Goal: Task Accomplishment & Management: Complete application form

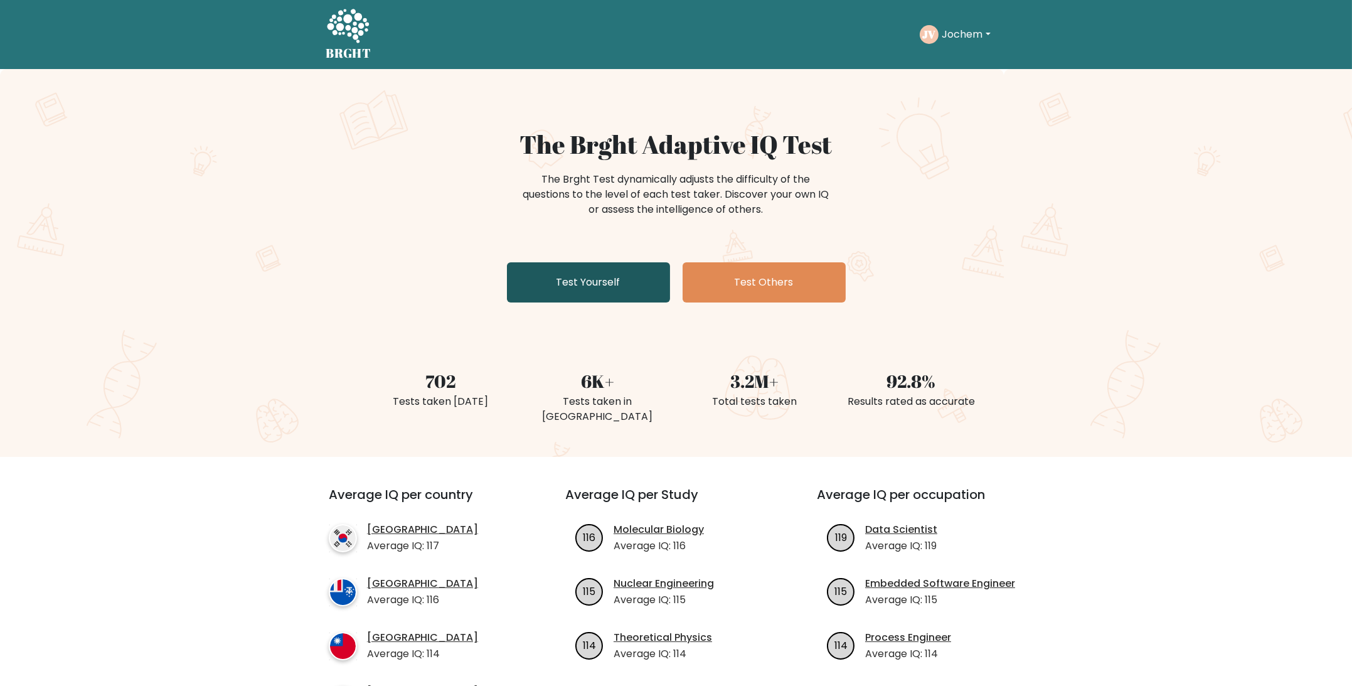
click at [615, 279] on link "Test Yourself" at bounding box center [588, 282] width 163 height 40
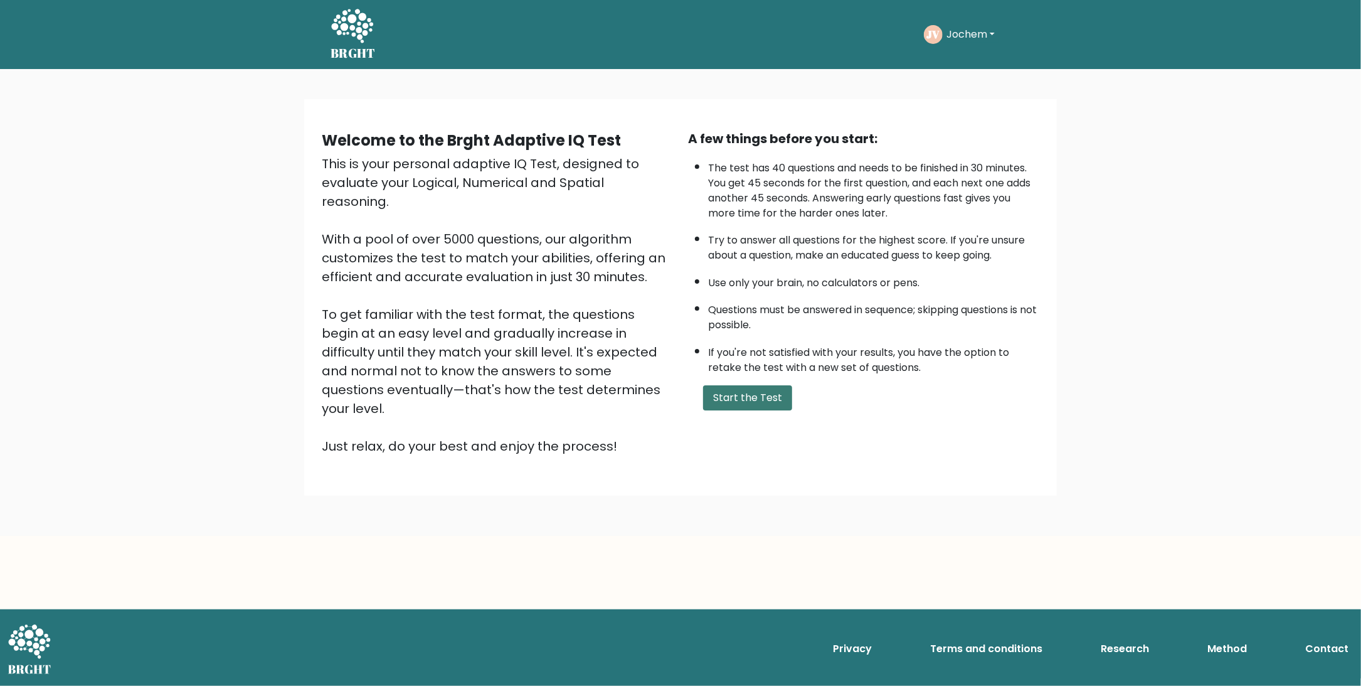
click at [757, 398] on button "Start the Test" at bounding box center [747, 397] width 89 height 25
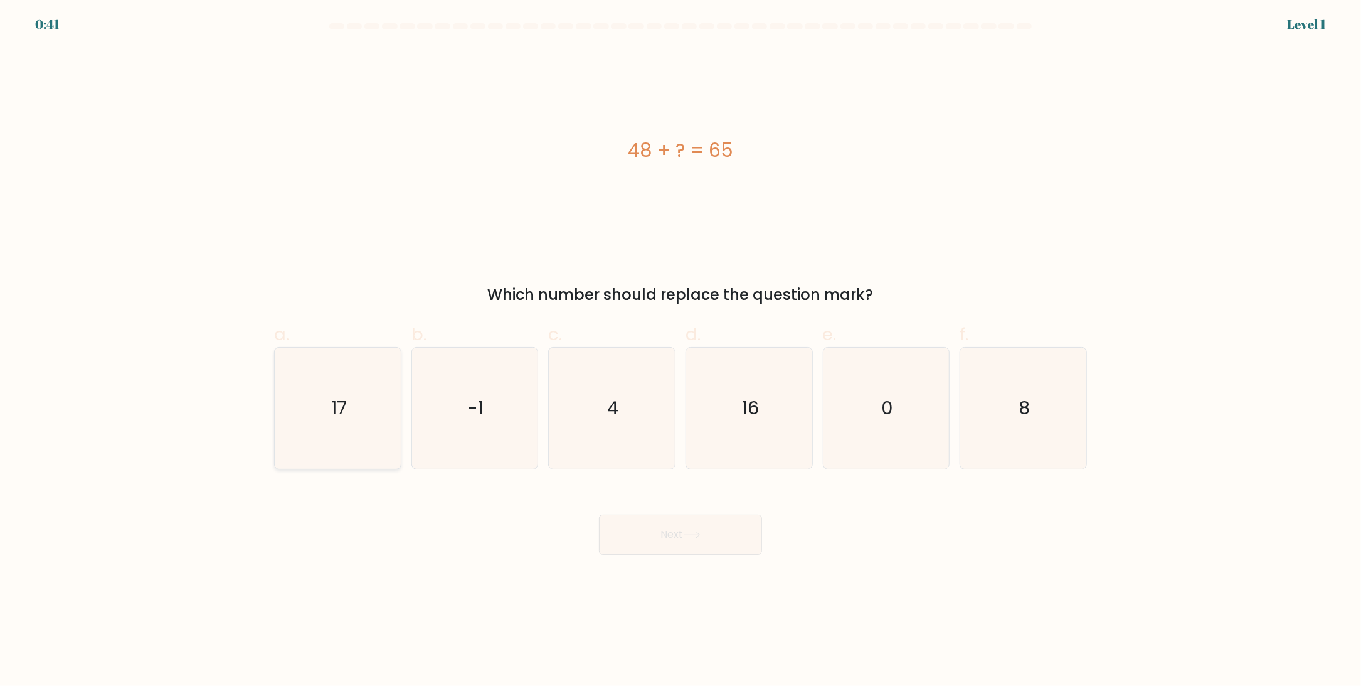
click at [334, 408] on text "17" at bounding box center [339, 408] width 16 height 25
click at [681, 351] on input "a. 17" at bounding box center [681, 347] width 1 height 8
radio input "true"
click at [730, 551] on button "Next" at bounding box center [680, 534] width 163 height 40
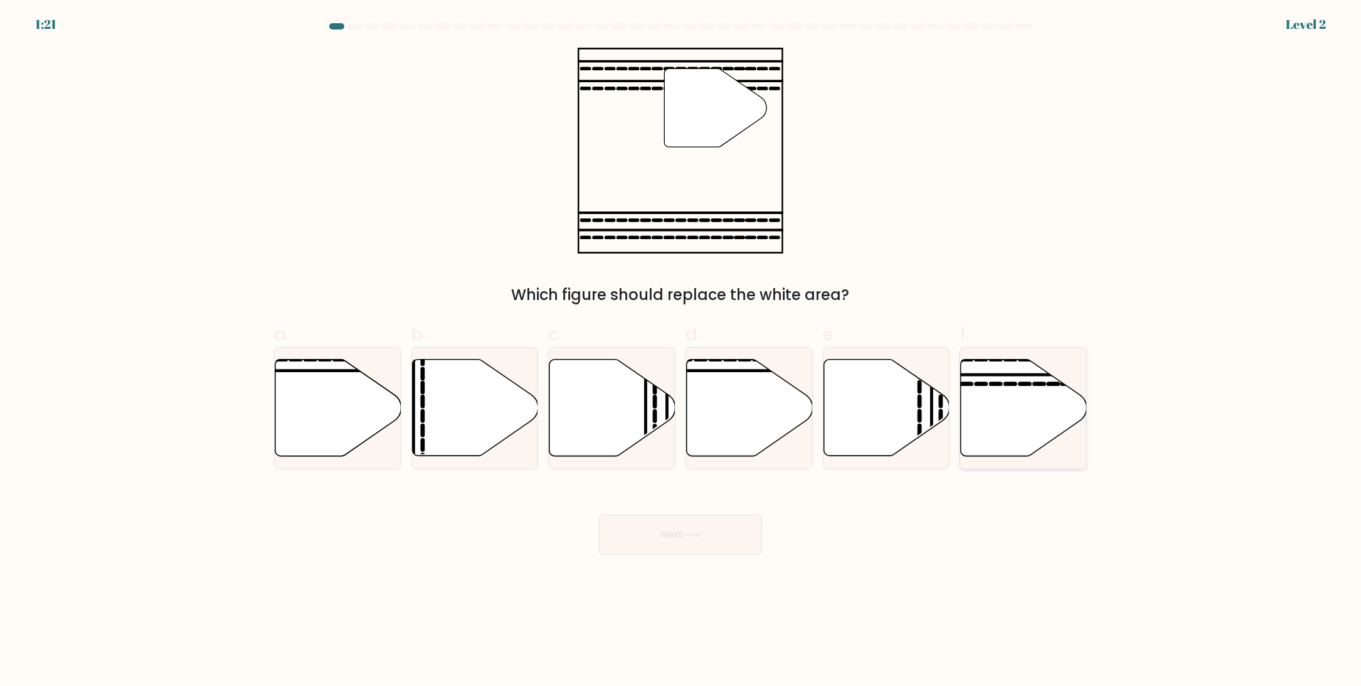
click at [1001, 397] on icon at bounding box center [1024, 408] width 126 height 97
click at [681, 351] on input "f." at bounding box center [681, 347] width 1 height 8
radio input "true"
click at [673, 530] on button "Next" at bounding box center [680, 534] width 163 height 40
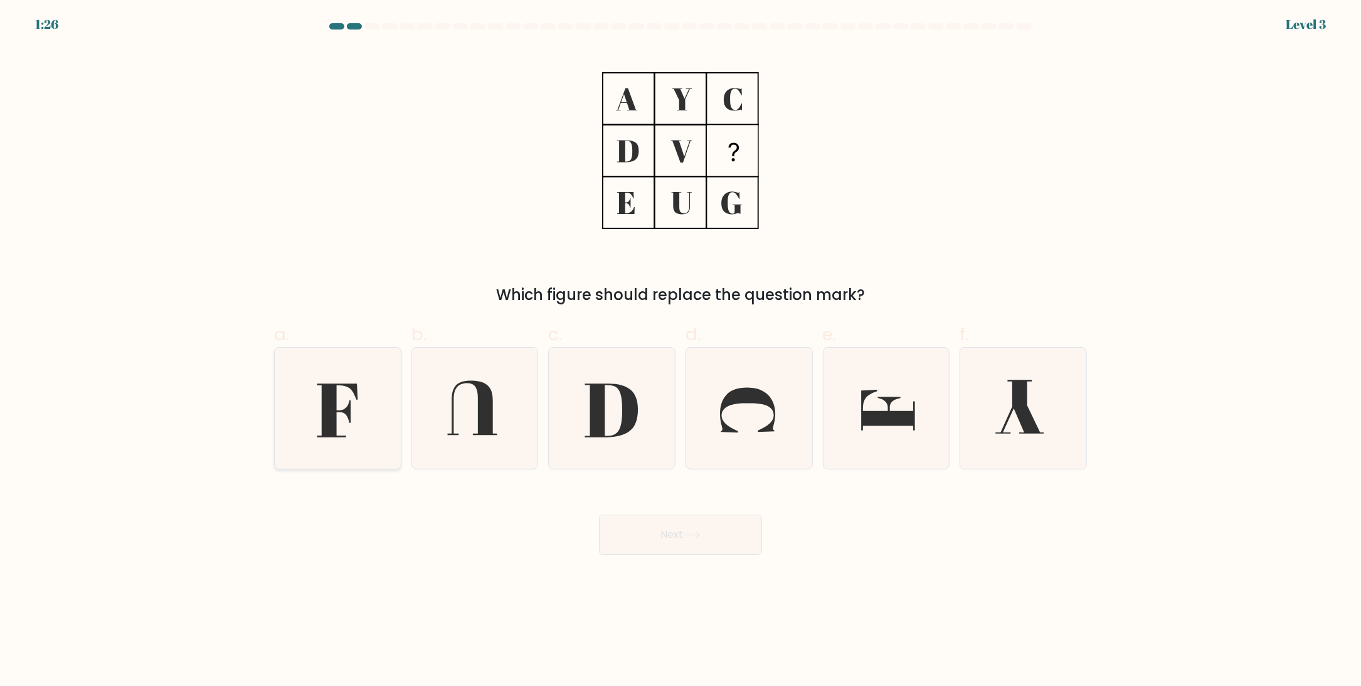
click at [352, 421] on icon at bounding box center [337, 408] width 121 height 121
click at [681, 351] on input "a." at bounding box center [681, 347] width 1 height 8
radio input "true"
click at [686, 538] on icon at bounding box center [692, 534] width 17 height 7
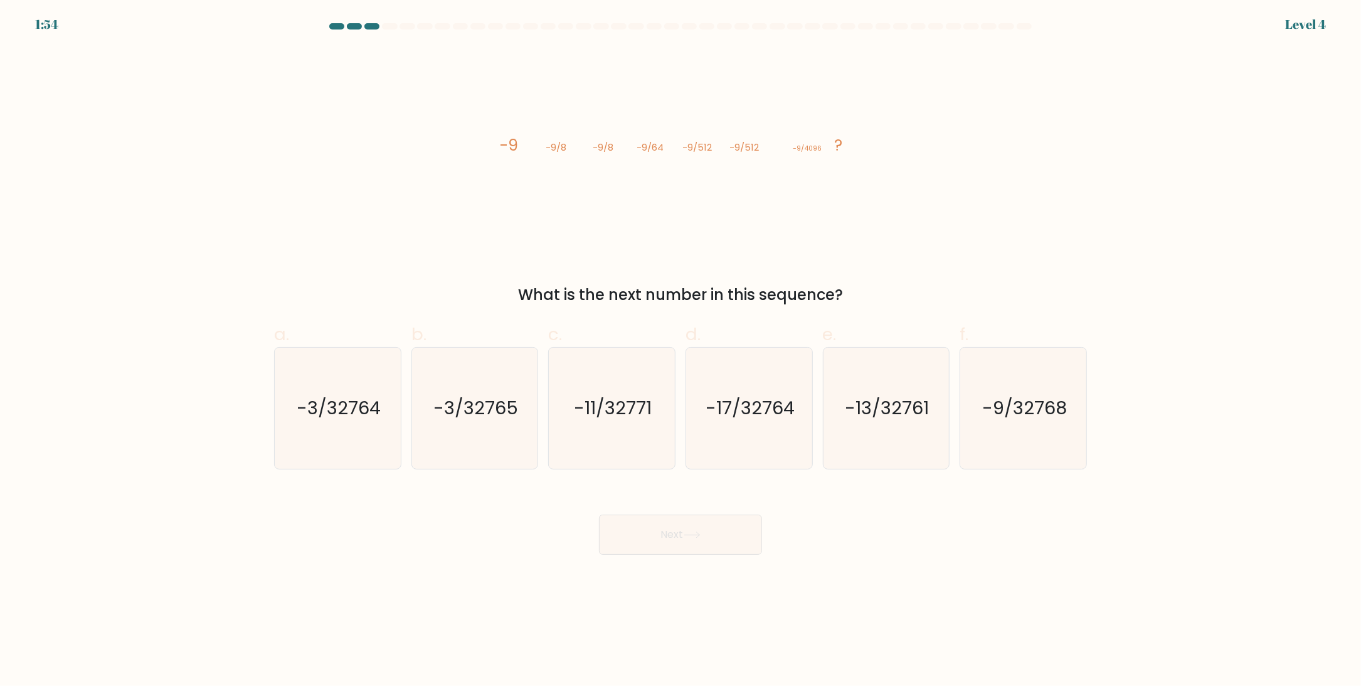
click at [814, 144] on tspan "-9/4096" at bounding box center [808, 148] width 29 height 9
click at [1077, 409] on icon "-9/32768" at bounding box center [1023, 408] width 121 height 121
click at [681, 351] on input "f. -9/32768" at bounding box center [681, 347] width 1 height 8
radio input "true"
click at [684, 536] on button "Next" at bounding box center [680, 534] width 163 height 40
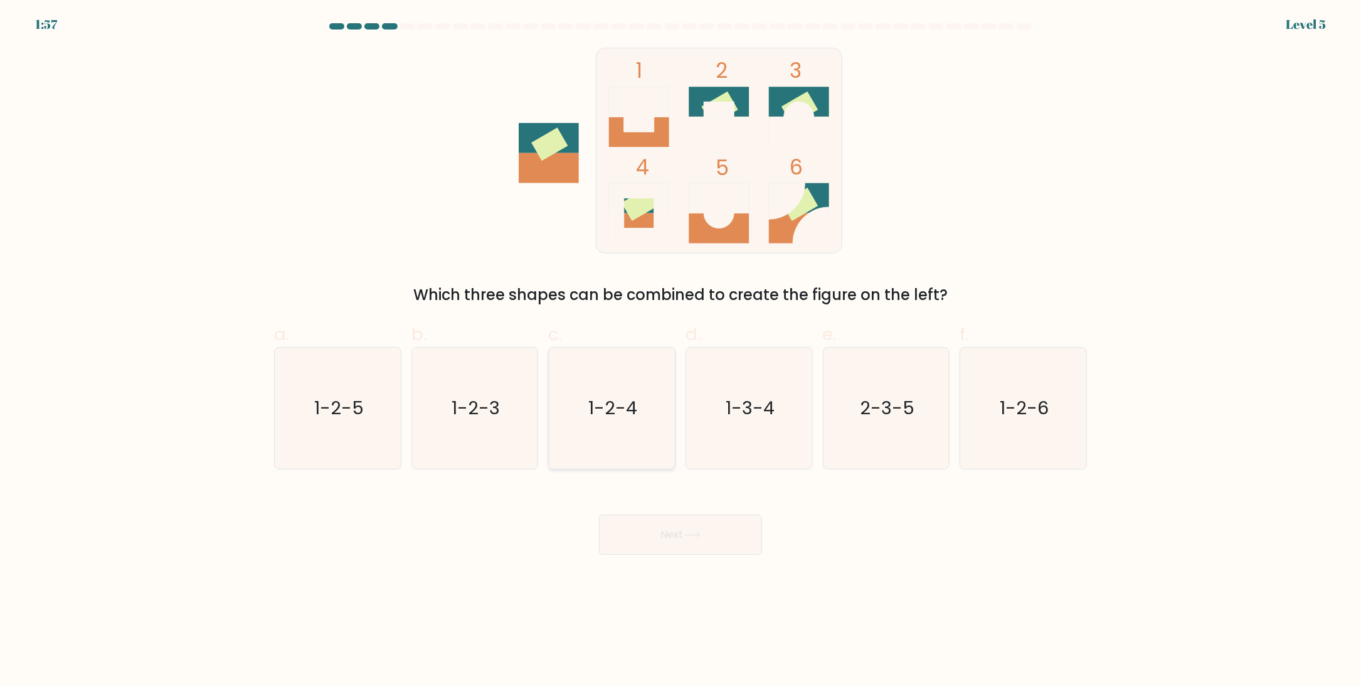
click at [623, 418] on text "1-2-4" at bounding box center [613, 408] width 49 height 25
click at [681, 351] on input "c. 1-2-4" at bounding box center [681, 347] width 1 height 8
radio input "true"
click at [679, 535] on button "Next" at bounding box center [680, 534] width 163 height 40
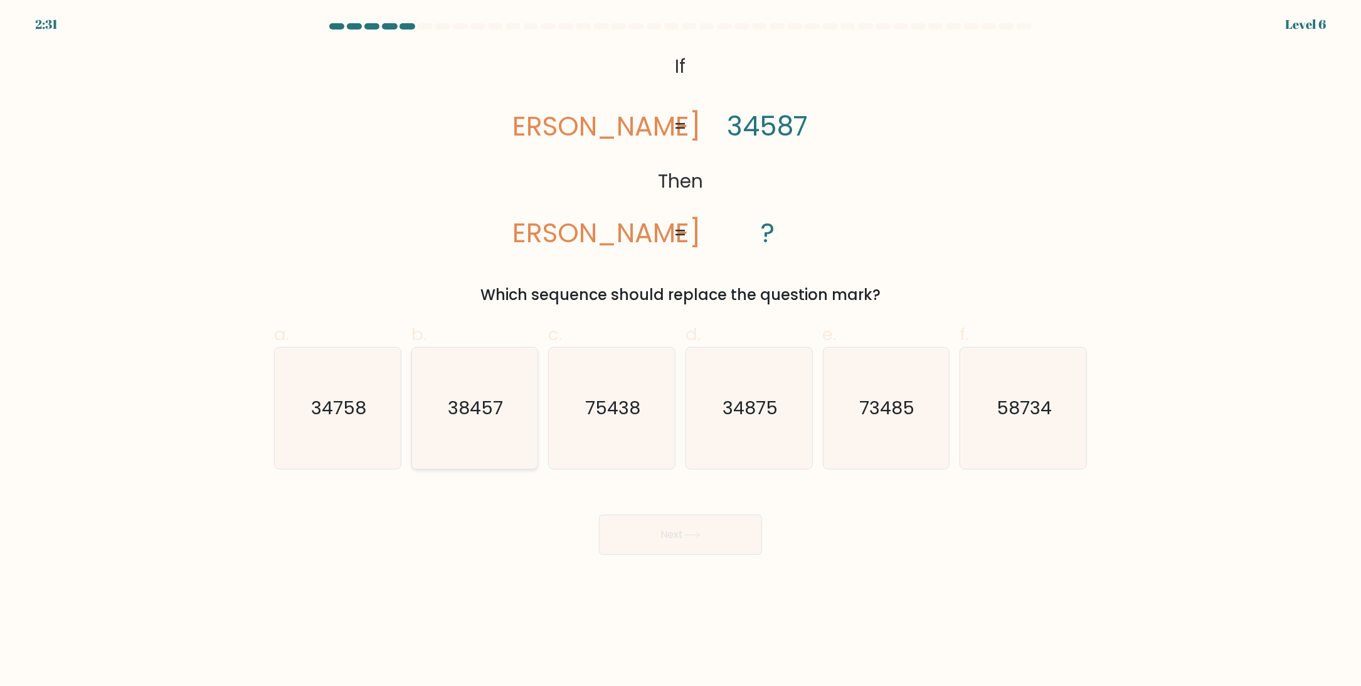
click at [453, 423] on icon "38457" at bounding box center [474, 408] width 121 height 121
click at [681, 351] on input "b. 38457" at bounding box center [681, 347] width 1 height 8
radio input "true"
click at [710, 533] on button "Next" at bounding box center [680, 534] width 163 height 40
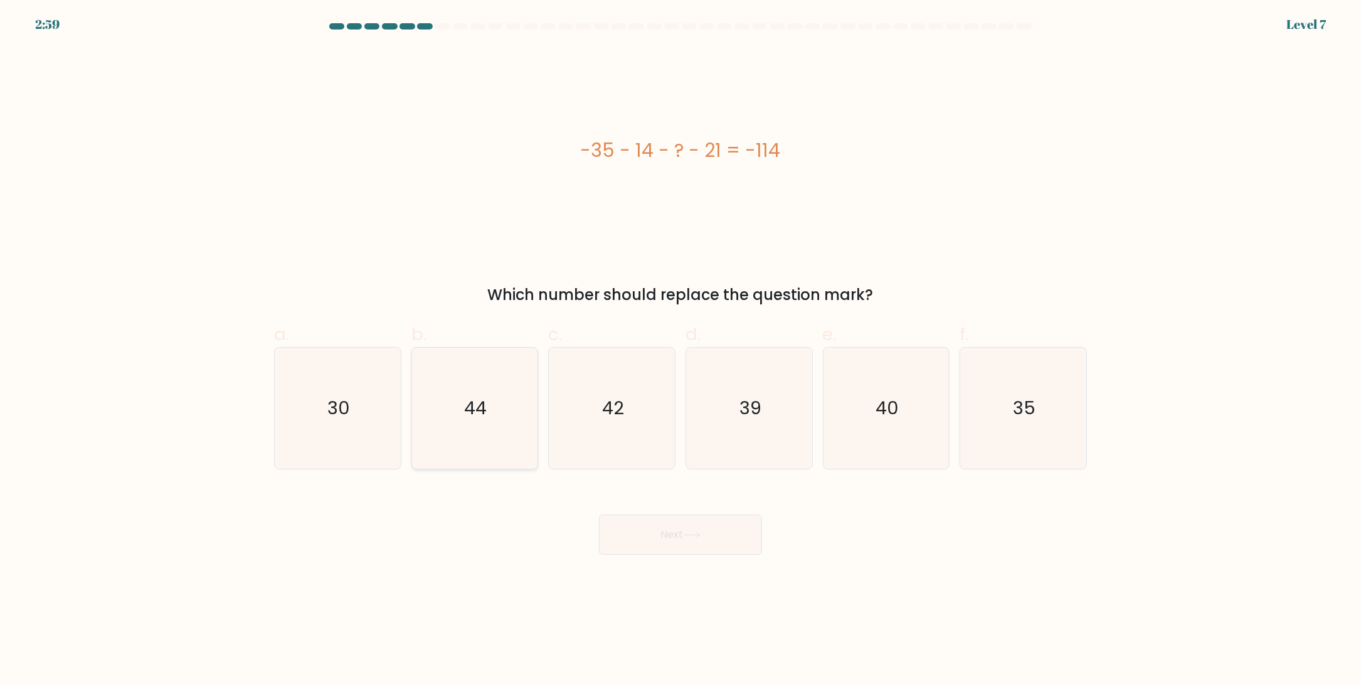
click at [469, 381] on icon "44" at bounding box center [474, 408] width 121 height 121
click at [681, 351] on input "b. 44" at bounding box center [681, 347] width 1 height 8
radio input "true"
click at [696, 544] on button "Next" at bounding box center [680, 534] width 163 height 40
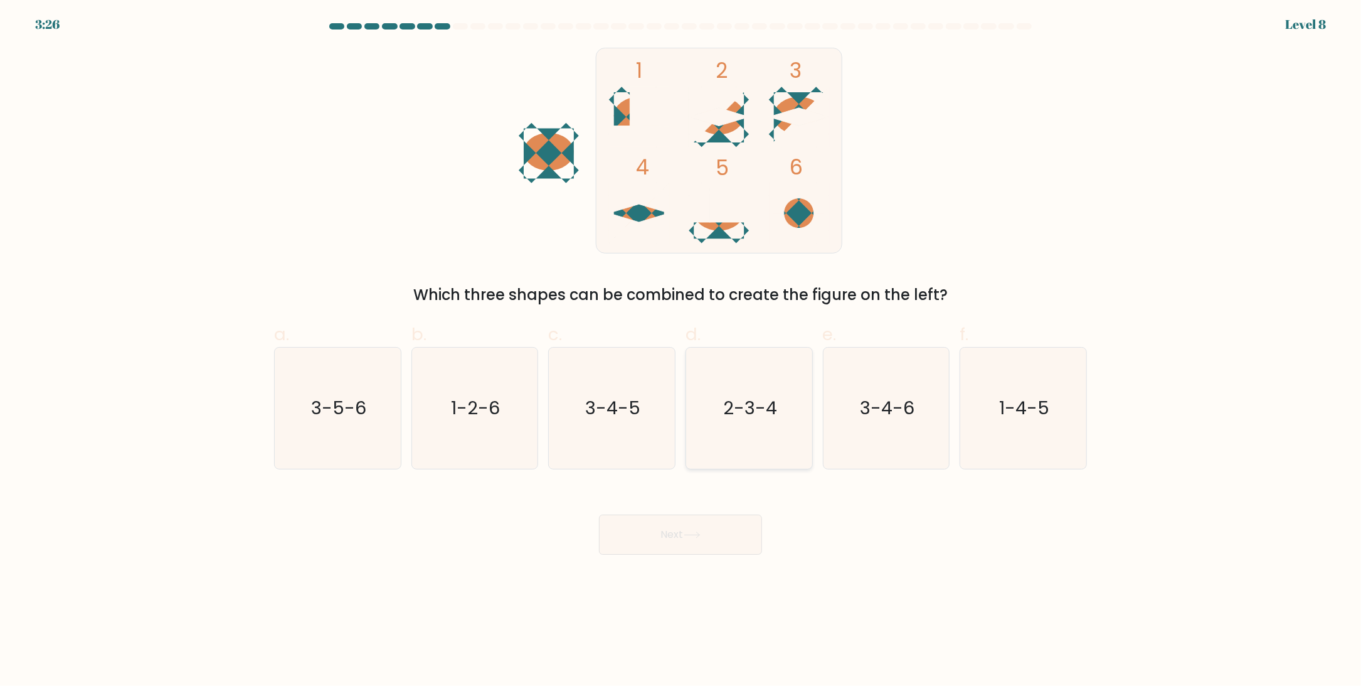
click at [777, 427] on icon "2-3-4" at bounding box center [749, 408] width 121 height 121
click at [681, 351] on input "d. 2-3-4" at bounding box center [681, 347] width 1 height 8
radio input "true"
click at [693, 538] on icon at bounding box center [692, 534] width 17 height 7
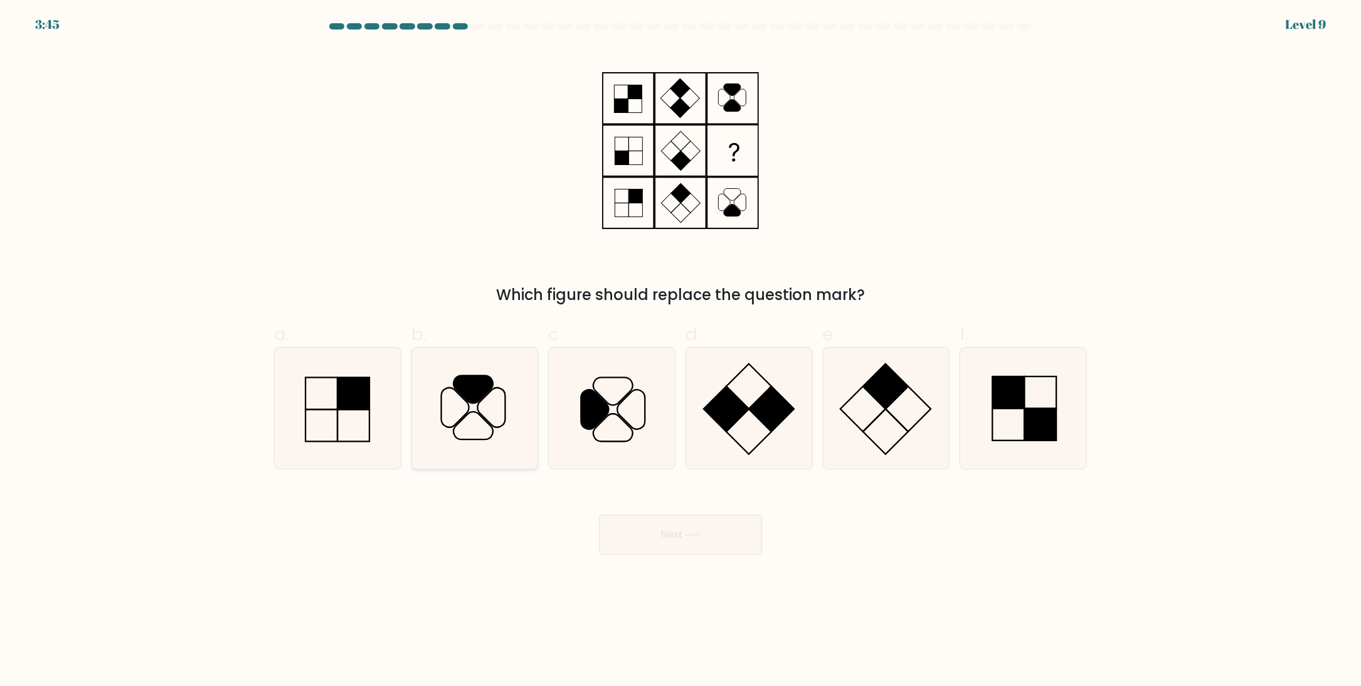
click at [435, 425] on icon at bounding box center [474, 408] width 121 height 121
click at [681, 351] on input "b." at bounding box center [681, 347] width 1 height 8
radio input "true"
click at [641, 540] on button "Next" at bounding box center [680, 534] width 163 height 40
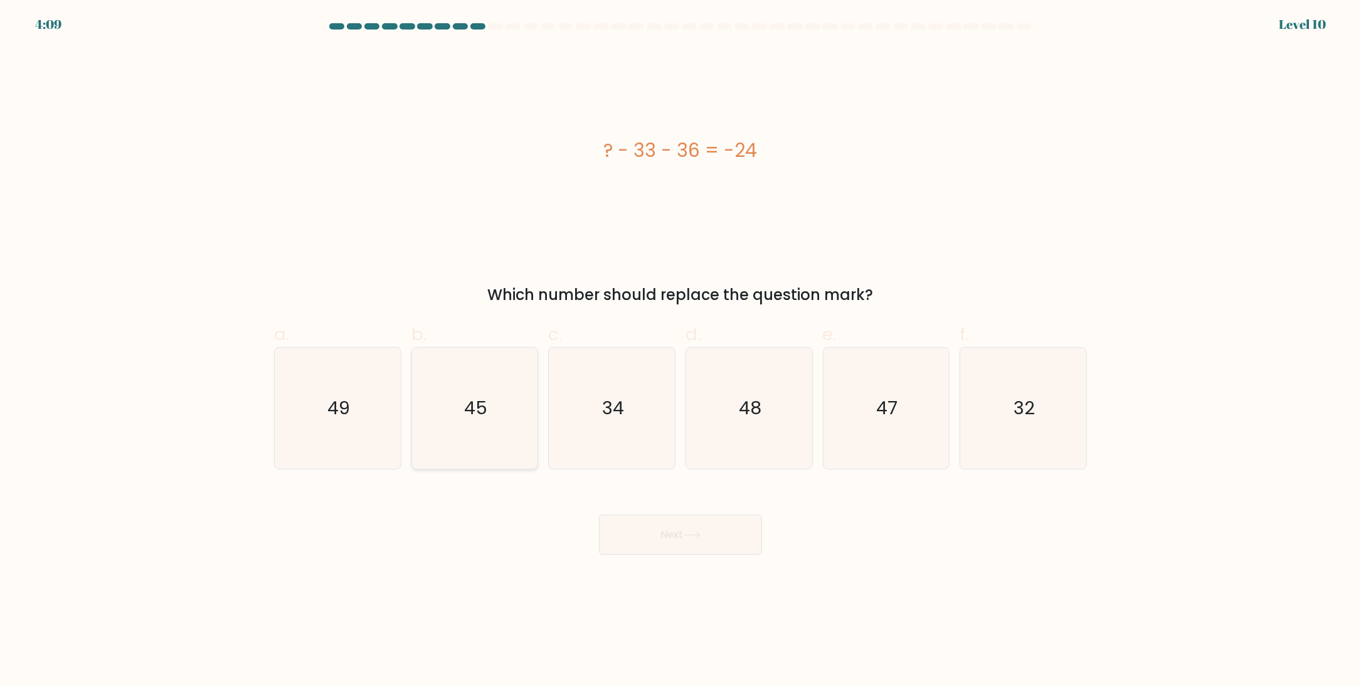
click at [456, 437] on icon "45" at bounding box center [474, 408] width 121 height 121
click at [681, 351] on input "b. 45" at bounding box center [681, 347] width 1 height 8
radio input "true"
click at [673, 525] on button "Next" at bounding box center [680, 534] width 163 height 40
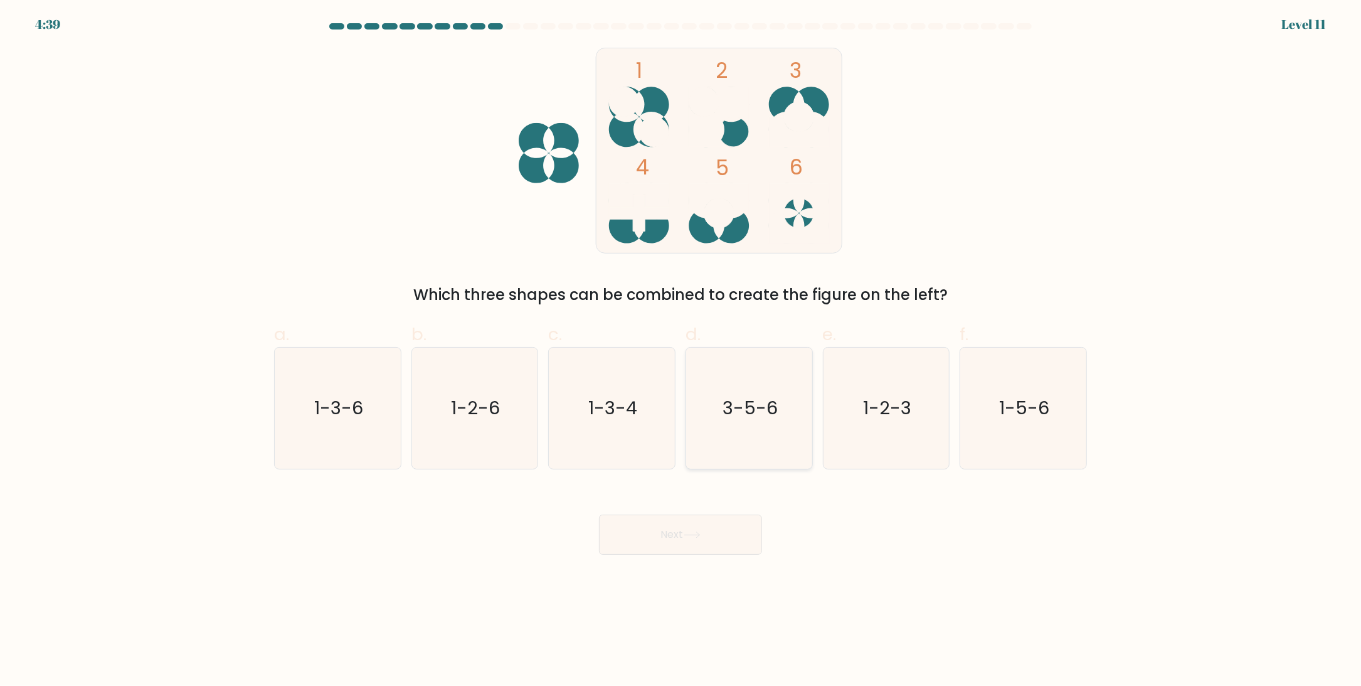
click at [765, 412] on text "3-5-6" at bounding box center [750, 408] width 55 height 25
click at [681, 351] on input "d. 3-5-6" at bounding box center [681, 347] width 1 height 8
radio input "true"
click at [710, 538] on button "Next" at bounding box center [680, 534] width 163 height 40
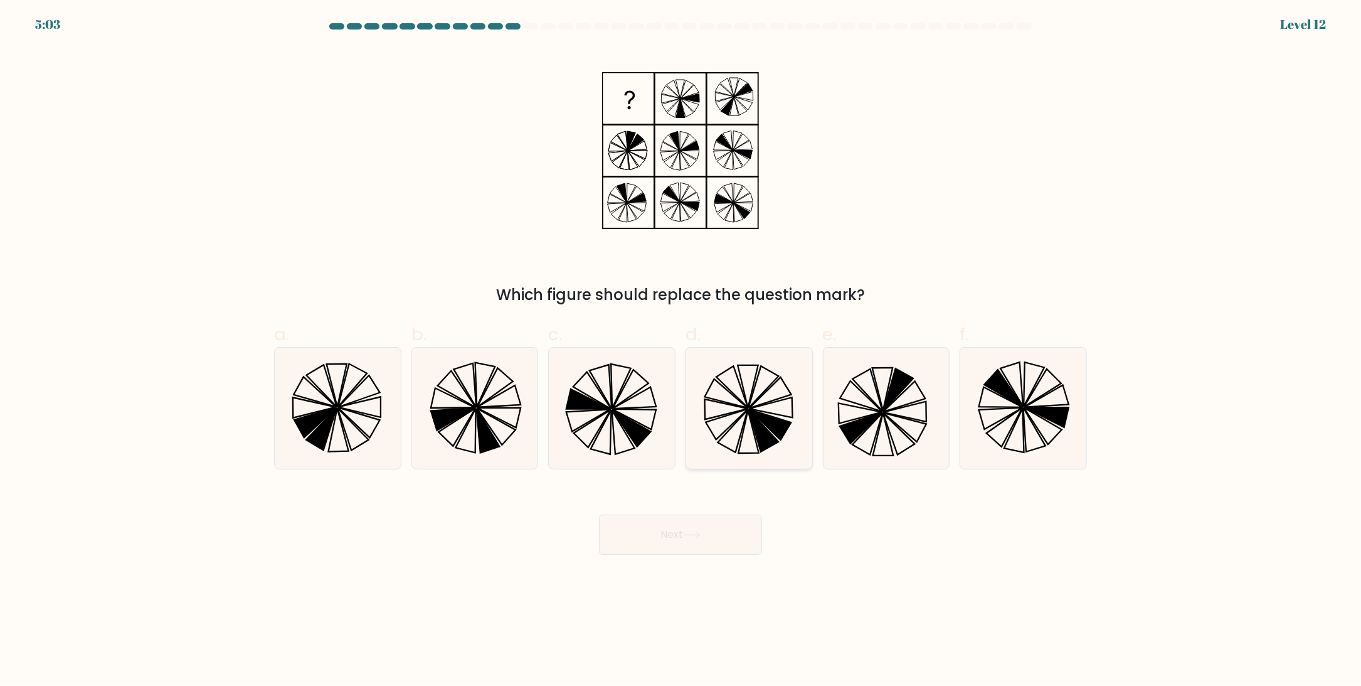
click at [775, 417] on icon at bounding box center [770, 425] width 42 height 31
click at [681, 351] on input "d." at bounding box center [681, 347] width 1 height 8
radio input "true"
click at [697, 544] on button "Next" at bounding box center [680, 534] width 163 height 40
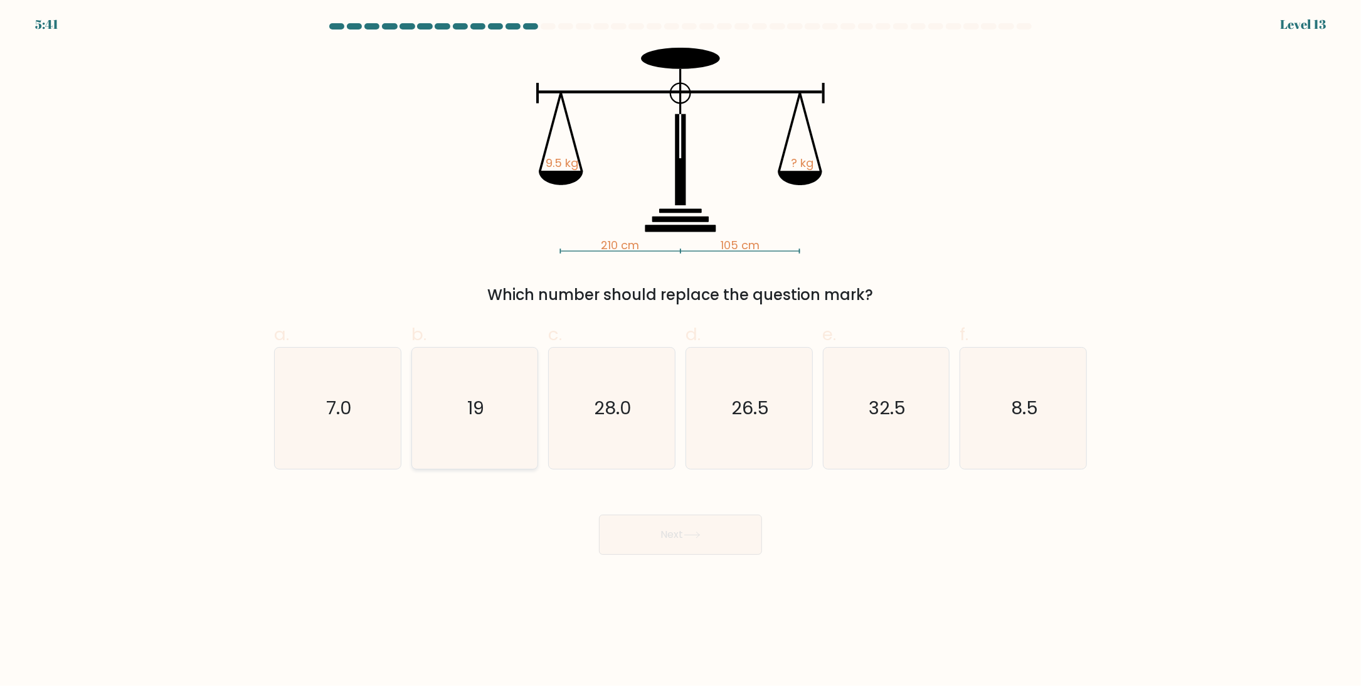
click at [481, 424] on icon "19" at bounding box center [474, 408] width 121 height 121
click at [681, 351] on input "b. 19" at bounding box center [681, 347] width 1 height 8
radio input "true"
click at [651, 528] on button "Next" at bounding box center [680, 534] width 163 height 40
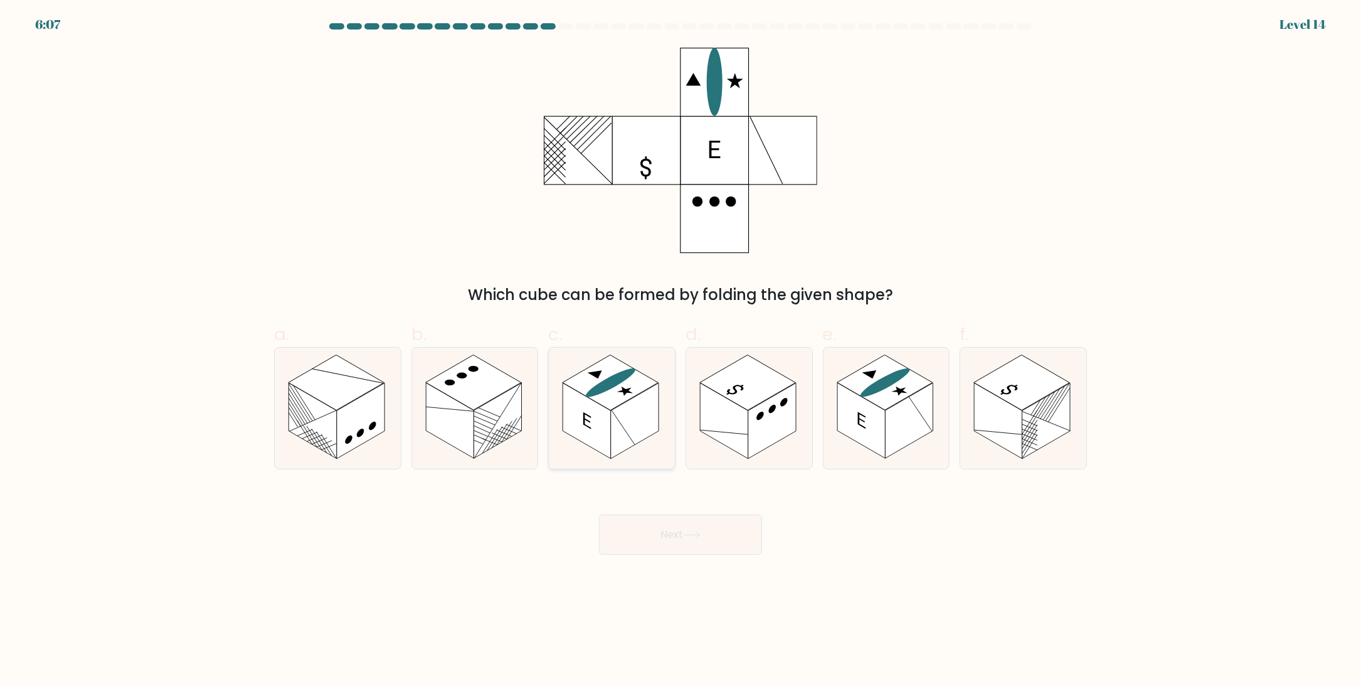
click at [624, 390] on icon at bounding box center [626, 390] width 23 height 13
click at [681, 351] on input "c." at bounding box center [681, 347] width 1 height 8
radio input "true"
click at [650, 543] on button "Next" at bounding box center [680, 534] width 163 height 40
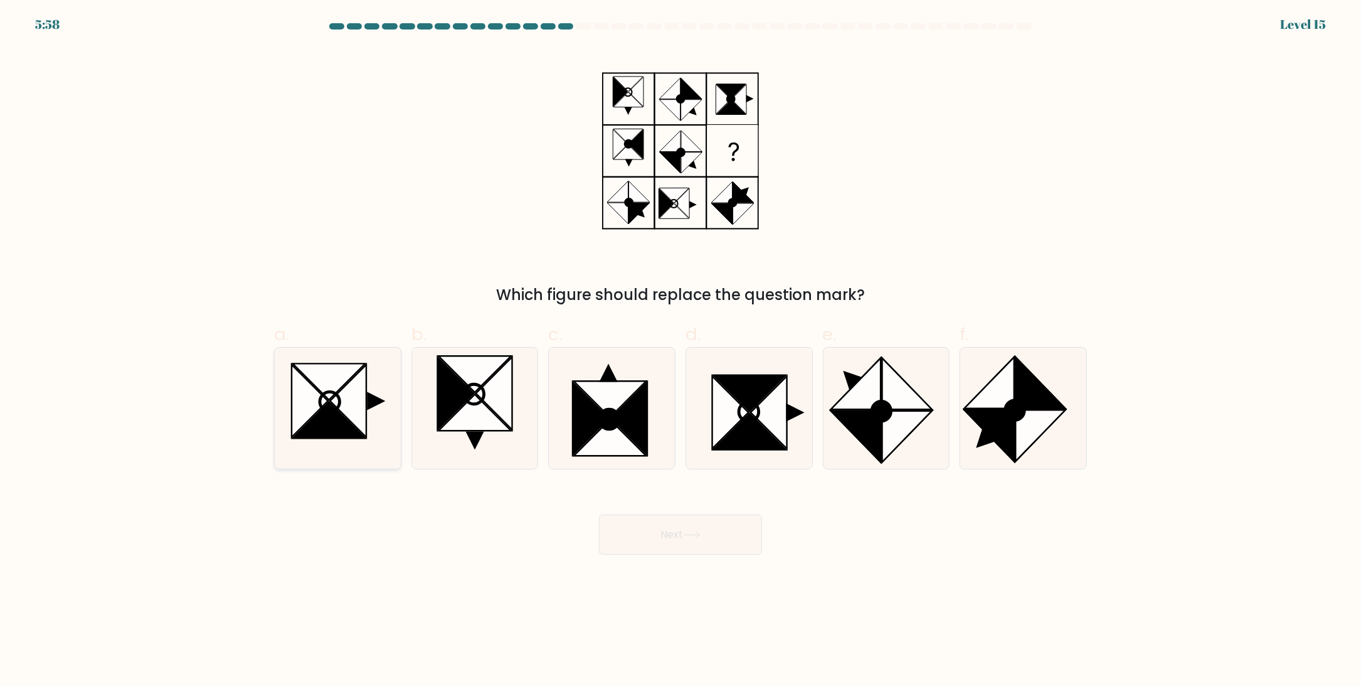
click at [346, 407] on icon at bounding box center [348, 401] width 36 height 73
click at [681, 351] on input "a." at bounding box center [681, 347] width 1 height 8
radio input "true"
click at [749, 385] on icon at bounding box center [749, 393] width 73 height 36
click at [681, 351] on input "d." at bounding box center [681, 347] width 1 height 8
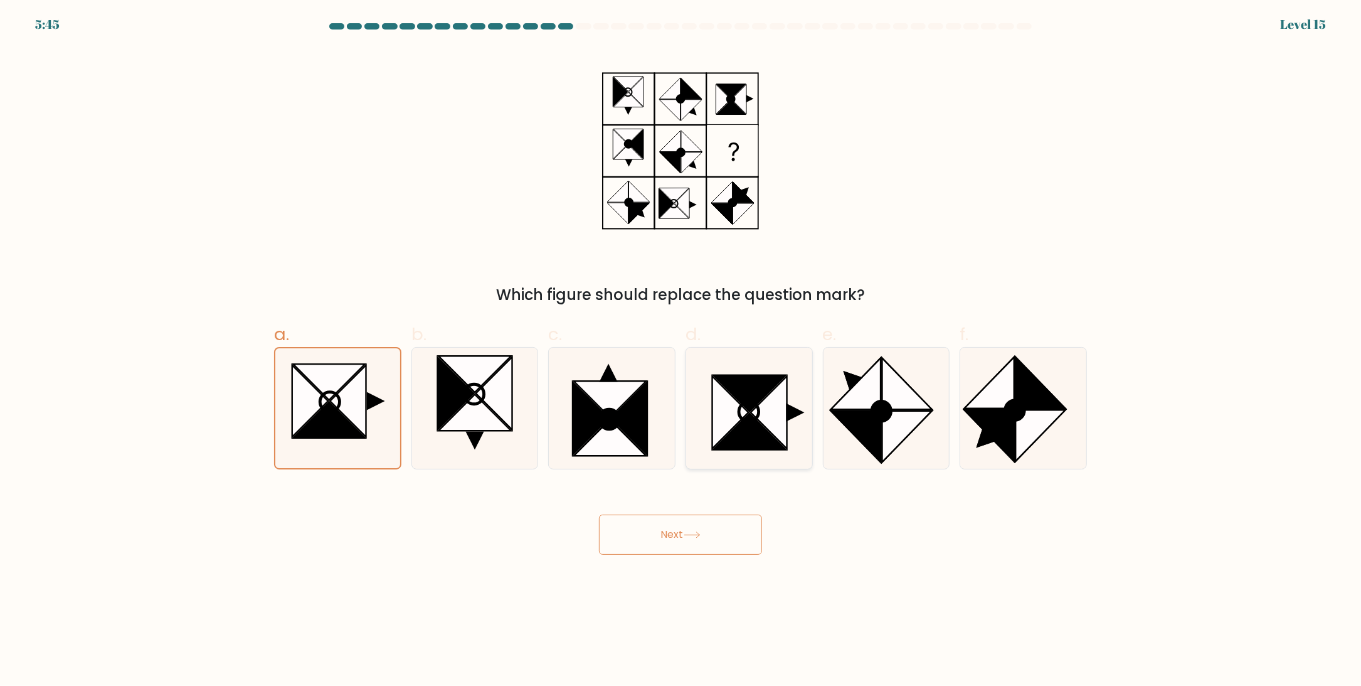
radio input "true"
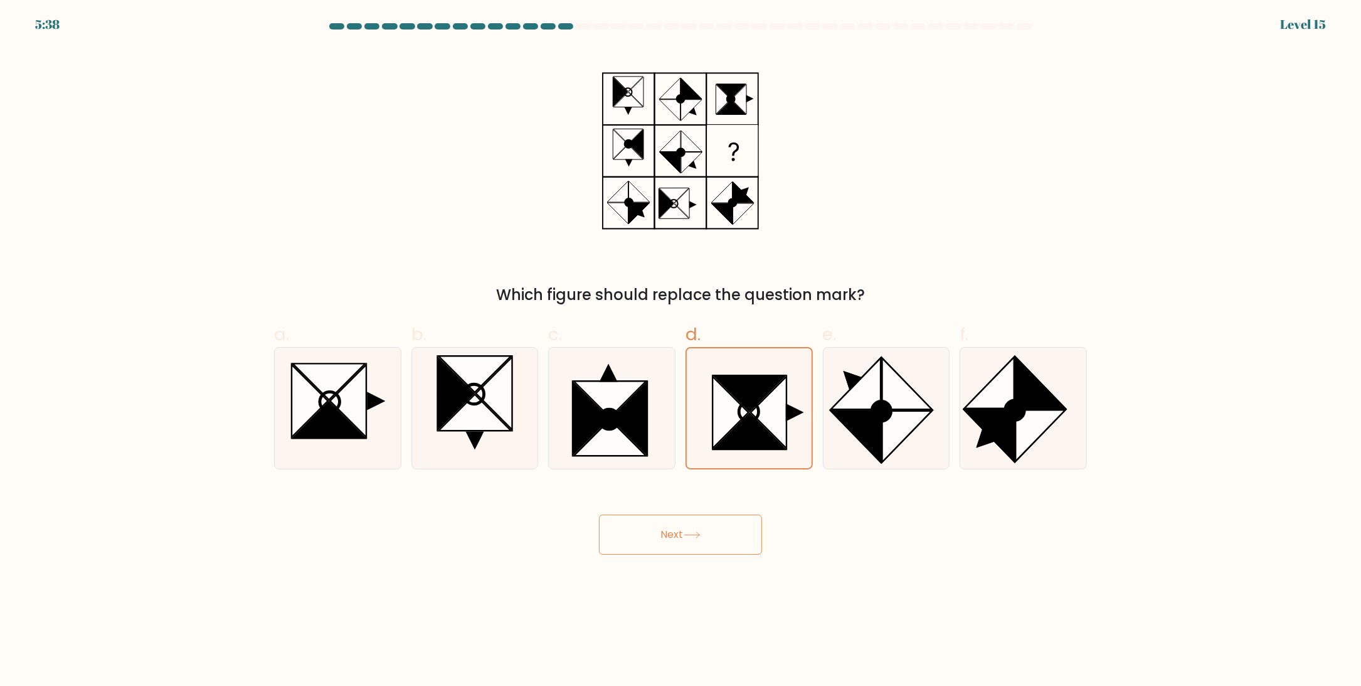
click at [681, 540] on button "Next" at bounding box center [680, 534] width 163 height 40
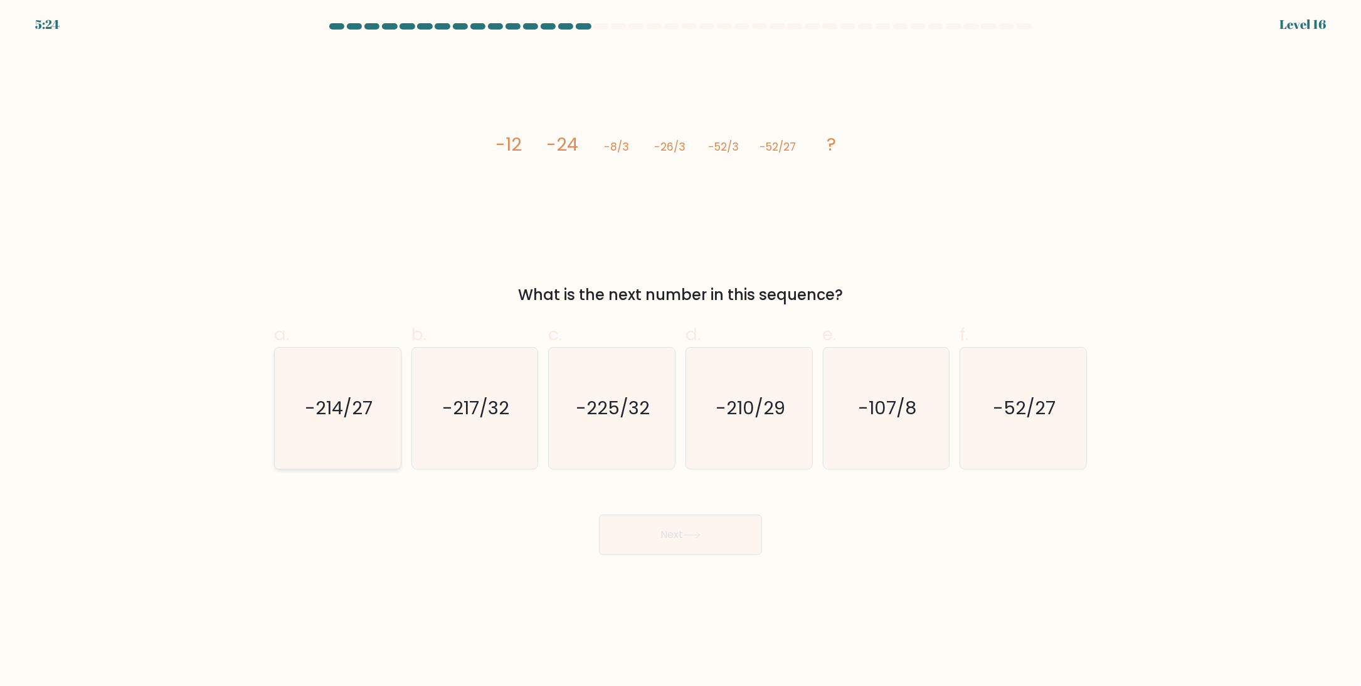
click at [324, 419] on text "-214/27" at bounding box center [339, 408] width 68 height 25
click at [681, 351] on input "a. -214/27" at bounding box center [681, 347] width 1 height 8
radio input "true"
click at [574, 140] on tspan "-24" at bounding box center [562, 144] width 32 height 25
click at [833, 141] on tspan "?" at bounding box center [831, 144] width 9 height 25
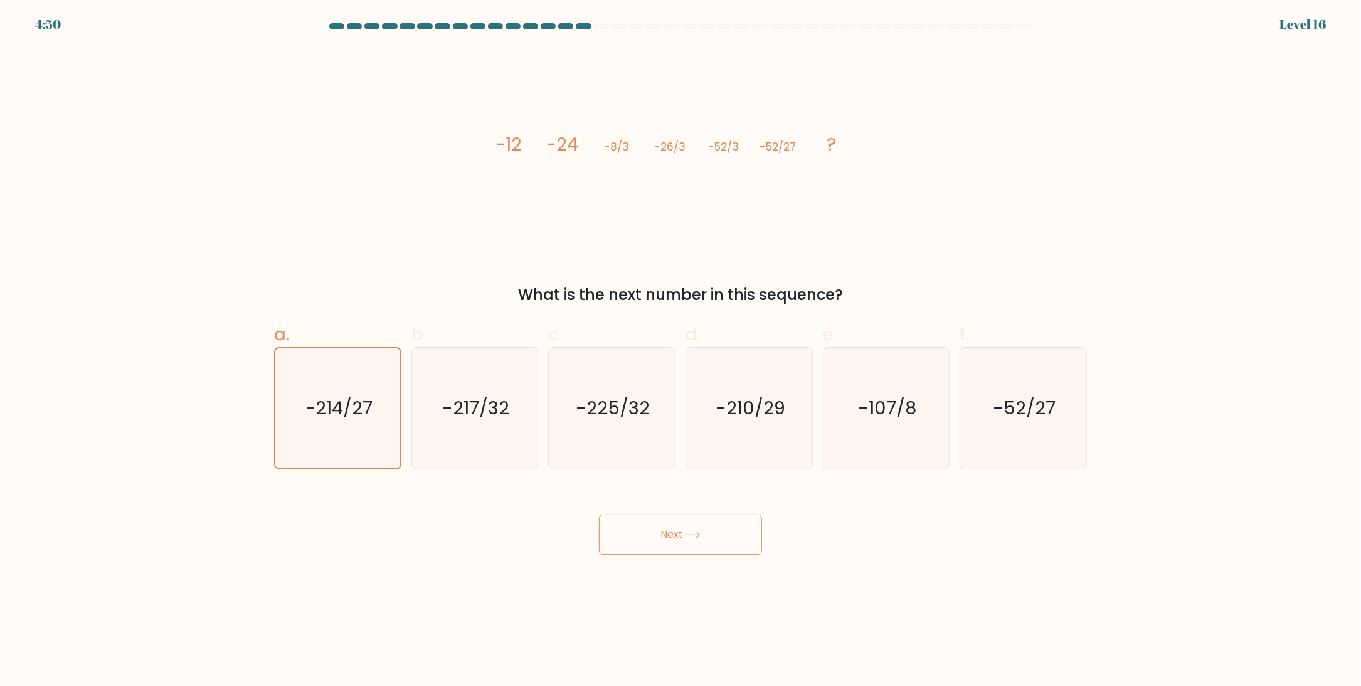
click at [688, 531] on button "Next" at bounding box center [680, 534] width 163 height 40
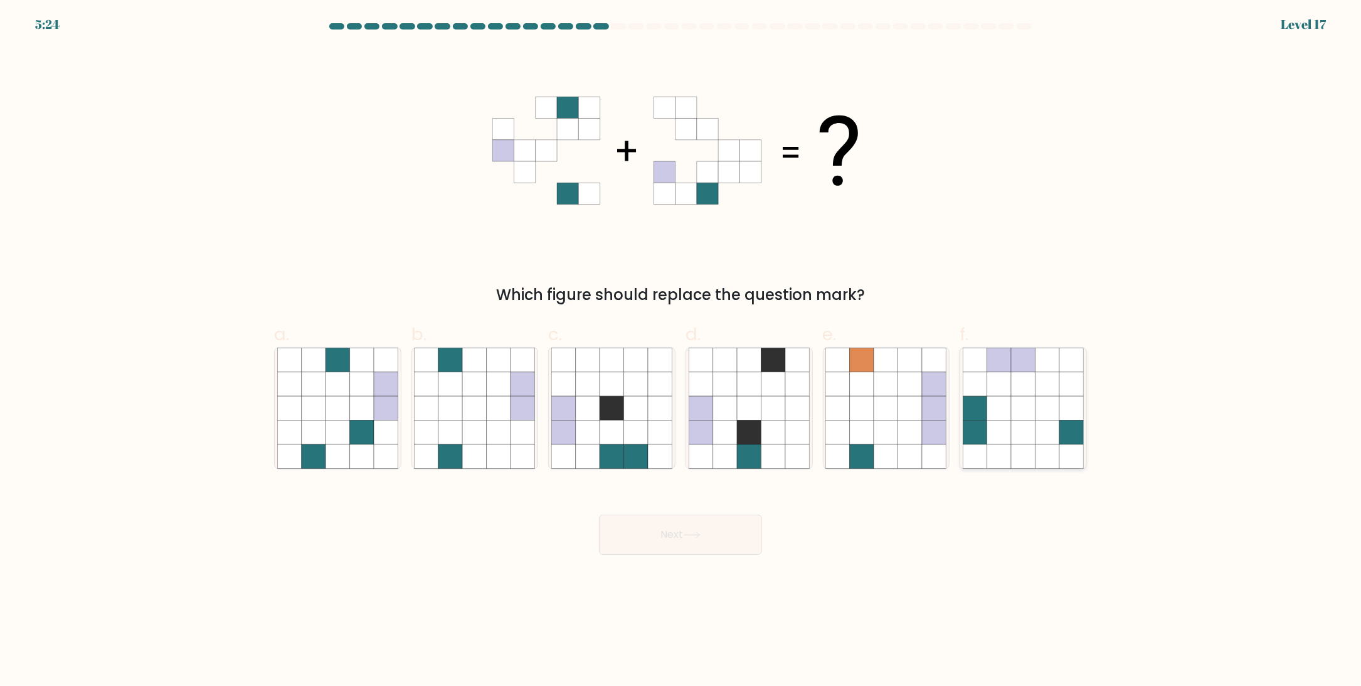
click at [1020, 407] on icon at bounding box center [1023, 408] width 24 height 24
click at [681, 351] on input "f." at bounding box center [681, 347] width 1 height 8
radio input "true"
click at [726, 528] on button "Next" at bounding box center [680, 534] width 163 height 40
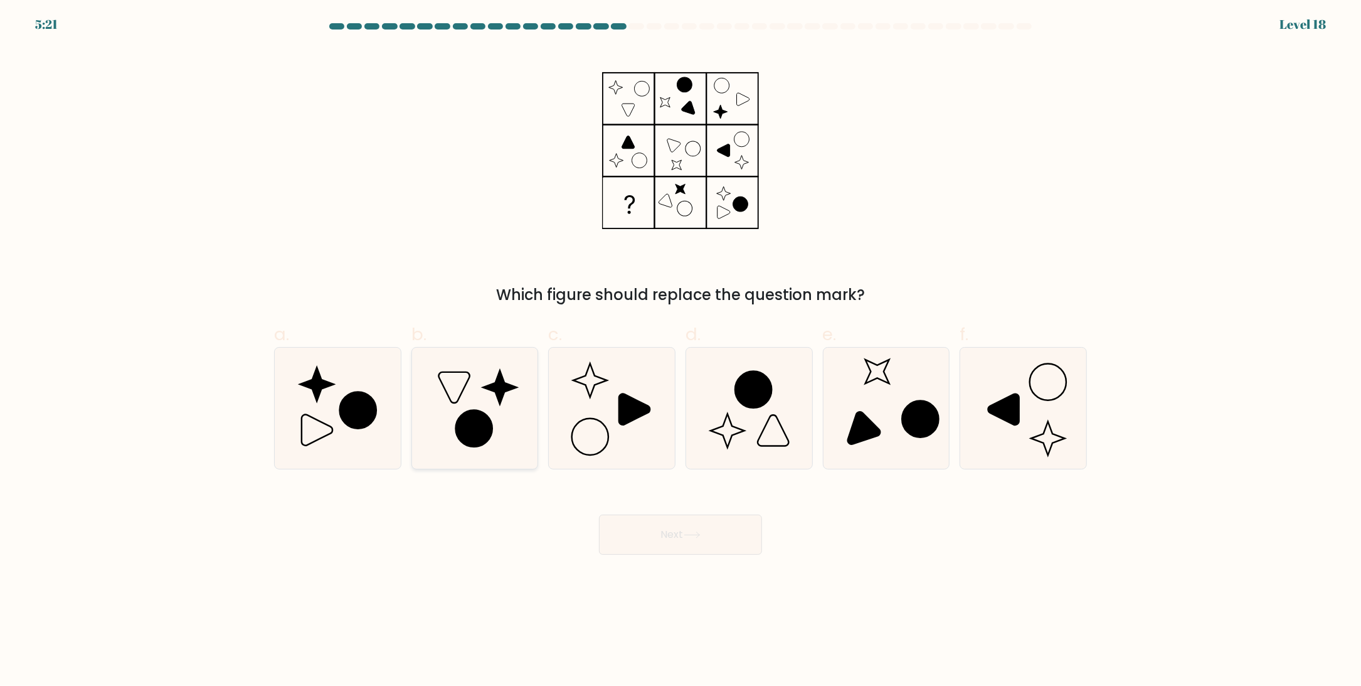
click at [469, 399] on icon at bounding box center [474, 408] width 121 height 121
click at [681, 351] on input "b." at bounding box center [681, 347] width 1 height 8
radio input "true"
click at [707, 545] on button "Next" at bounding box center [680, 534] width 163 height 40
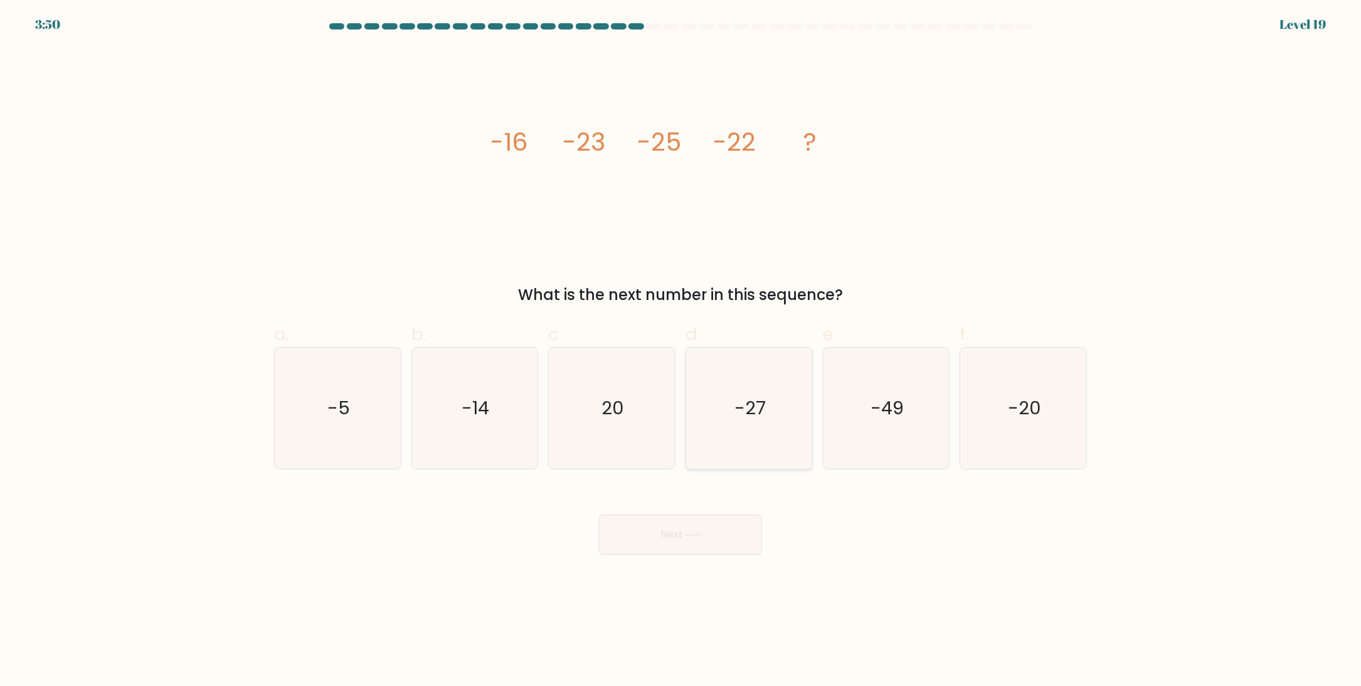
click at [739, 406] on text "-27" at bounding box center [750, 408] width 31 height 25
click at [681, 351] on input "d. -27" at bounding box center [681, 347] width 1 height 8
radio input "true"
click at [676, 535] on button "Next" at bounding box center [680, 534] width 163 height 40
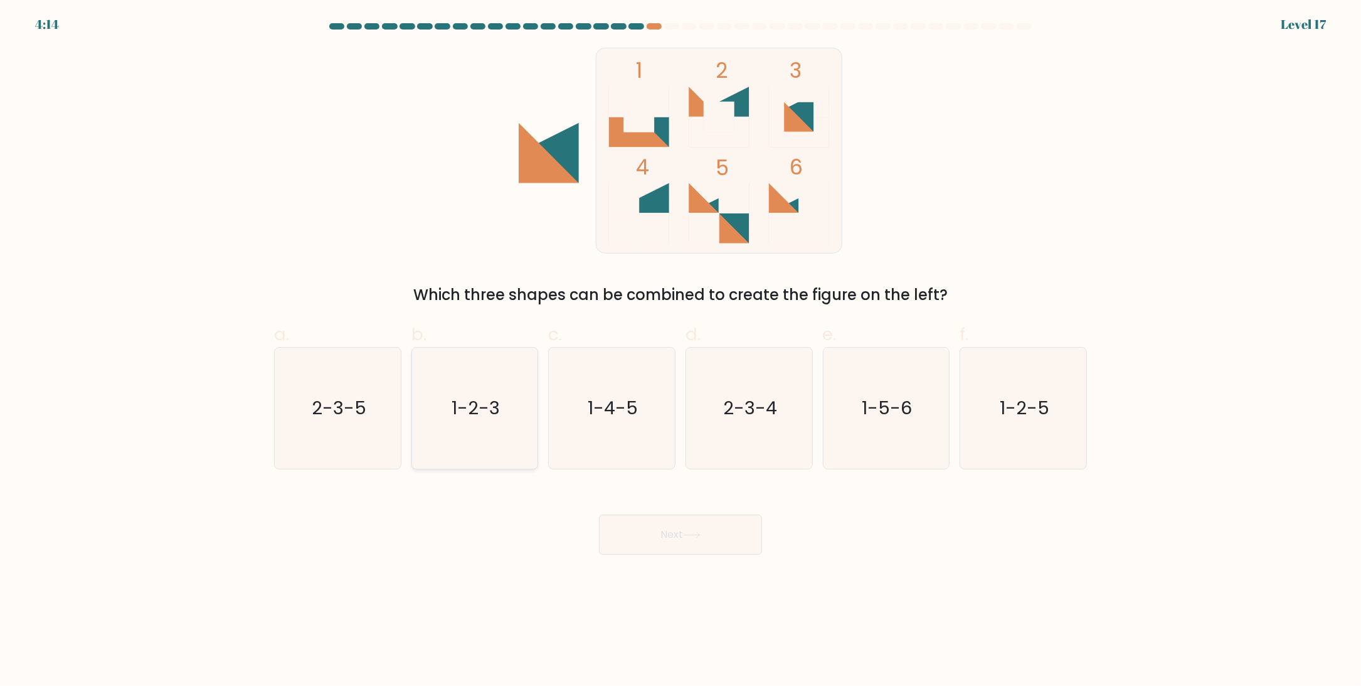
click at [492, 408] on text "1-2-3" at bounding box center [476, 408] width 48 height 25
click at [681, 351] on input "b. 1-2-3" at bounding box center [681, 347] width 1 height 8
radio input "true"
click at [674, 519] on button "Next" at bounding box center [680, 534] width 163 height 40
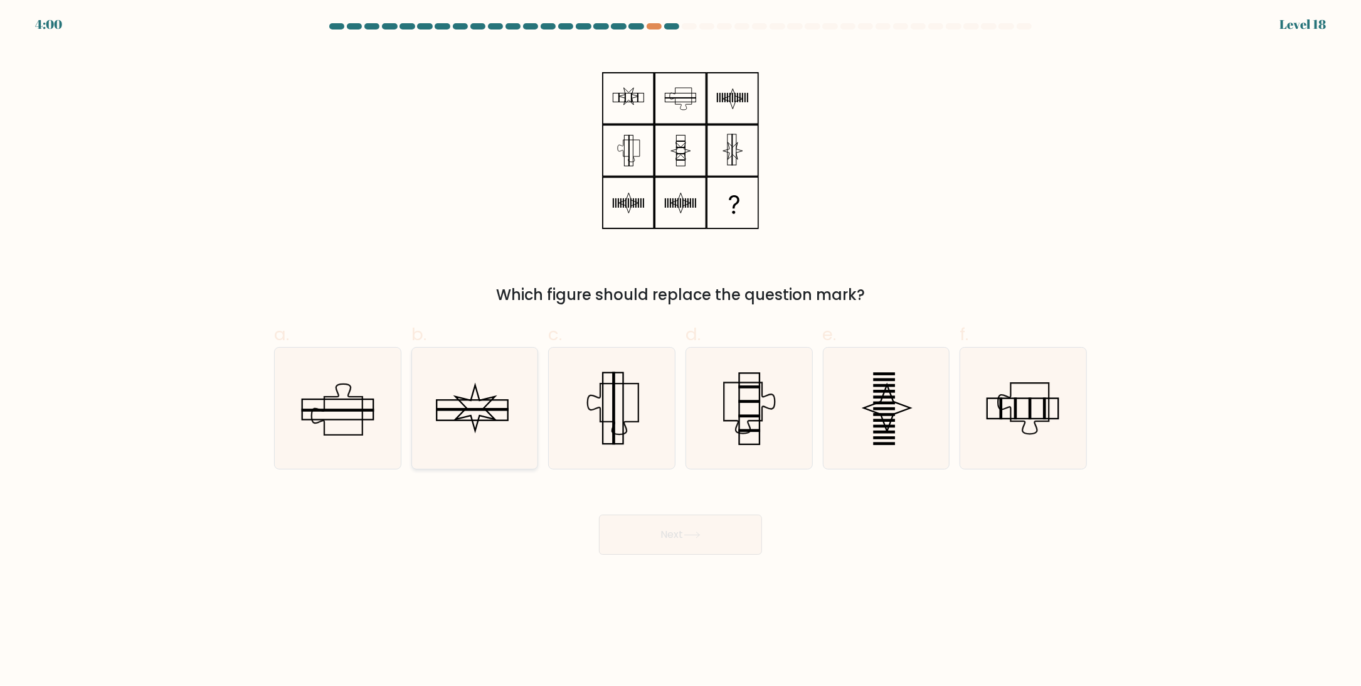
click at [474, 403] on icon at bounding box center [474, 408] width 121 height 121
click at [681, 351] on input "b." at bounding box center [681, 347] width 1 height 8
radio input "true"
click at [338, 416] on icon at bounding box center [337, 408] width 121 height 121
click at [681, 351] on input "a." at bounding box center [681, 347] width 1 height 8
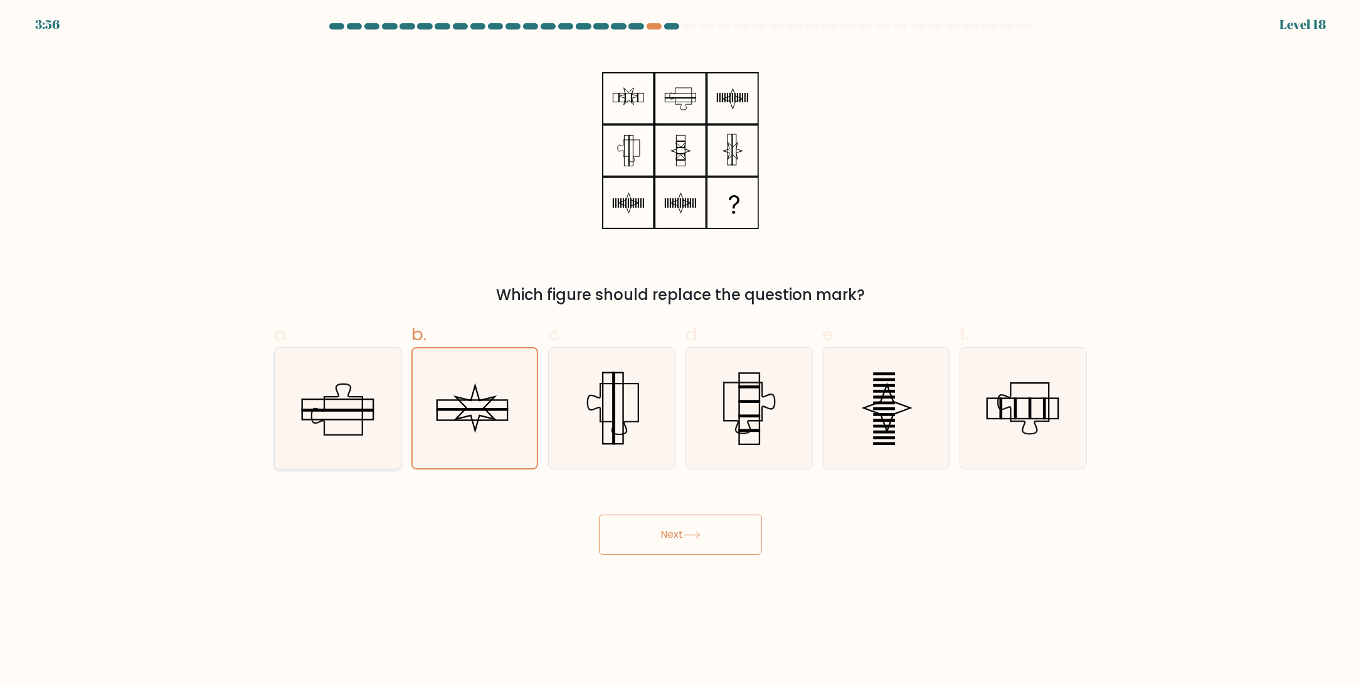
radio input "true"
click at [484, 404] on icon at bounding box center [474, 408] width 121 height 121
click at [681, 351] on input "b." at bounding box center [681, 347] width 1 height 8
radio input "true"
click at [718, 527] on button "Next" at bounding box center [680, 534] width 163 height 40
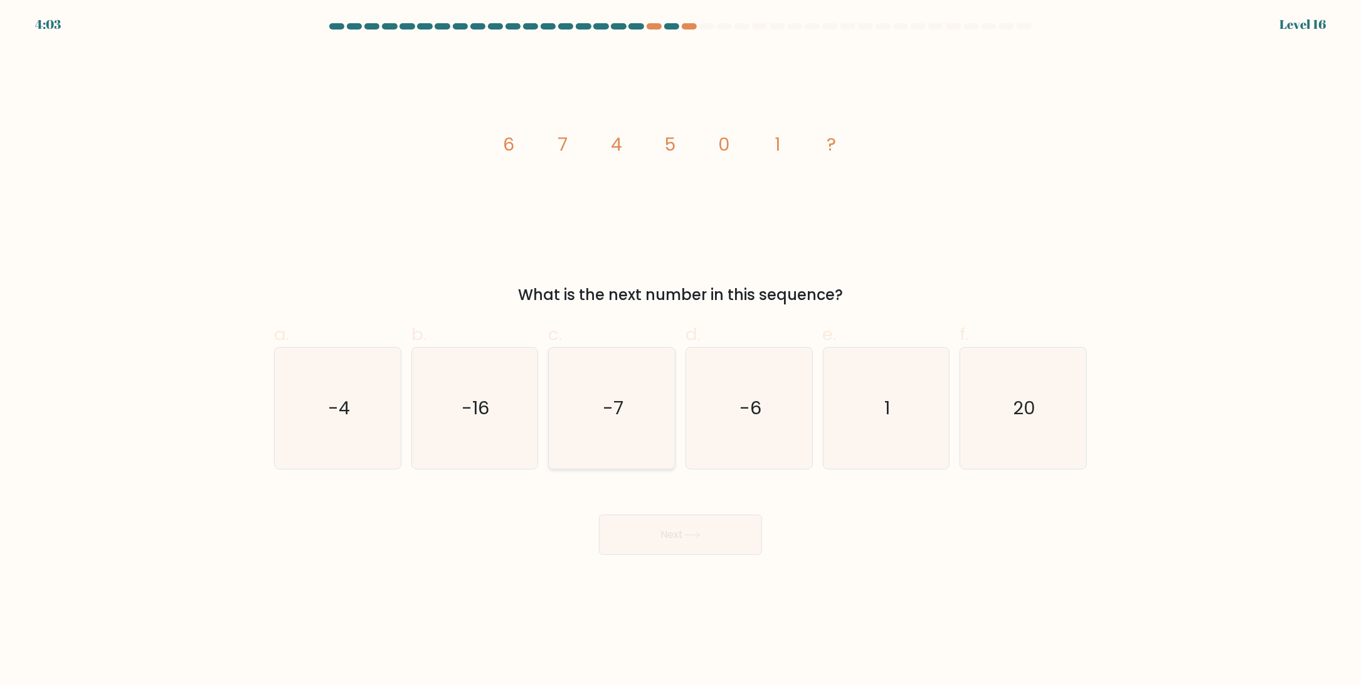
click at [659, 392] on icon "-7" at bounding box center [611, 408] width 121 height 121
click at [681, 351] on input "c. -7" at bounding box center [681, 347] width 1 height 8
radio input "true"
click at [711, 541] on button "Next" at bounding box center [680, 534] width 163 height 40
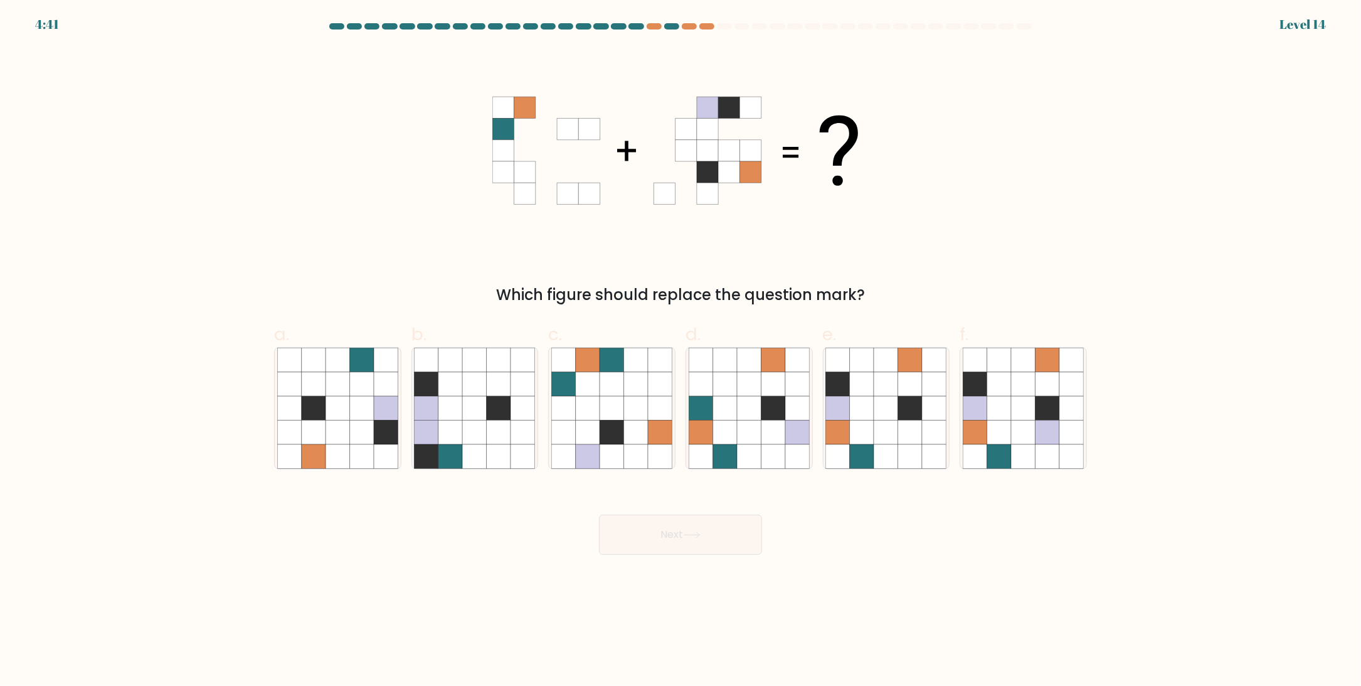
drag, startPoint x: 714, startPoint y: 102, endPoint x: 752, endPoint y: 102, distance: 37.6
click at [714, 102] on icon at bounding box center [707, 107] width 21 height 21
click at [752, 102] on icon at bounding box center [750, 107] width 21 height 21
click at [744, 104] on icon at bounding box center [750, 107] width 21 height 21
click at [885, 423] on icon at bounding box center [887, 432] width 24 height 24
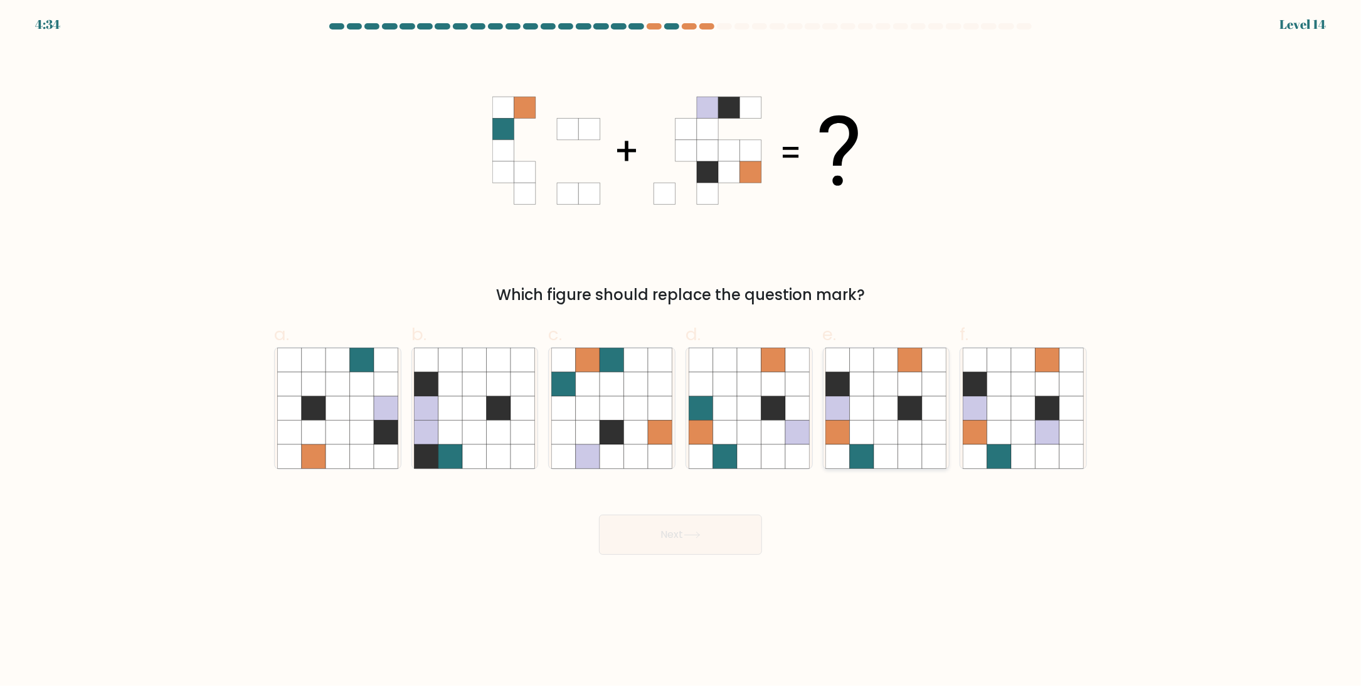
click at [681, 351] on input "e." at bounding box center [681, 347] width 1 height 8
radio input "true"
click at [717, 543] on button "Next" at bounding box center [680, 534] width 163 height 40
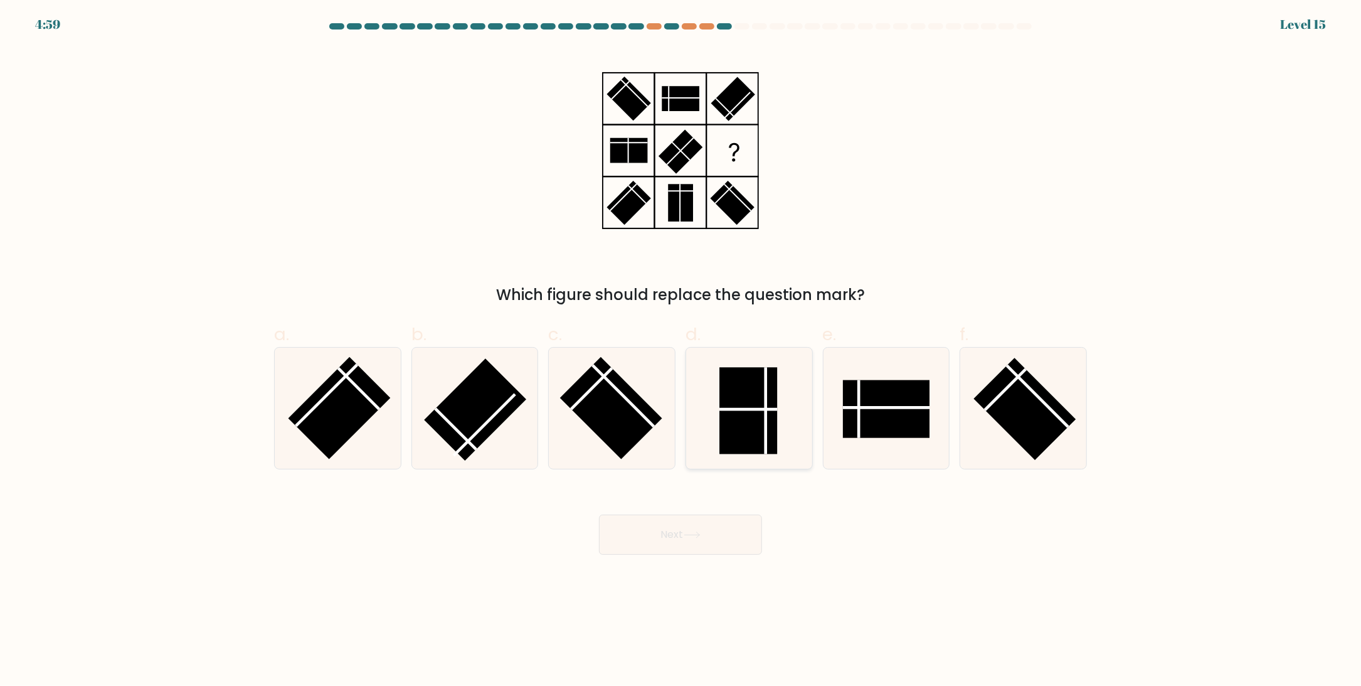
click at [757, 416] on rect at bounding box center [749, 411] width 58 height 87
click at [681, 351] on input "d." at bounding box center [681, 347] width 1 height 8
radio input "true"
click at [700, 544] on button "Next" at bounding box center [680, 534] width 163 height 40
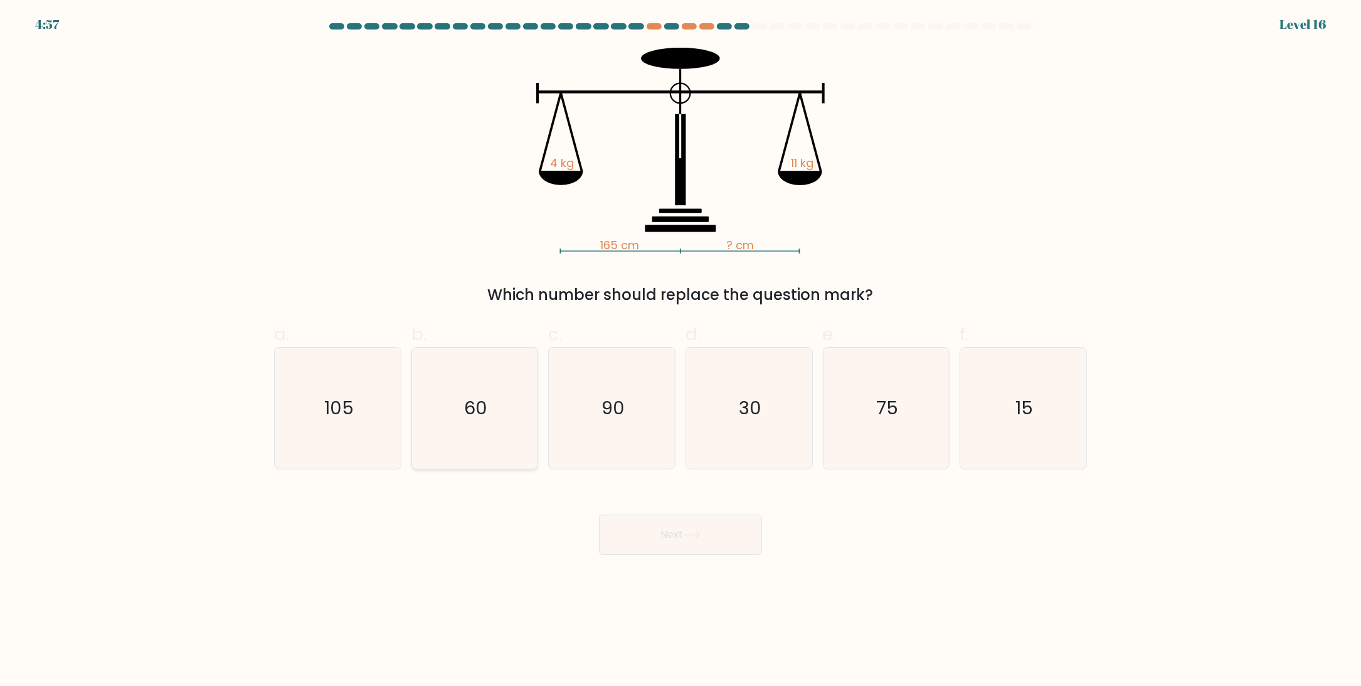
click at [488, 364] on icon "60" at bounding box center [474, 408] width 121 height 121
click at [681, 351] on input "b. 60" at bounding box center [681, 347] width 1 height 8
radio input "true"
click at [659, 519] on button "Next" at bounding box center [680, 534] width 163 height 40
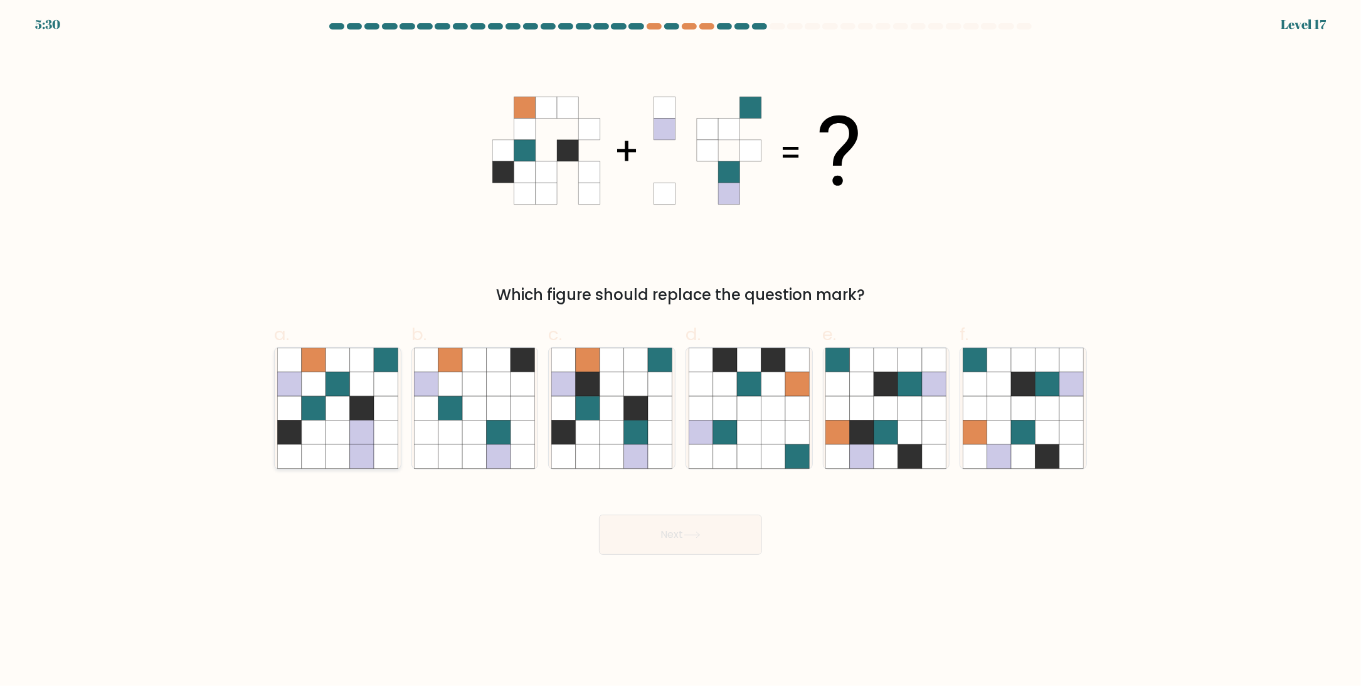
click at [332, 405] on icon at bounding box center [338, 408] width 24 height 24
click at [681, 351] on input "a." at bounding box center [681, 347] width 1 height 8
radio input "true"
click at [1027, 420] on icon at bounding box center [1023, 432] width 24 height 24
click at [681, 351] on input "f." at bounding box center [681, 347] width 1 height 8
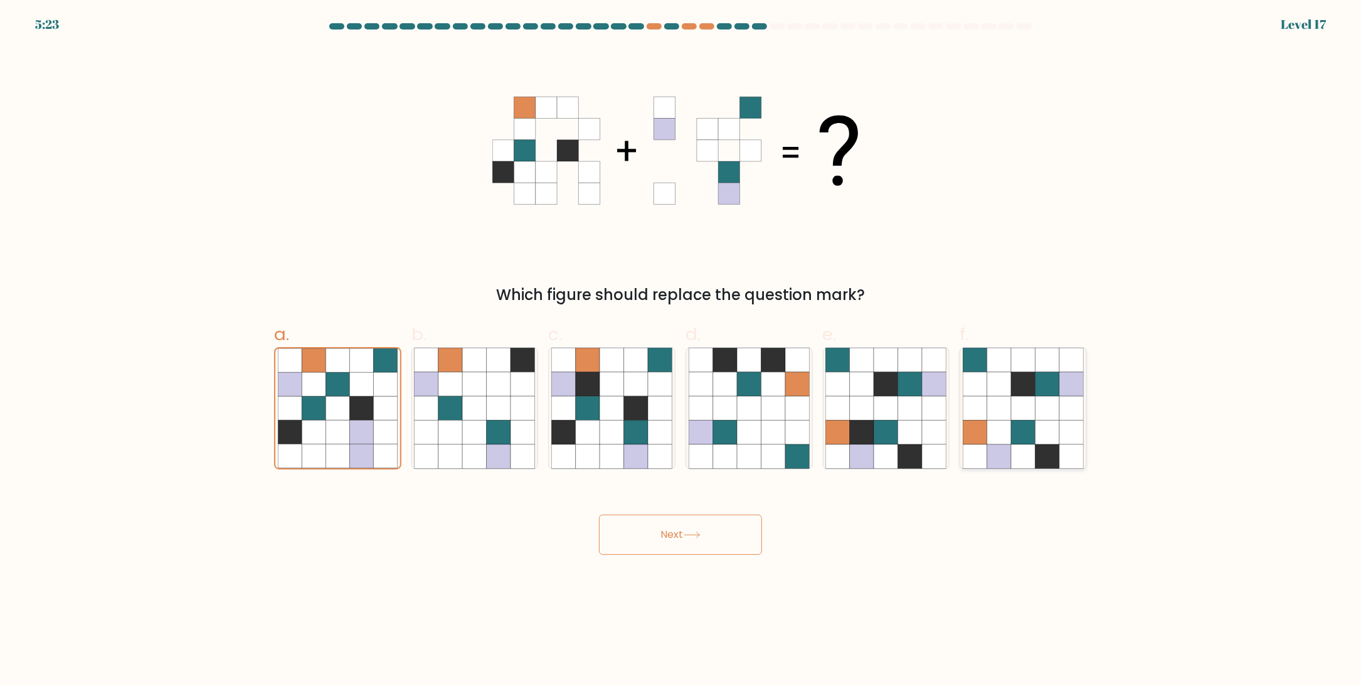
radio input "true"
click at [685, 527] on button "Next" at bounding box center [680, 534] width 163 height 40
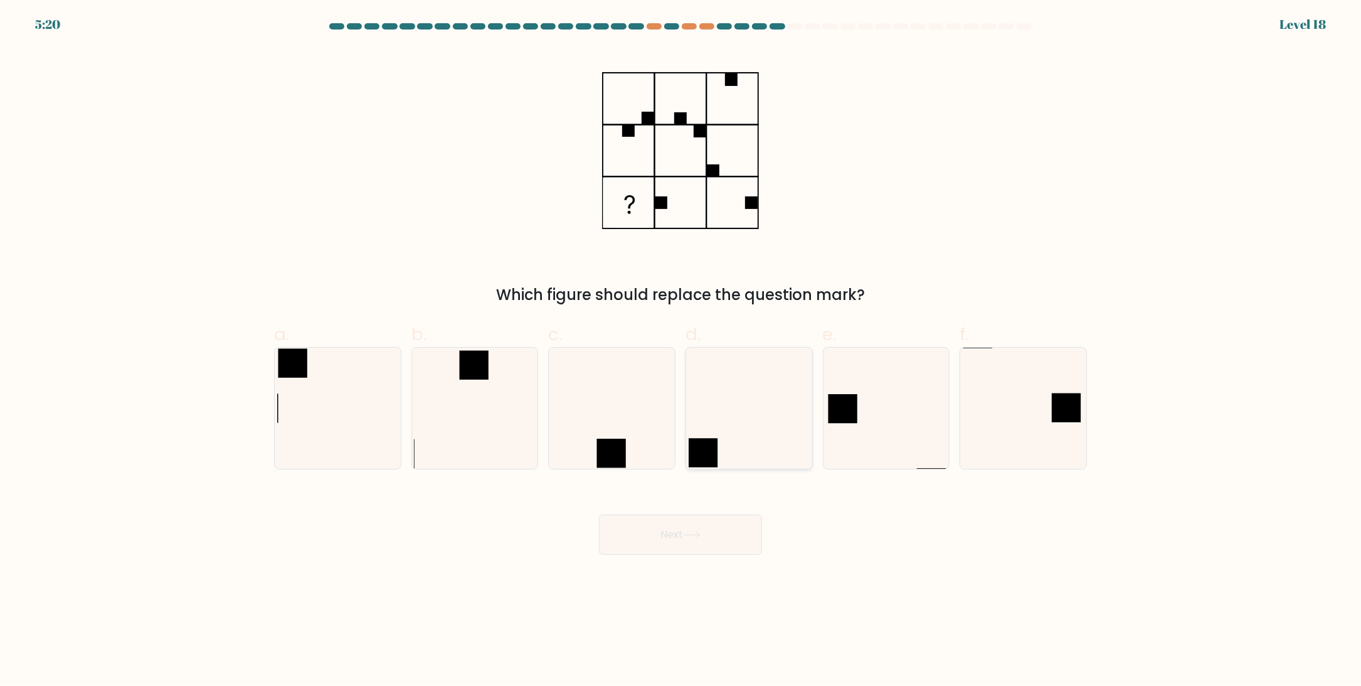
click at [707, 437] on icon at bounding box center [749, 408] width 121 height 121
click at [681, 351] on input "d." at bounding box center [681, 347] width 1 height 8
radio input "true"
click at [677, 528] on button "Next" at bounding box center [680, 534] width 163 height 40
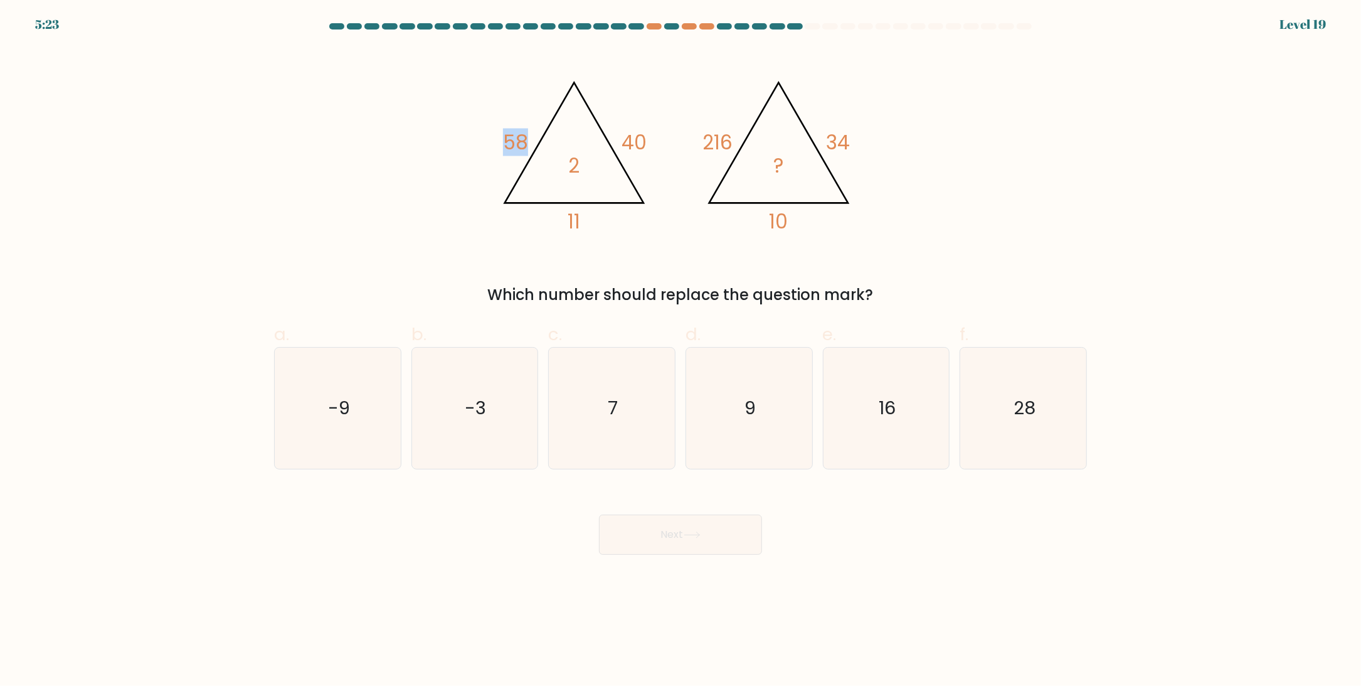
drag, startPoint x: 527, startPoint y: 144, endPoint x: 501, endPoint y: 144, distance: 25.7
click at [501, 144] on icon "@import url('https://fonts.googleapis.com/css?family=Abril+Fatface:400,100,100i…" at bounding box center [681, 151] width 376 height 206
drag, startPoint x: 626, startPoint y: 150, endPoint x: 655, endPoint y: 147, distance: 29.0
click at [655, 147] on icon "@import url('https://fonts.googleapis.com/css?family=Abril+Fatface:400,100,100i…" at bounding box center [681, 151] width 376 height 206
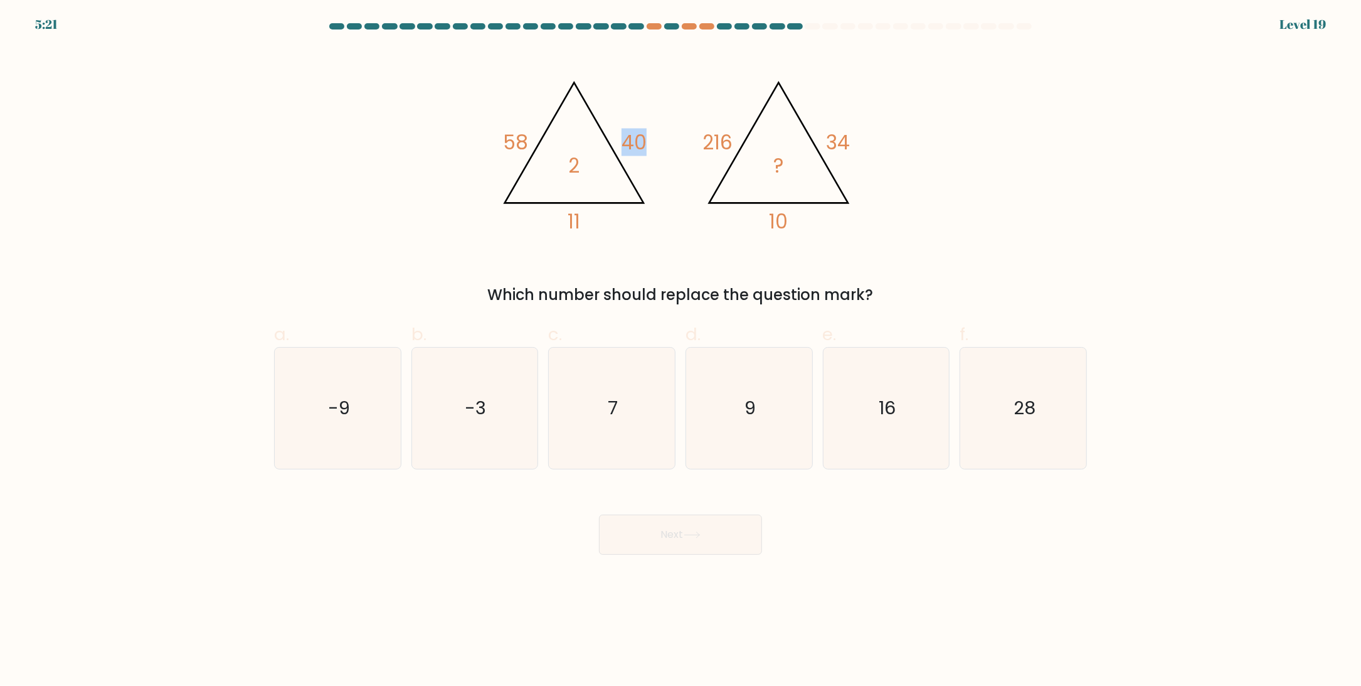
click at [655, 147] on icon "@import url('https://fonts.googleapis.com/css?family=Abril+Fatface:400,100,100i…" at bounding box center [681, 151] width 376 height 206
drag, startPoint x: 508, startPoint y: 142, endPoint x: 525, endPoint y: 141, distance: 17.7
click at [525, 141] on tspan "58" at bounding box center [515, 143] width 25 height 28
drag, startPoint x: 566, startPoint y: 218, endPoint x: 582, endPoint y: 216, distance: 15.8
click at [582, 216] on icon "@import url('https://fonts.googleapis.com/css?family=Abril+Fatface:400,100,100i…" at bounding box center [681, 151] width 376 height 206
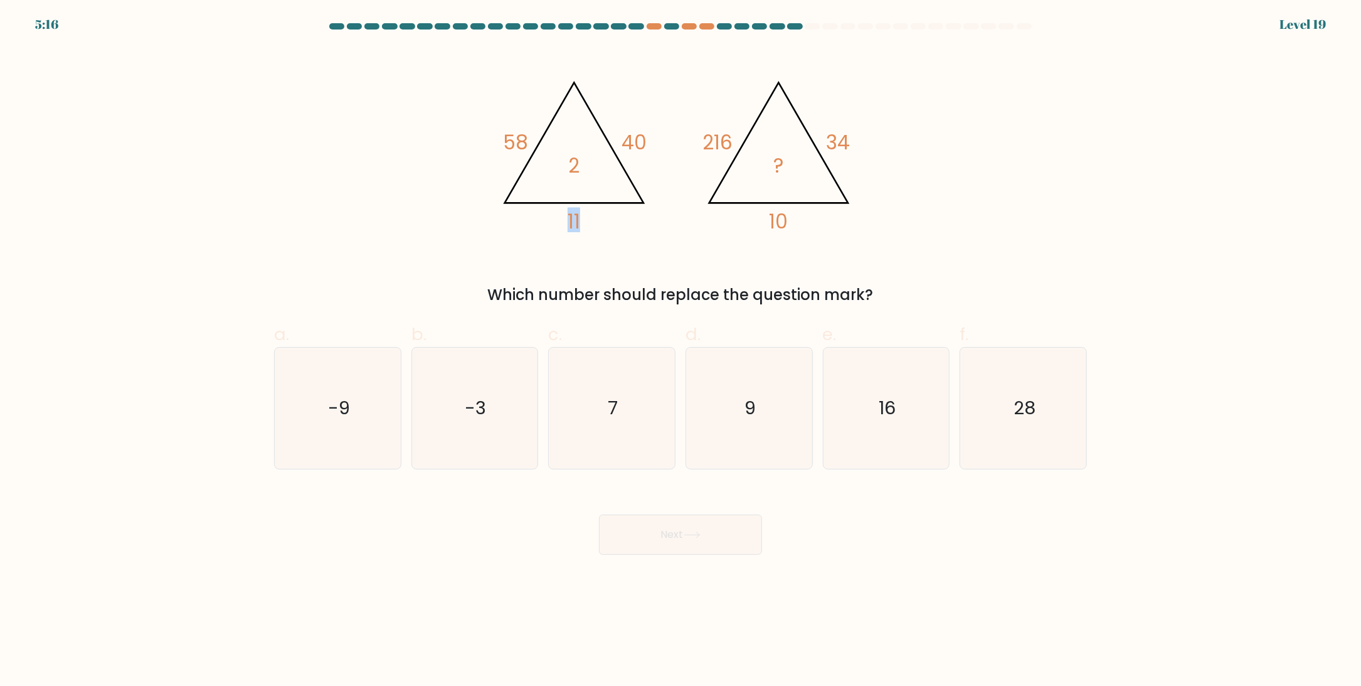
click at [582, 216] on icon "@import url('https://fonts.googleapis.com/css?family=Abril+Fatface:400,100,100i…" at bounding box center [681, 151] width 376 height 206
drag, startPoint x: 573, startPoint y: 162, endPoint x: 586, endPoint y: 162, distance: 13.2
click at [586, 162] on icon "@import url('https://fonts.googleapis.com/css?family=Abril+Fatface:400,100,100i…" at bounding box center [681, 151] width 376 height 206
drag, startPoint x: 567, startPoint y: 221, endPoint x: 585, endPoint y: 220, distance: 17.6
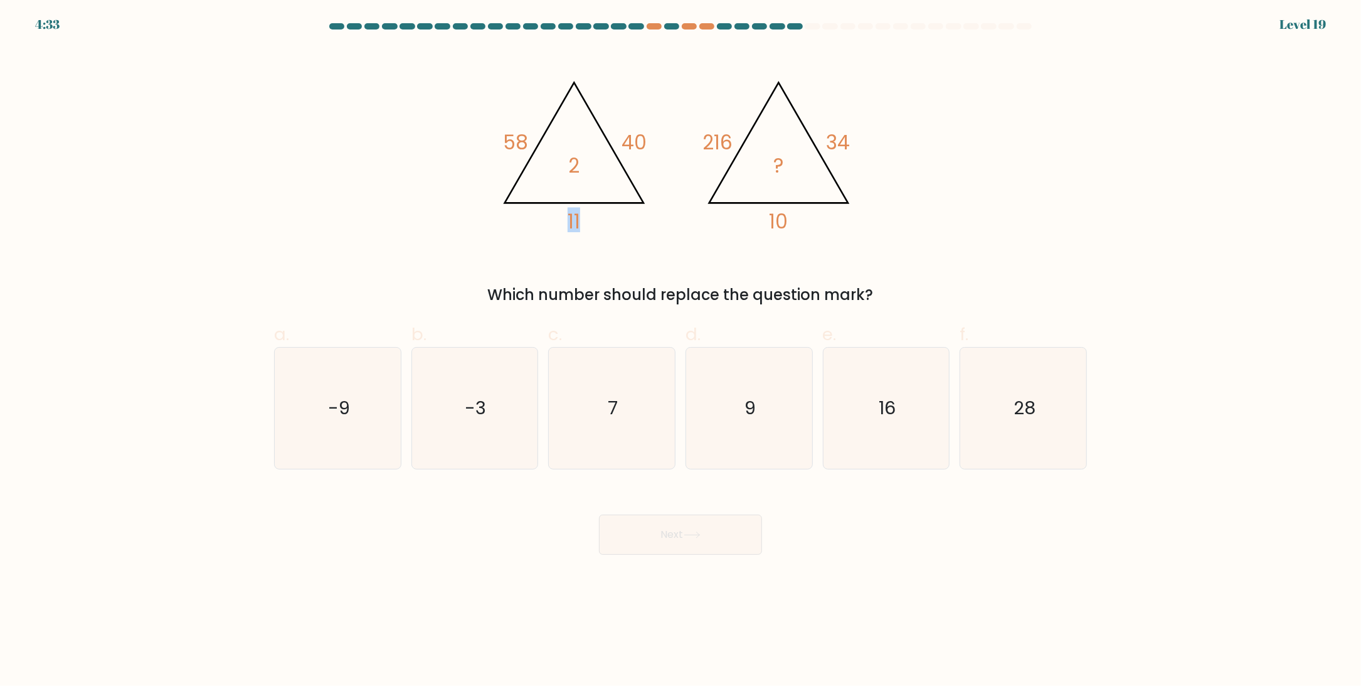
click at [585, 220] on icon "@import url('https://fonts.googleapis.com/css?family=Abril+Fatface:400,100,100i…" at bounding box center [681, 151] width 376 height 206
click at [575, 160] on tspan "2" at bounding box center [573, 166] width 11 height 28
drag, startPoint x: 571, startPoint y: 221, endPoint x: 589, endPoint y: 222, distance: 17.6
click at [589, 222] on icon "@import url('https://fonts.googleapis.com/css?family=Abril+Fatface:400,100,100i…" at bounding box center [681, 151] width 376 height 206
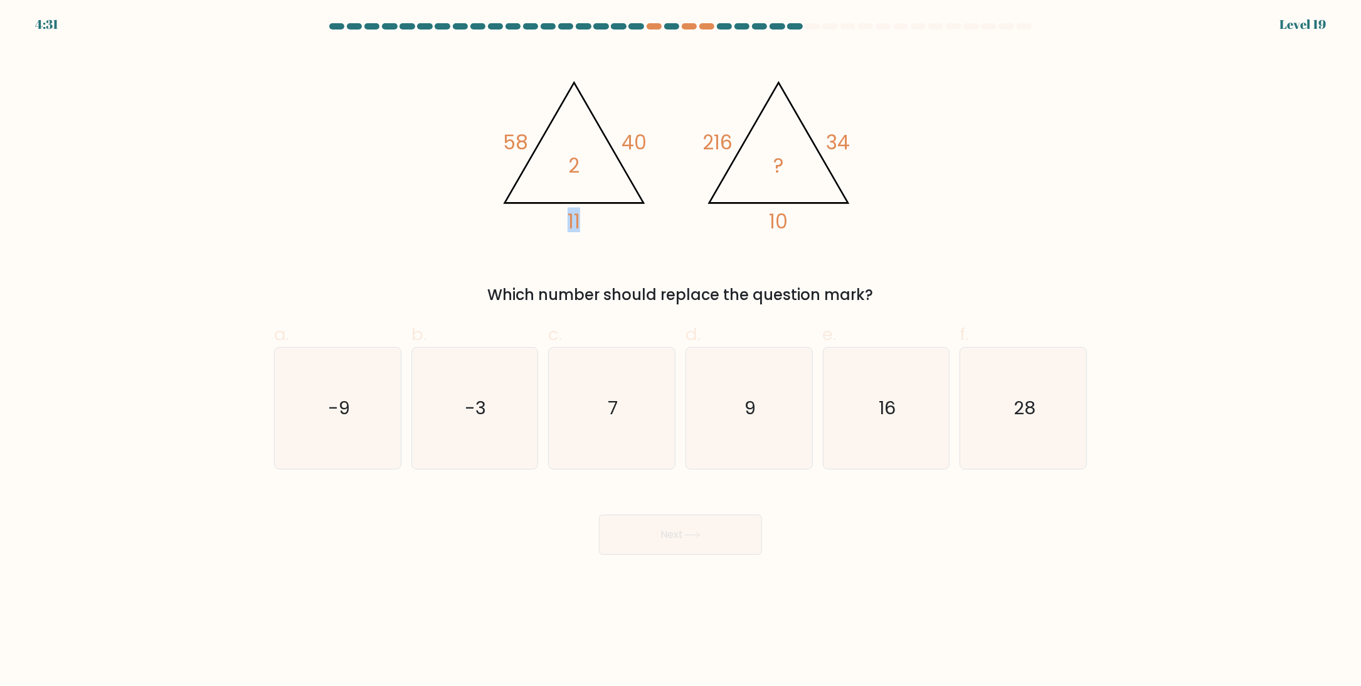
click at [589, 222] on icon "@import url('https://fonts.googleapis.com/css?family=Abril+Fatface:400,100,100i…" at bounding box center [681, 151] width 376 height 206
click at [868, 161] on div "@import url('https://fonts.googleapis.com/css?family=Abril+Fatface:400,100,100i…" at bounding box center [681, 177] width 828 height 258
drag, startPoint x: 565, startPoint y: 221, endPoint x: 588, endPoint y: 221, distance: 23.2
click at [588, 221] on icon "@import url('https://fonts.googleapis.com/css?family=Abril+Fatface:400,100,100i…" at bounding box center [681, 151] width 376 height 206
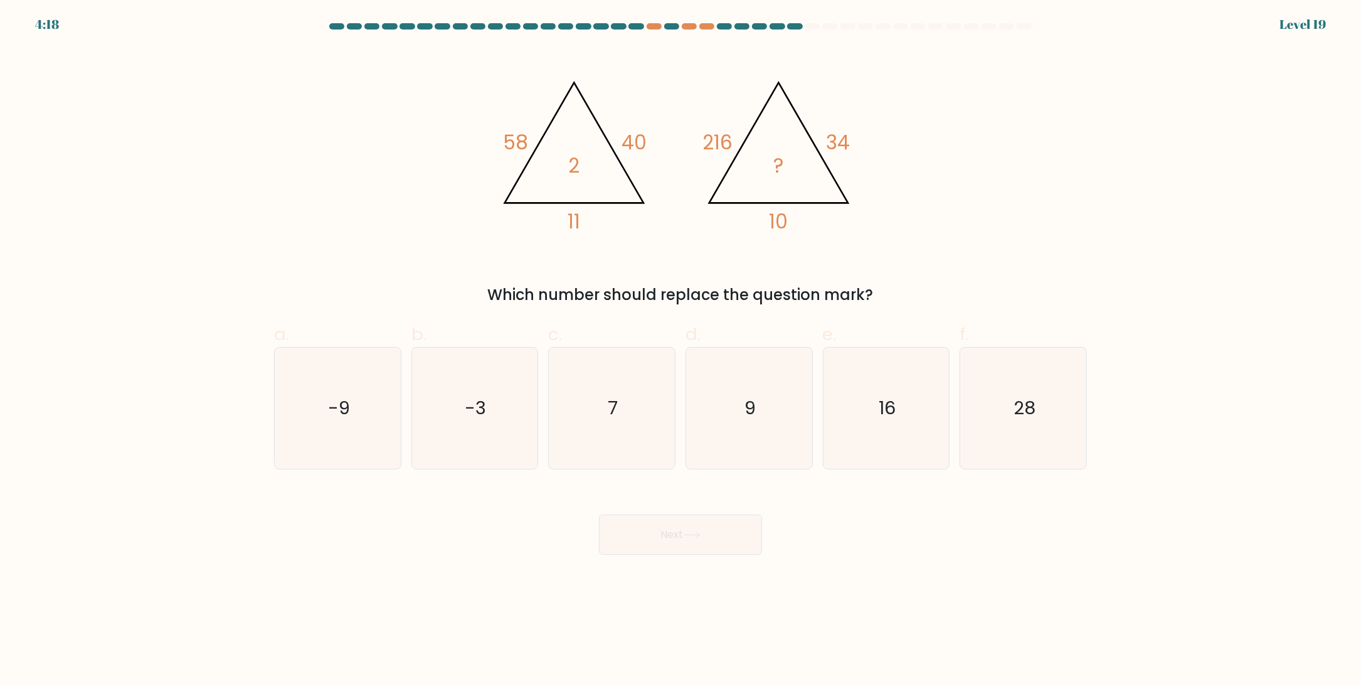
click at [577, 169] on tspan "2" at bounding box center [573, 166] width 11 height 28
click at [581, 211] on icon "@import url('https://fonts.googleapis.com/css?family=Abril+Fatface:400,100,100i…" at bounding box center [681, 151] width 376 height 206
click at [745, 403] on text "9" at bounding box center [750, 408] width 11 height 25
click at [681, 351] on input "d. 9" at bounding box center [681, 347] width 1 height 8
radio input "true"
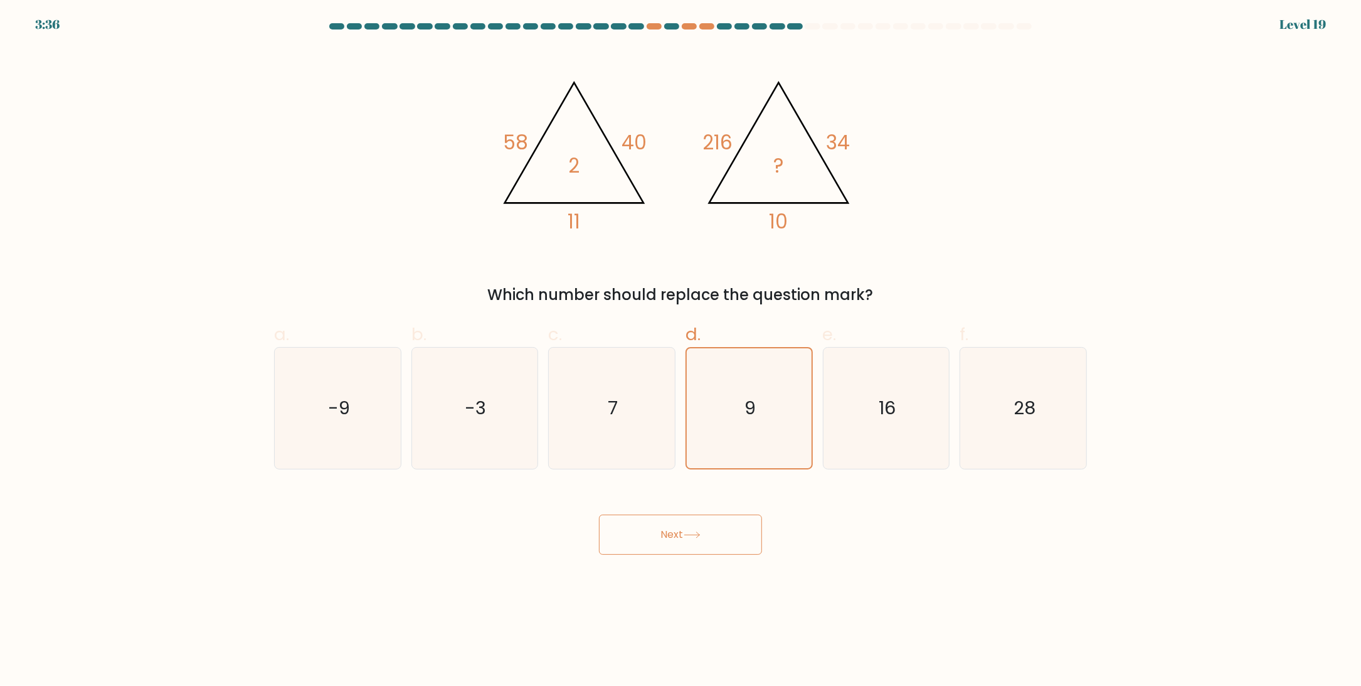
click at [688, 542] on button "Next" at bounding box center [680, 534] width 163 height 40
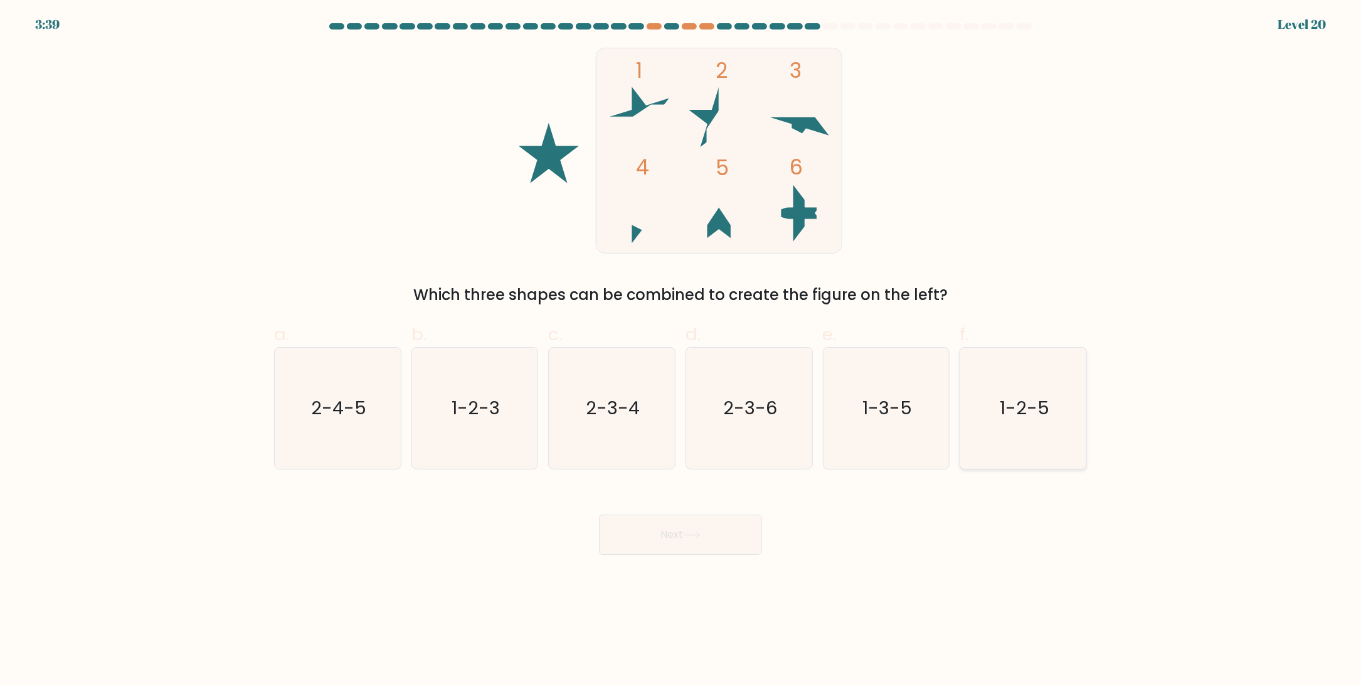
click at [1067, 405] on icon "1-2-5" at bounding box center [1023, 408] width 121 height 121
click at [681, 351] on input "f. 1-2-5" at bounding box center [681, 347] width 1 height 8
radio input "true"
click at [730, 531] on button "Next" at bounding box center [680, 534] width 163 height 40
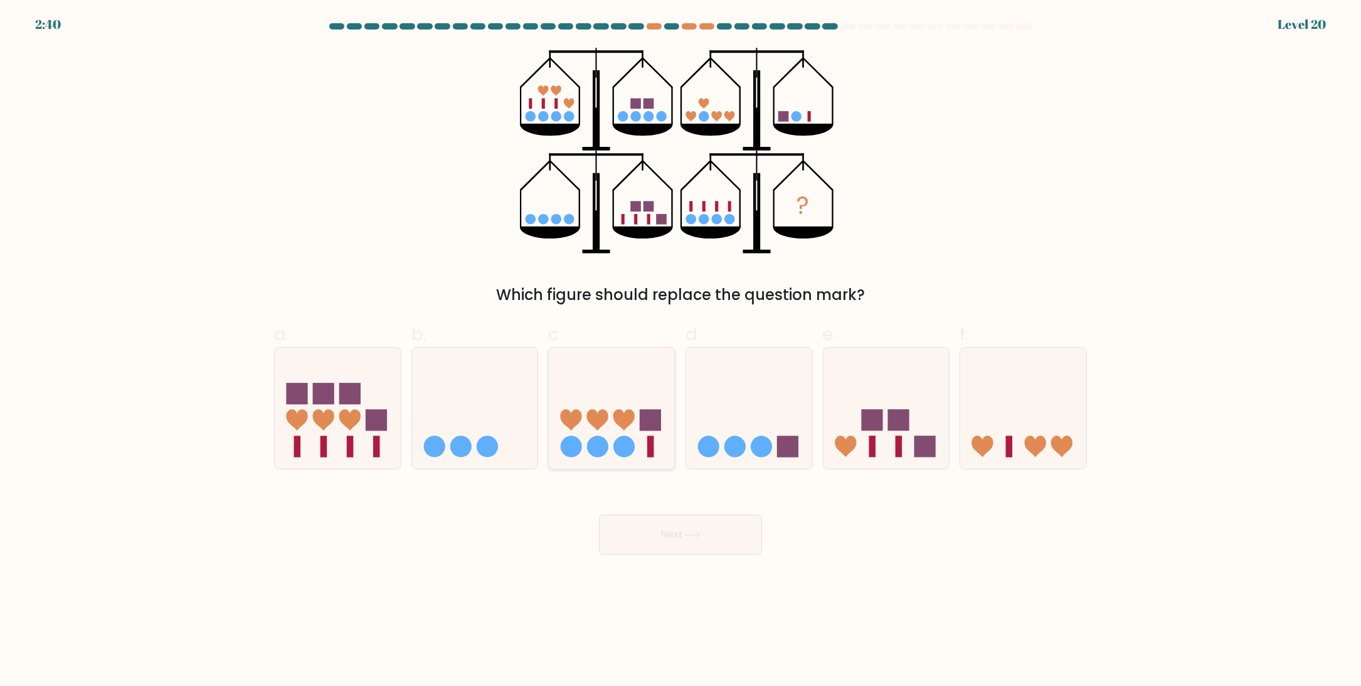
click at [613, 397] on icon at bounding box center [612, 408] width 126 height 104
click at [681, 351] on input "c." at bounding box center [681, 347] width 1 height 8
radio input "true"
click at [697, 531] on icon at bounding box center [692, 534] width 17 height 7
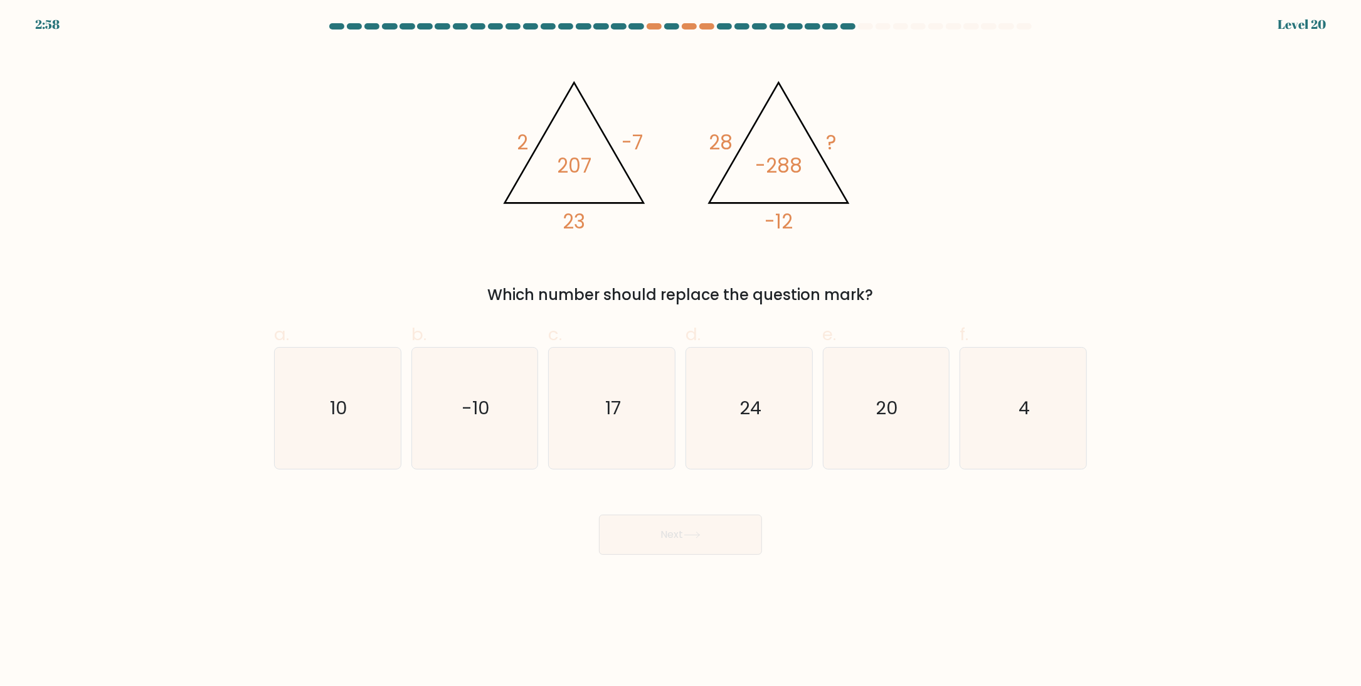
click at [616, 301] on div "Which number should replace the question mark?" at bounding box center [681, 295] width 798 height 23
click at [615, 294] on div "Which number should replace the question mark?" at bounding box center [681, 295] width 798 height 23
click at [831, 286] on div "Which number should replace the question mark?" at bounding box center [681, 295] width 798 height 23
drag, startPoint x: 563, startPoint y: 223, endPoint x: 617, endPoint y: 222, distance: 54.0
click at [617, 222] on icon "@import url('https://fonts.googleapis.com/css?family=Abril+Fatface:400,100,100i…" at bounding box center [681, 151] width 376 height 206
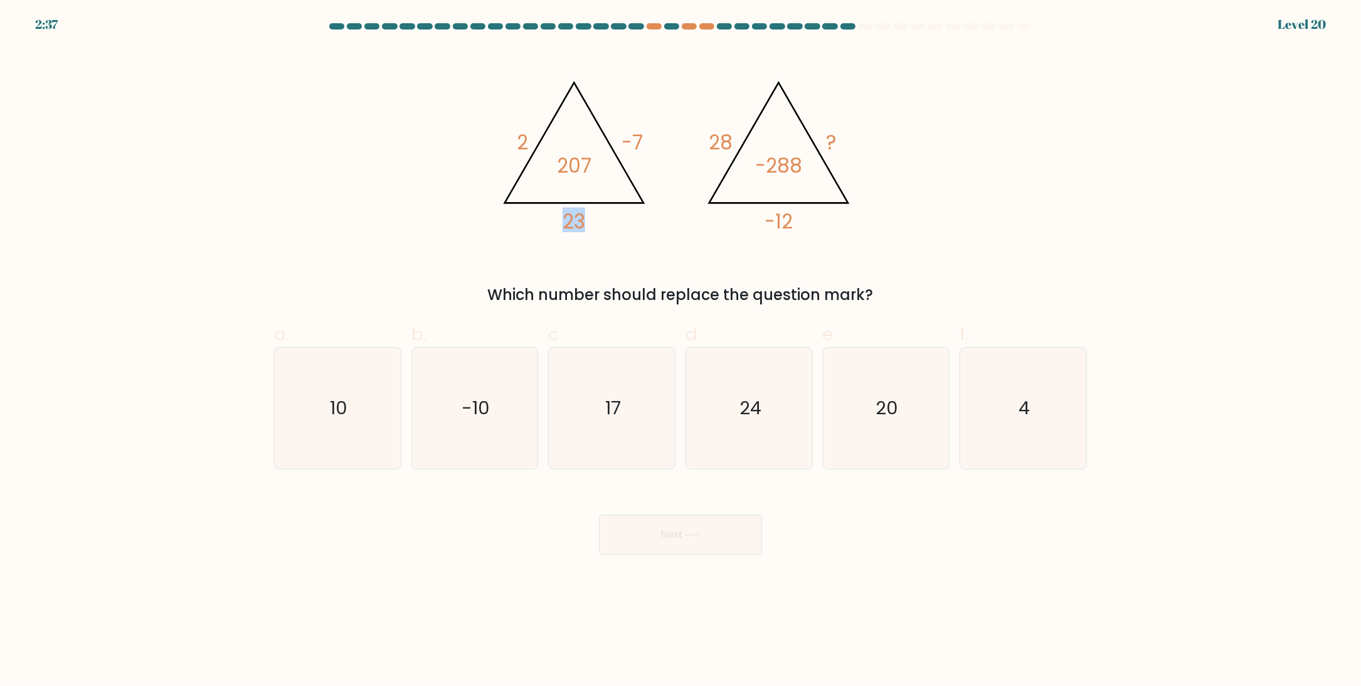
click at [617, 222] on icon "@import url('https://fonts.googleapis.com/css?family=Abril+Fatface:400,100,100i…" at bounding box center [681, 151] width 376 height 206
drag, startPoint x: 572, startPoint y: 224, endPoint x: 546, endPoint y: 223, distance: 25.1
click at [546, 223] on icon "@import url('https://fonts.googleapis.com/css?family=Abril+Fatface:400,100,100i…" at bounding box center [681, 151] width 376 height 206
click at [624, 416] on icon "17" at bounding box center [611, 408] width 121 height 121
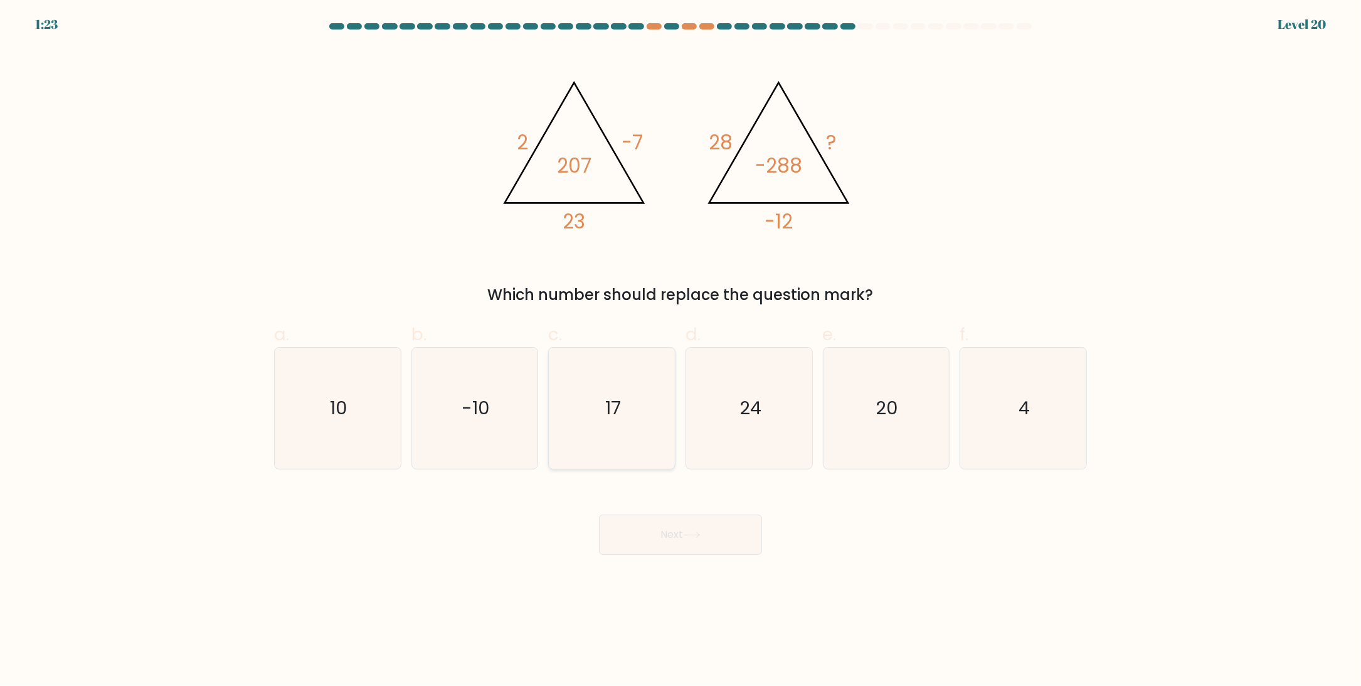
click at [681, 351] on input "c. 17" at bounding box center [681, 347] width 1 height 8
radio input "true"
click at [698, 535] on icon at bounding box center [692, 534] width 17 height 7
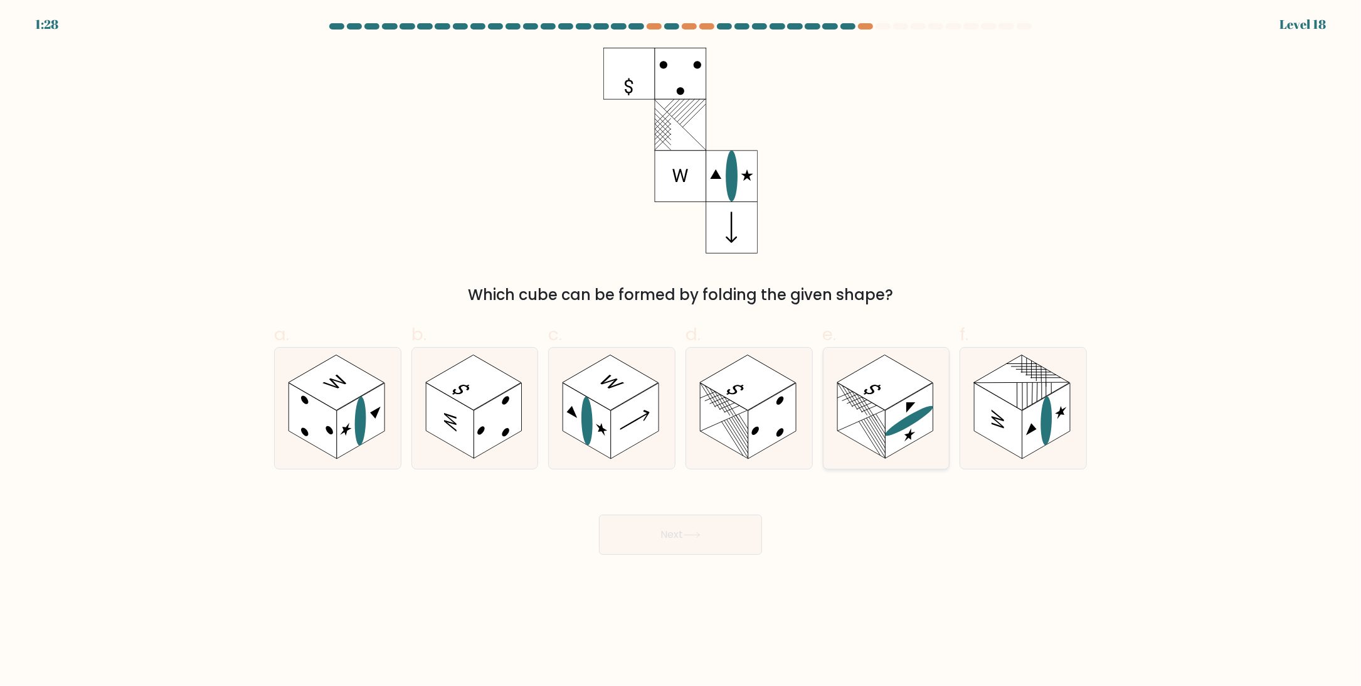
click at [882, 425] on rect at bounding box center [862, 421] width 48 height 76
click at [681, 351] on input "e." at bounding box center [681, 347] width 1 height 8
radio input "true"
click at [602, 545] on button "Next" at bounding box center [680, 534] width 163 height 40
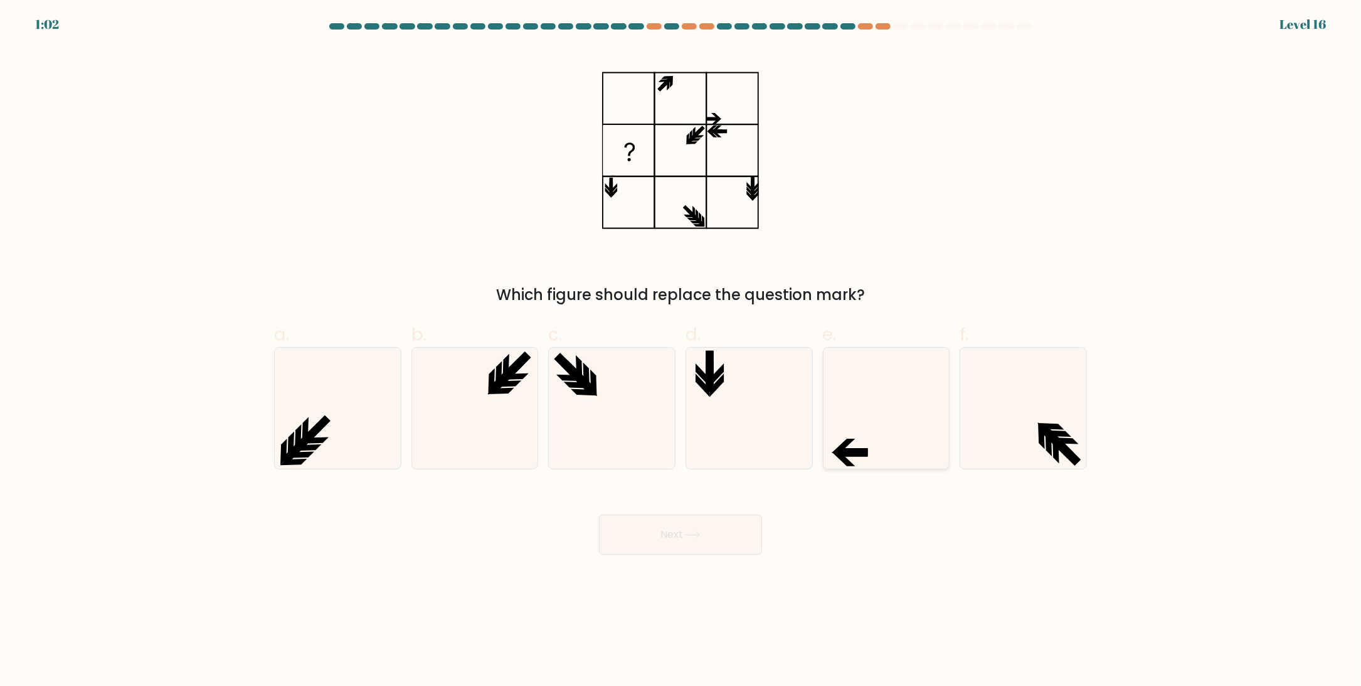
click at [868, 397] on icon at bounding box center [886, 408] width 121 height 121
click at [681, 351] on input "e." at bounding box center [681, 347] width 1 height 8
radio input "true"
click at [669, 535] on button "Next" at bounding box center [680, 534] width 163 height 40
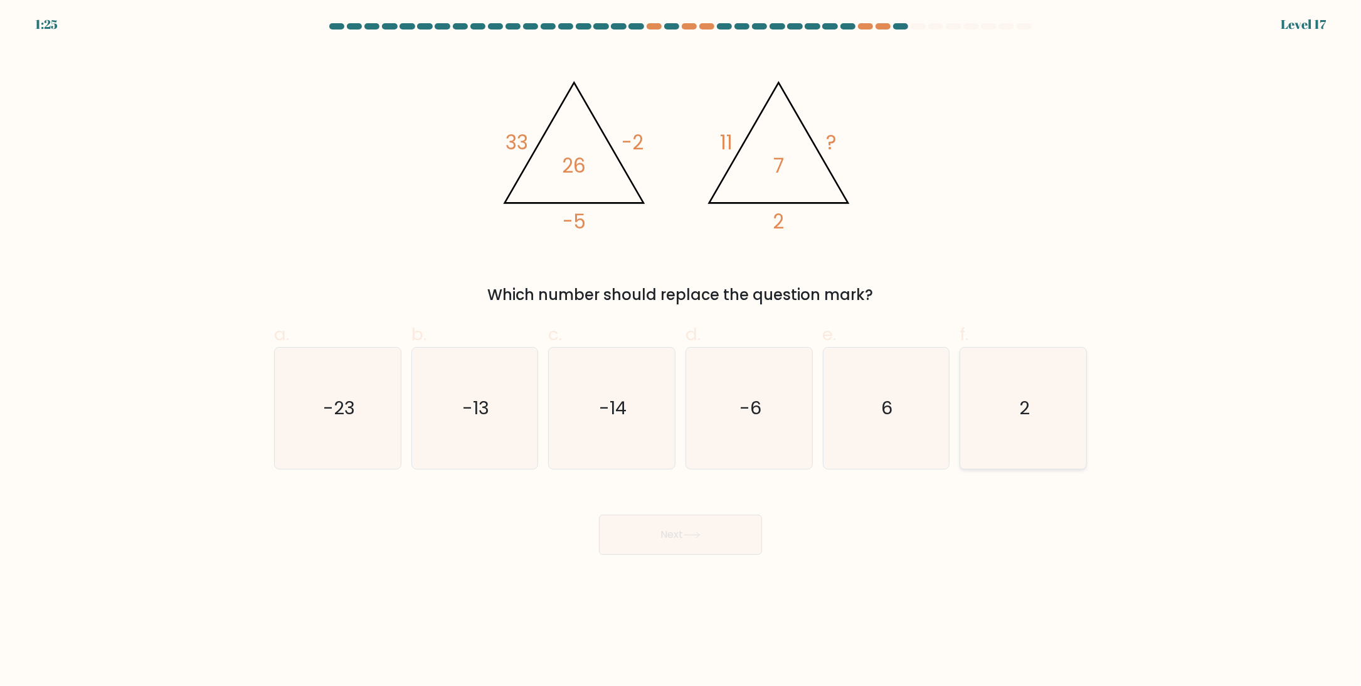
click at [1031, 408] on icon "2" at bounding box center [1023, 408] width 121 height 121
click at [681, 351] on input "f. 2" at bounding box center [681, 347] width 1 height 8
radio input "true"
click at [660, 518] on button "Next" at bounding box center [680, 534] width 163 height 40
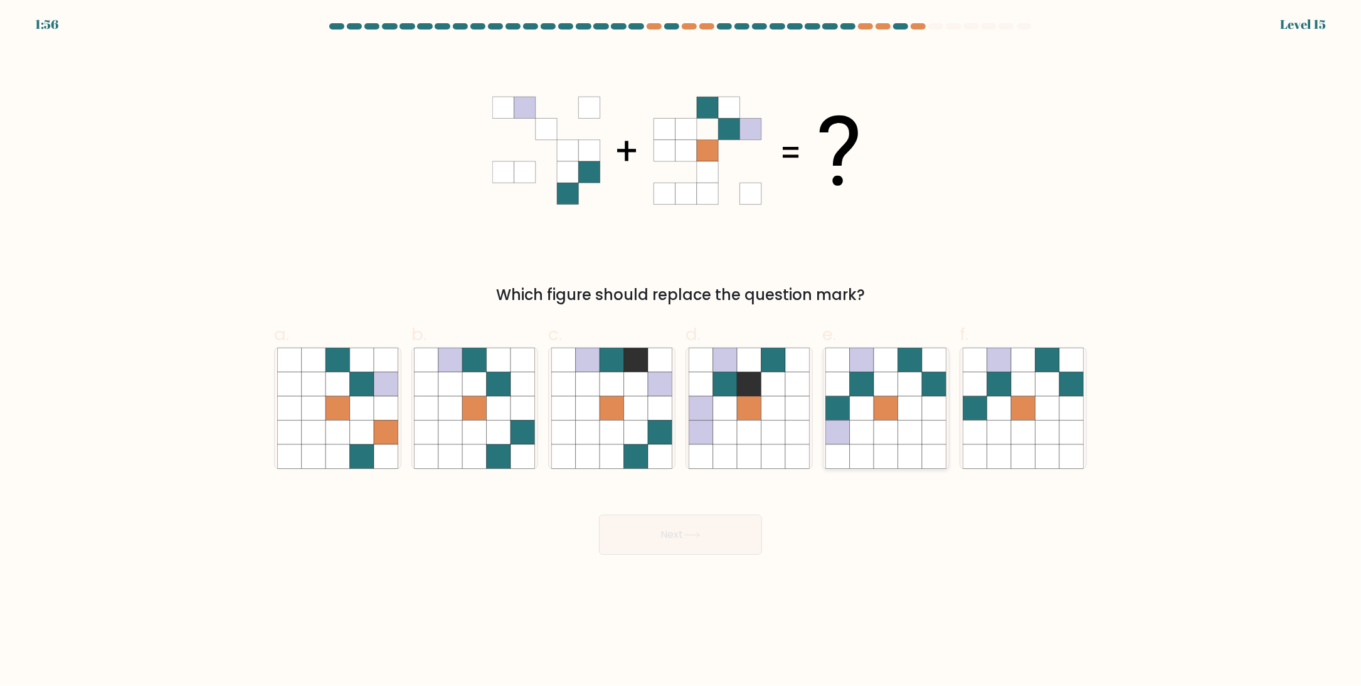
click at [902, 423] on icon at bounding box center [910, 432] width 24 height 24
click at [681, 351] on input "e." at bounding box center [681, 347] width 1 height 8
radio input "true"
click at [683, 521] on button "Next" at bounding box center [680, 534] width 163 height 40
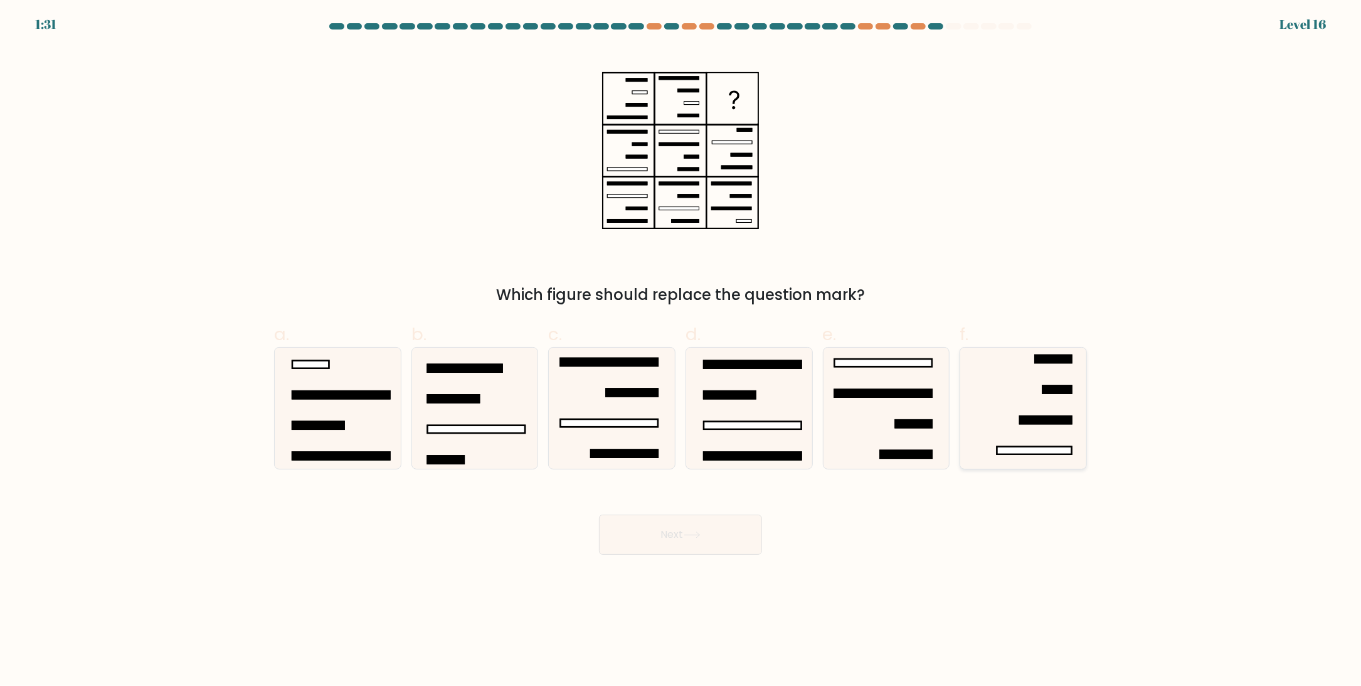
click at [994, 422] on icon at bounding box center [1023, 408] width 121 height 121
click at [681, 351] on input "f." at bounding box center [681, 347] width 1 height 8
radio input "true"
click at [680, 543] on button "Next" at bounding box center [680, 534] width 163 height 40
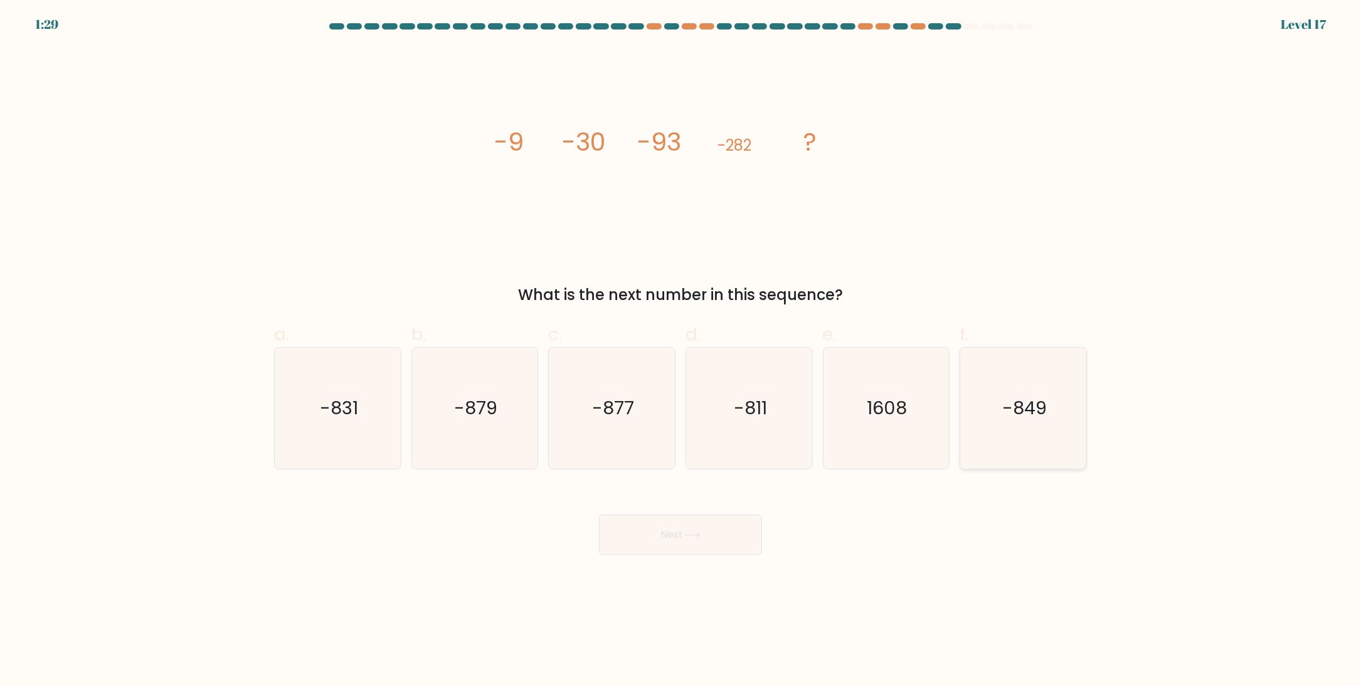
click at [1011, 408] on text "-849" at bounding box center [1025, 408] width 45 height 25
click at [681, 351] on input "f. -849" at bounding box center [681, 347] width 1 height 8
radio input "true"
click at [641, 525] on button "Next" at bounding box center [680, 534] width 163 height 40
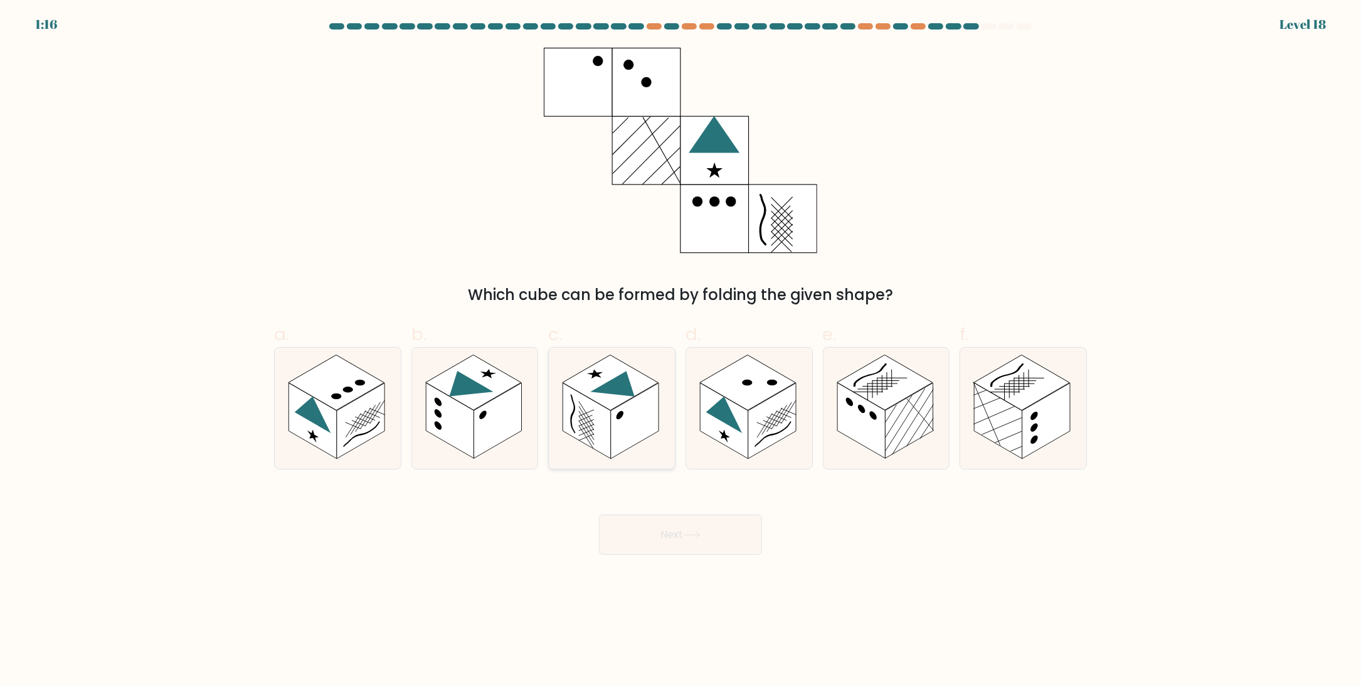
click at [604, 407] on rect at bounding box center [587, 421] width 48 height 76
click at [681, 351] on input "c." at bounding box center [681, 347] width 1 height 8
radio input "true"
click at [765, 429] on rect at bounding box center [772, 421] width 48 height 76
click at [681, 351] on input "d." at bounding box center [681, 347] width 1 height 8
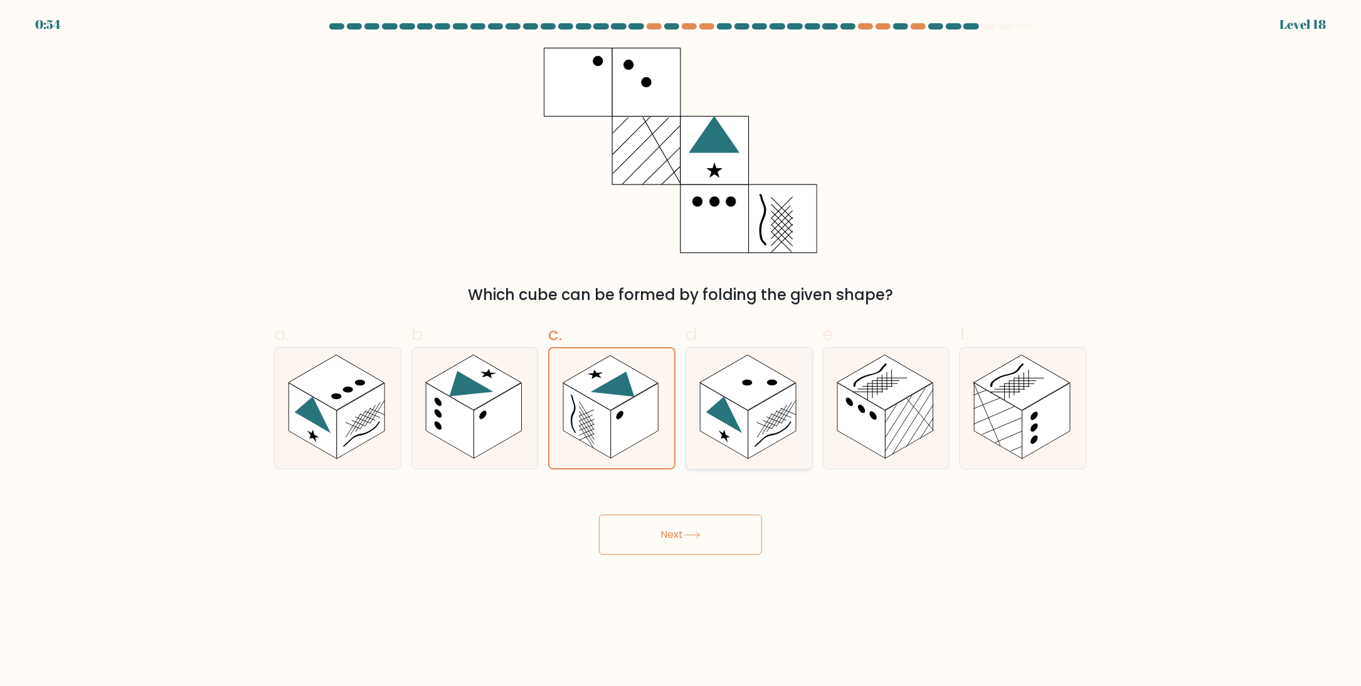
radio input "true"
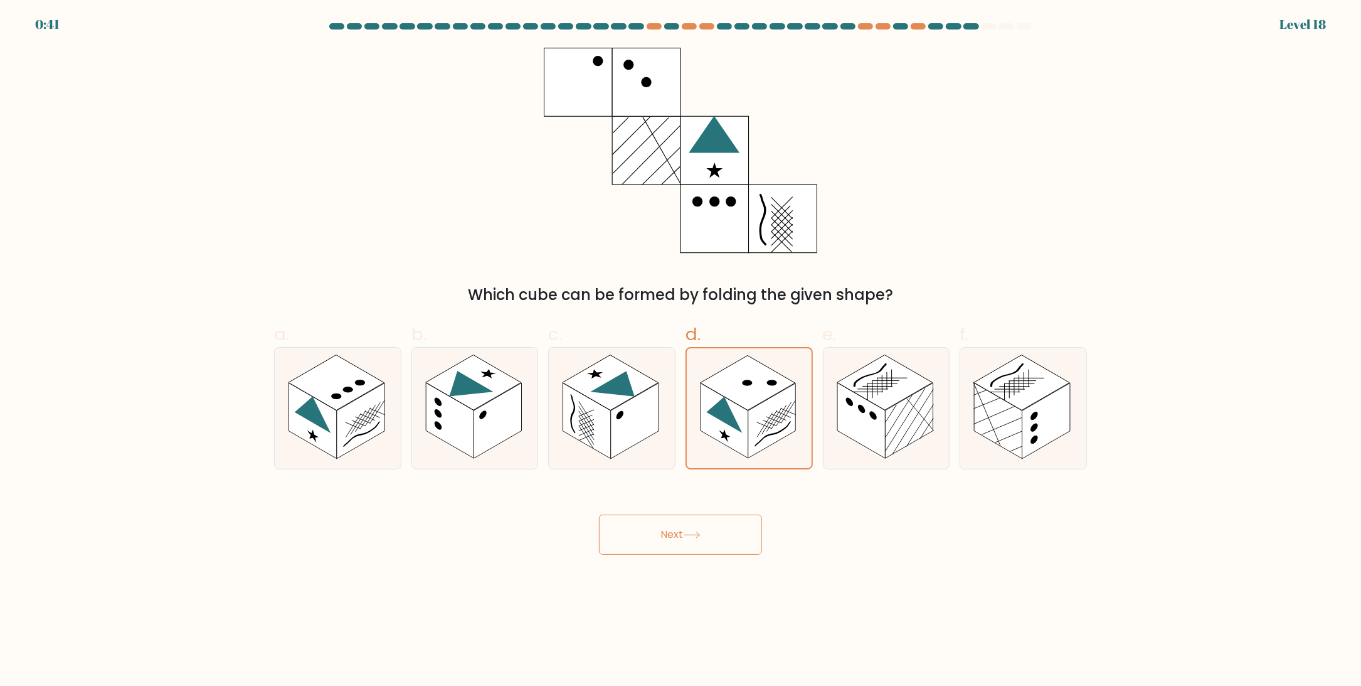
click at [686, 540] on button "Next" at bounding box center [680, 534] width 163 height 40
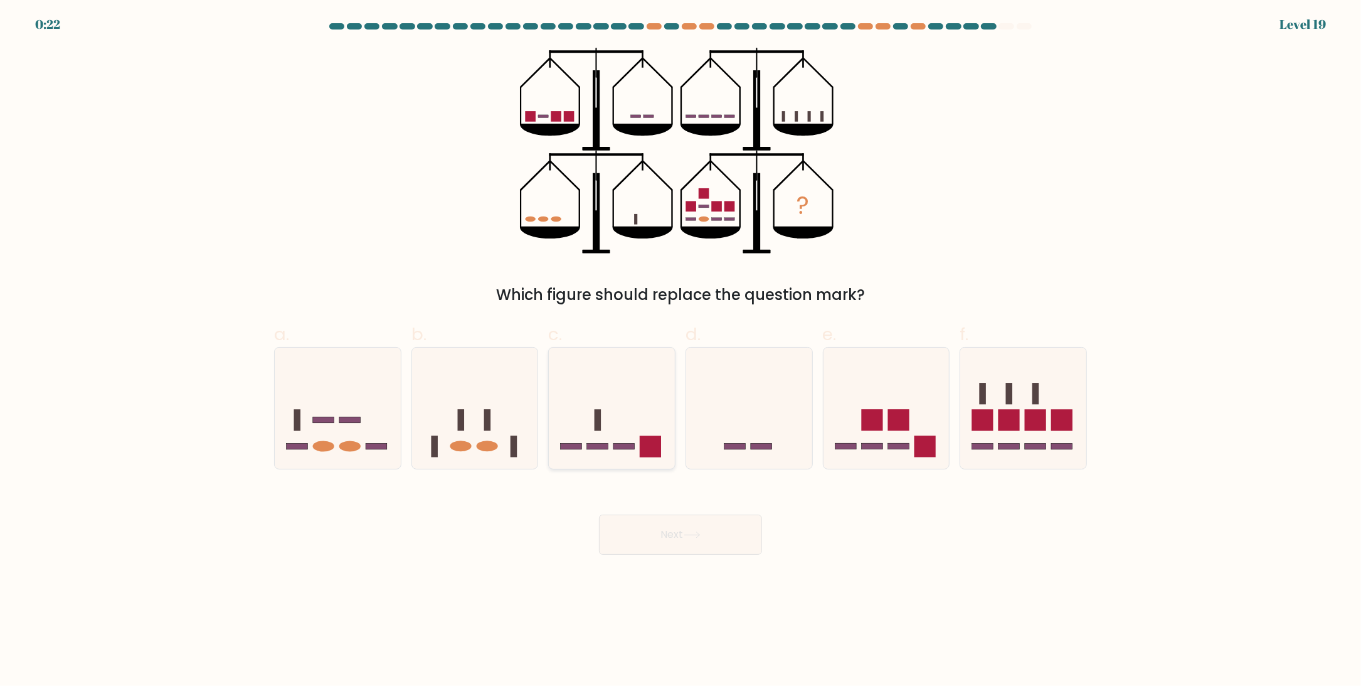
click at [603, 431] on icon at bounding box center [612, 408] width 126 height 104
click at [681, 351] on input "c." at bounding box center [681, 347] width 1 height 8
radio input "true"
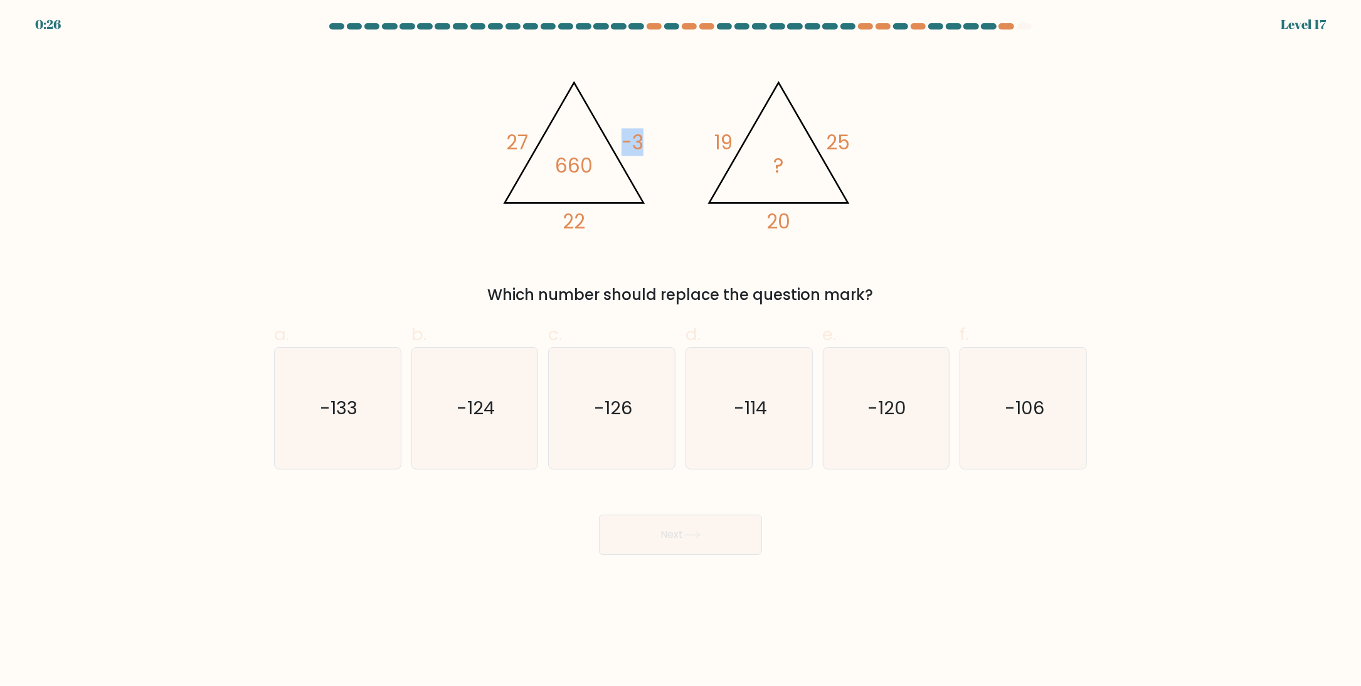
drag, startPoint x: 627, startPoint y: 146, endPoint x: 650, endPoint y: 144, distance: 23.3
click at [650, 144] on icon "@import url('https://fonts.googleapis.com/css?family=Abril+Fatface:400,100,100i…" at bounding box center [681, 151] width 376 height 206
drag, startPoint x: 629, startPoint y: 142, endPoint x: 651, endPoint y: 141, distance: 22.6
click at [651, 141] on icon "@import url('https://fonts.googleapis.com/css?family=Abril+Fatface:400,100,100i…" at bounding box center [681, 151] width 376 height 206
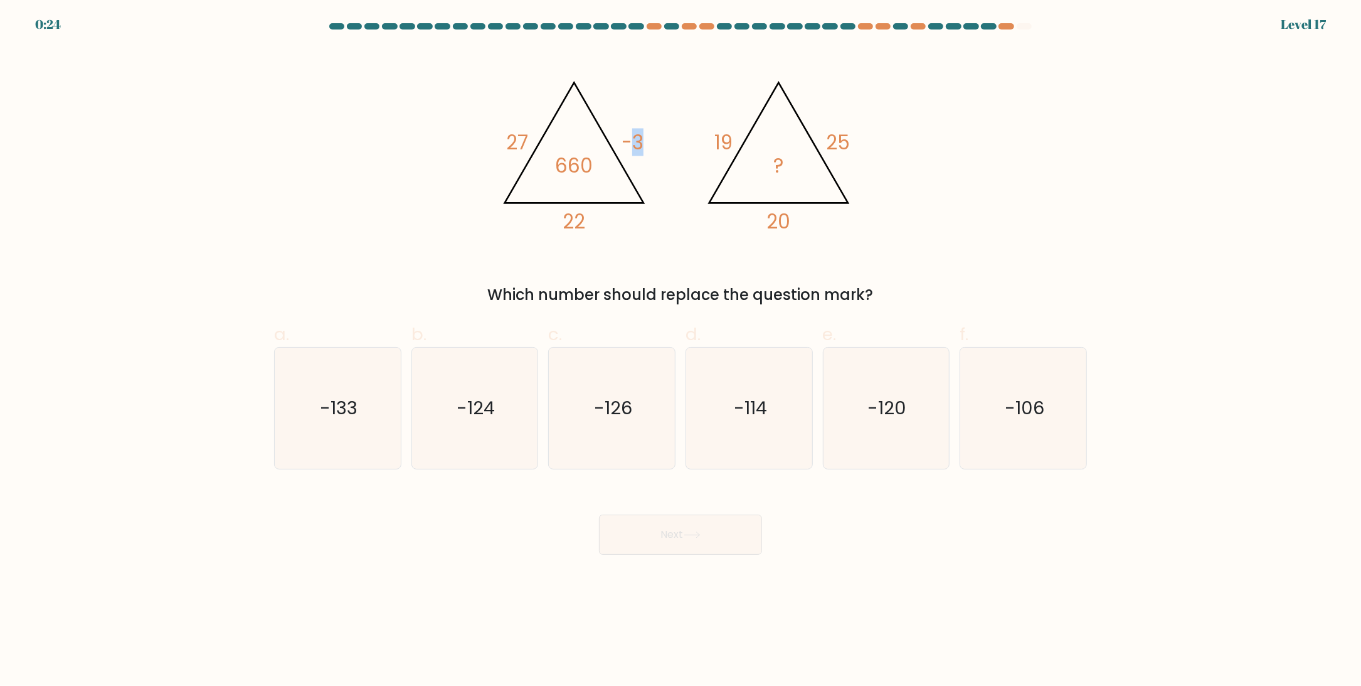
click at [651, 141] on icon "@import url('https://fonts.googleapis.com/css?family=Abril+Fatface:400,100,100i…" at bounding box center [681, 151] width 376 height 206
drag, startPoint x: 644, startPoint y: 144, endPoint x: 613, endPoint y: 144, distance: 31.4
click at [613, 144] on icon "@import url('https://fonts.googleapis.com/css?family=Abril+Fatface:400,100,100i…" at bounding box center [681, 151] width 376 height 206
drag, startPoint x: 502, startPoint y: 145, endPoint x: 528, endPoint y: 144, distance: 25.8
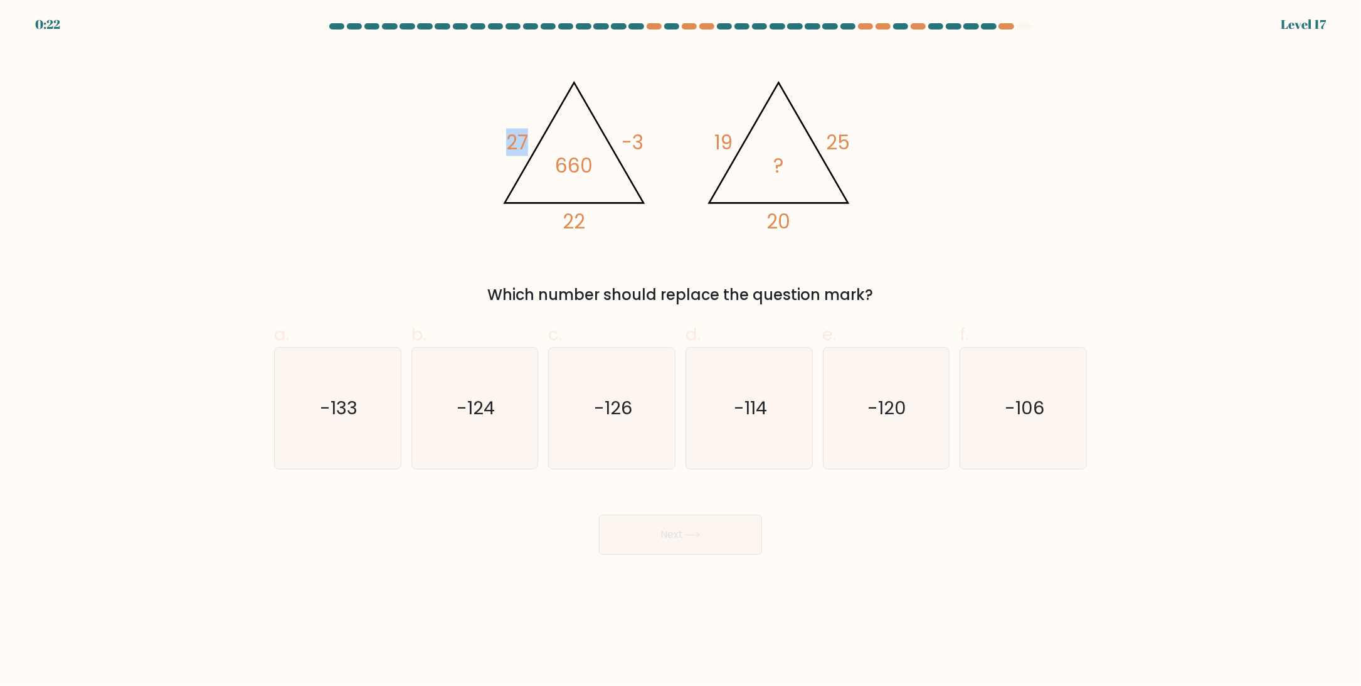
click at [528, 144] on icon "@import url('https://fonts.googleapis.com/css?family=Abril+Fatface:400,100,100i…" at bounding box center [681, 151] width 376 height 206
drag, startPoint x: 624, startPoint y: 144, endPoint x: 656, endPoint y: 144, distance: 31.4
click at [656, 144] on icon "@import url('https://fonts.googleapis.com/css?family=Abril+Fatface:400,100,100i…" at bounding box center [681, 151] width 376 height 206
drag, startPoint x: 642, startPoint y: 146, endPoint x: 621, endPoint y: 146, distance: 21.3
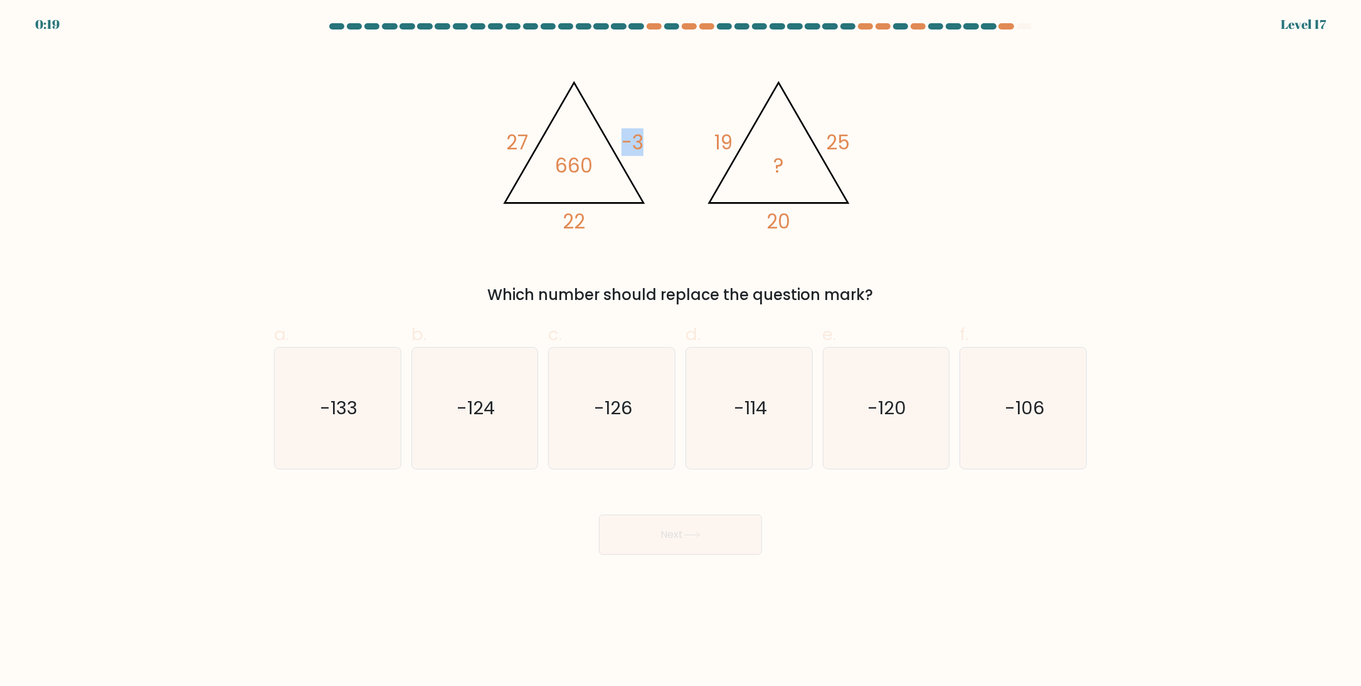
click at [621, 146] on icon "@import url('https://fonts.googleapis.com/css?family=Abril+Fatface:400,100,100i…" at bounding box center [681, 151] width 376 height 206
drag, startPoint x: 735, startPoint y: 141, endPoint x: 712, endPoint y: 141, distance: 22.6
click at [712, 141] on icon "@import url('https://fonts.googleapis.com/css?family=Abril+Fatface:400,100,100i…" at bounding box center [681, 151] width 376 height 206
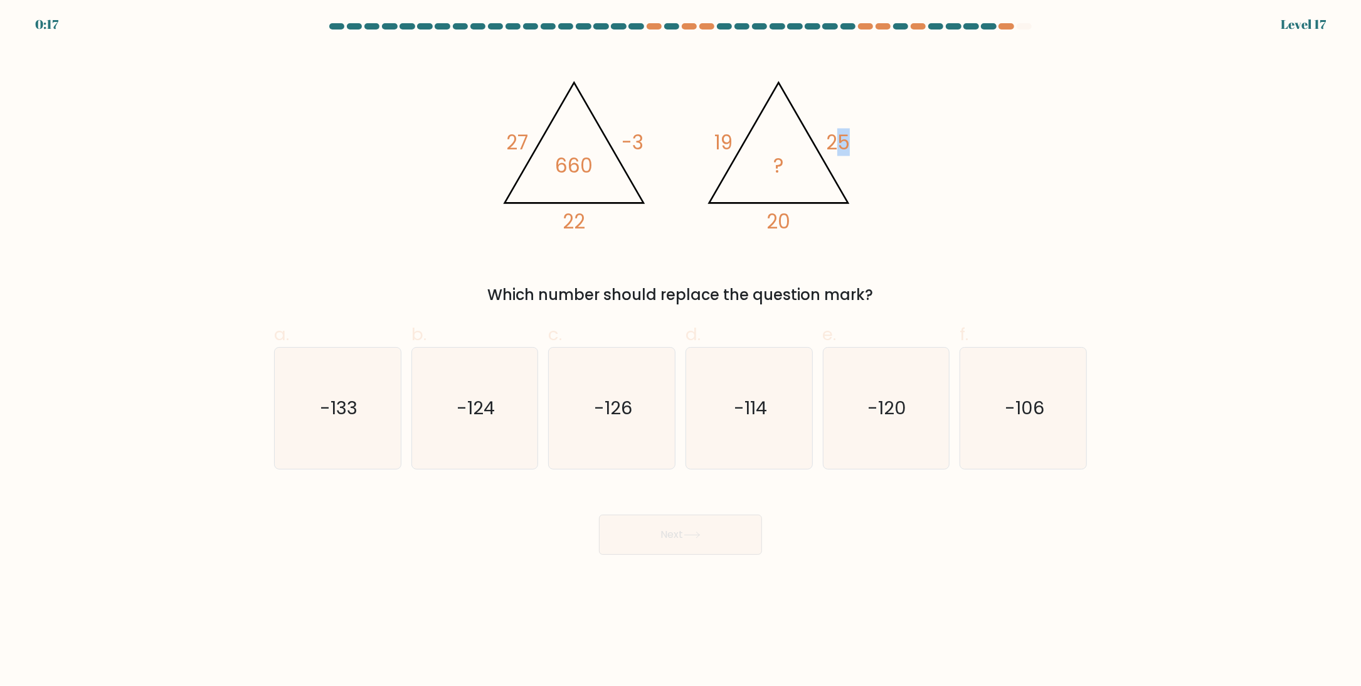
drag, startPoint x: 833, startPoint y: 144, endPoint x: 855, endPoint y: 144, distance: 22.0
click at [855, 144] on icon "@import url('https://fonts.googleapis.com/css?family=Abril+Fatface:400,100,100i…" at bounding box center [681, 151] width 376 height 206
drag, startPoint x: 851, startPoint y: 144, endPoint x: 823, endPoint y: 144, distance: 28.2
click at [823, 144] on icon "@import url('https://fonts.googleapis.com/css?family=Abril+Fatface:400,100,100i…" at bounding box center [681, 151] width 376 height 206
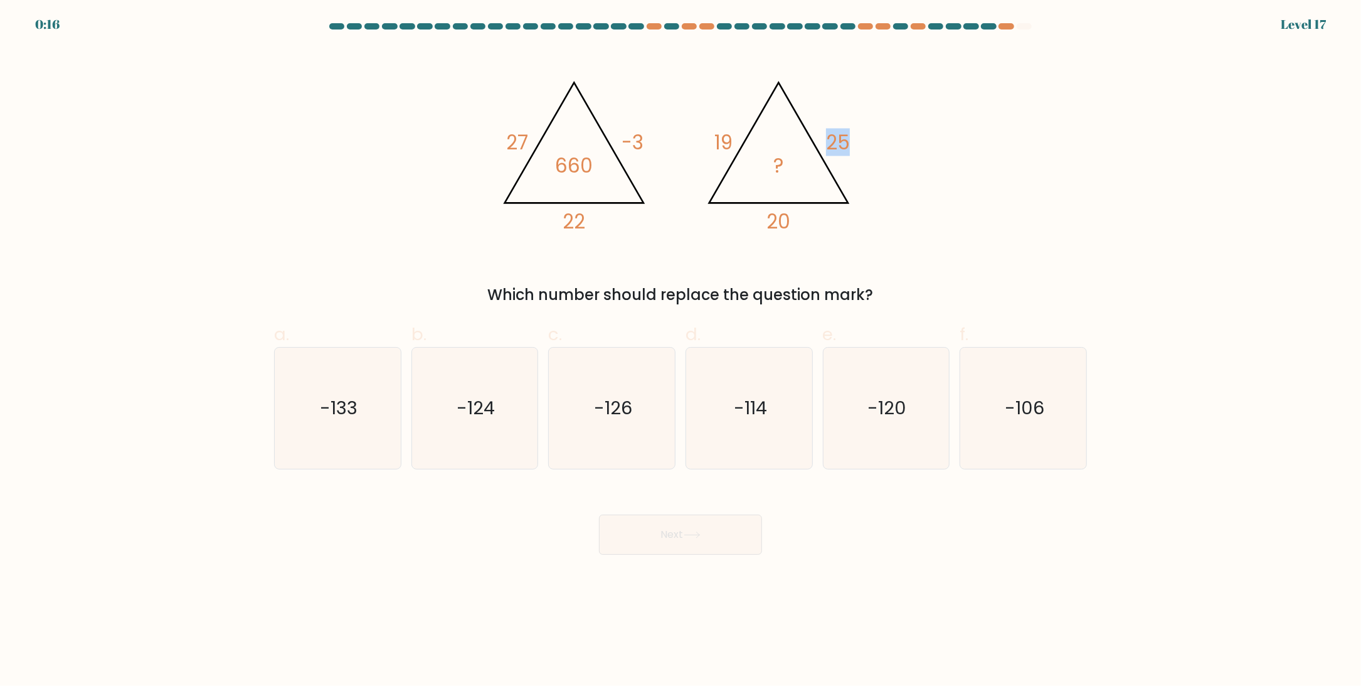
click at [823, 144] on icon "@import url('https://fonts.googleapis.com/css?family=Abril+Fatface:400,100,100i…" at bounding box center [681, 151] width 376 height 206
click at [775, 218] on tspan "20" at bounding box center [779, 222] width 24 height 28
drag, startPoint x: 832, startPoint y: 383, endPoint x: 833, endPoint y: 397, distance: 14.4
click at [833, 383] on icon "-120" at bounding box center [886, 408] width 121 height 121
click at [681, 351] on input "e. -120" at bounding box center [681, 347] width 1 height 8
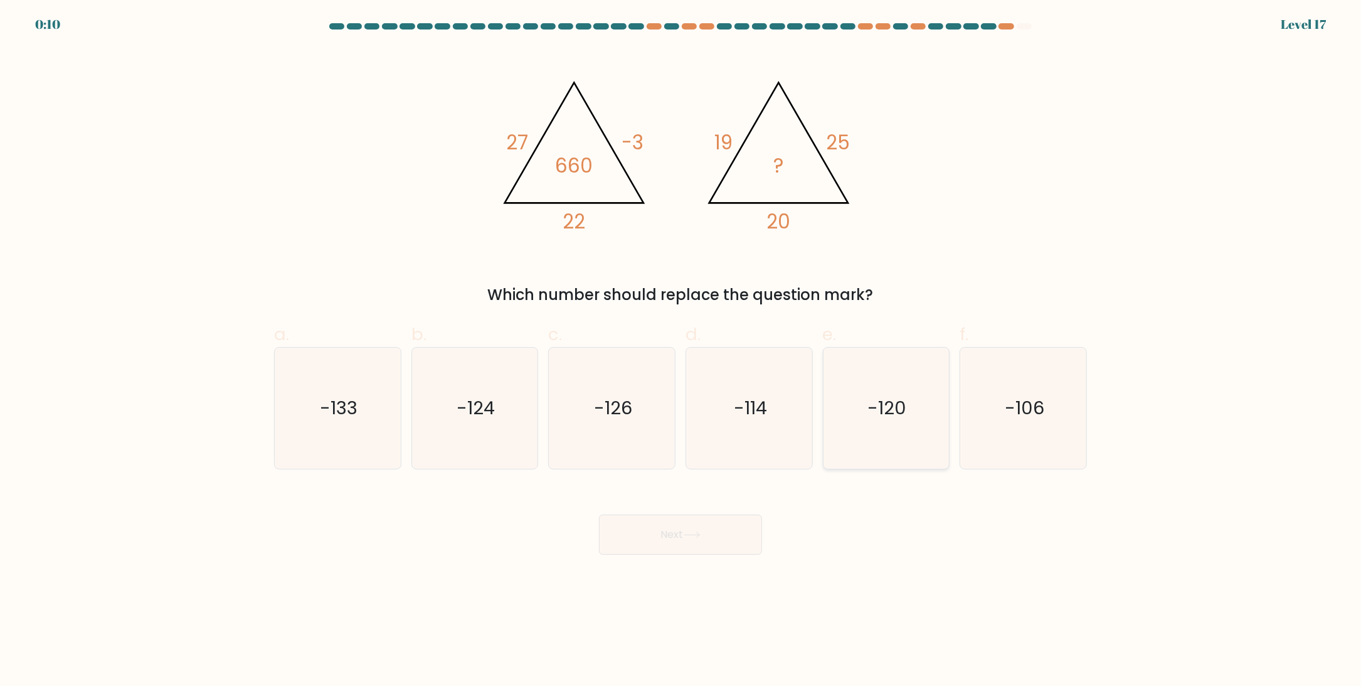
radio input "true"
click at [698, 538] on icon at bounding box center [692, 534] width 17 height 7
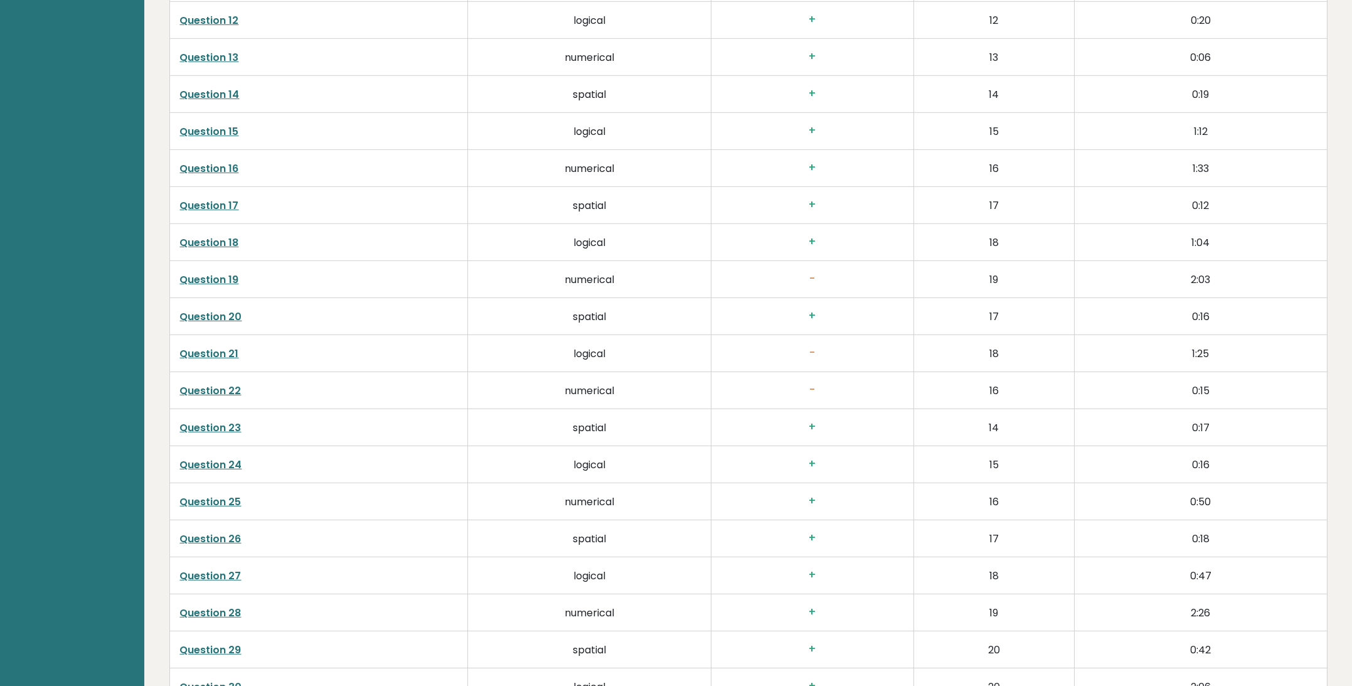
scroll to position [2697, 0]
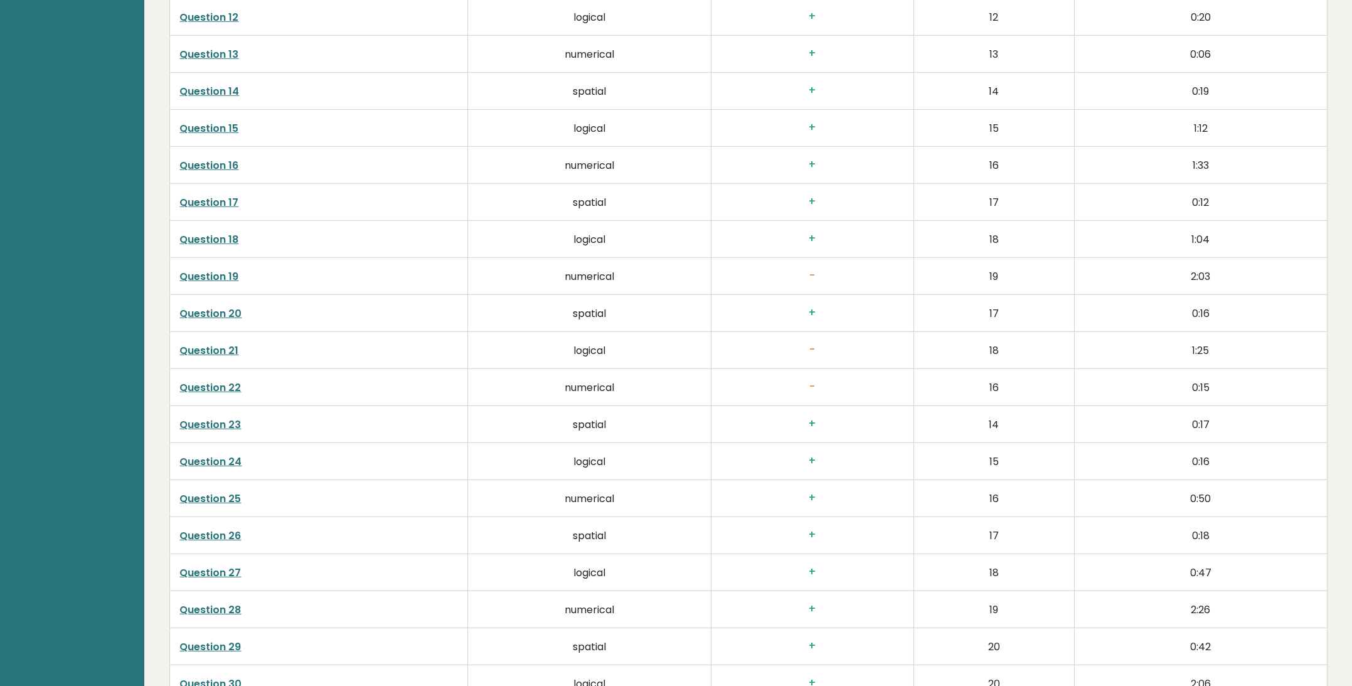
click at [221, 273] on link "Question 19" at bounding box center [209, 276] width 59 height 14
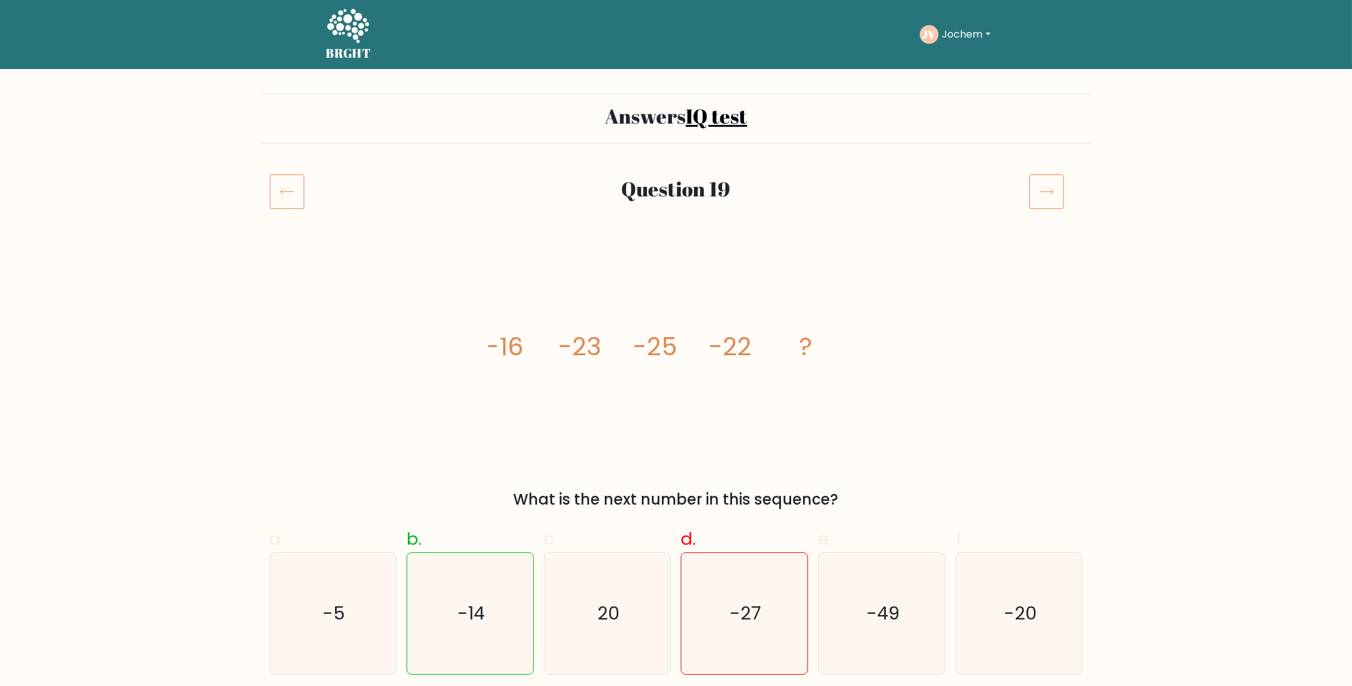
click at [595, 348] on tspan "-23" at bounding box center [579, 346] width 43 height 35
click at [601, 347] on icon "image/svg+xml -16 -23 -25 -22 ?" at bounding box center [676, 355] width 376 height 206
click at [666, 348] on tspan "-25" at bounding box center [655, 346] width 44 height 35
click at [678, 346] on icon "image/svg+xml -16 -23 -25 -22 ?" at bounding box center [676, 355] width 376 height 206
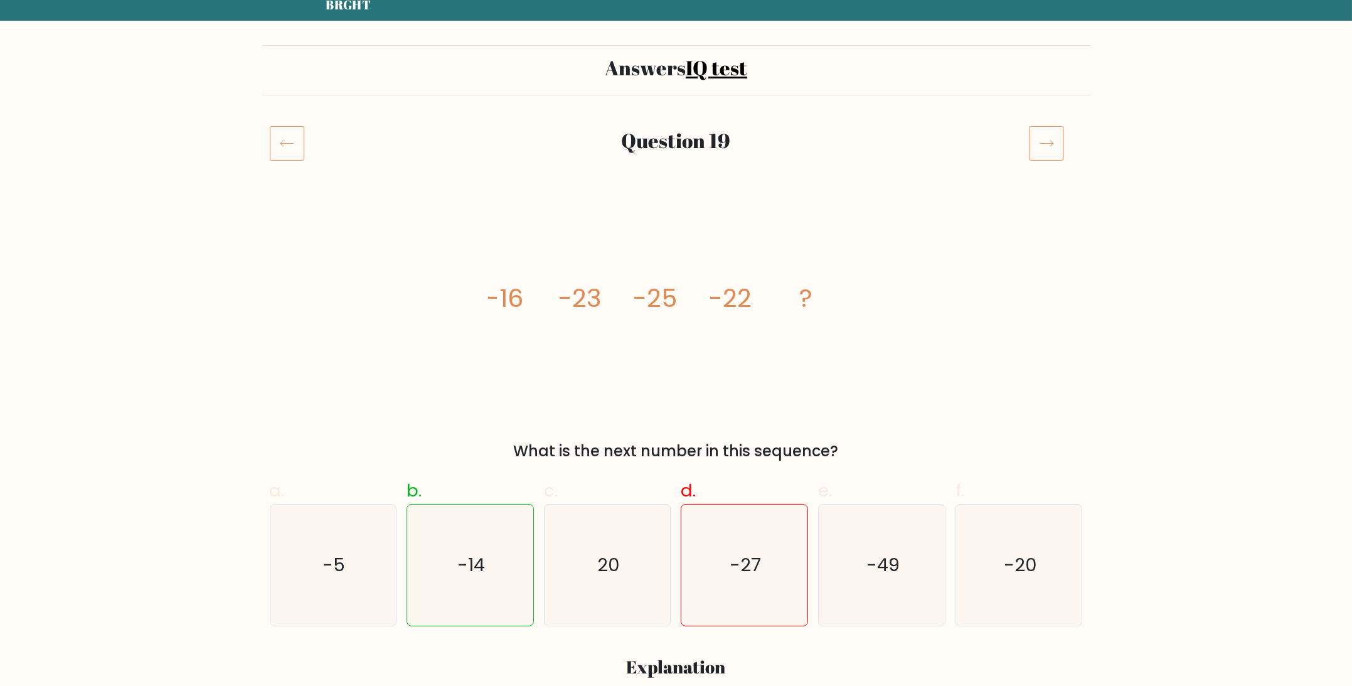
scroll to position [80, 0]
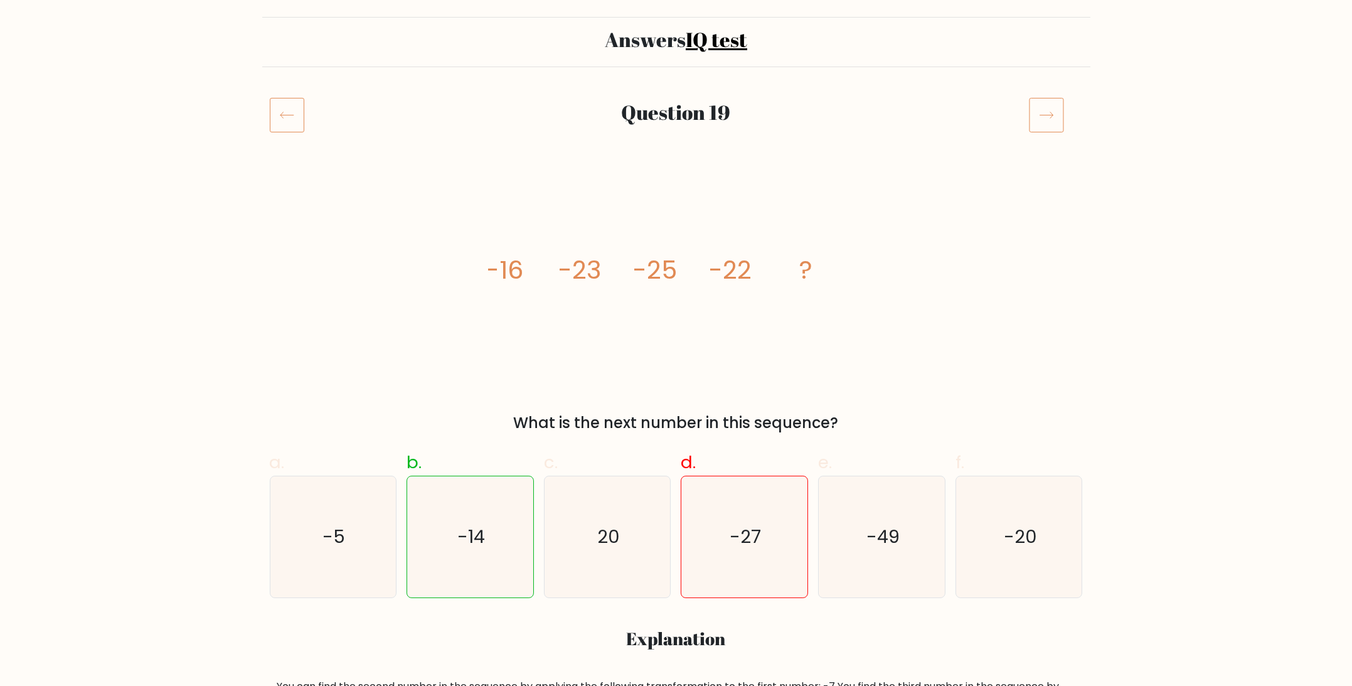
drag, startPoint x: 868, startPoint y: 319, endPoint x: 770, endPoint y: 332, distance: 98.8
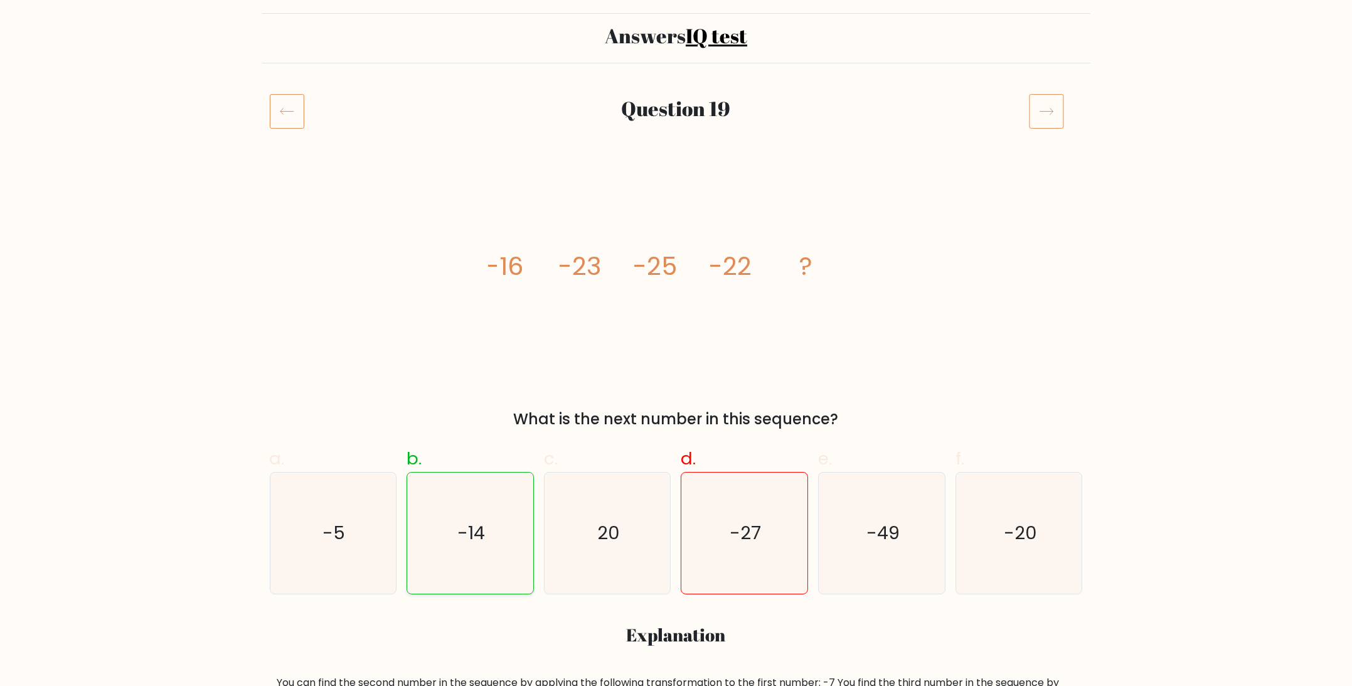
click at [489, 509] on icon "-14" at bounding box center [470, 532] width 121 height 121
click at [676, 271] on input "b. -14" at bounding box center [676, 267] width 1 height 8
radio input "true"
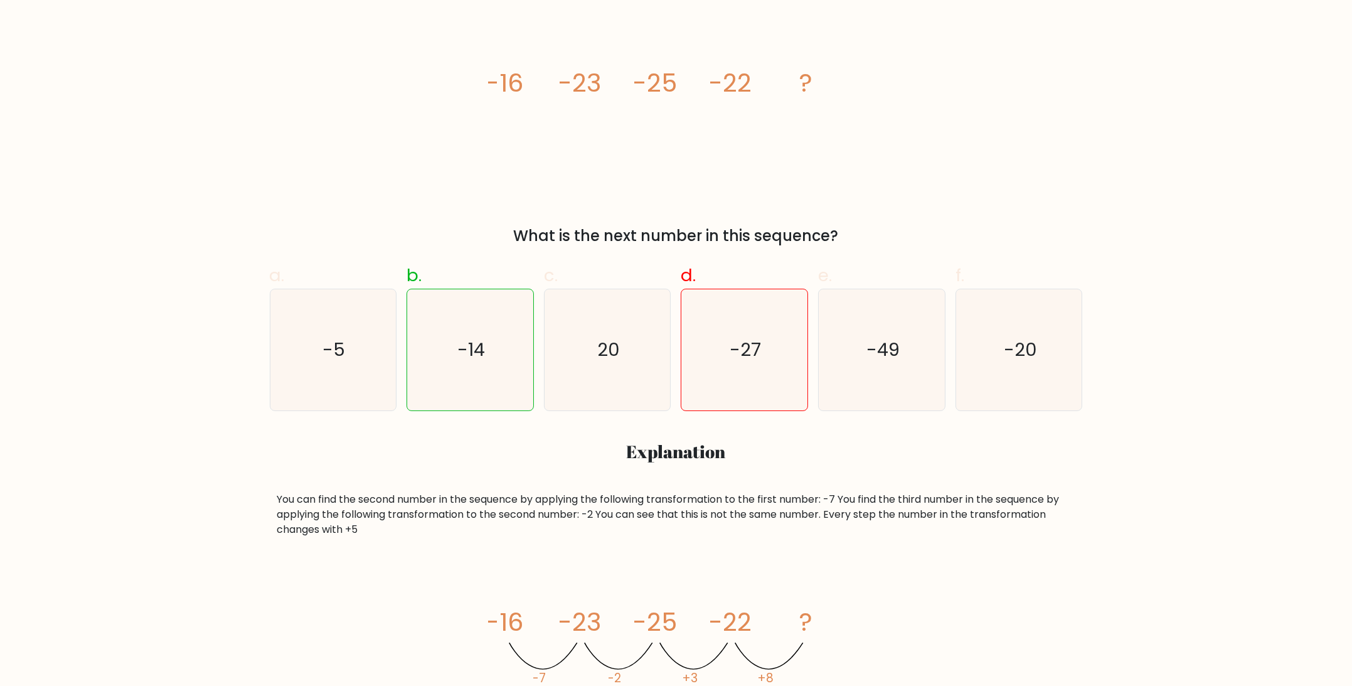
drag, startPoint x: 518, startPoint y: 269, endPoint x: 504, endPoint y: 341, distance: 73.6
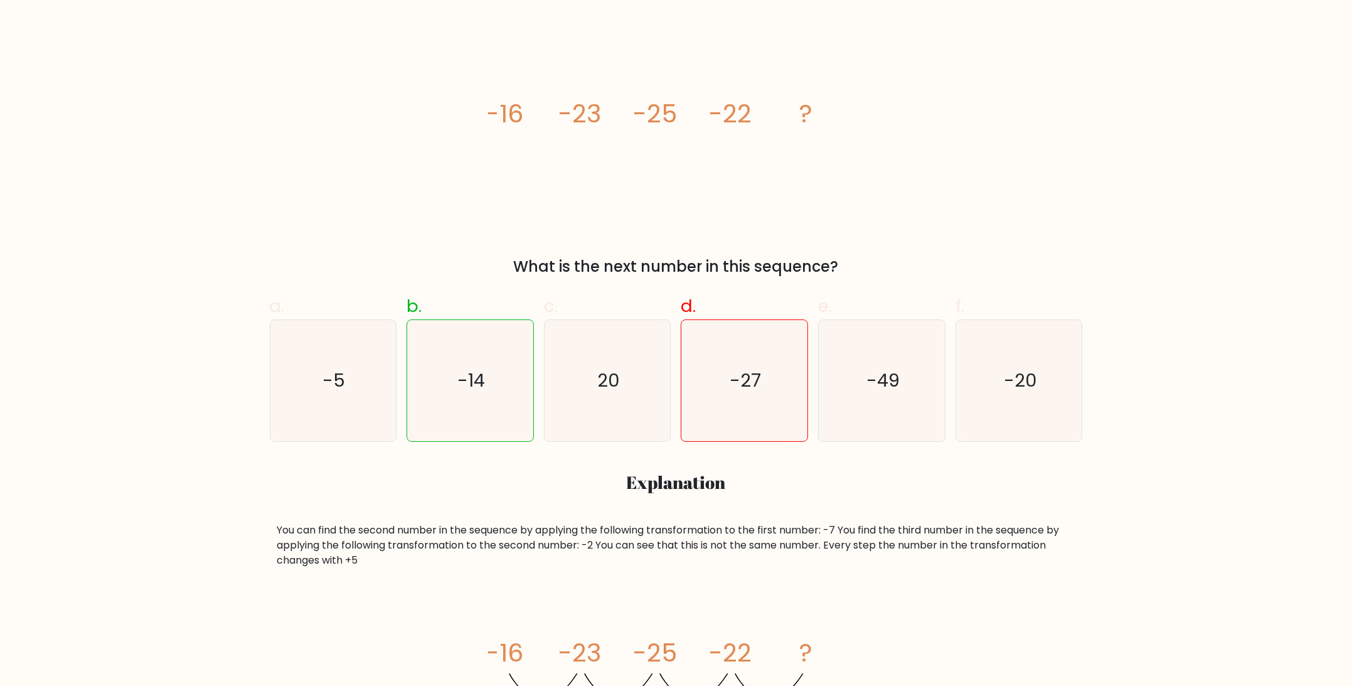
scroll to position [36, 0]
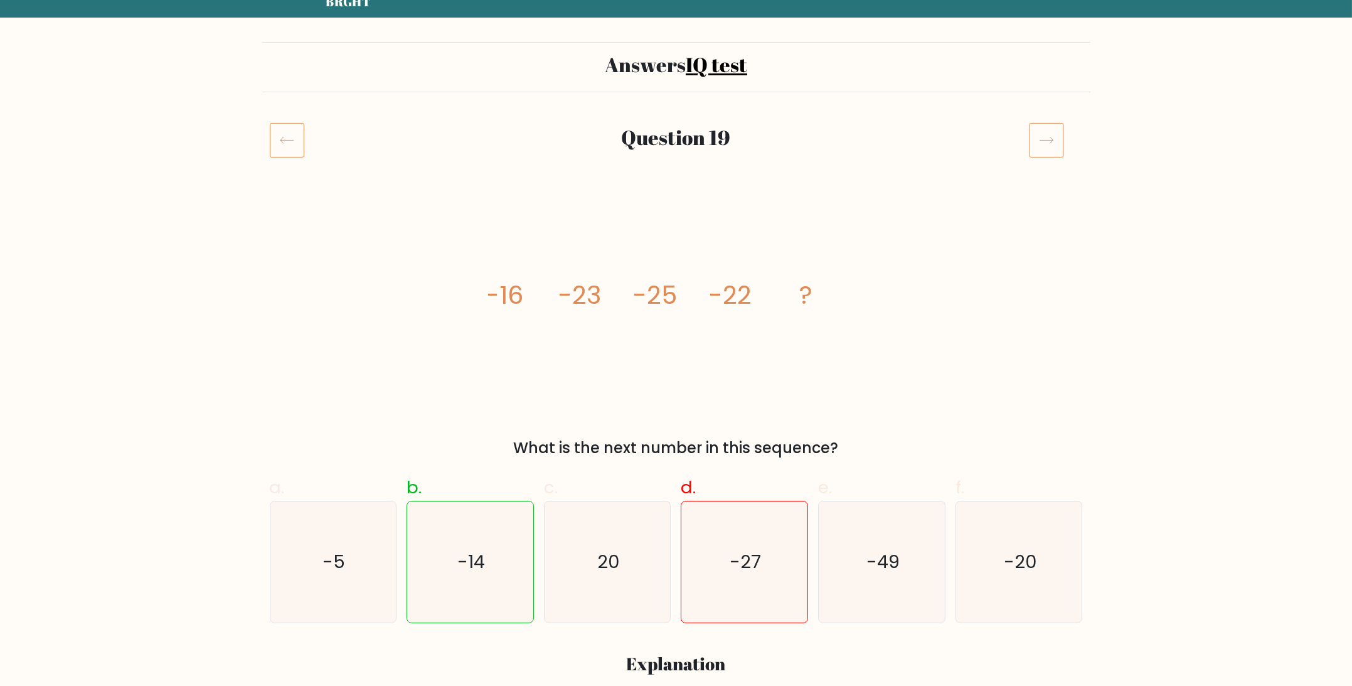
drag, startPoint x: 279, startPoint y: 141, endPoint x: 282, endPoint y: 99, distance: 42.7
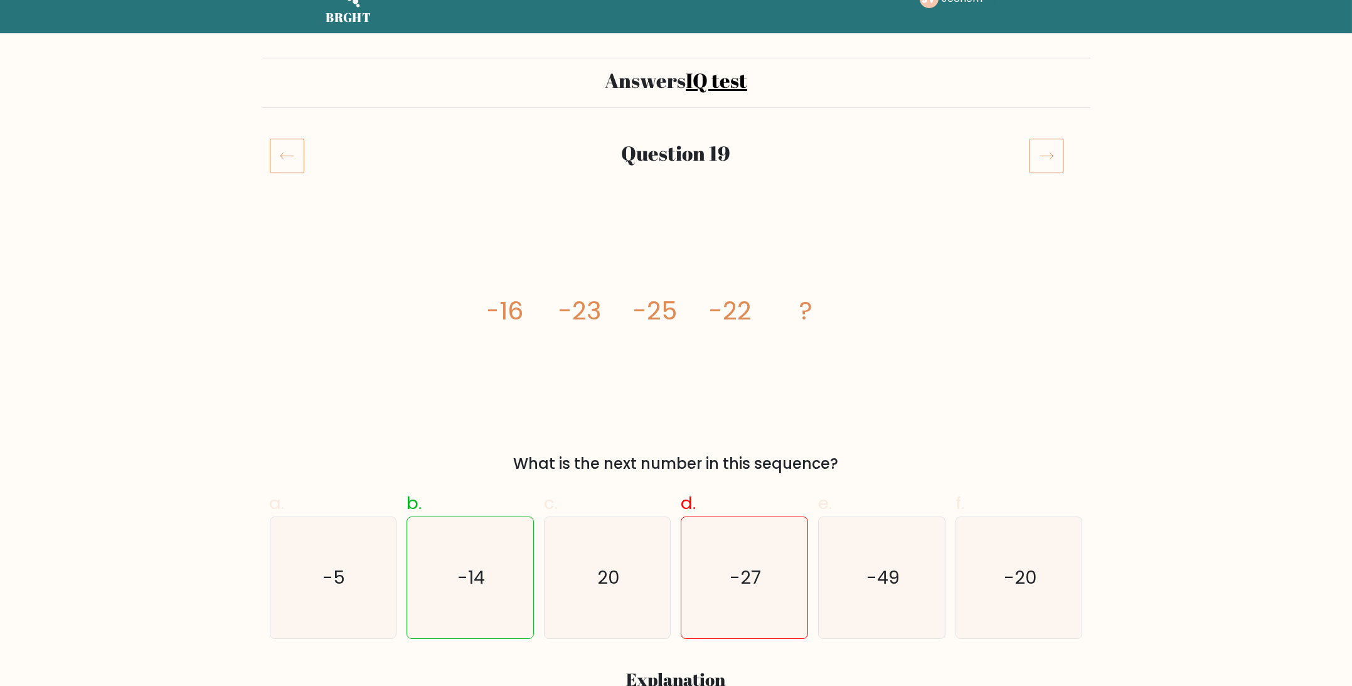
click at [1055, 154] on icon at bounding box center [1046, 155] width 35 height 35
click at [1055, 157] on icon at bounding box center [1046, 155] width 35 height 35
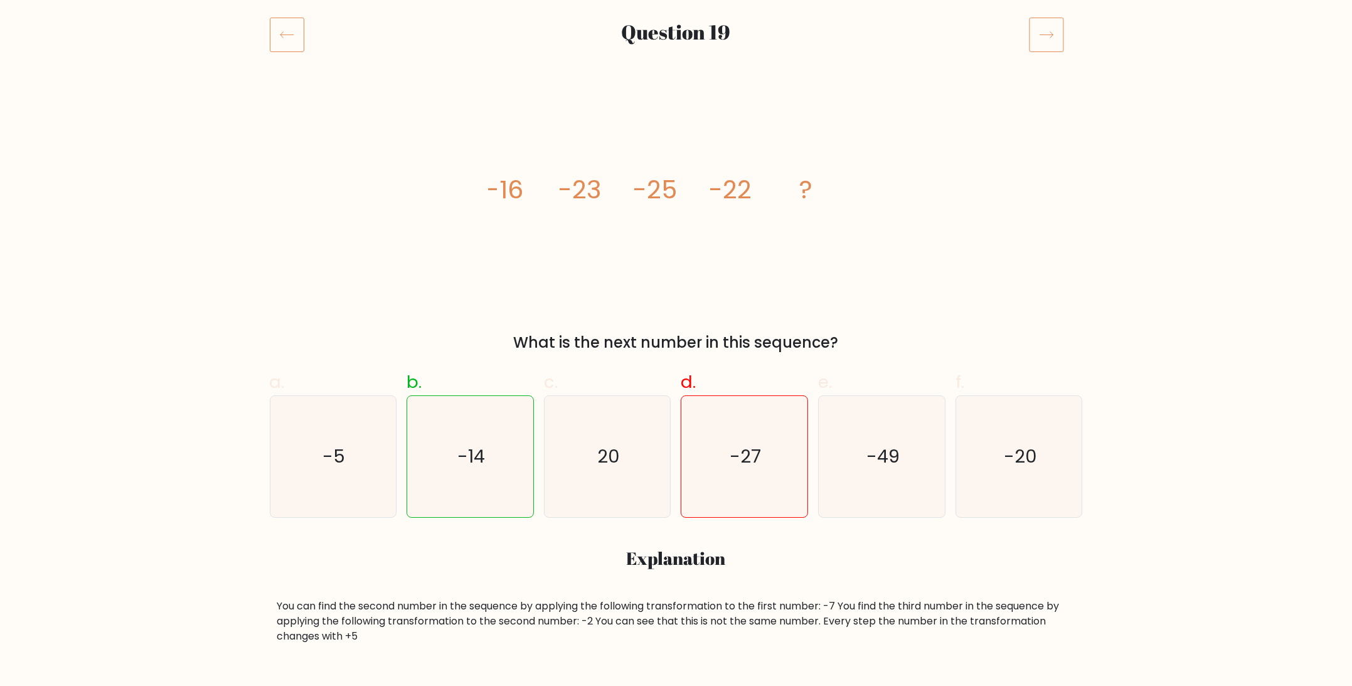
drag, startPoint x: 870, startPoint y: 161, endPoint x: 513, endPoint y: 0, distance: 392.3
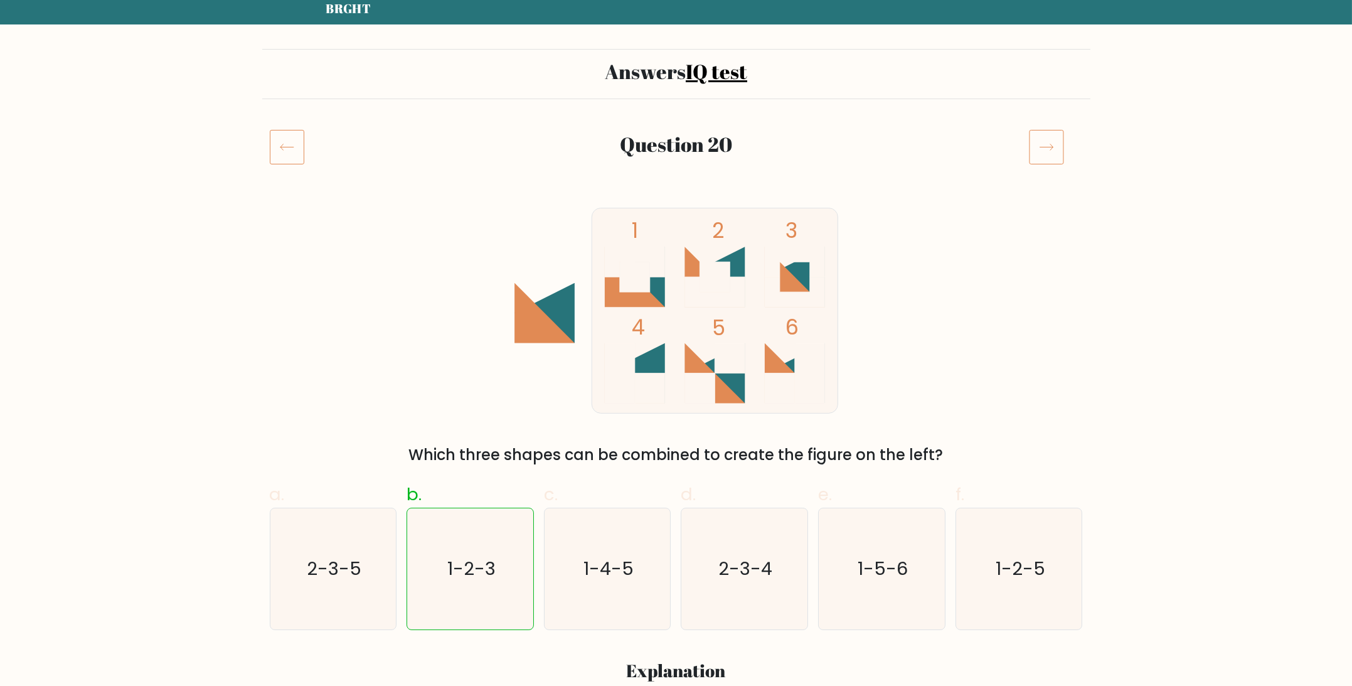
drag, startPoint x: 1013, startPoint y: 275, endPoint x: 1020, endPoint y: 316, distance: 42.1
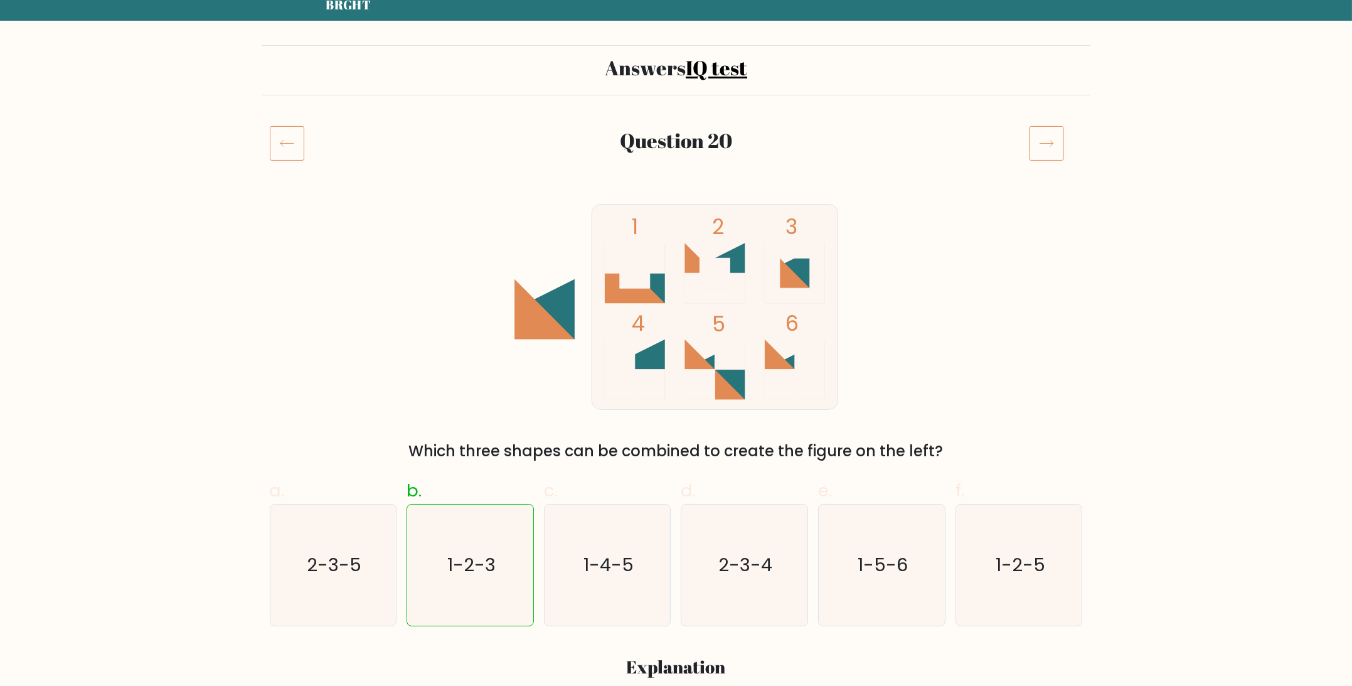
click at [1051, 151] on icon at bounding box center [1046, 142] width 35 height 35
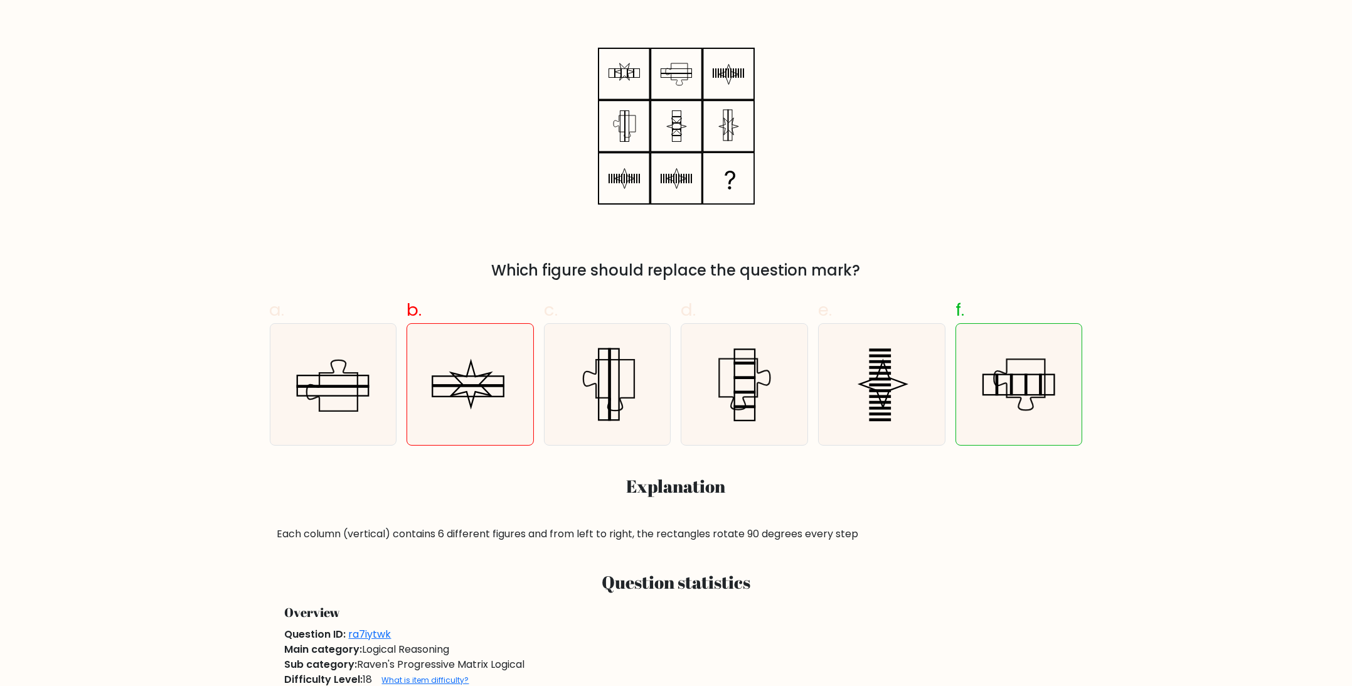
scroll to position [341, 0]
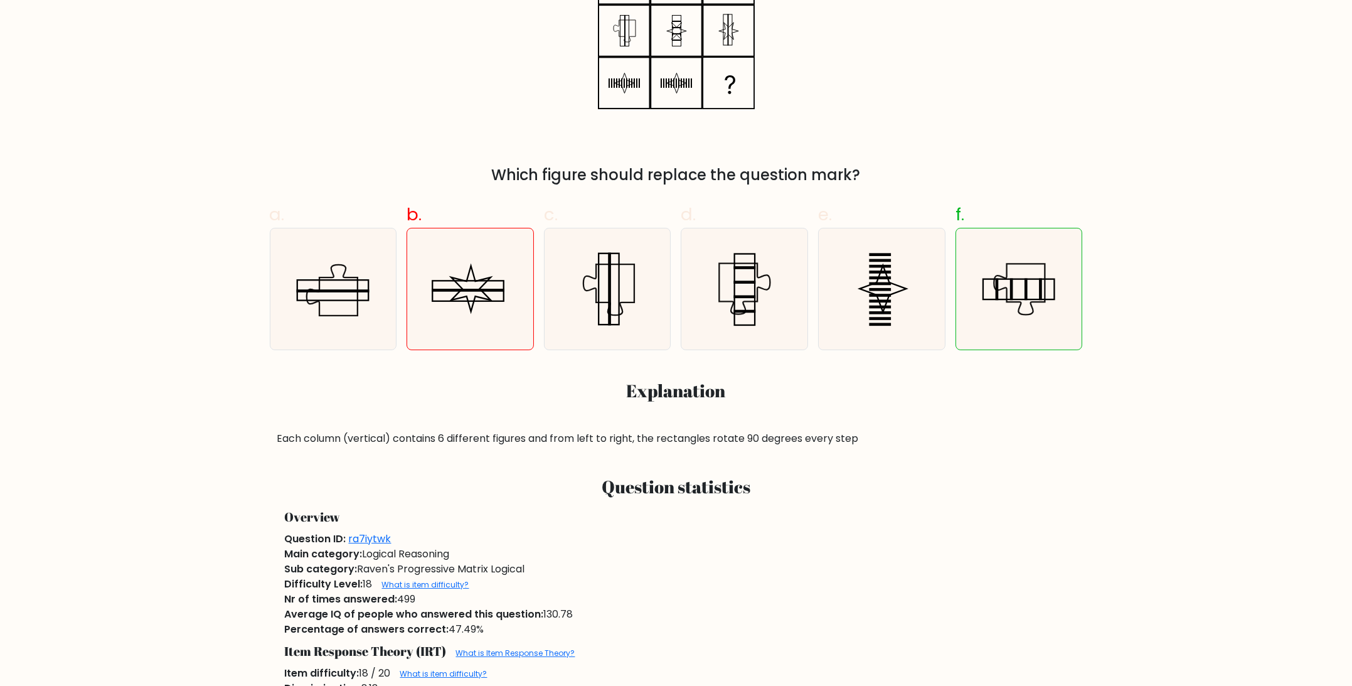
drag, startPoint x: 1018, startPoint y: 252, endPoint x: 1011, endPoint y: 346, distance: 94.4
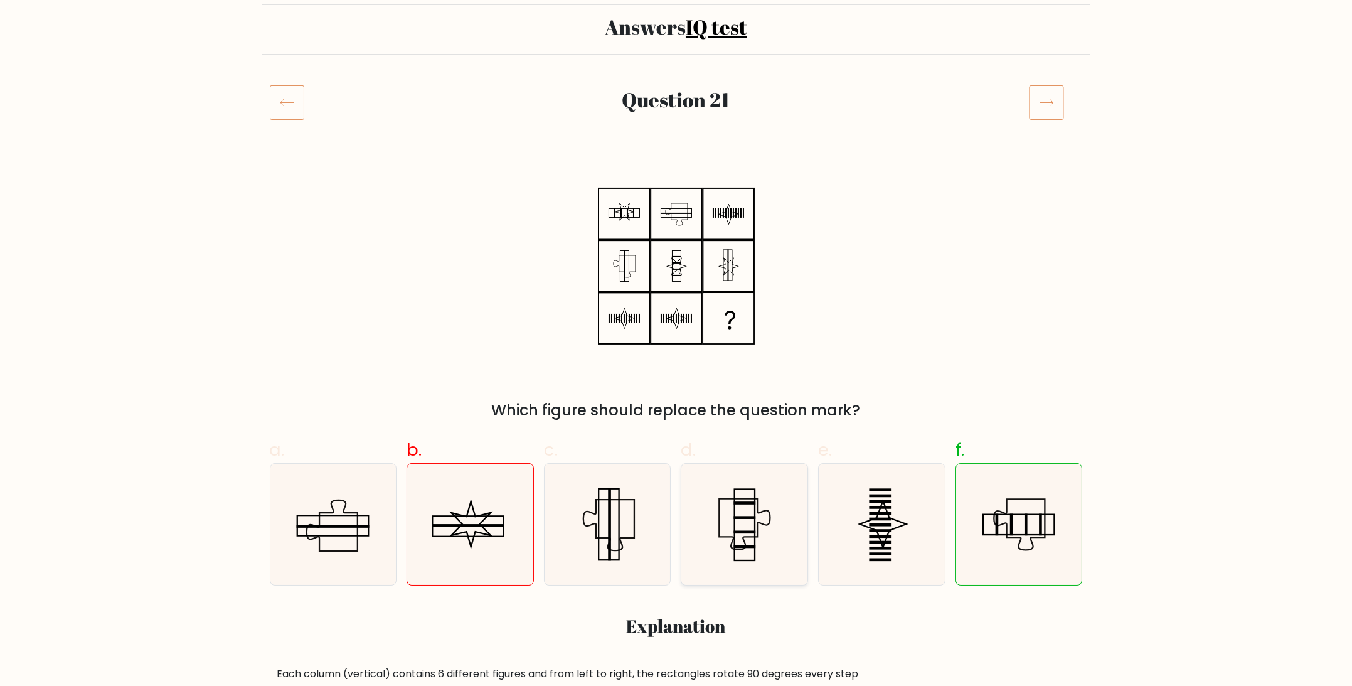
drag, startPoint x: 676, startPoint y: 426, endPoint x: 693, endPoint y: 346, distance: 82.1
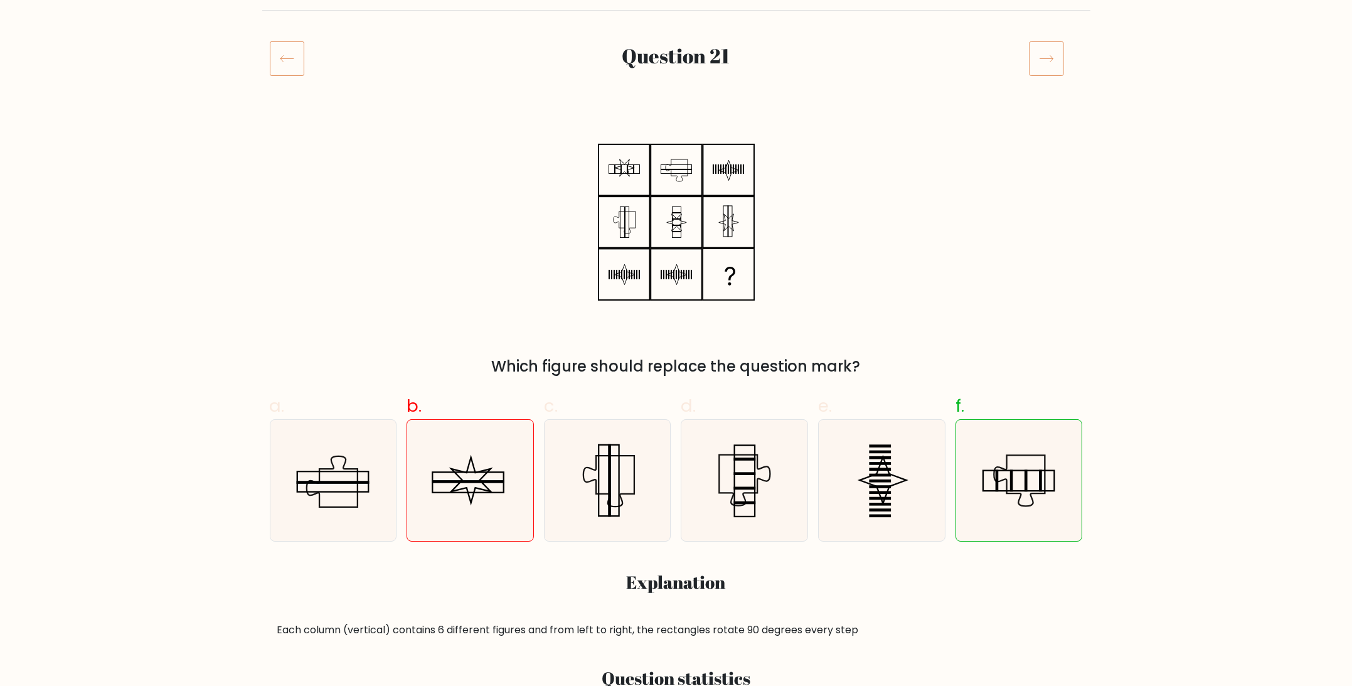
scroll to position [147, 0]
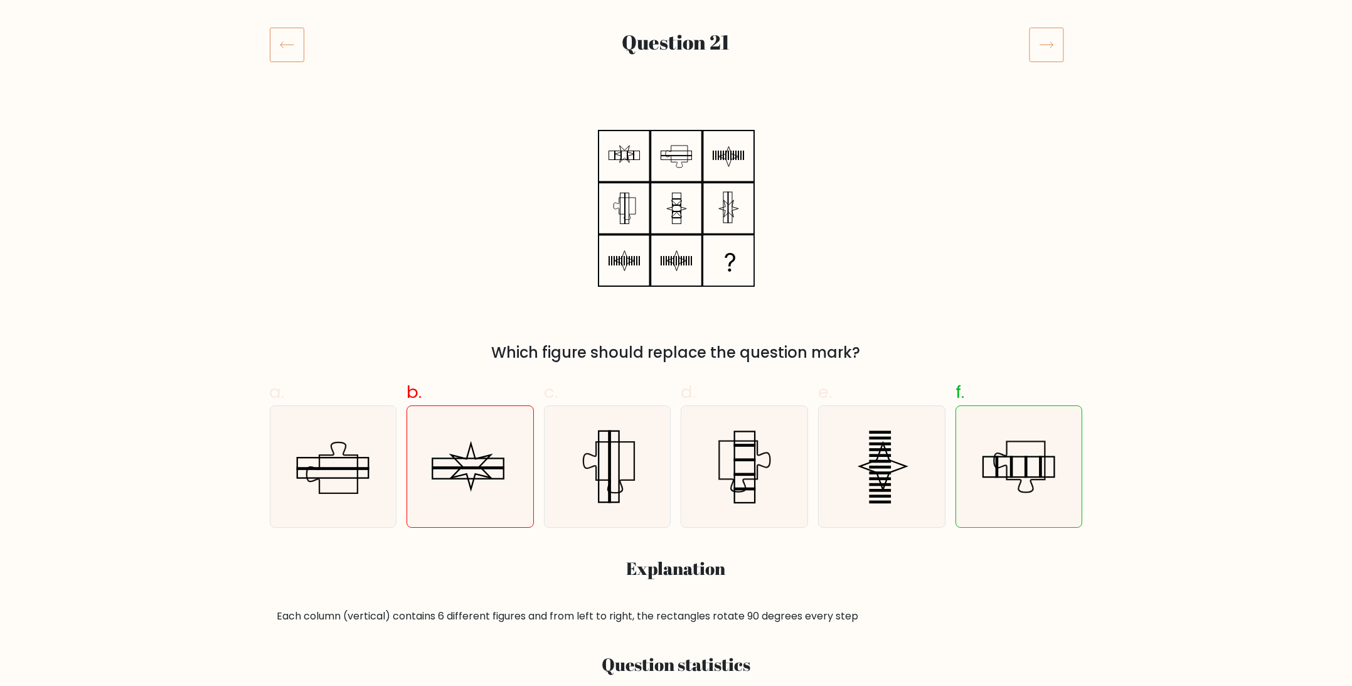
drag, startPoint x: 450, startPoint y: 250, endPoint x: 460, endPoint y: 281, distance: 32.8
click at [1049, 31] on icon at bounding box center [1046, 44] width 35 height 35
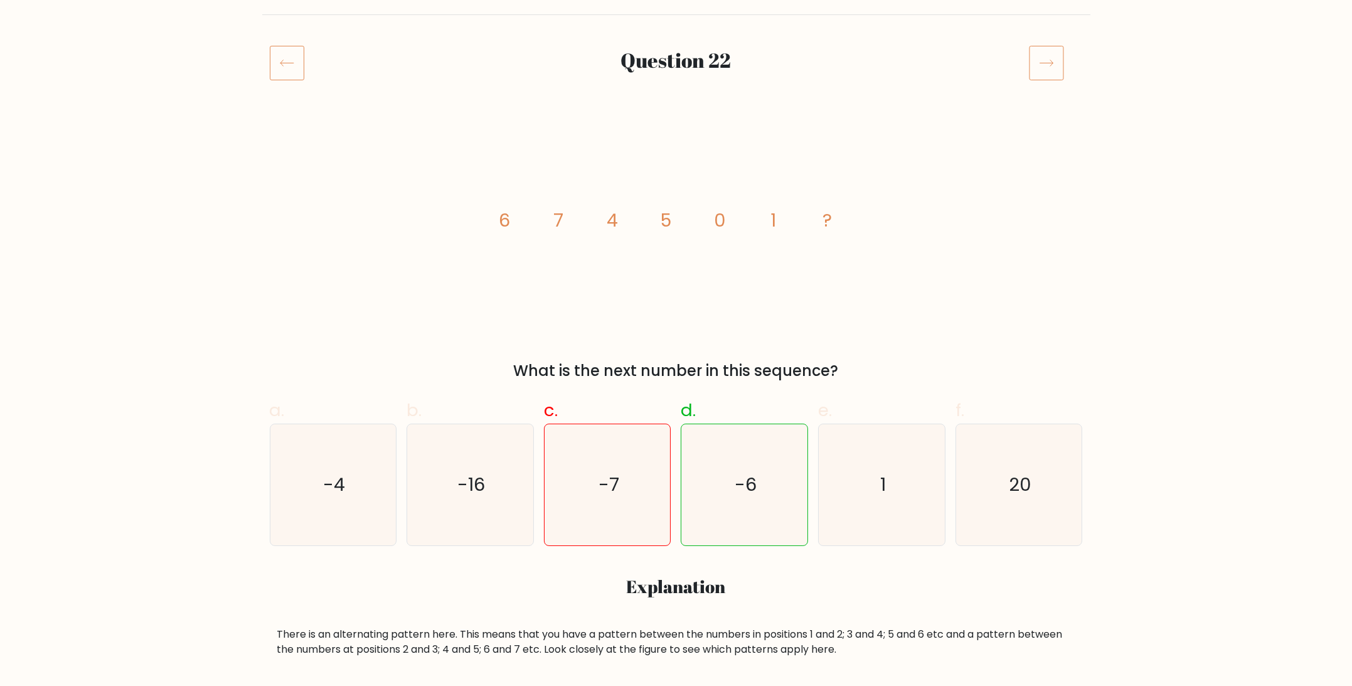
drag, startPoint x: 930, startPoint y: 245, endPoint x: 929, endPoint y: 287, distance: 42.1
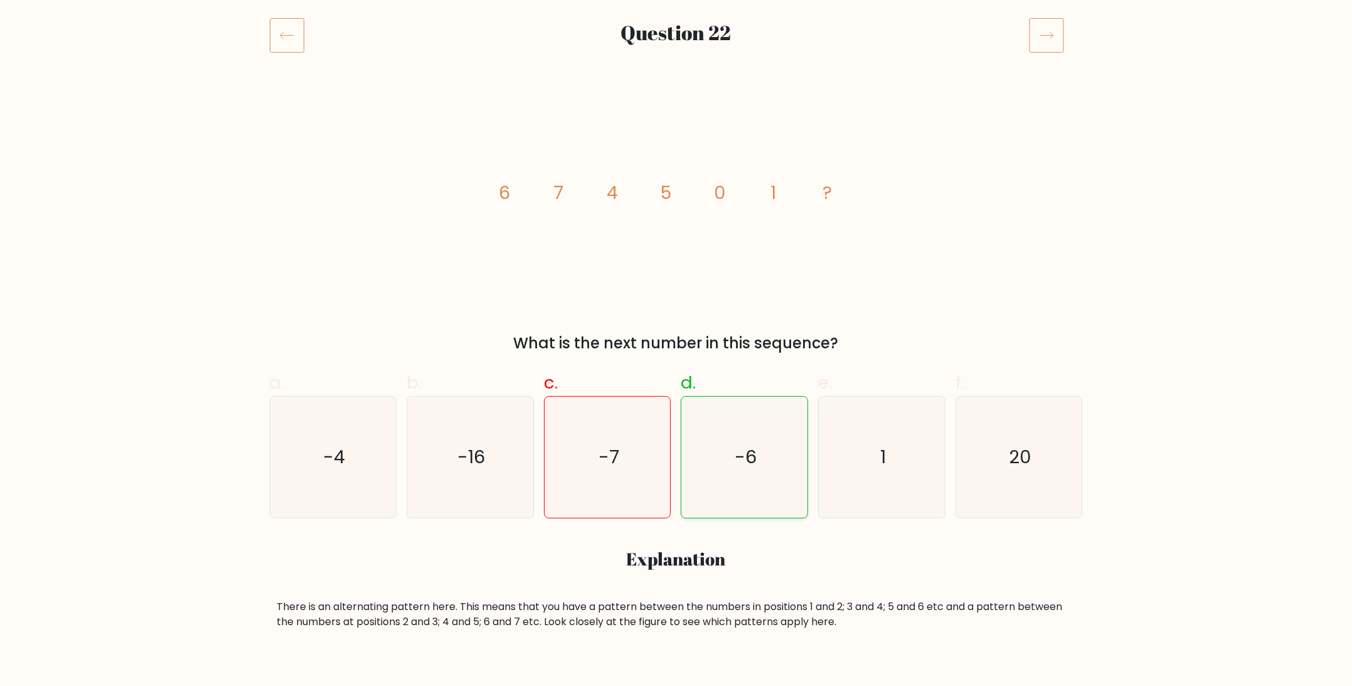
click at [735, 454] on text "-6" at bounding box center [746, 456] width 22 height 25
click at [677, 195] on input "d. -6" at bounding box center [676, 191] width 1 height 8
radio input "true"
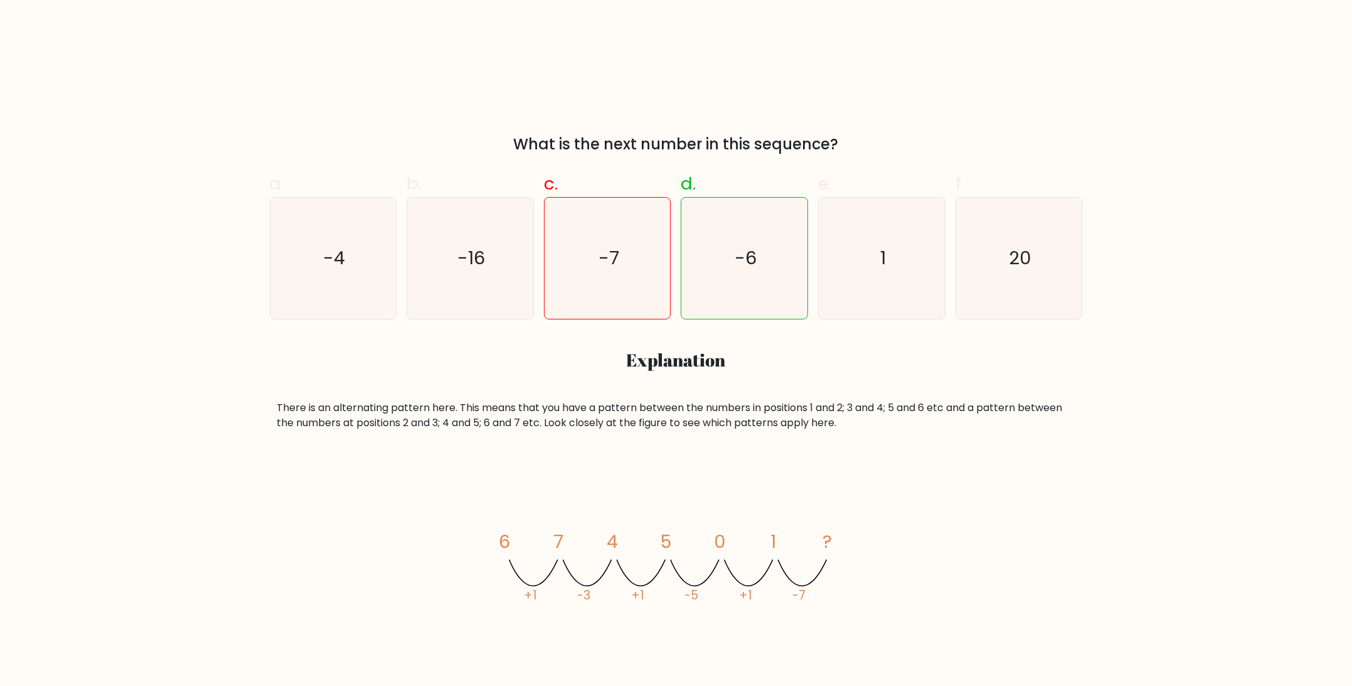
scroll to position [484, 0]
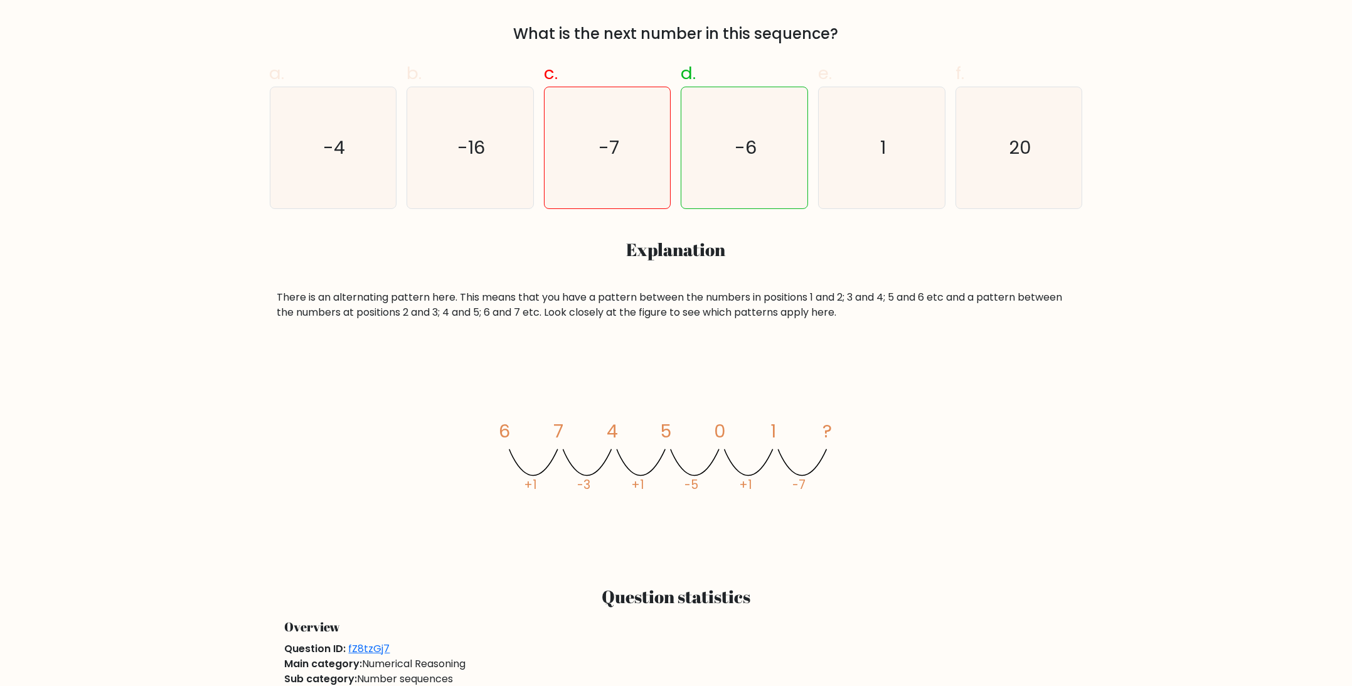
drag, startPoint x: 893, startPoint y: 289, endPoint x: 878, endPoint y: 393, distance: 105.3
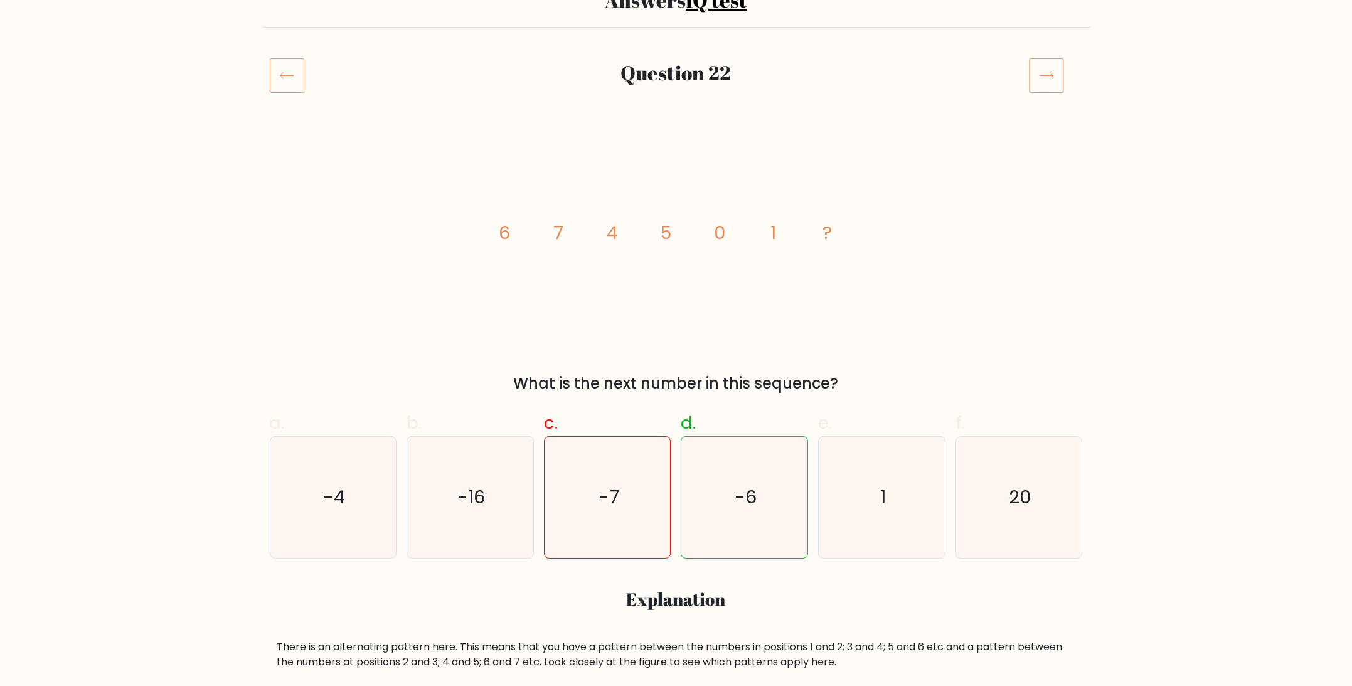
drag, startPoint x: 875, startPoint y: 351, endPoint x: 892, endPoint y: 316, distance: 38.7
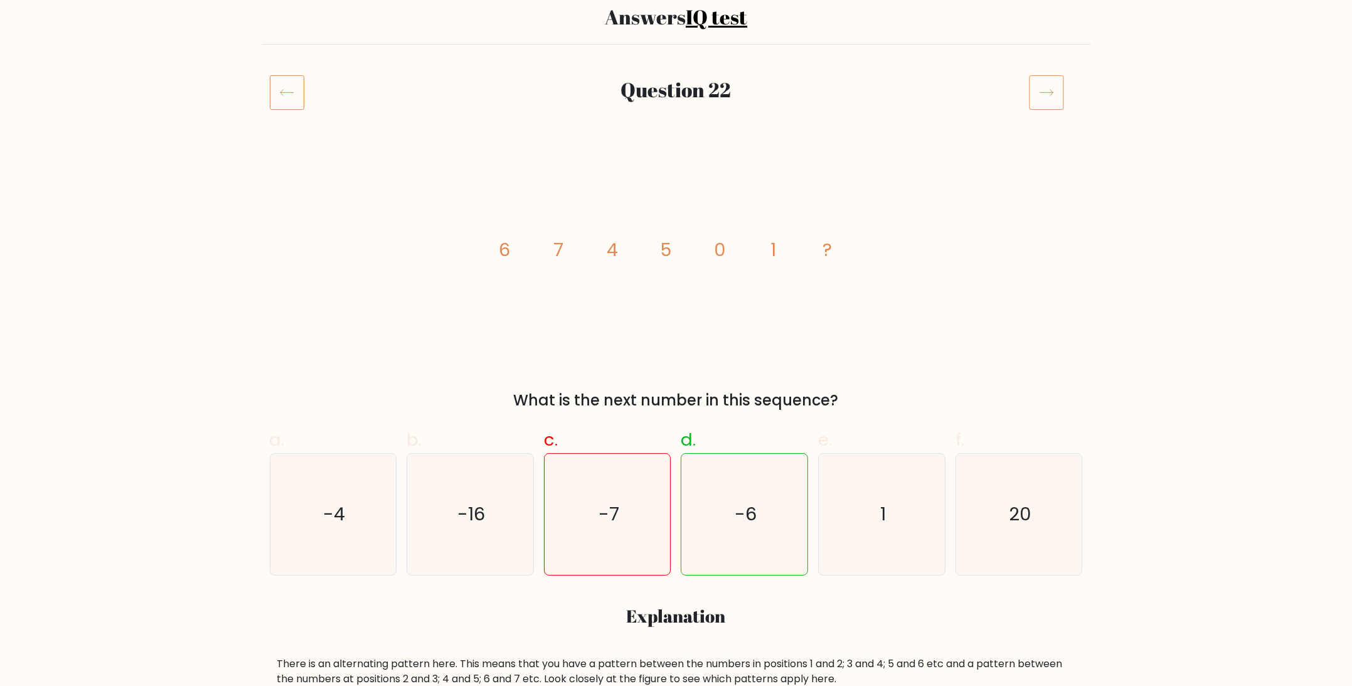
scroll to position [0, 0]
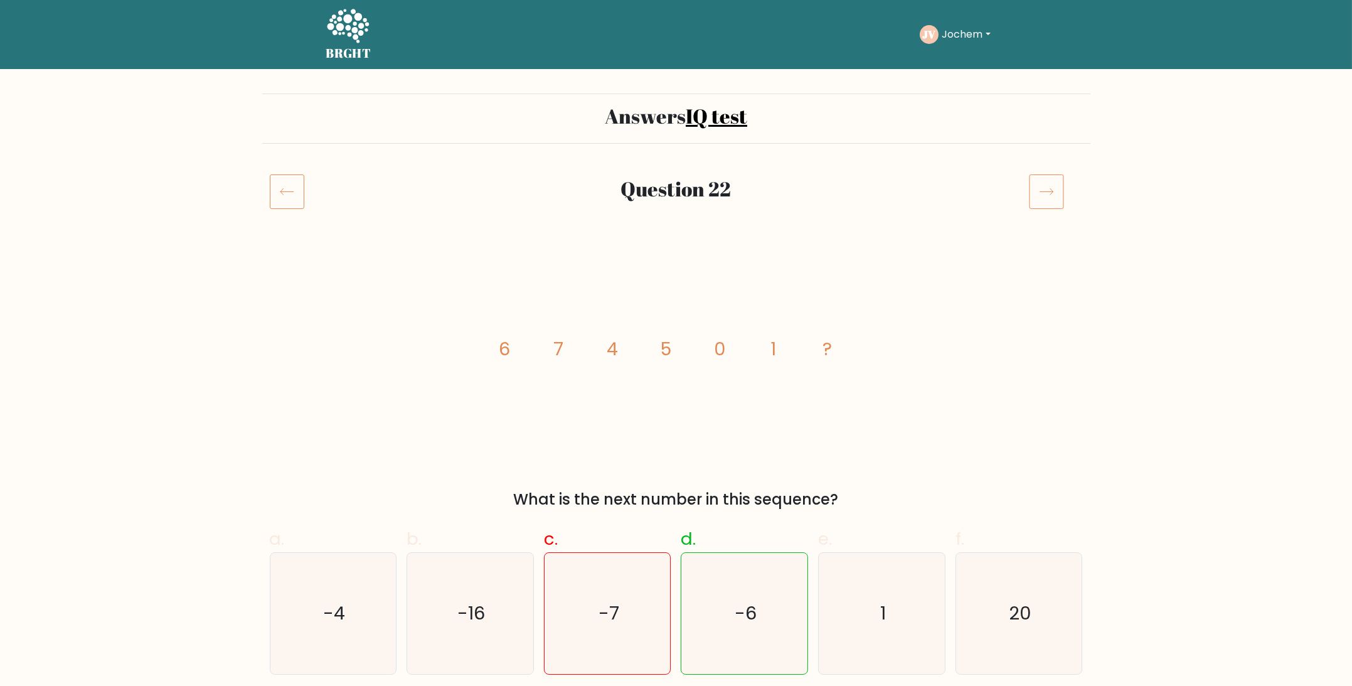
drag, startPoint x: 888, startPoint y: 224, endPoint x: 972, endPoint y: 162, distance: 104.5
click at [1031, 182] on icon at bounding box center [1046, 191] width 35 height 35
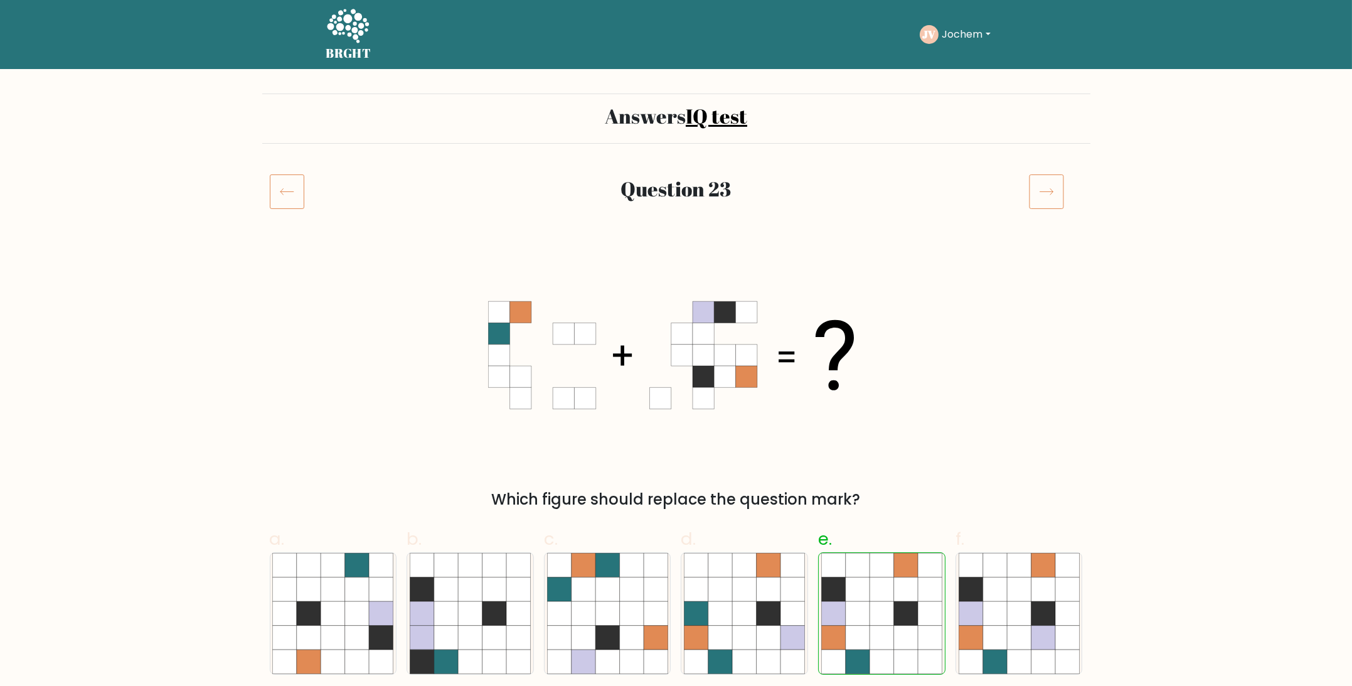
click at [1035, 186] on icon at bounding box center [1046, 191] width 35 height 35
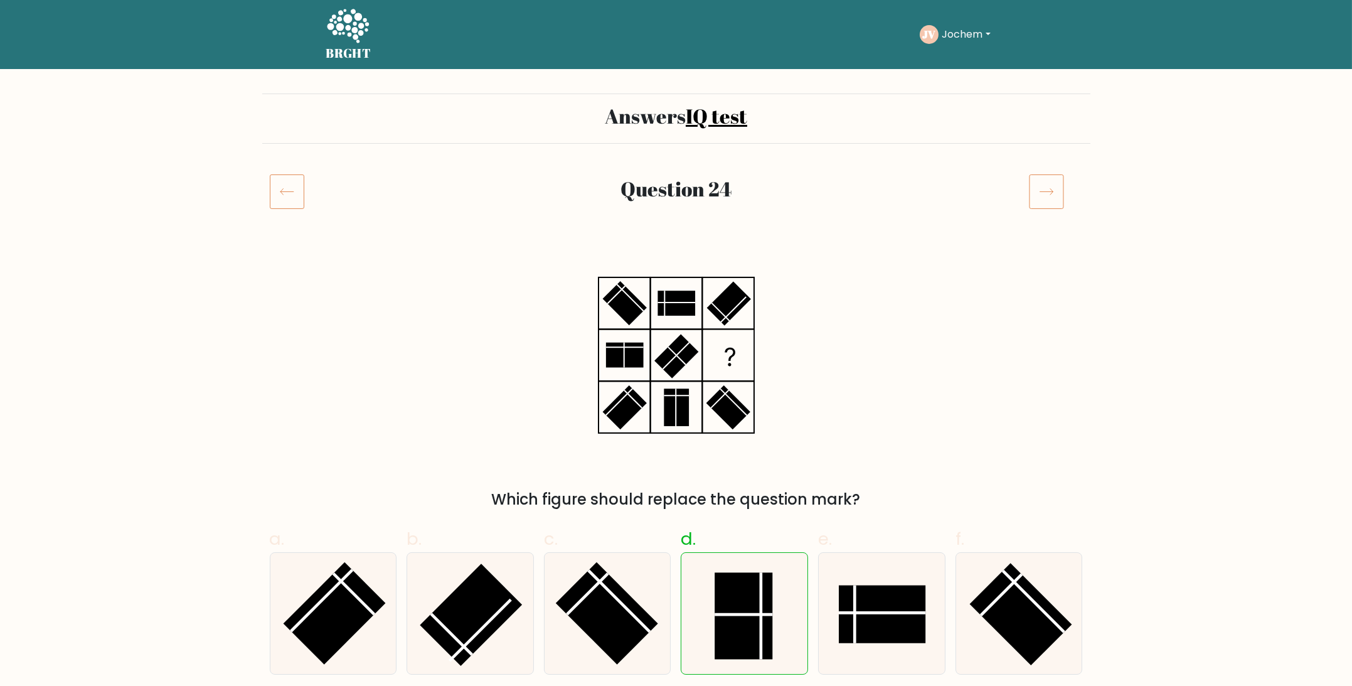
click at [1035, 186] on icon at bounding box center [1046, 191] width 35 height 35
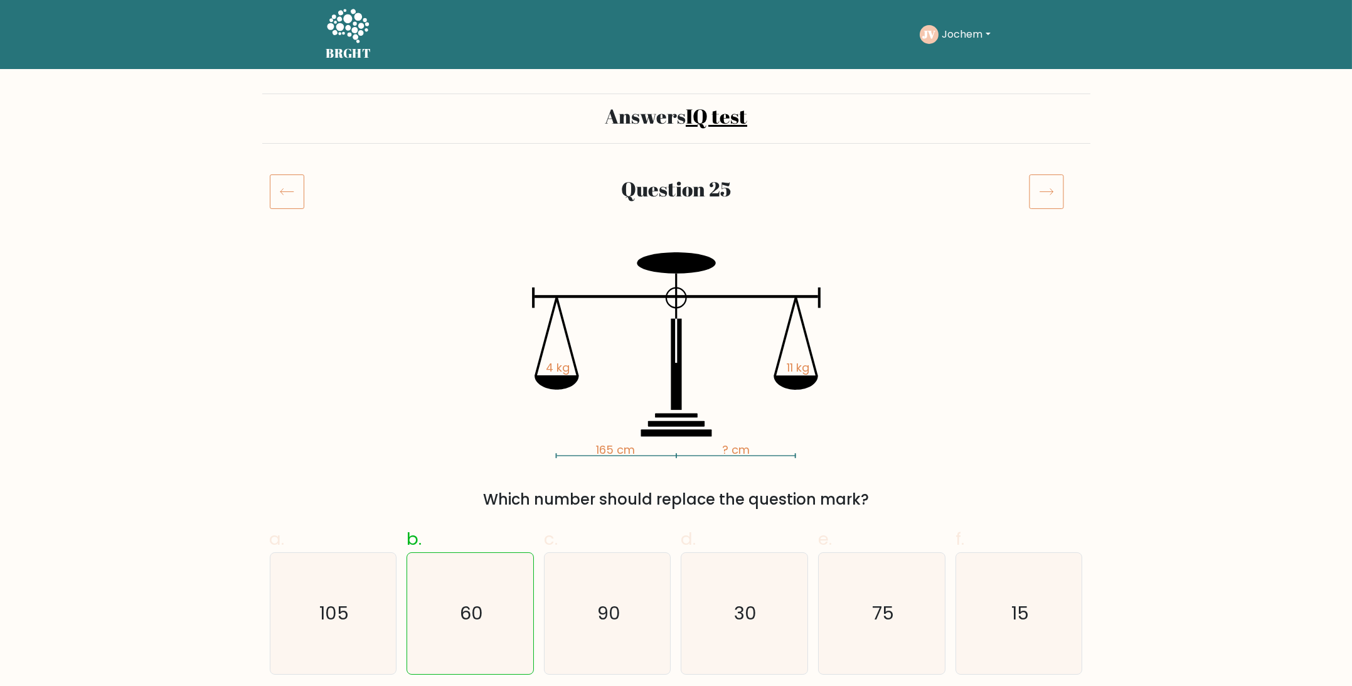
click at [1035, 186] on icon at bounding box center [1046, 191] width 35 height 35
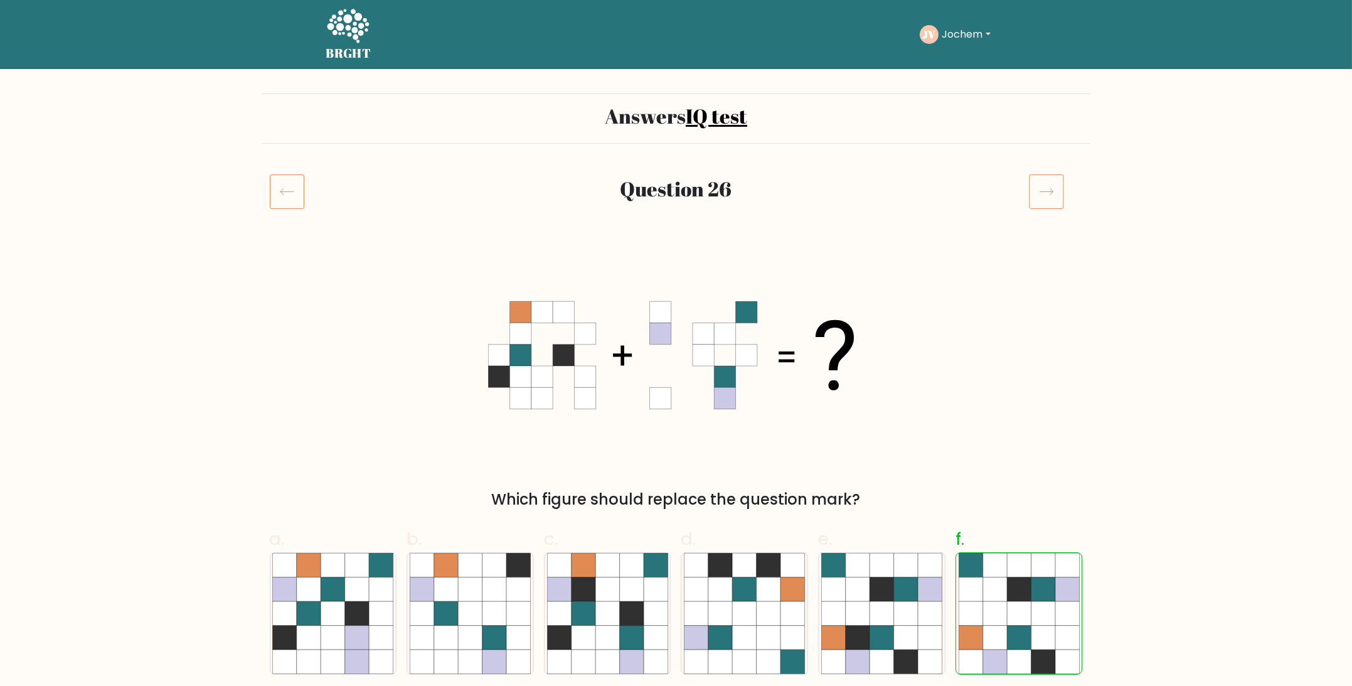
click at [1035, 186] on icon at bounding box center [1046, 191] width 35 height 35
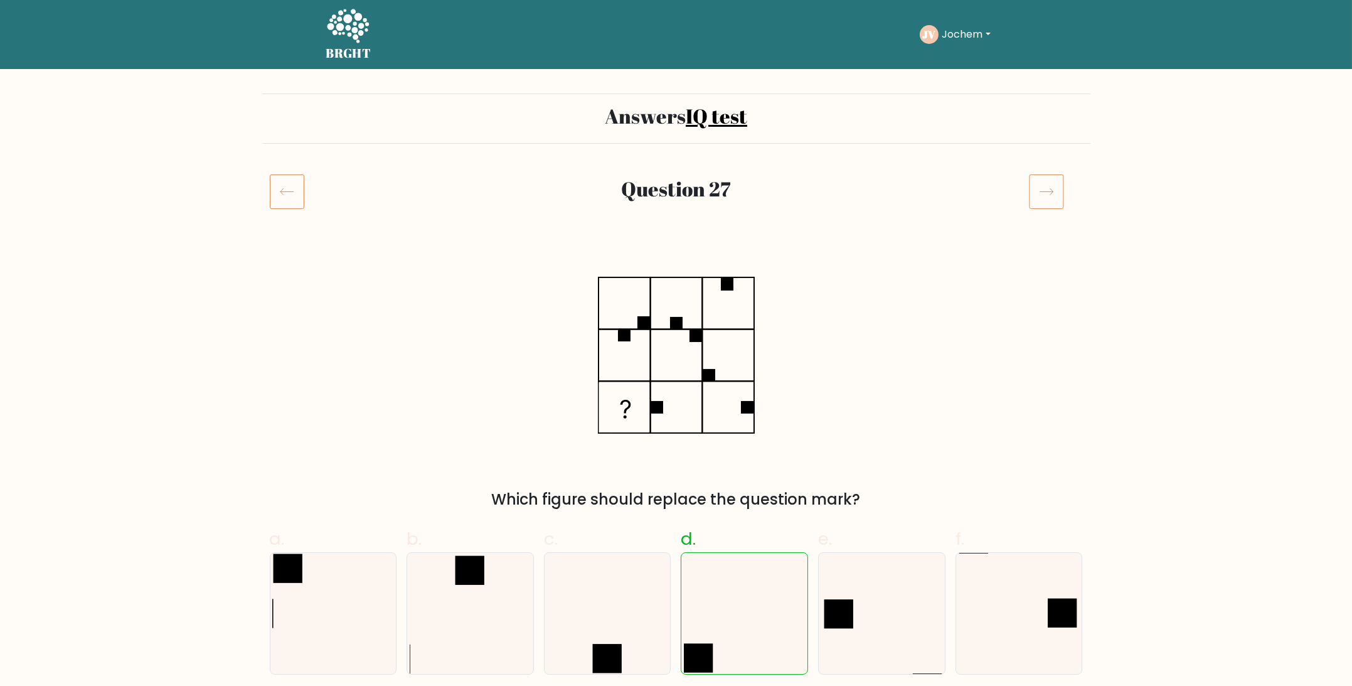
click at [1035, 186] on icon at bounding box center [1046, 191] width 35 height 35
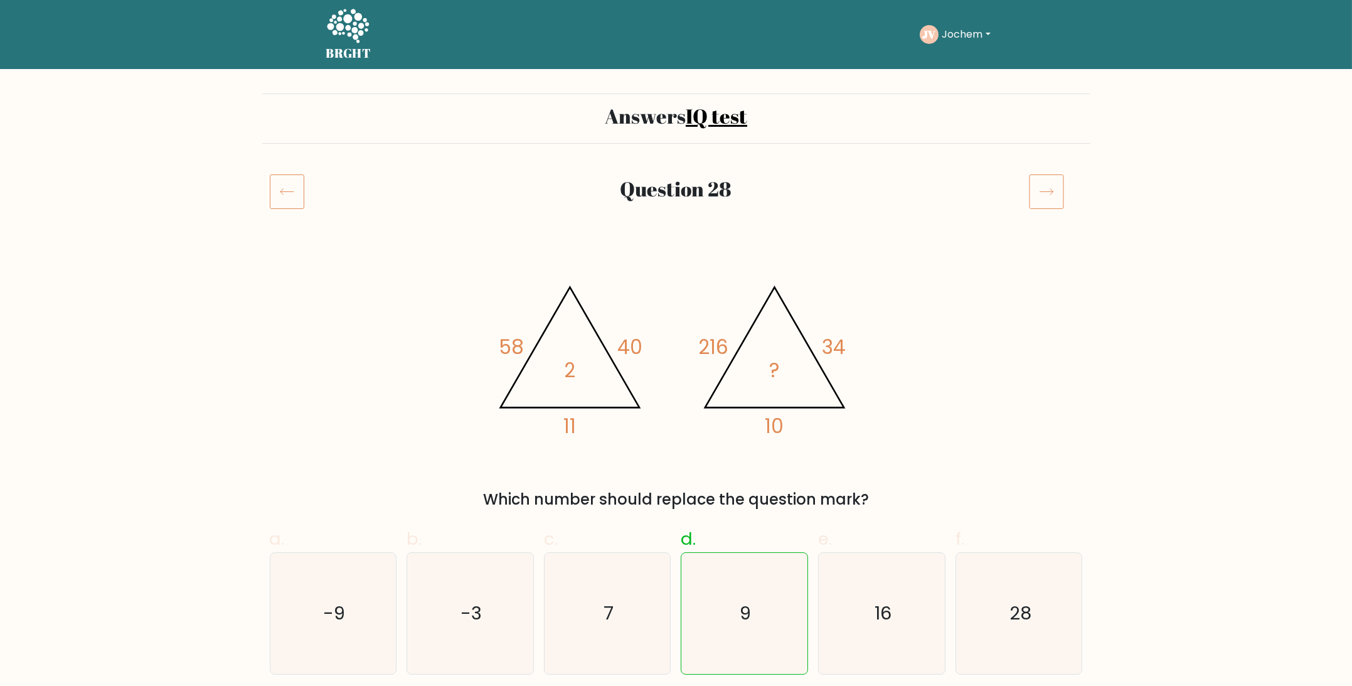
click at [1035, 186] on icon at bounding box center [1046, 191] width 35 height 35
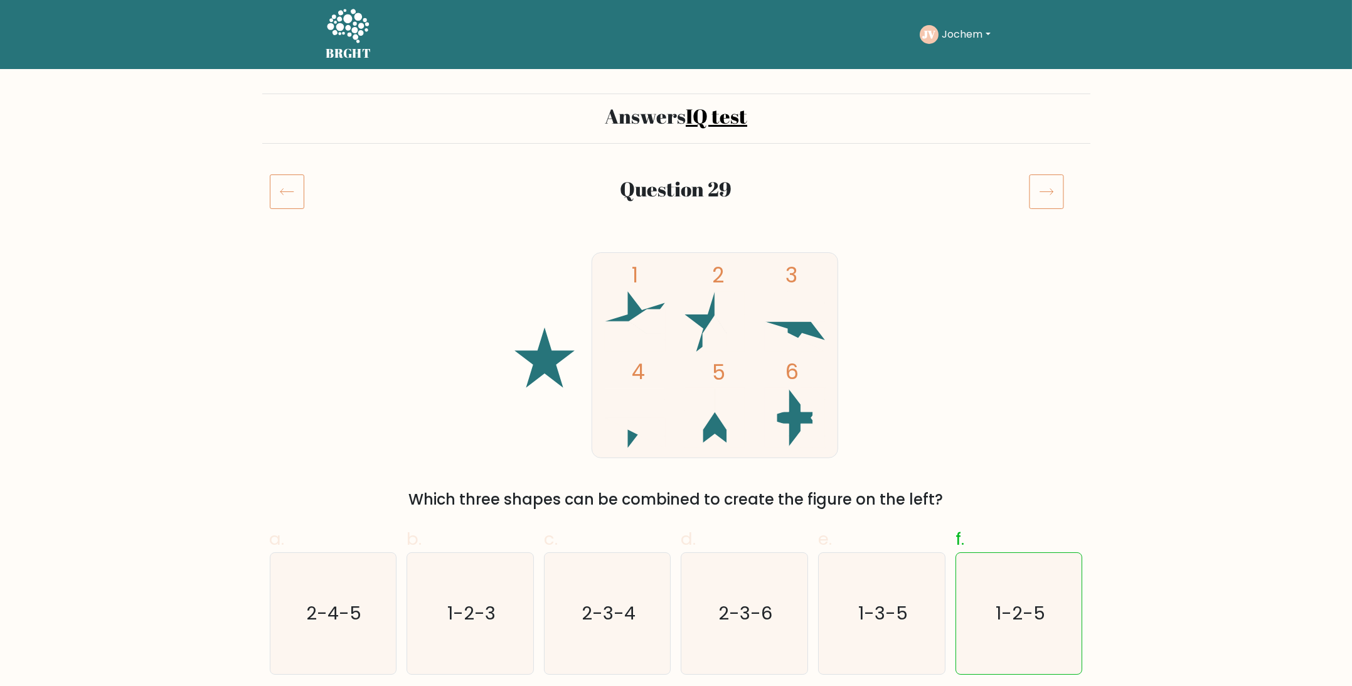
click at [1035, 186] on icon at bounding box center [1046, 191] width 35 height 35
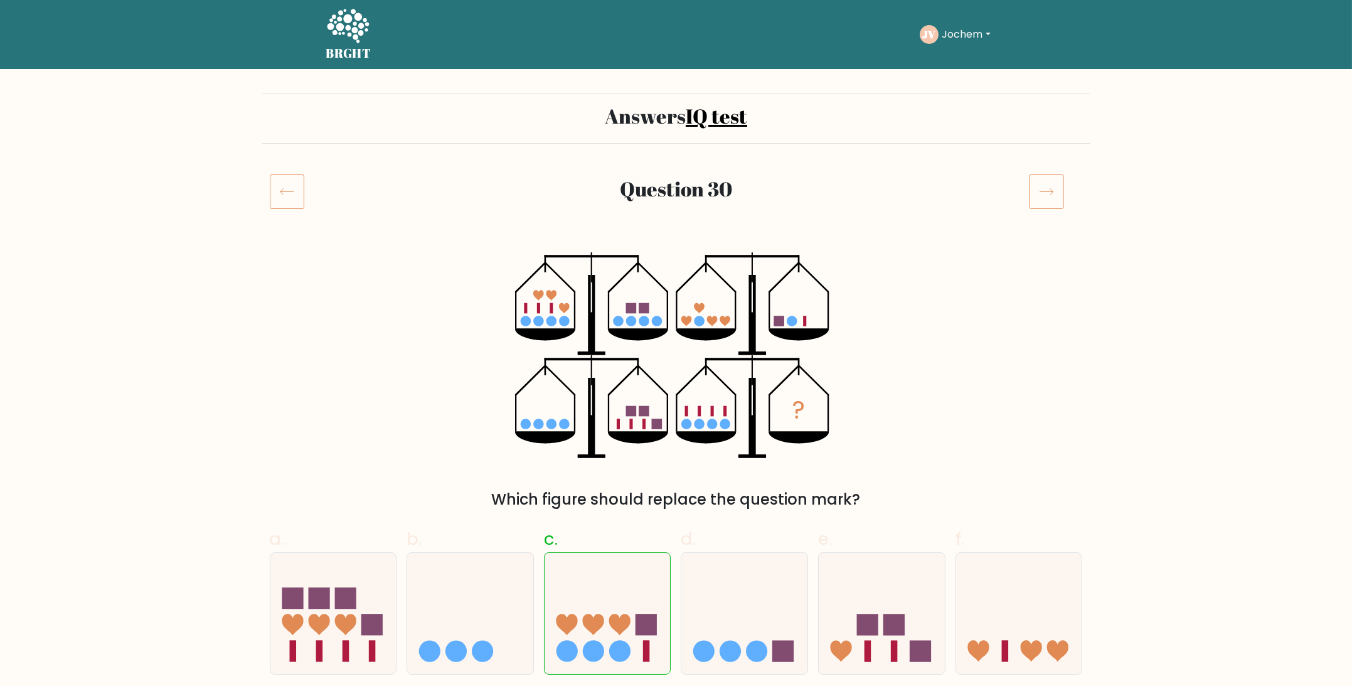
click at [1035, 186] on icon at bounding box center [1046, 191] width 35 height 35
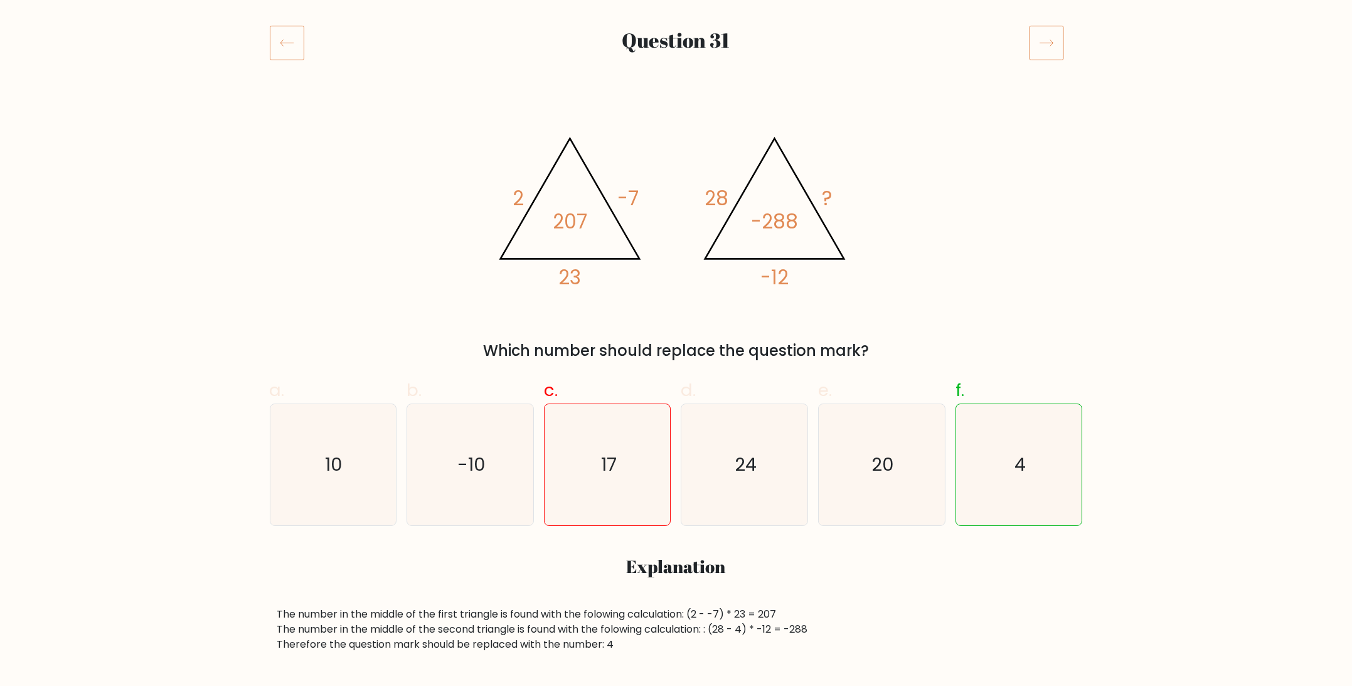
scroll to position [206, 0]
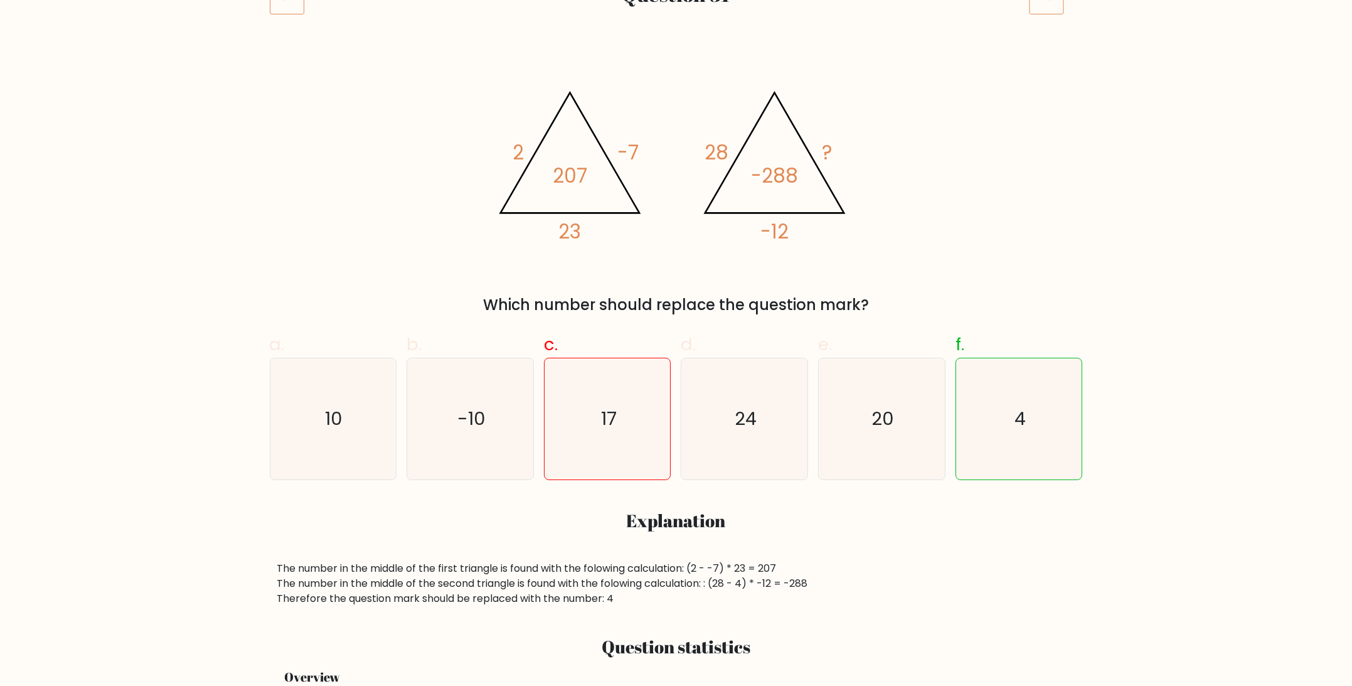
drag, startPoint x: 893, startPoint y: 258, endPoint x: 885, endPoint y: 333, distance: 75.2
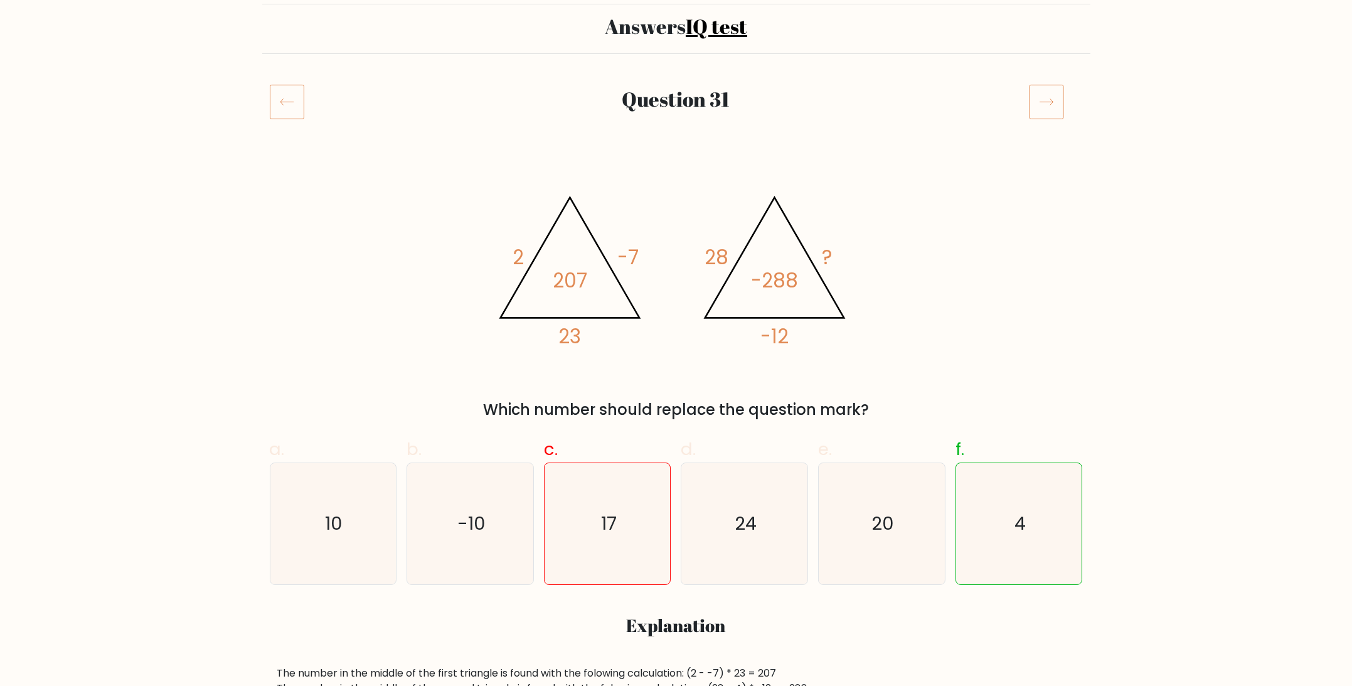
scroll to position [0, 0]
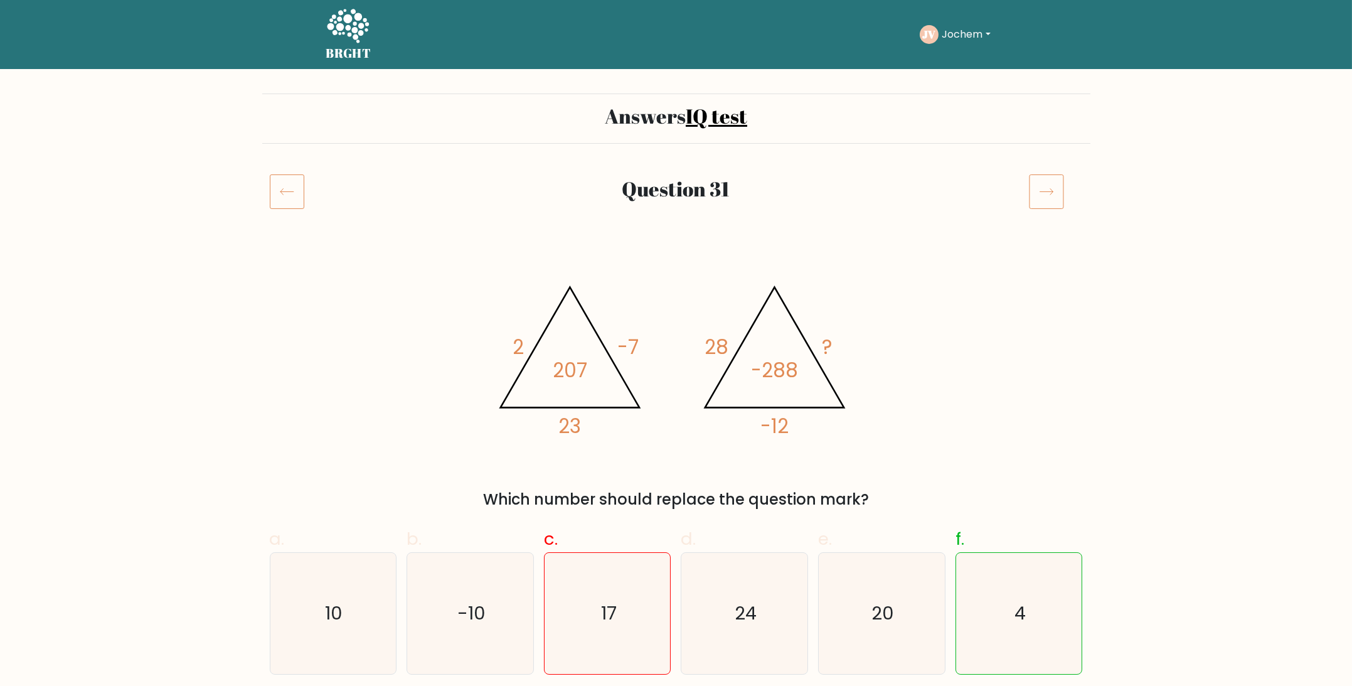
drag, startPoint x: 1065, startPoint y: 234, endPoint x: 1048, endPoint y: 149, distance: 86.5
click at [1045, 183] on icon at bounding box center [1046, 191] width 35 height 35
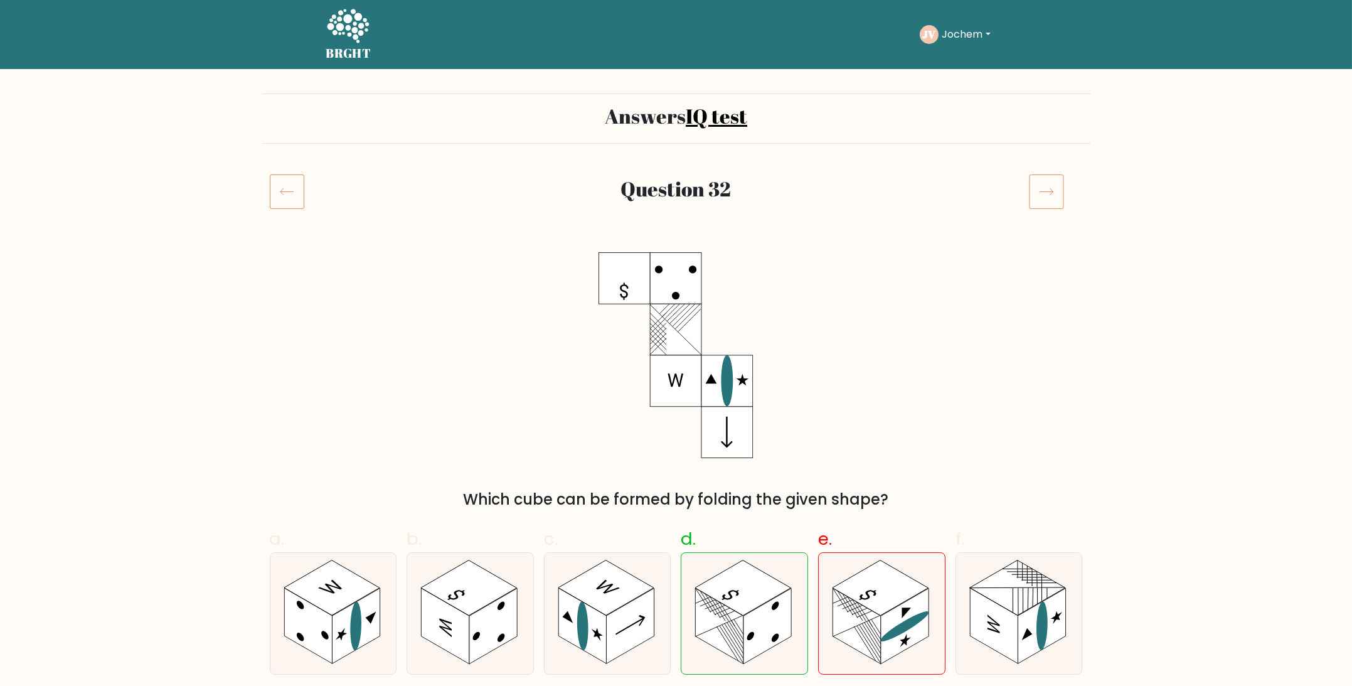
drag, startPoint x: 1041, startPoint y: 176, endPoint x: 1043, endPoint y: 253, distance: 77.2
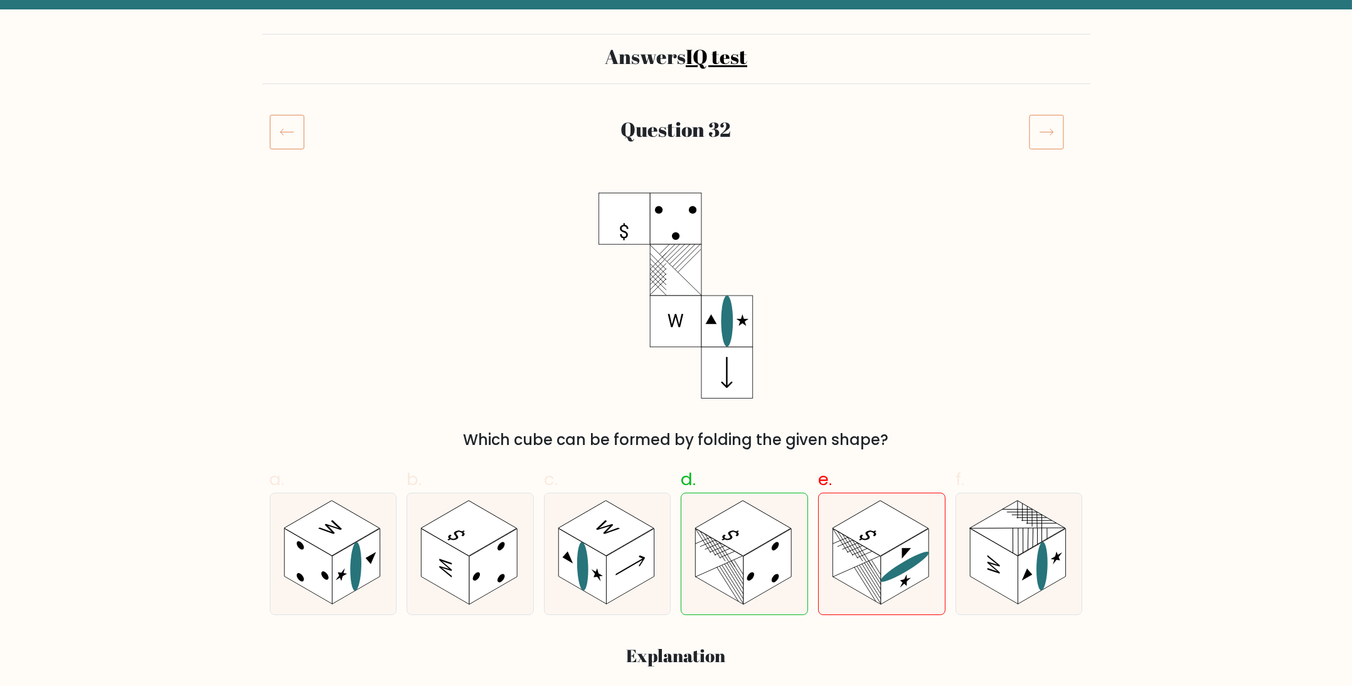
drag, startPoint x: 1026, startPoint y: 227, endPoint x: 1025, endPoint y: 269, distance: 42.1
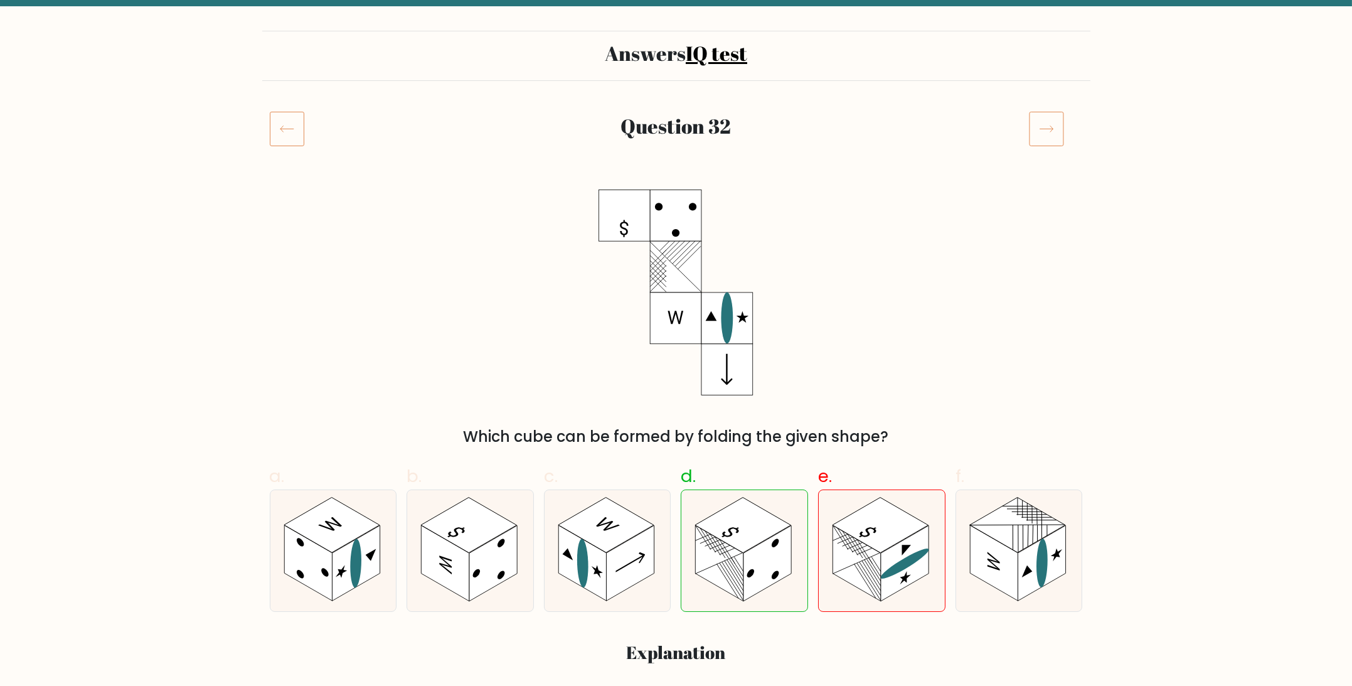
click at [1043, 119] on icon at bounding box center [1046, 128] width 35 height 35
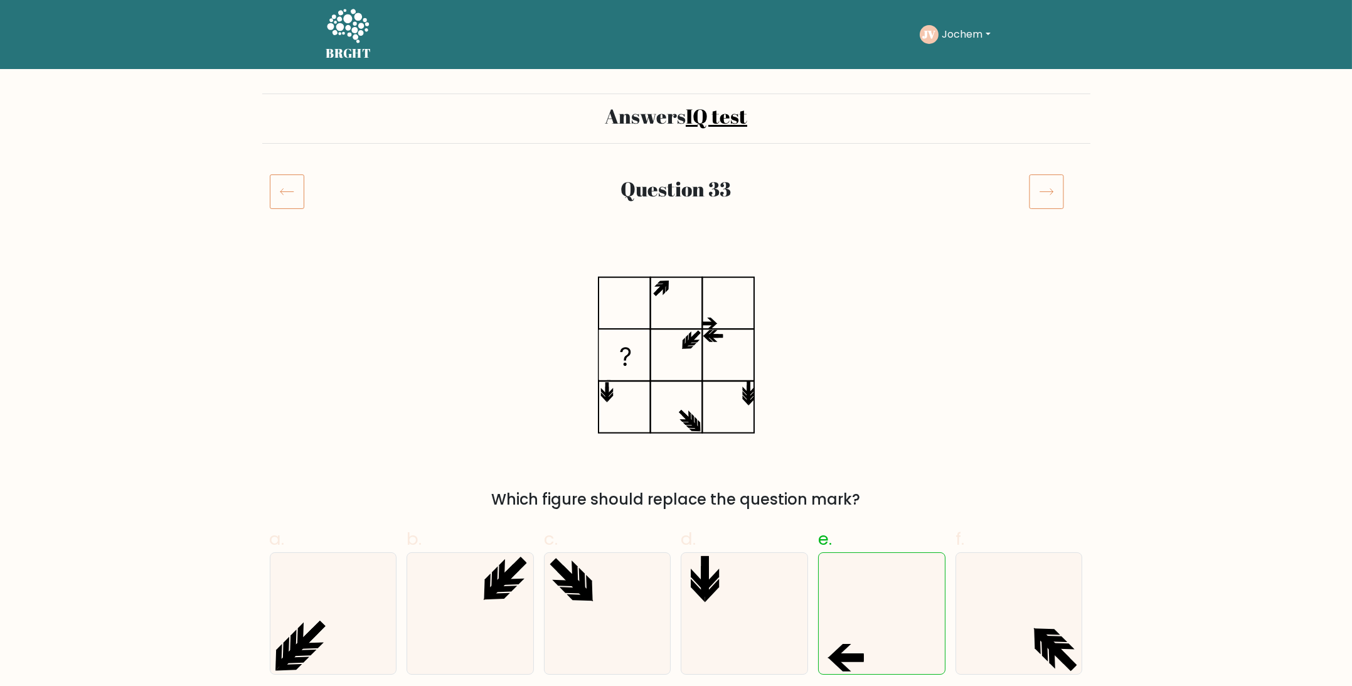
click at [1050, 181] on icon at bounding box center [1046, 191] width 35 height 35
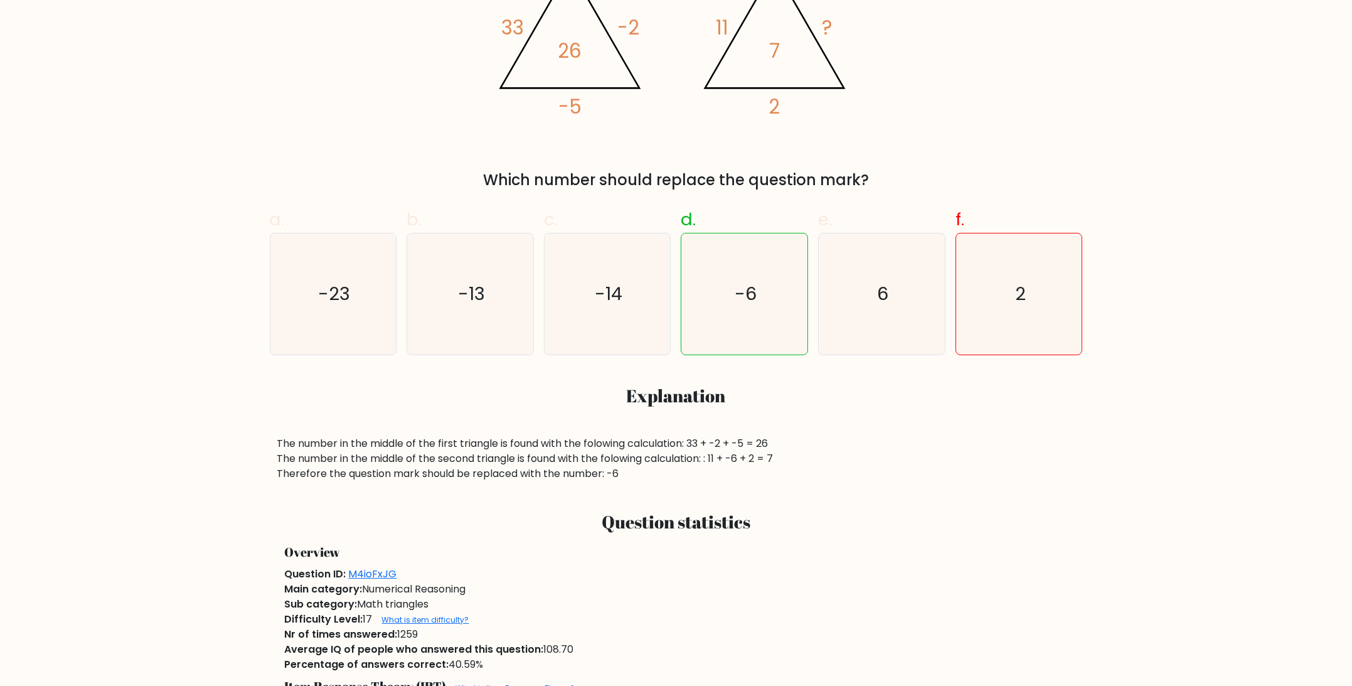
scroll to position [535, 0]
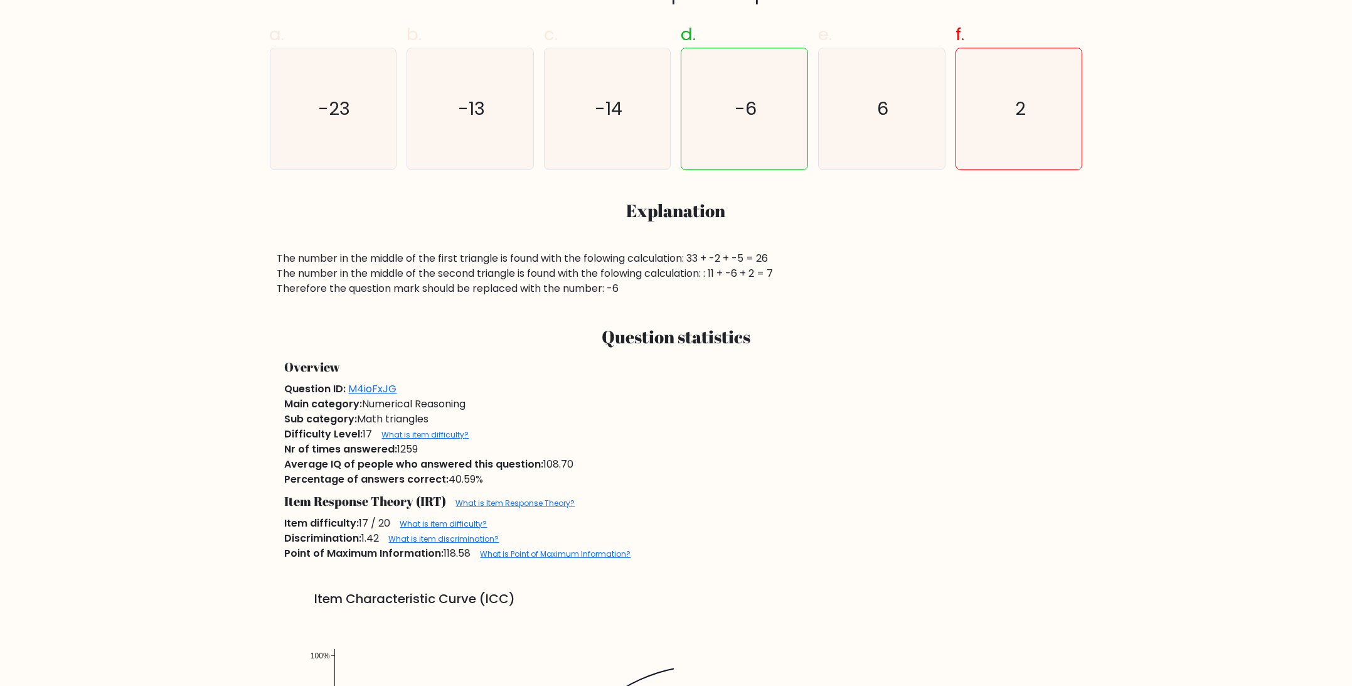
drag, startPoint x: 1092, startPoint y: 260, endPoint x: 1105, endPoint y: 375, distance: 114.9
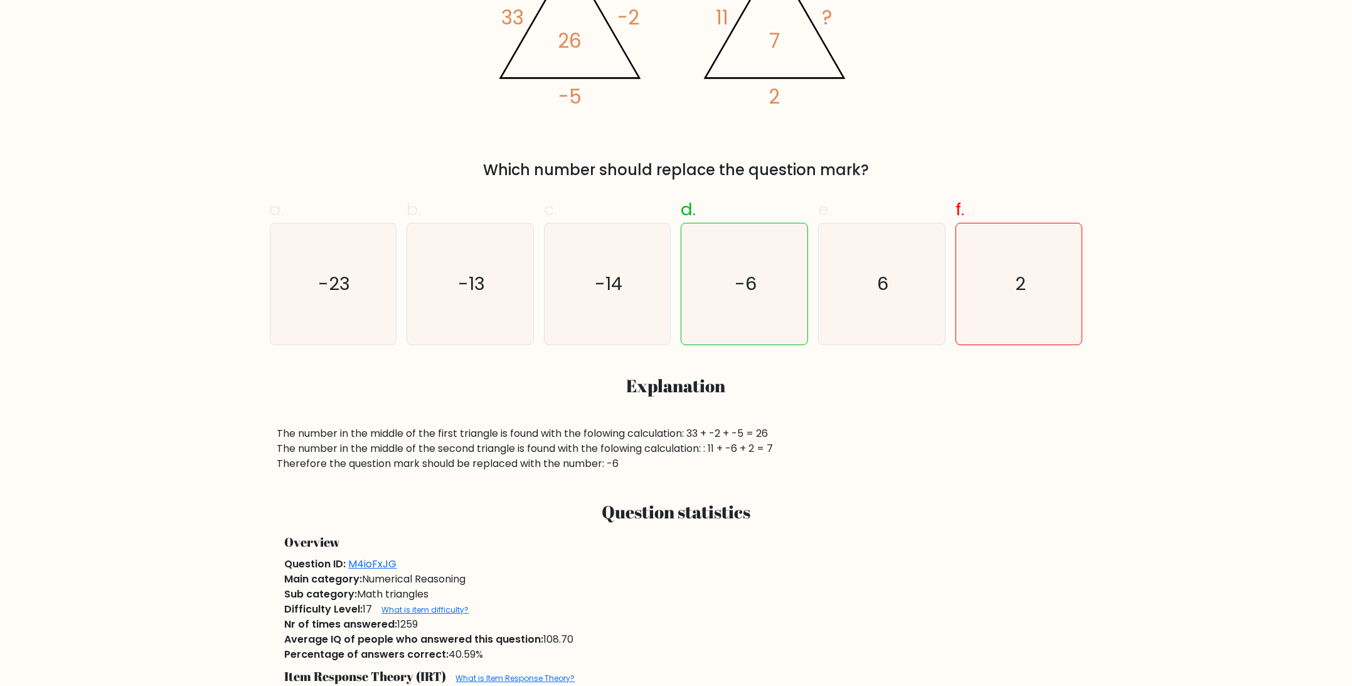
drag, startPoint x: 425, startPoint y: 258, endPoint x: 448, endPoint y: 190, distance: 72.2
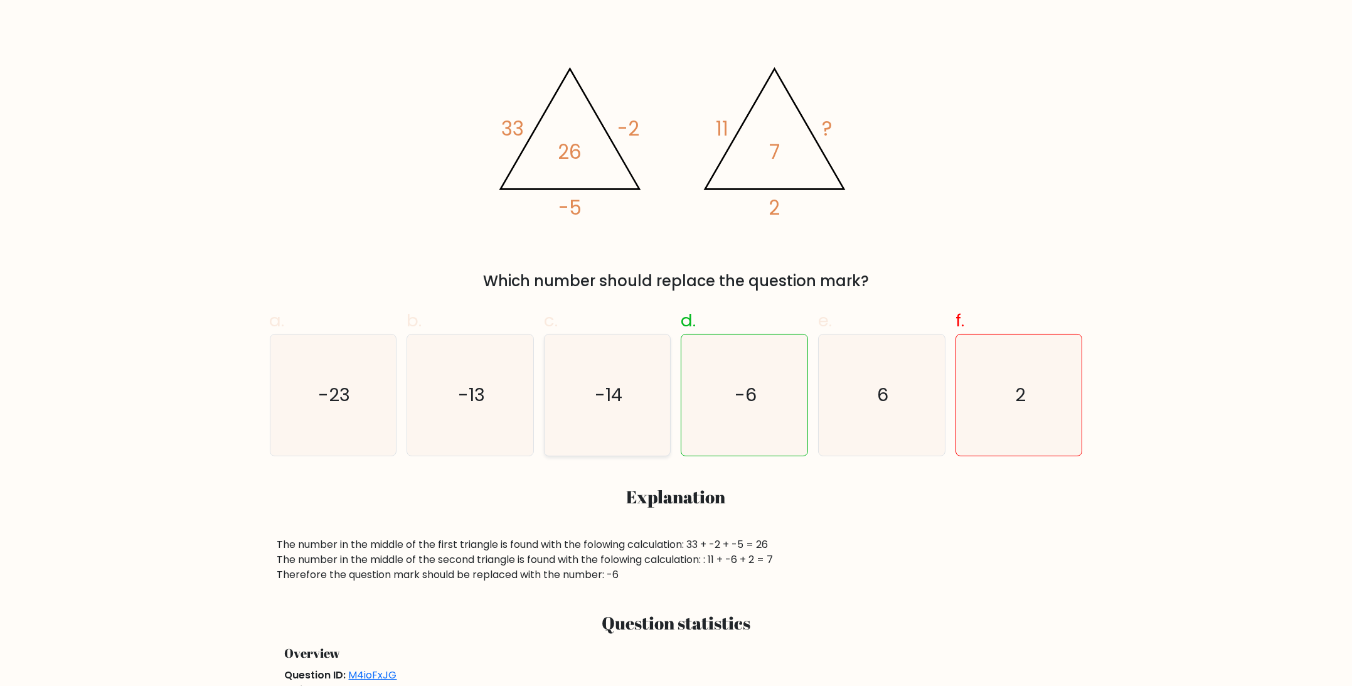
scroll to position [191, 0]
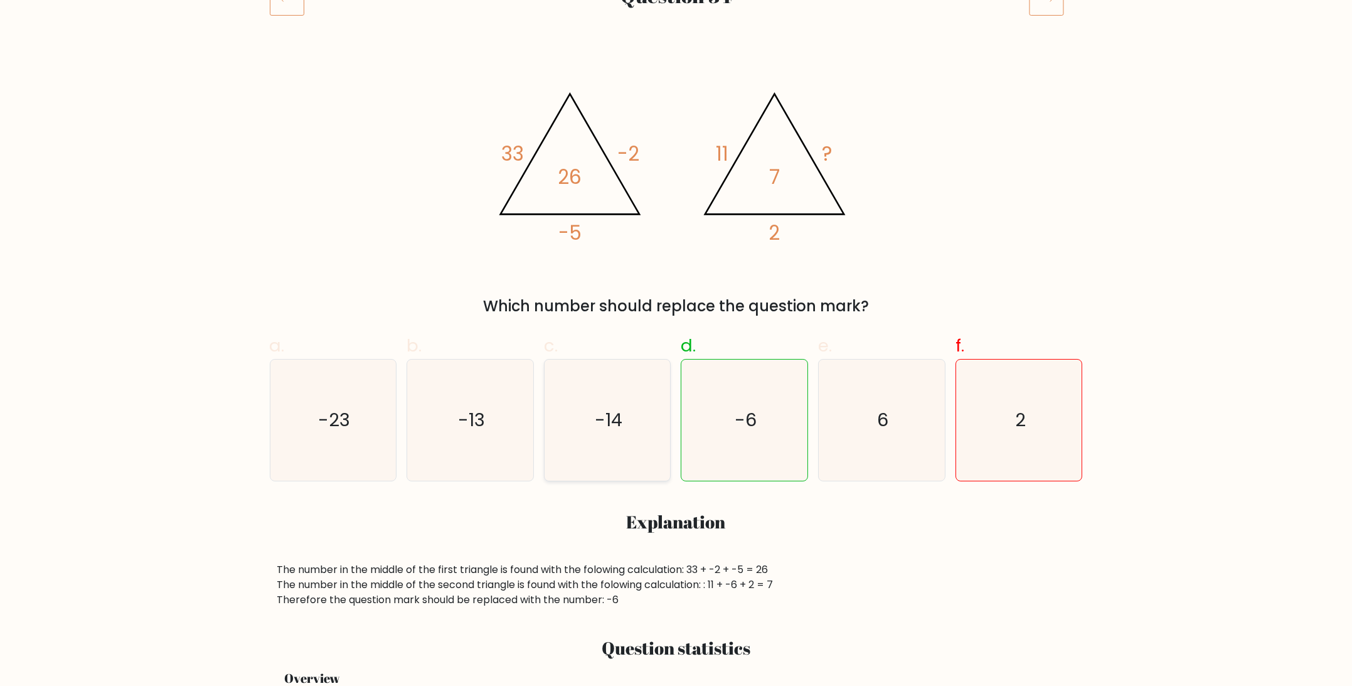
drag, startPoint x: 665, startPoint y: 471, endPoint x: 658, endPoint y: 425, distance: 46.3
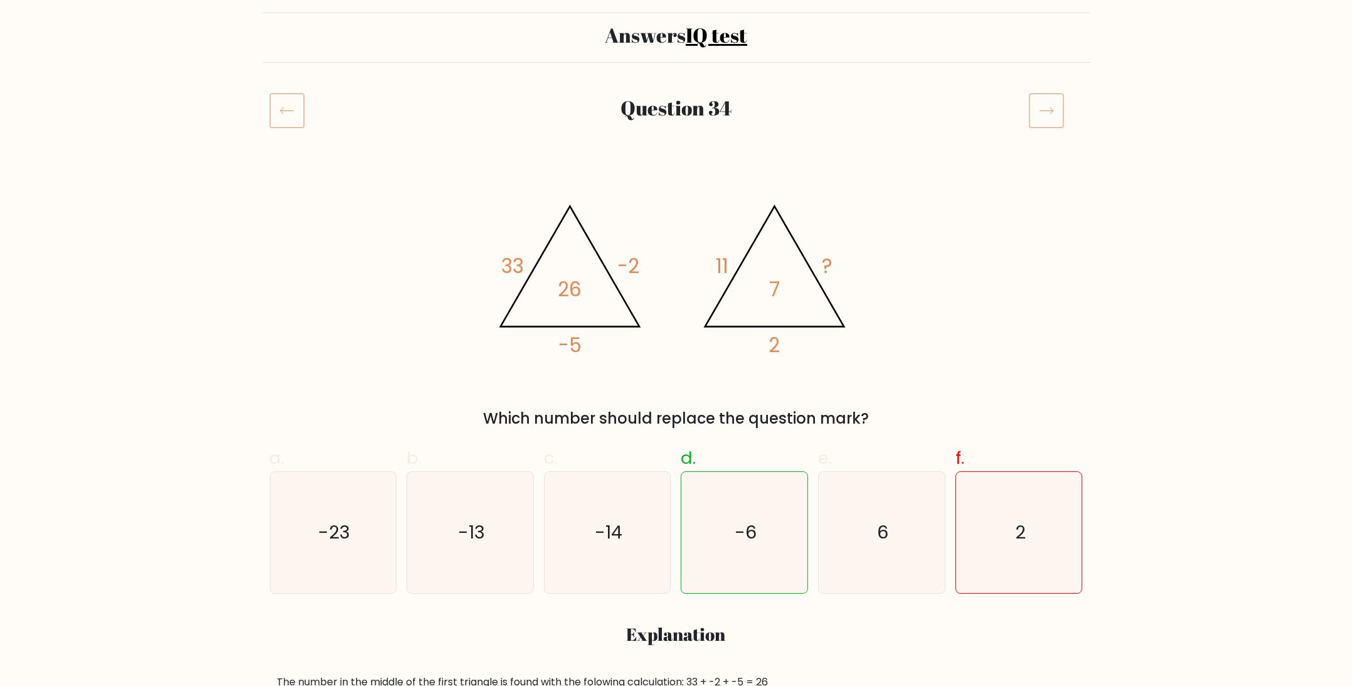
drag, startPoint x: 1080, startPoint y: 275, endPoint x: 1090, endPoint y: 225, distance: 51.3
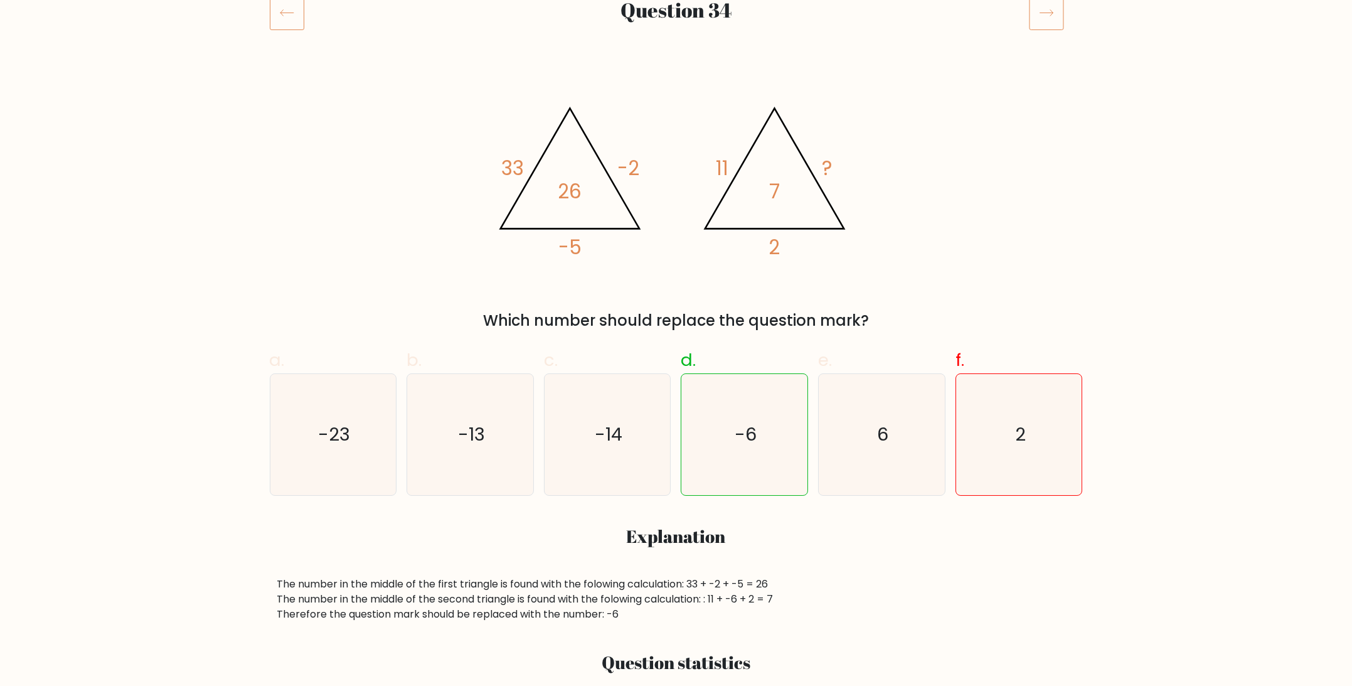
scroll to position [199, 0]
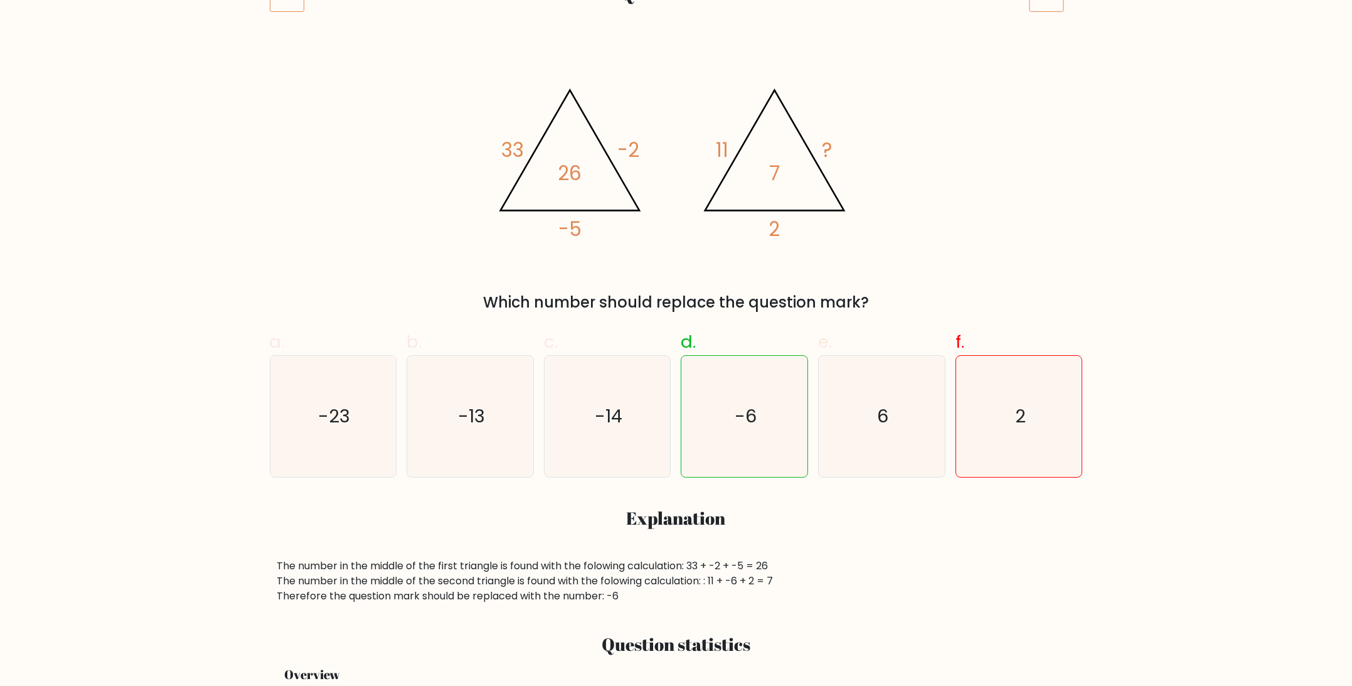
drag, startPoint x: 1062, startPoint y: 264, endPoint x: 1070, endPoint y: 316, distance: 52.0
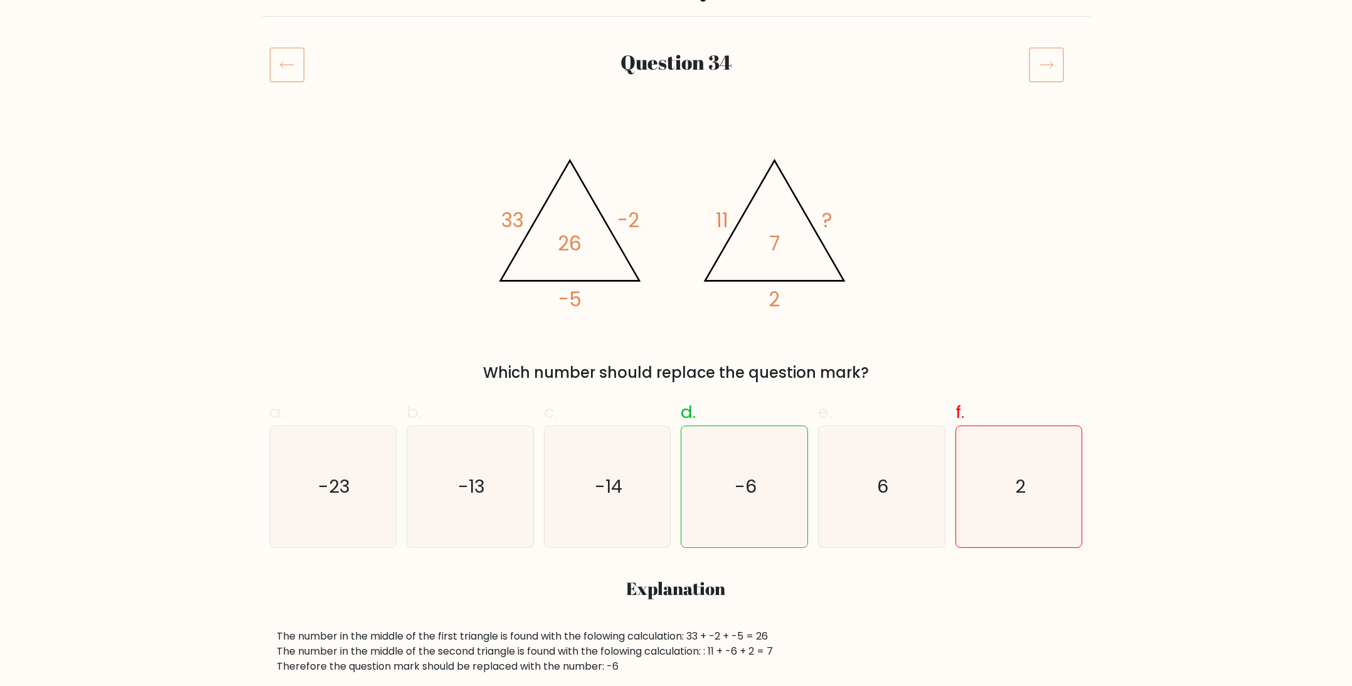
scroll to position [38, 0]
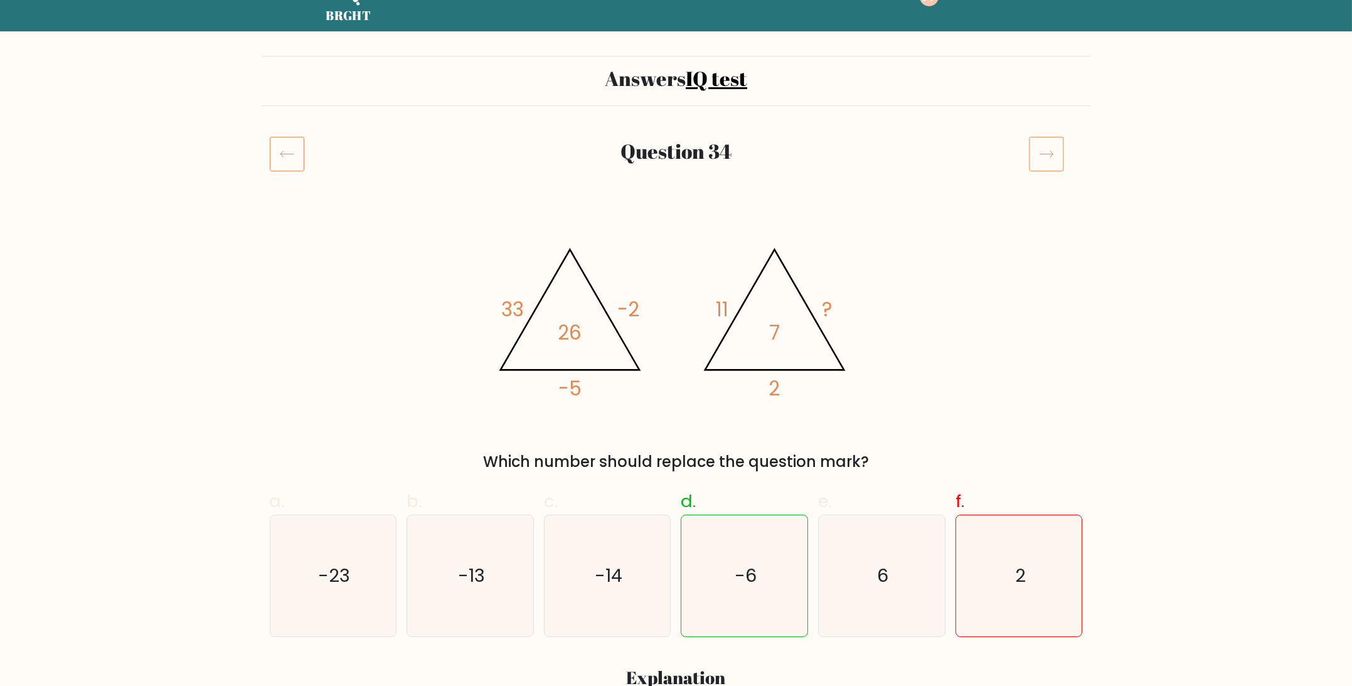
drag, startPoint x: 1186, startPoint y: 329, endPoint x: 1136, endPoint y: 201, distance: 138.3
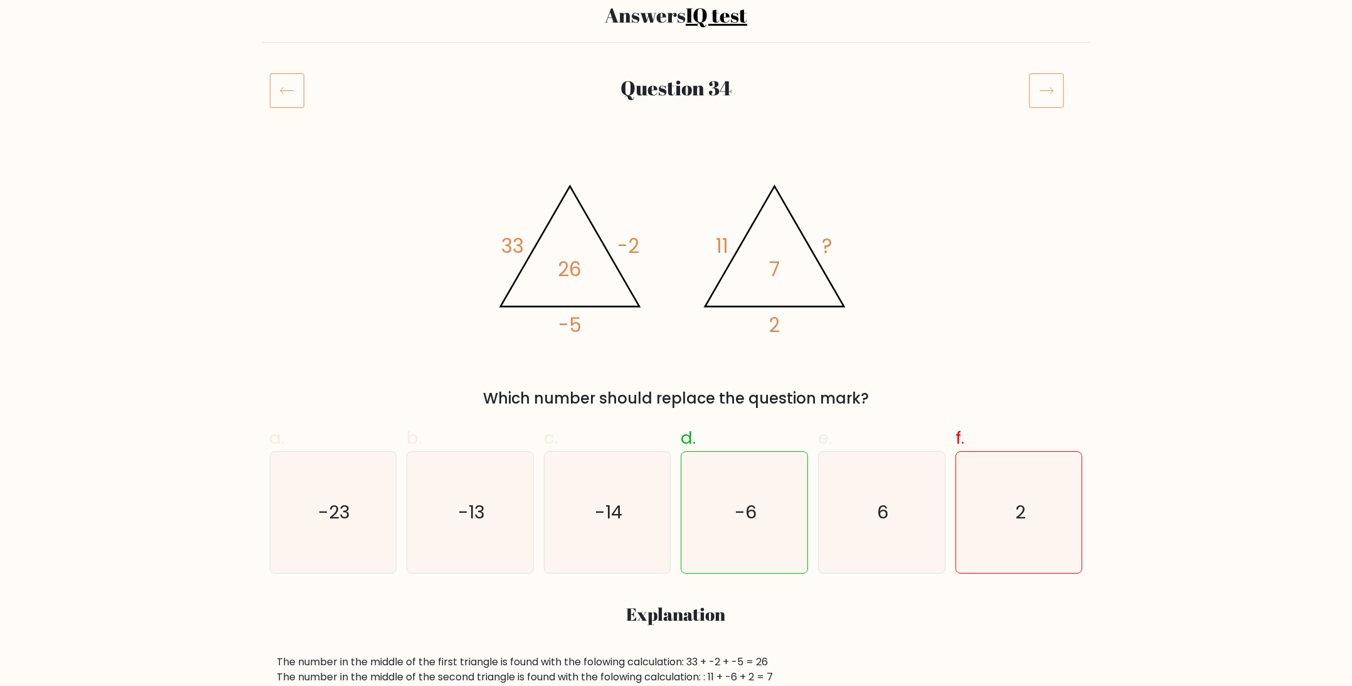
drag, startPoint x: 1052, startPoint y: 324, endPoint x: 1055, endPoint y: 339, distance: 14.6
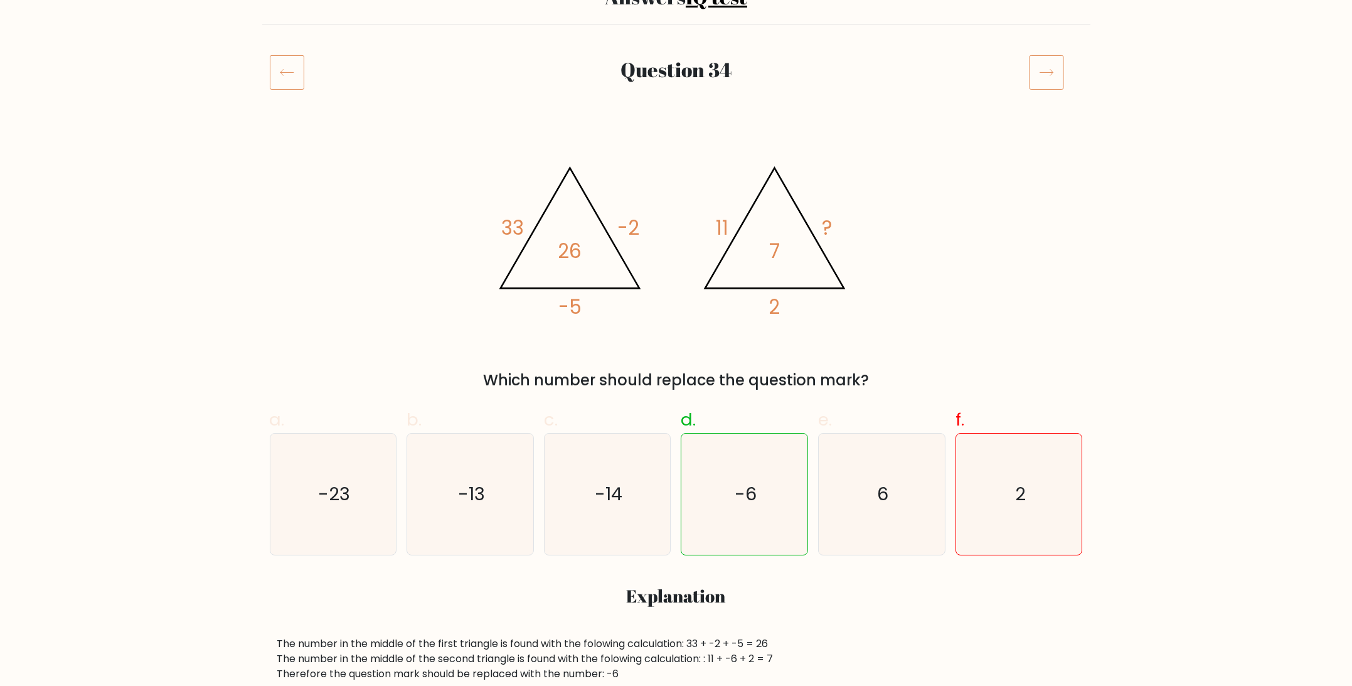
drag, startPoint x: 1045, startPoint y: 310, endPoint x: 1038, endPoint y: 286, distance: 25.0
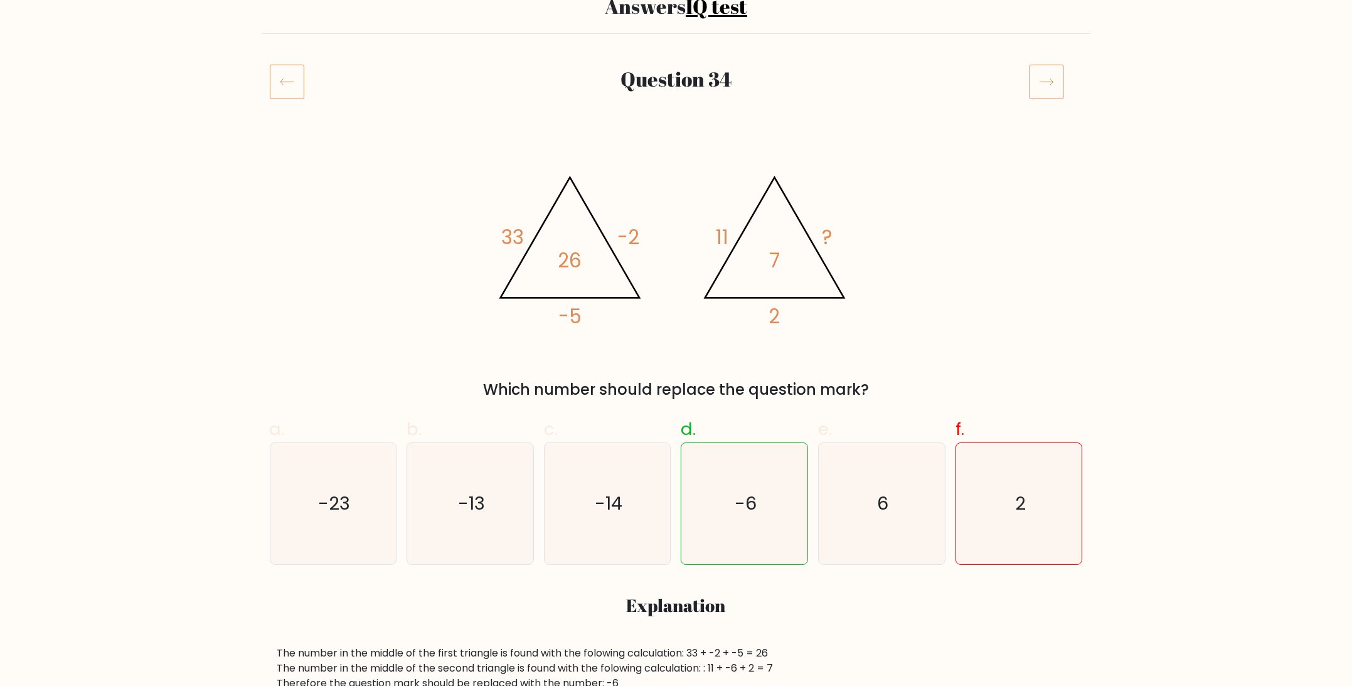
scroll to position [14, 0]
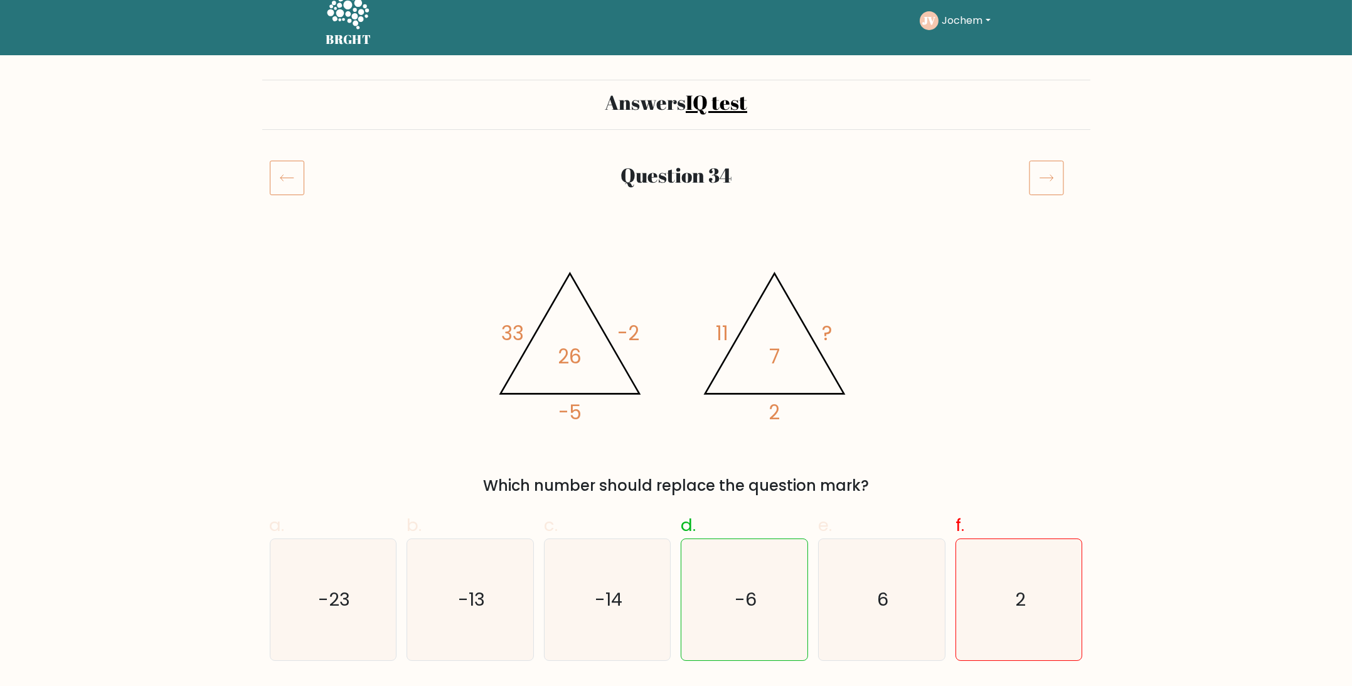
drag, startPoint x: 982, startPoint y: 196, endPoint x: 974, endPoint y: 157, distance: 39.6
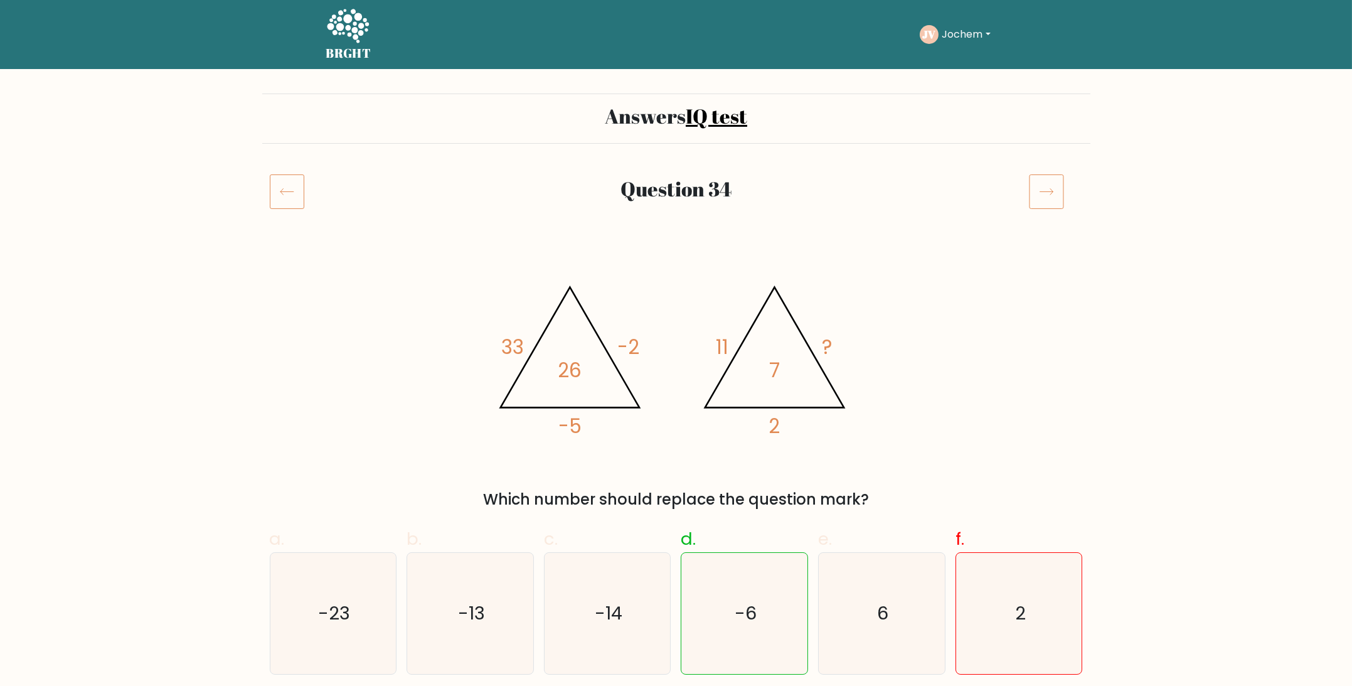
click at [1045, 178] on icon at bounding box center [1046, 191] width 35 height 35
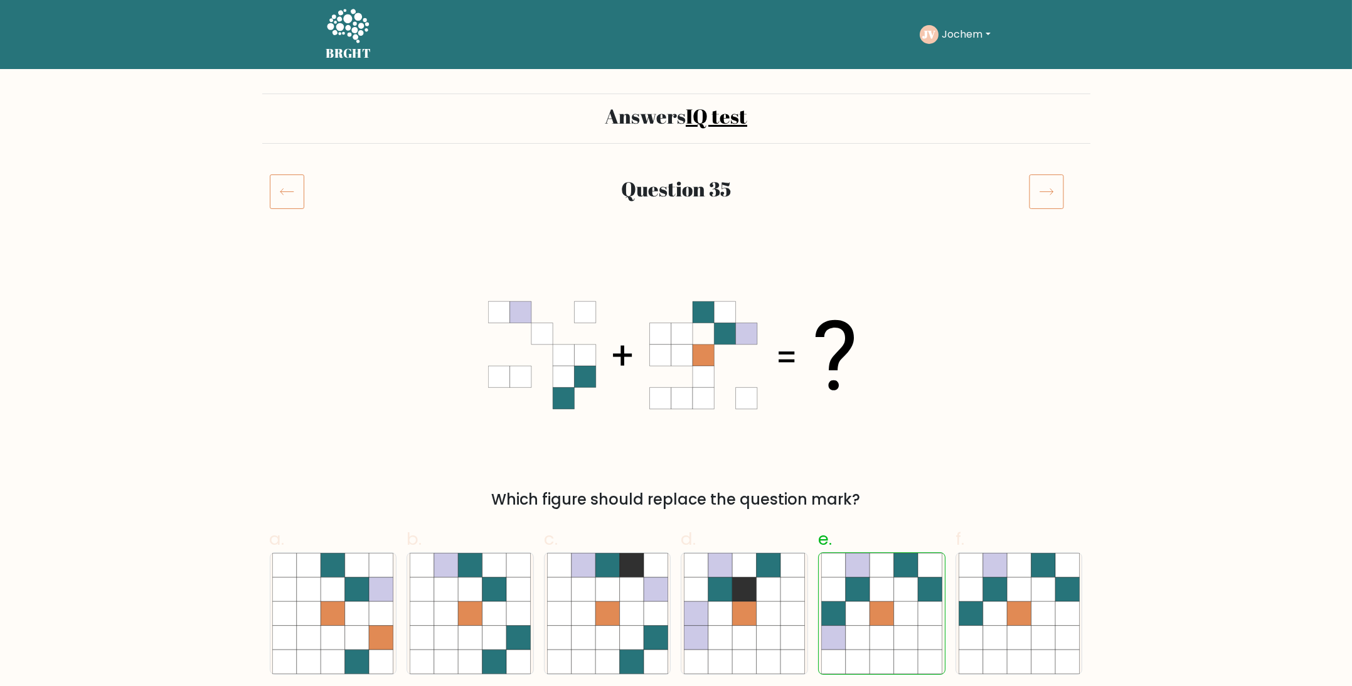
click at [1045, 178] on icon at bounding box center [1046, 191] width 35 height 35
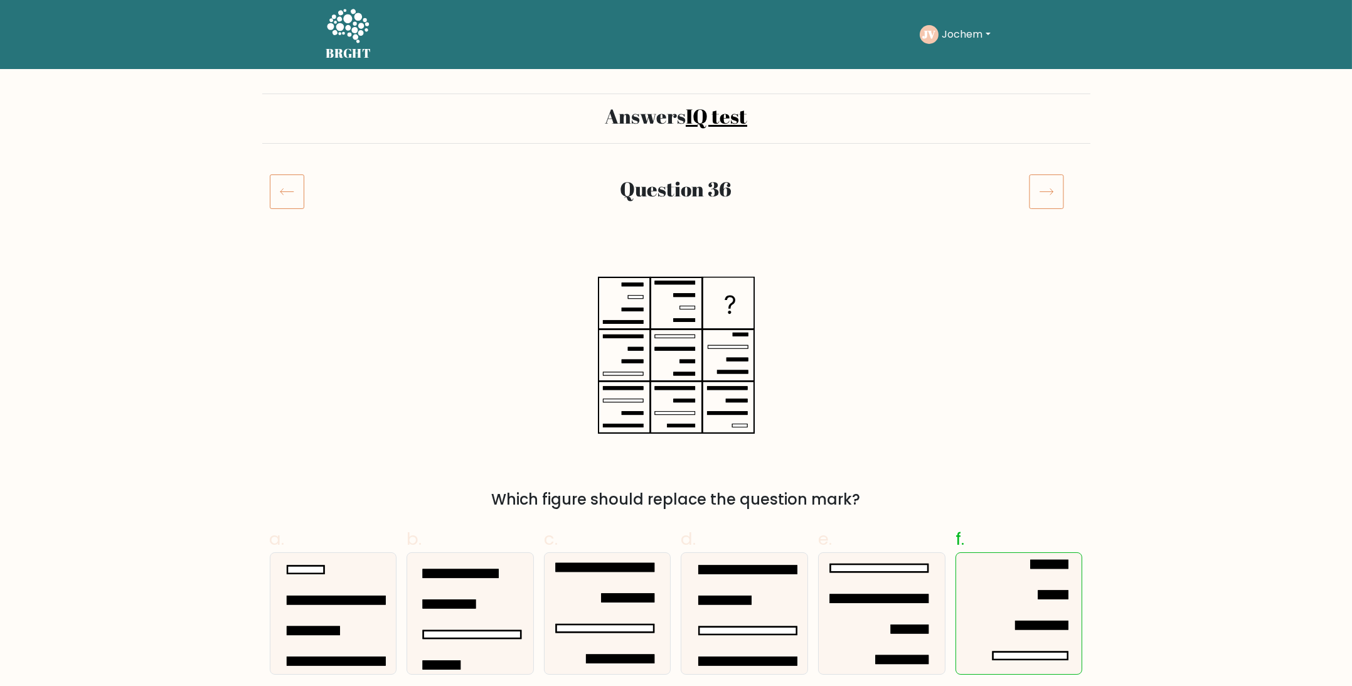
click at [1045, 178] on icon at bounding box center [1046, 191] width 35 height 35
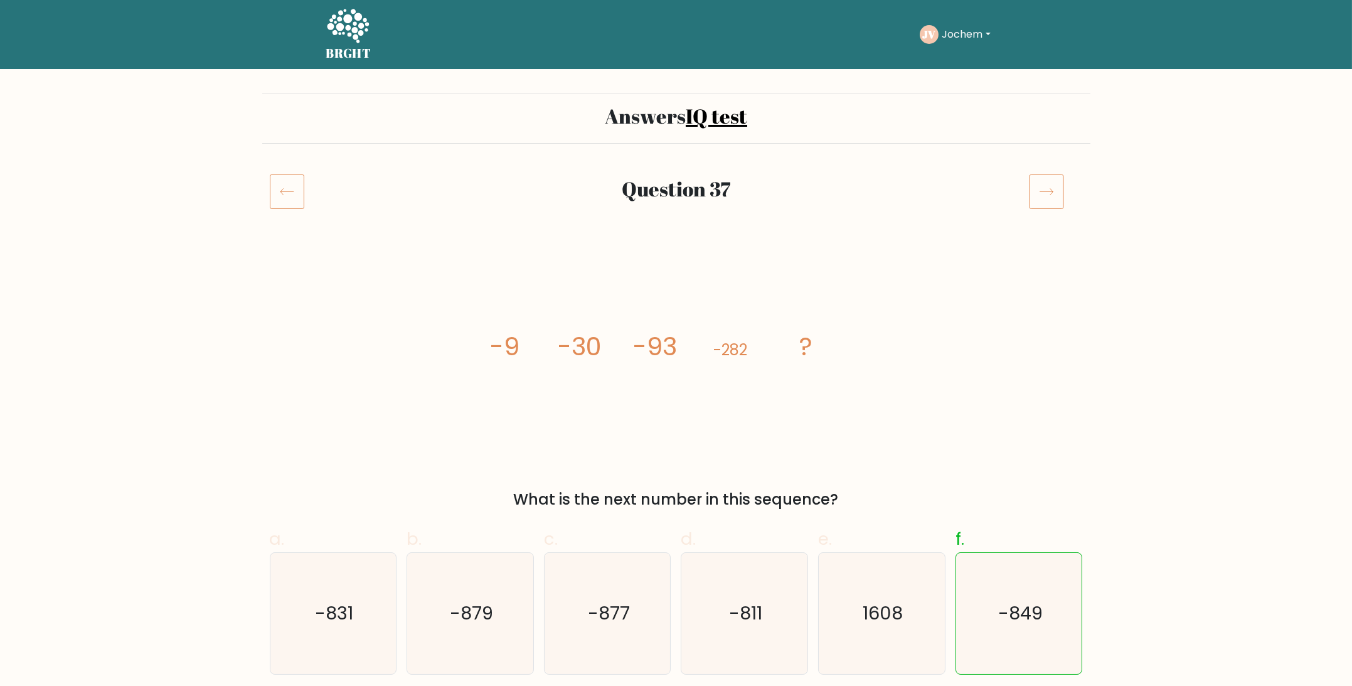
click at [1045, 178] on icon at bounding box center [1046, 191] width 35 height 35
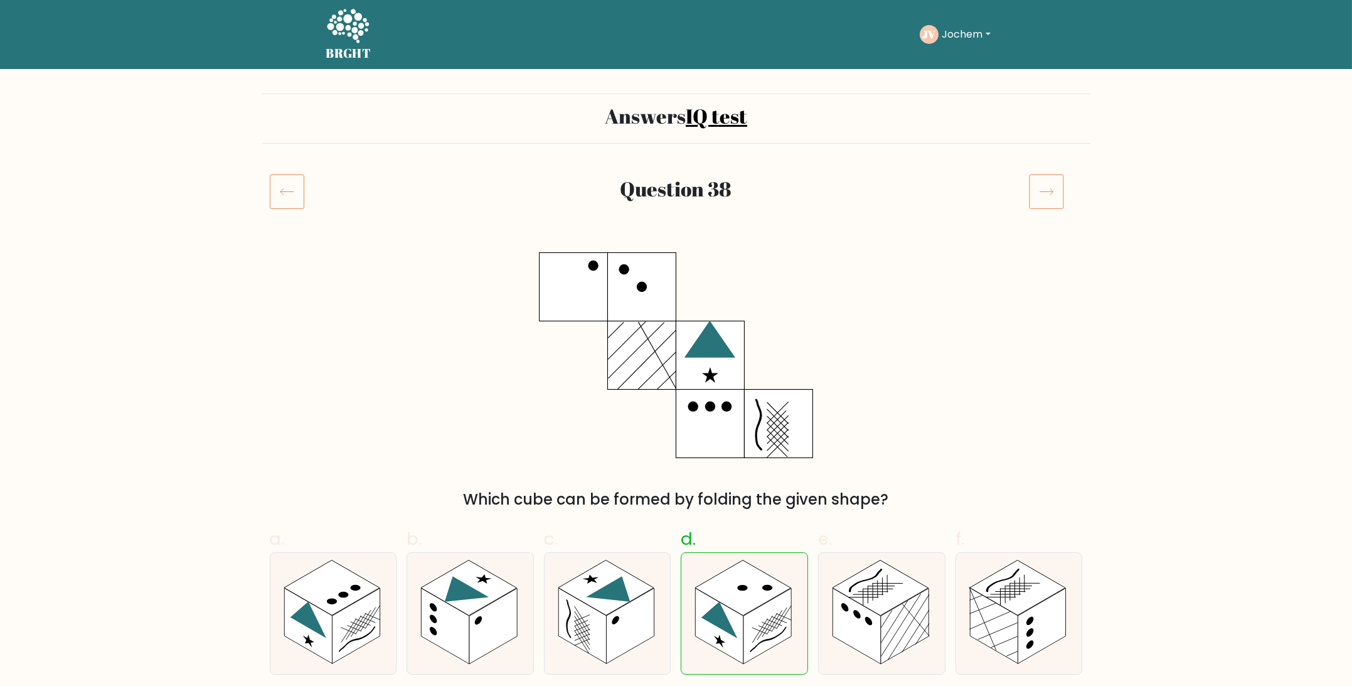
click at [1045, 189] on icon at bounding box center [1046, 191] width 35 height 35
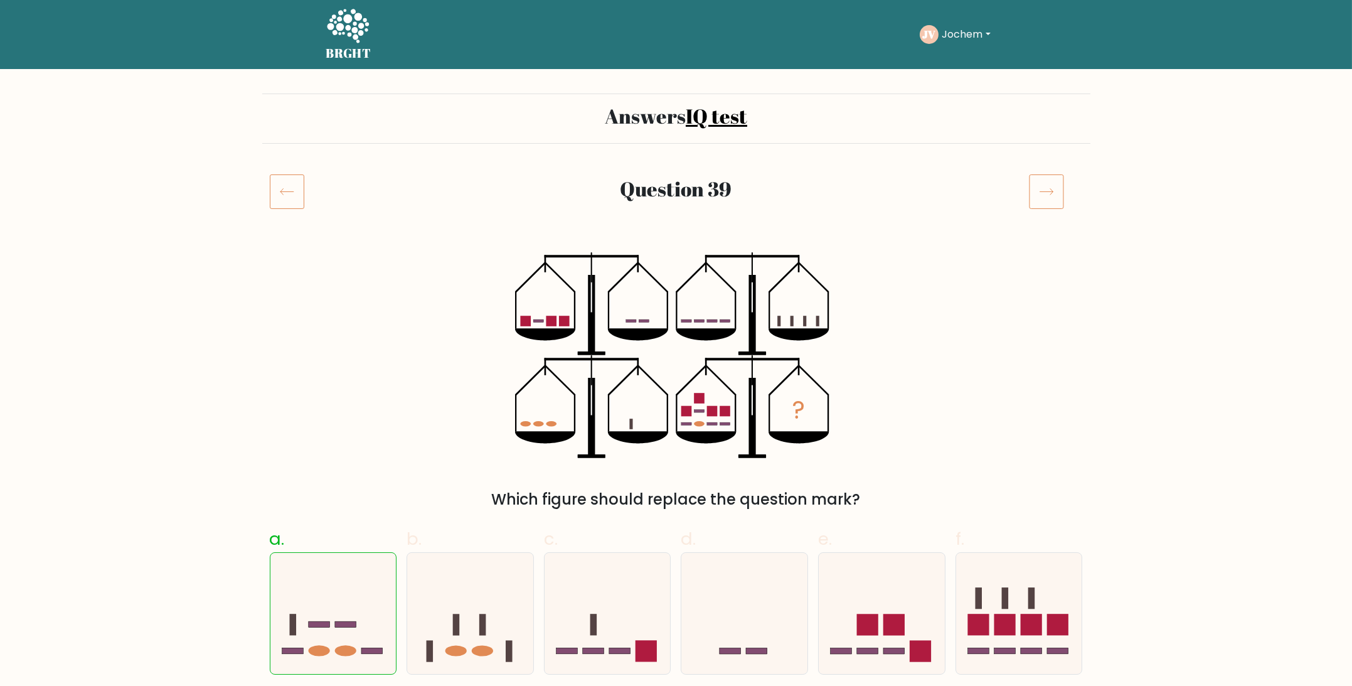
click at [1045, 189] on icon at bounding box center [1046, 191] width 35 height 35
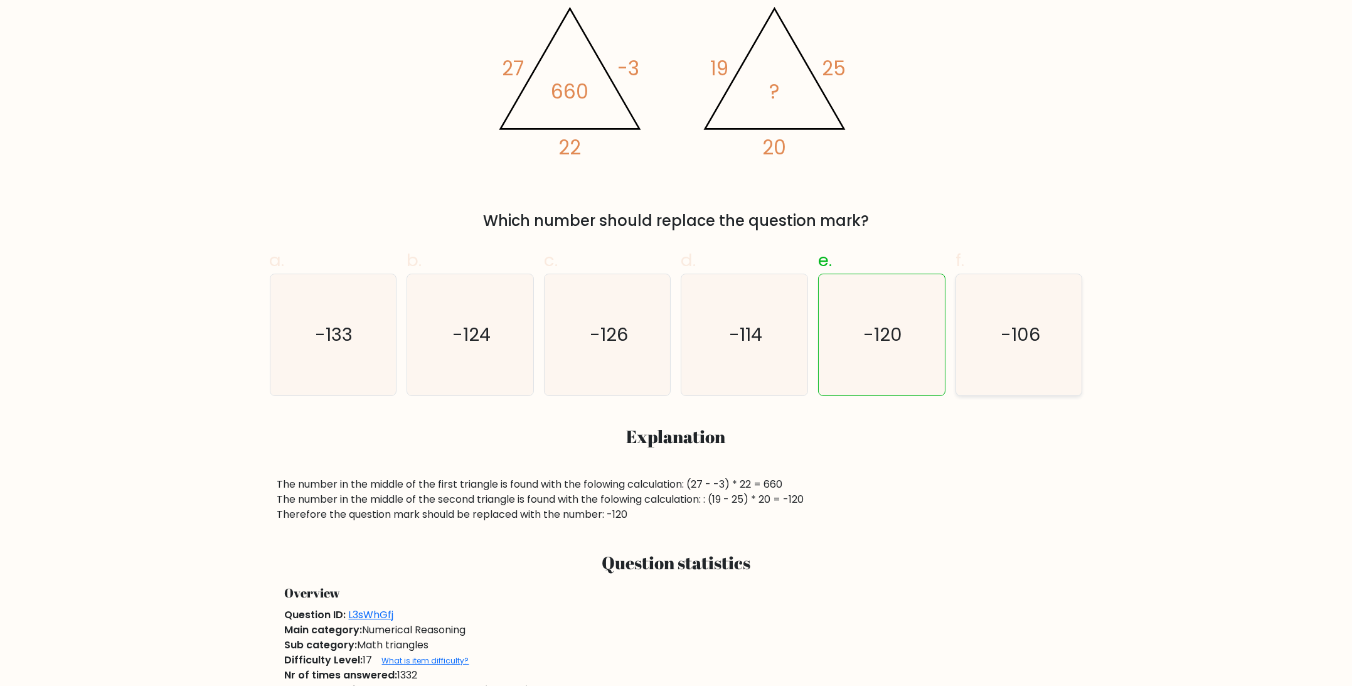
drag, startPoint x: 1015, startPoint y: 194, endPoint x: 1029, endPoint y: 304, distance: 110.7
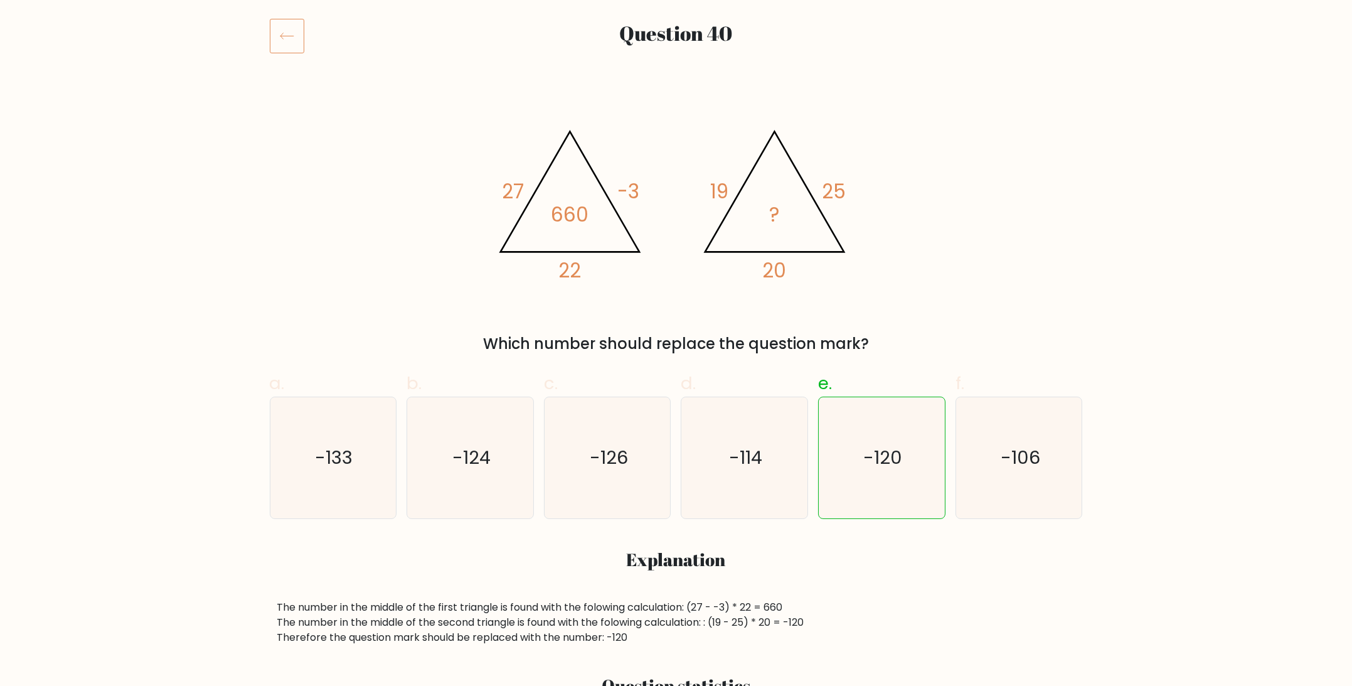
drag, startPoint x: 1175, startPoint y: 364, endPoint x: 1143, endPoint y: 284, distance: 86.2
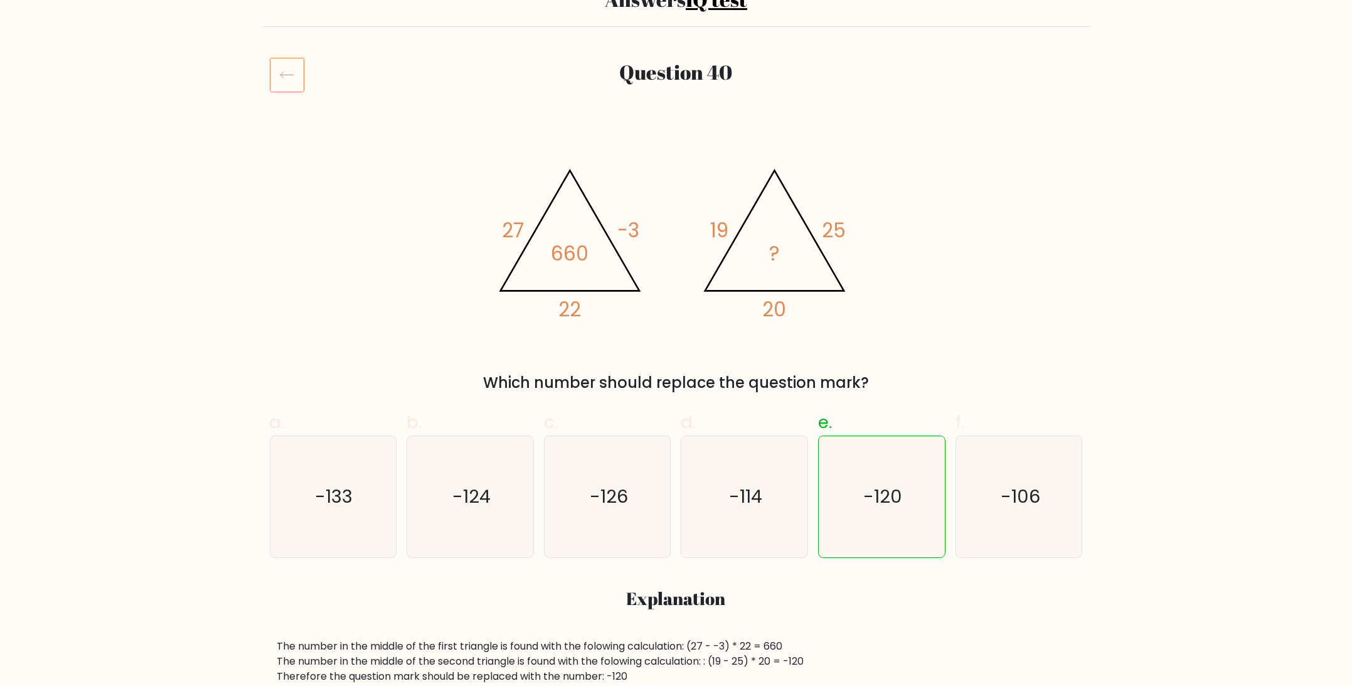
scroll to position [0, 0]
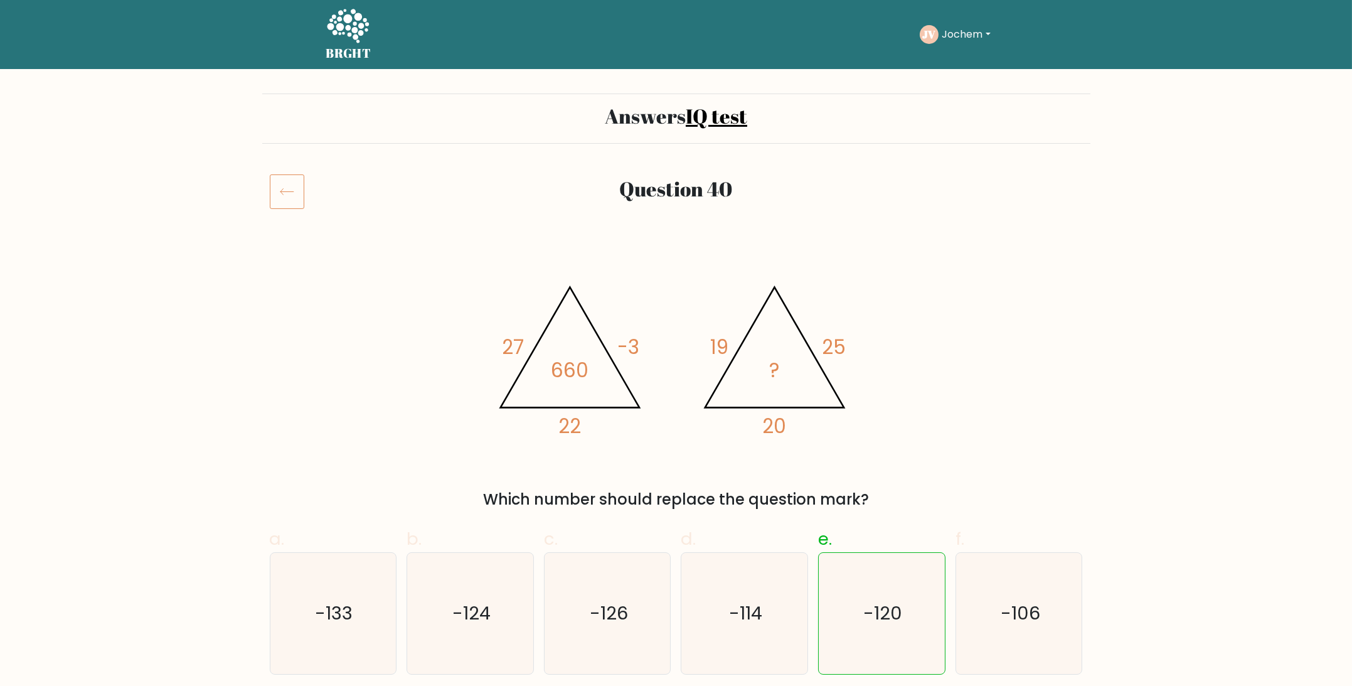
drag, startPoint x: 985, startPoint y: 237, endPoint x: 967, endPoint y: 109, distance: 128.7
click at [362, 28] on icon at bounding box center [347, 27] width 43 height 38
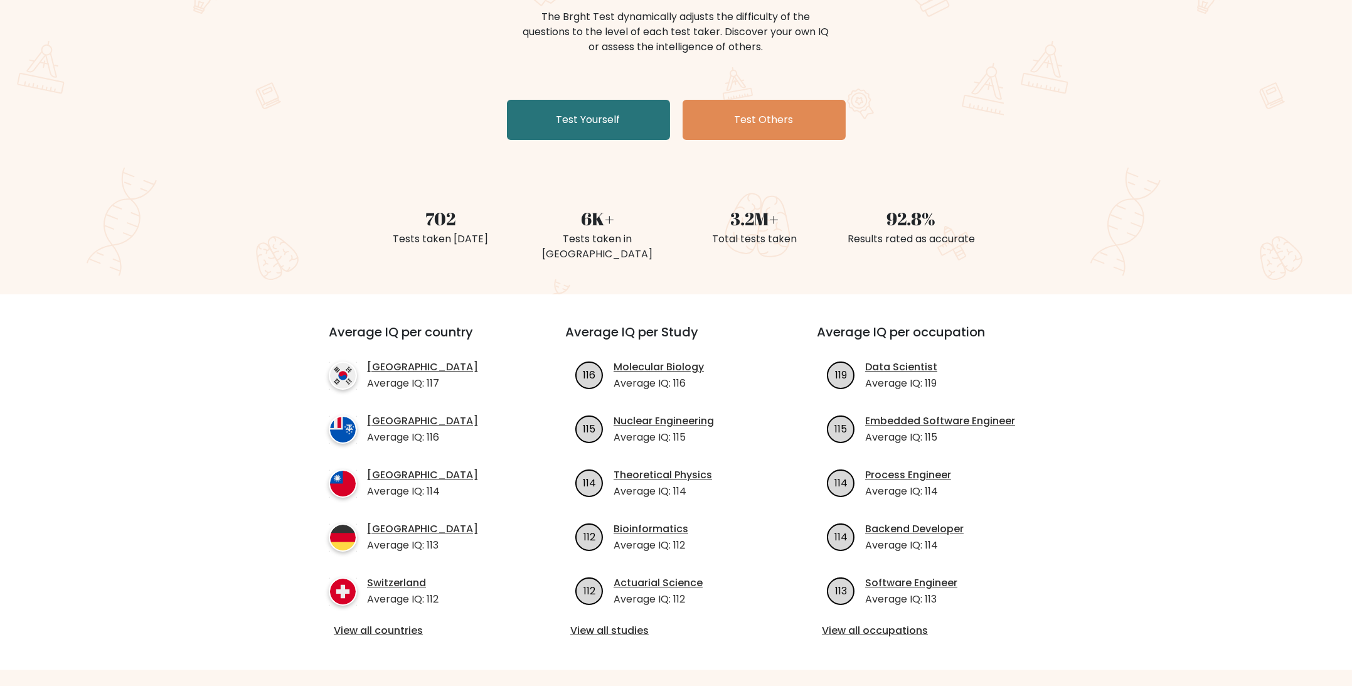
scroll to position [183, 0]
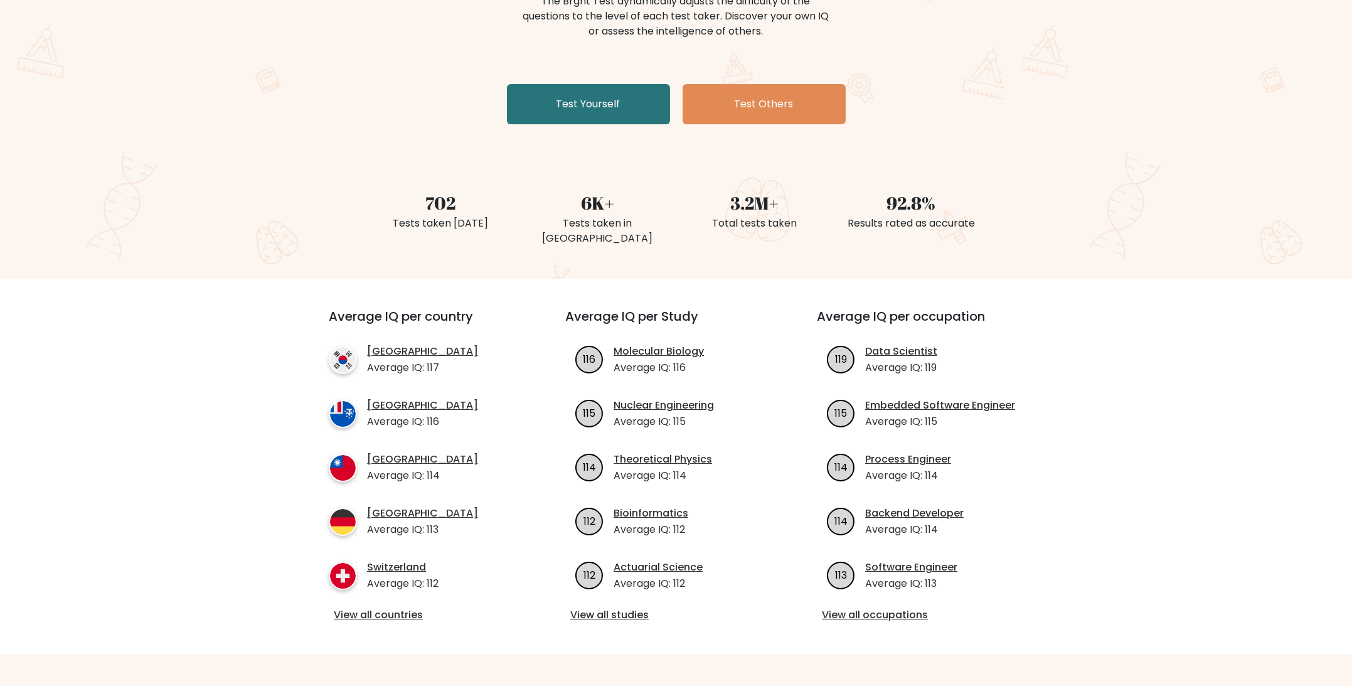
drag, startPoint x: 248, startPoint y: 128, endPoint x: 253, endPoint y: 207, distance: 79.2
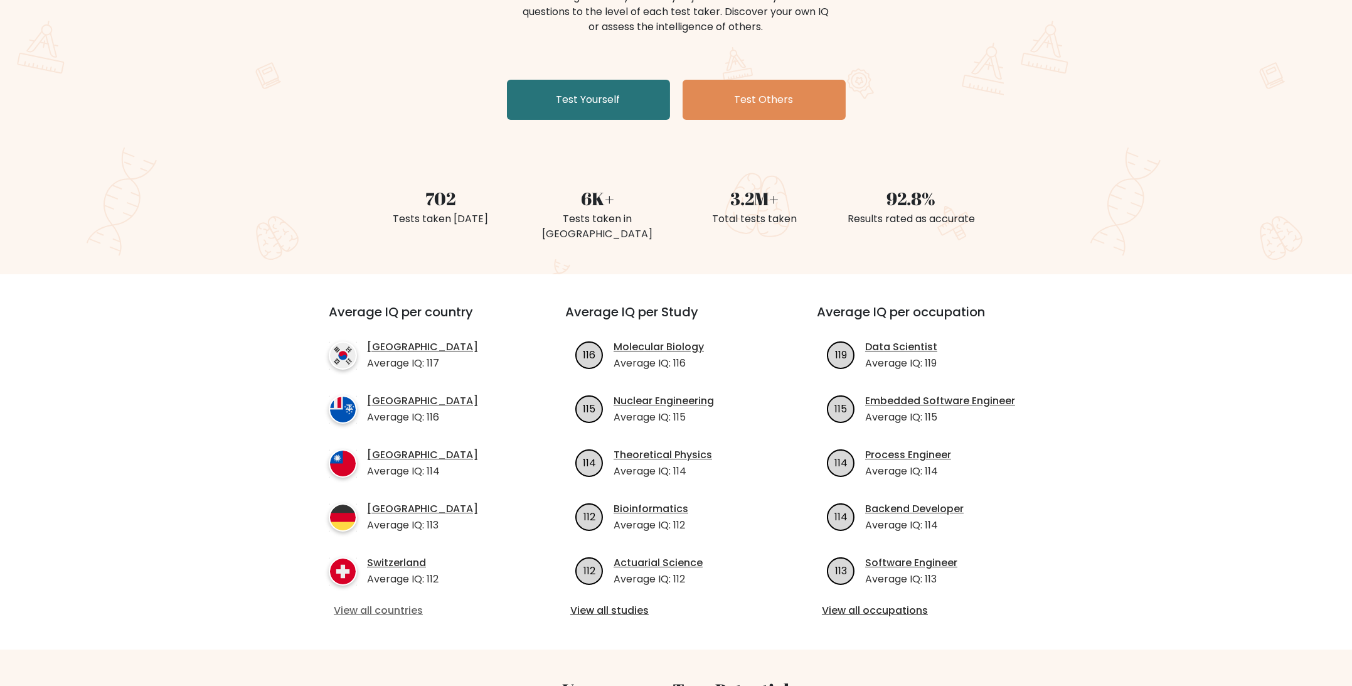
click at [384, 603] on link "View all countries" at bounding box center [424, 610] width 181 height 15
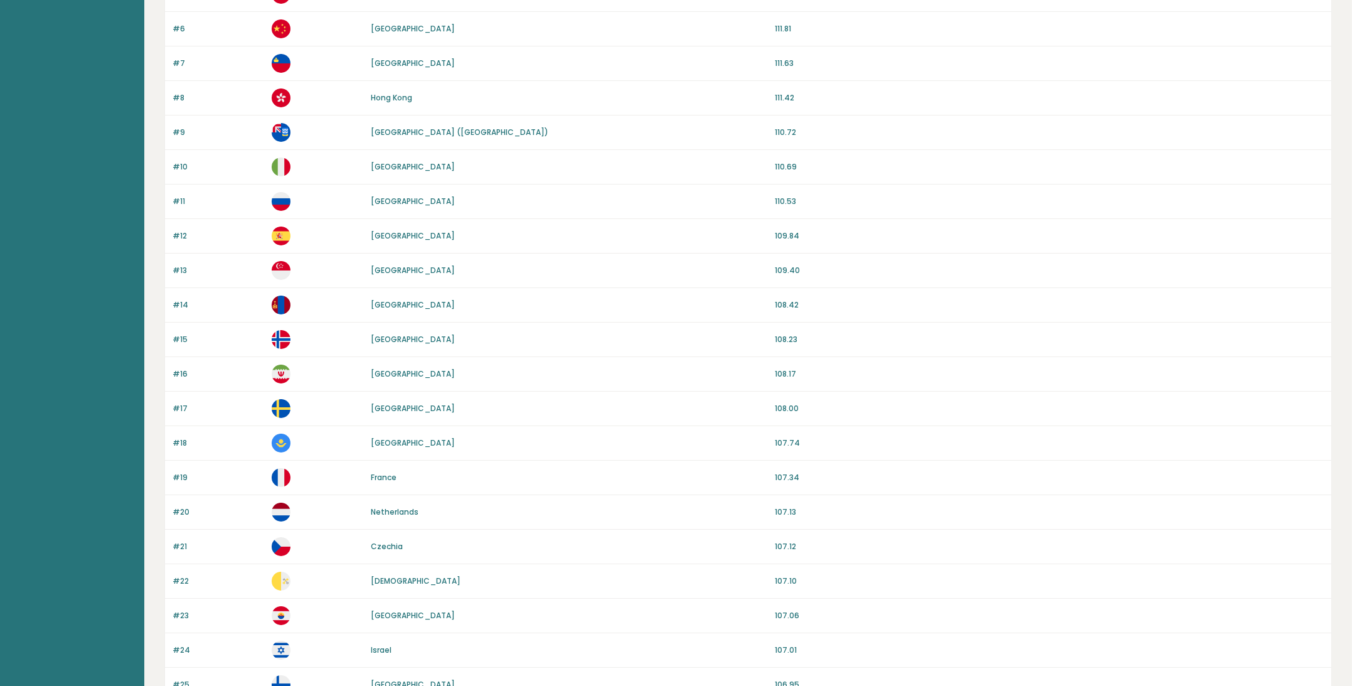
drag, startPoint x: 1200, startPoint y: 308, endPoint x: 1188, endPoint y: 395, distance: 87.4
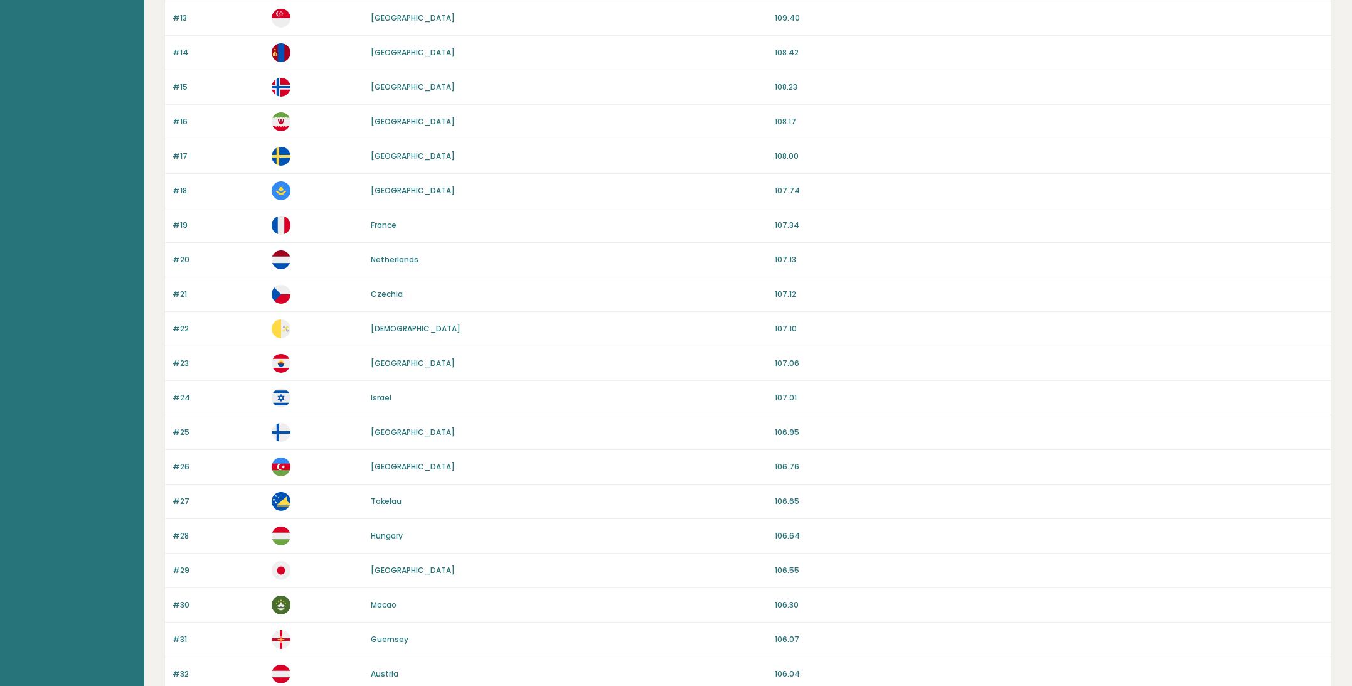
drag, startPoint x: 1188, startPoint y: 395, endPoint x: 1190, endPoint y: 528, distance: 133.0
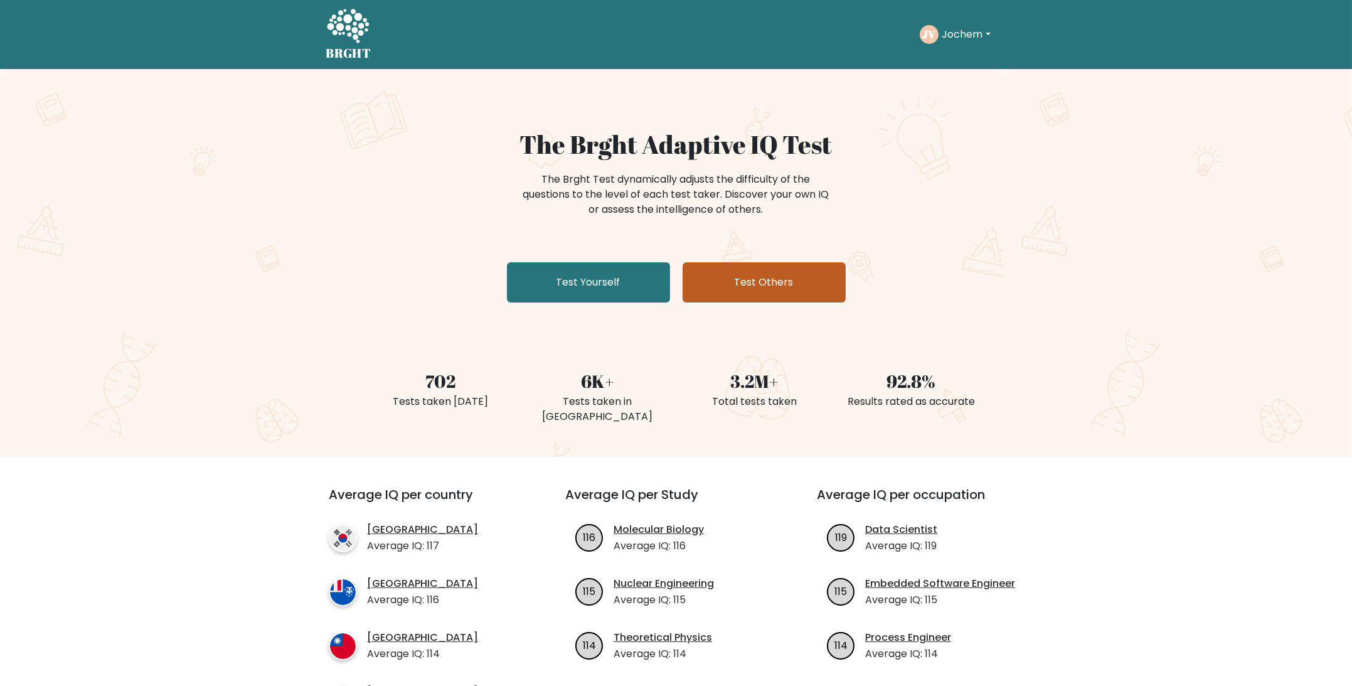
click at [766, 277] on link "Test Others" at bounding box center [764, 282] width 163 height 40
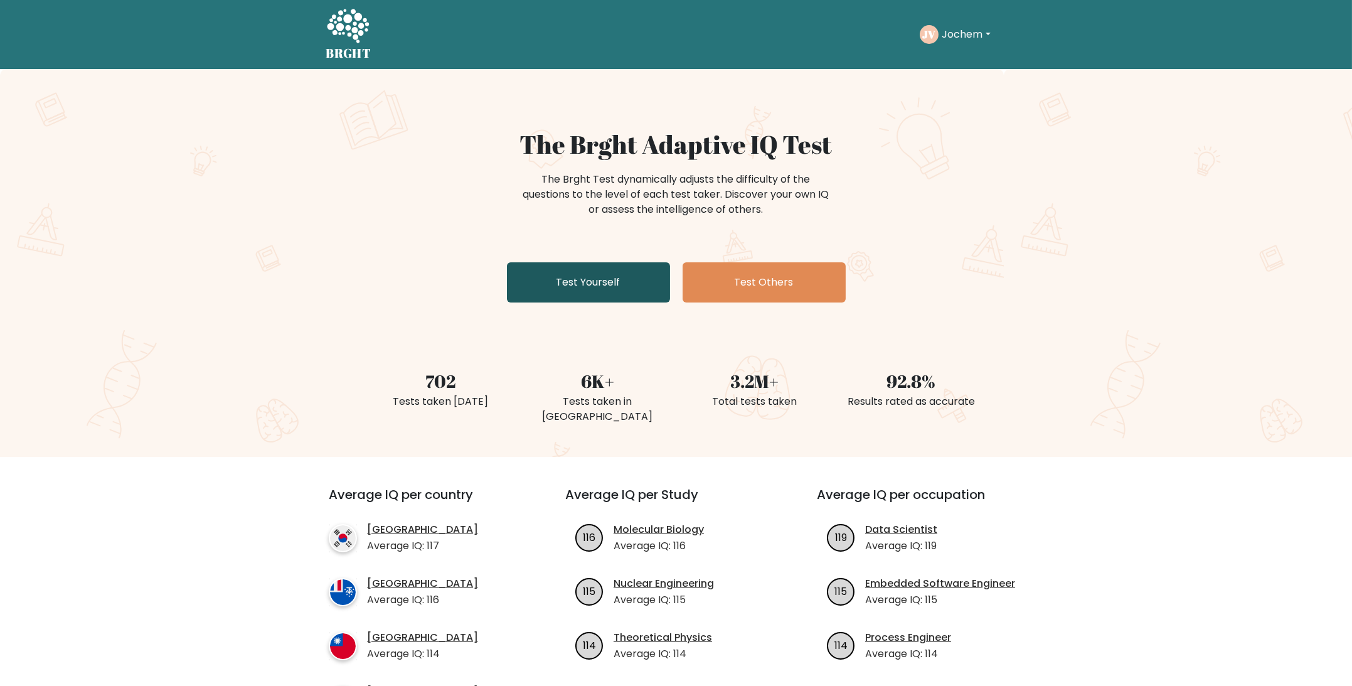
click at [619, 279] on link "Test Yourself" at bounding box center [588, 282] width 163 height 40
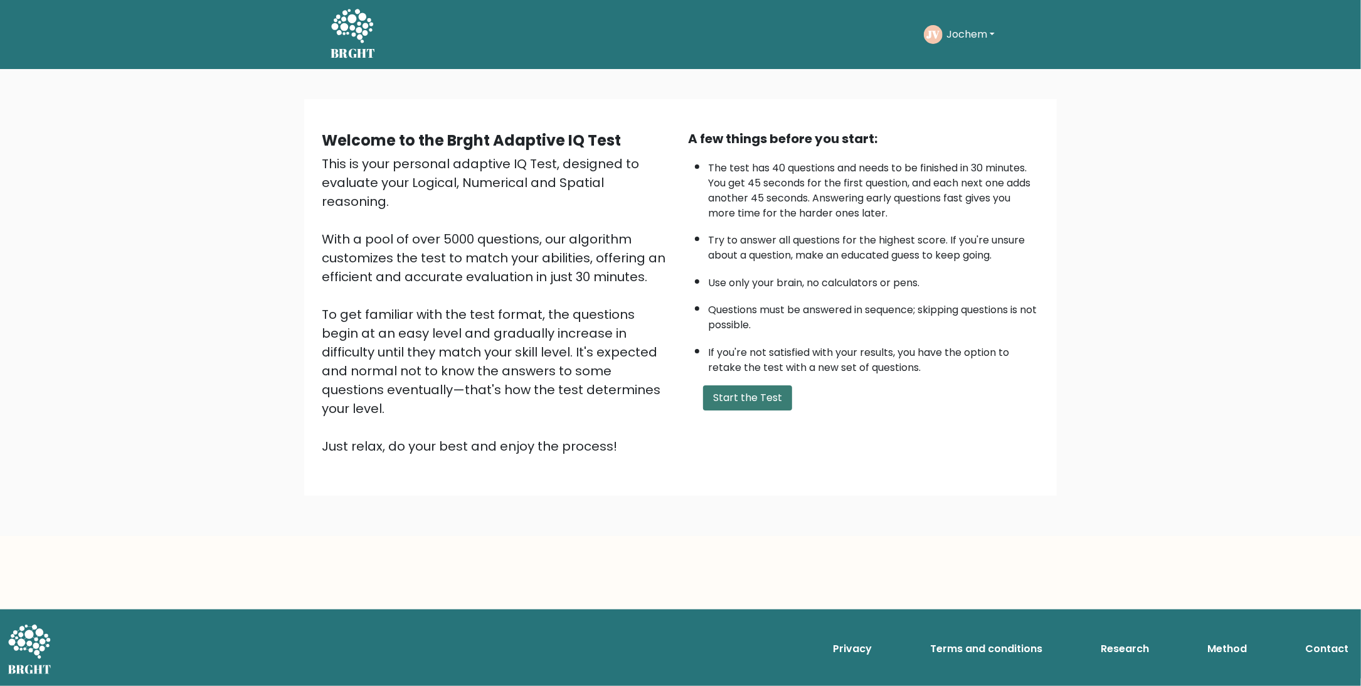
click at [742, 402] on button "Start the Test" at bounding box center [747, 397] width 89 height 25
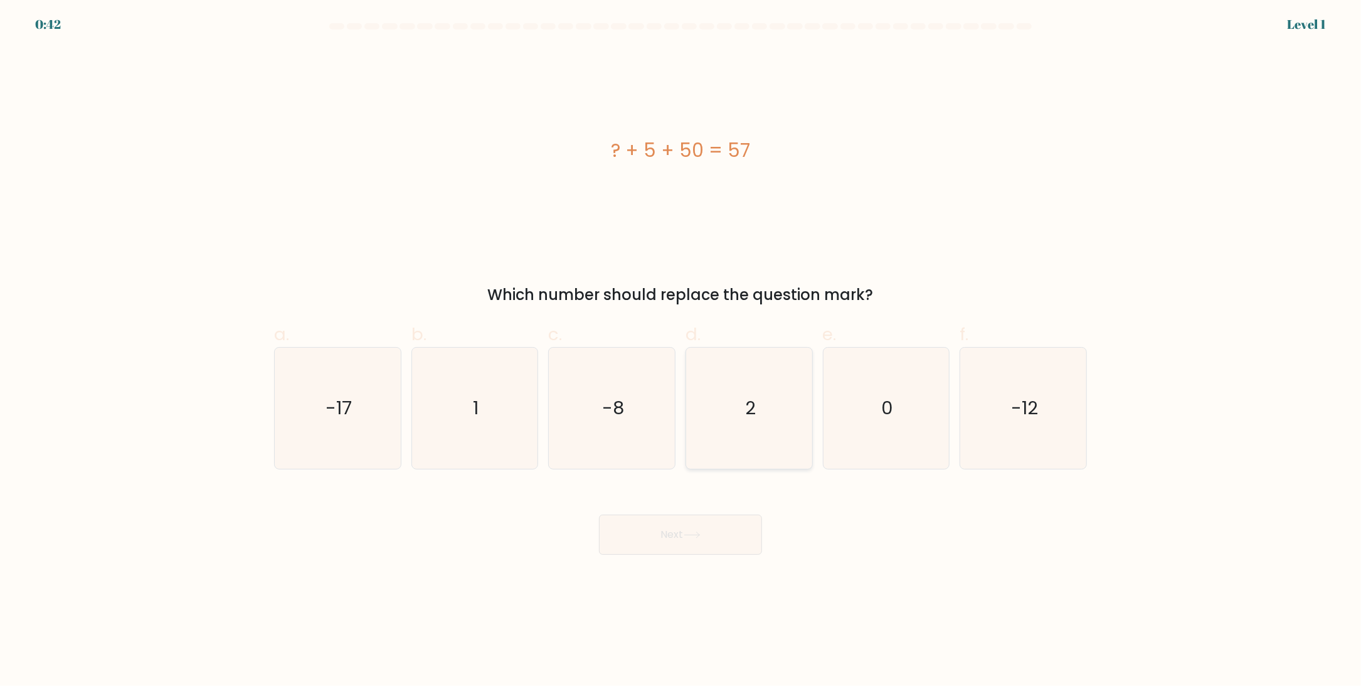
click at [741, 408] on icon "2" at bounding box center [749, 408] width 121 height 121
click at [681, 351] on input "d. 2" at bounding box center [681, 347] width 1 height 8
radio input "true"
click at [699, 541] on button "Next" at bounding box center [680, 534] width 163 height 40
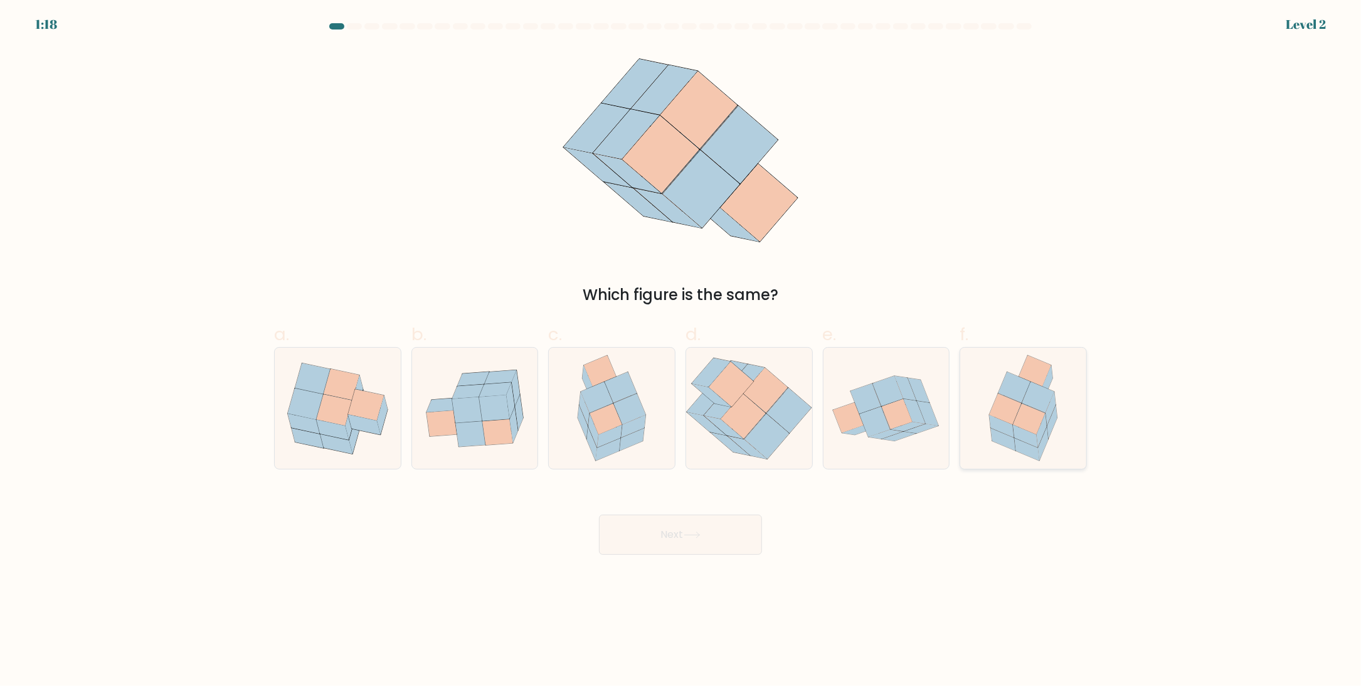
click at [1021, 430] on icon at bounding box center [1025, 436] width 25 height 23
click at [681, 351] on input "f." at bounding box center [681, 347] width 1 height 8
radio input "true"
click at [717, 534] on button "Next" at bounding box center [680, 534] width 163 height 40
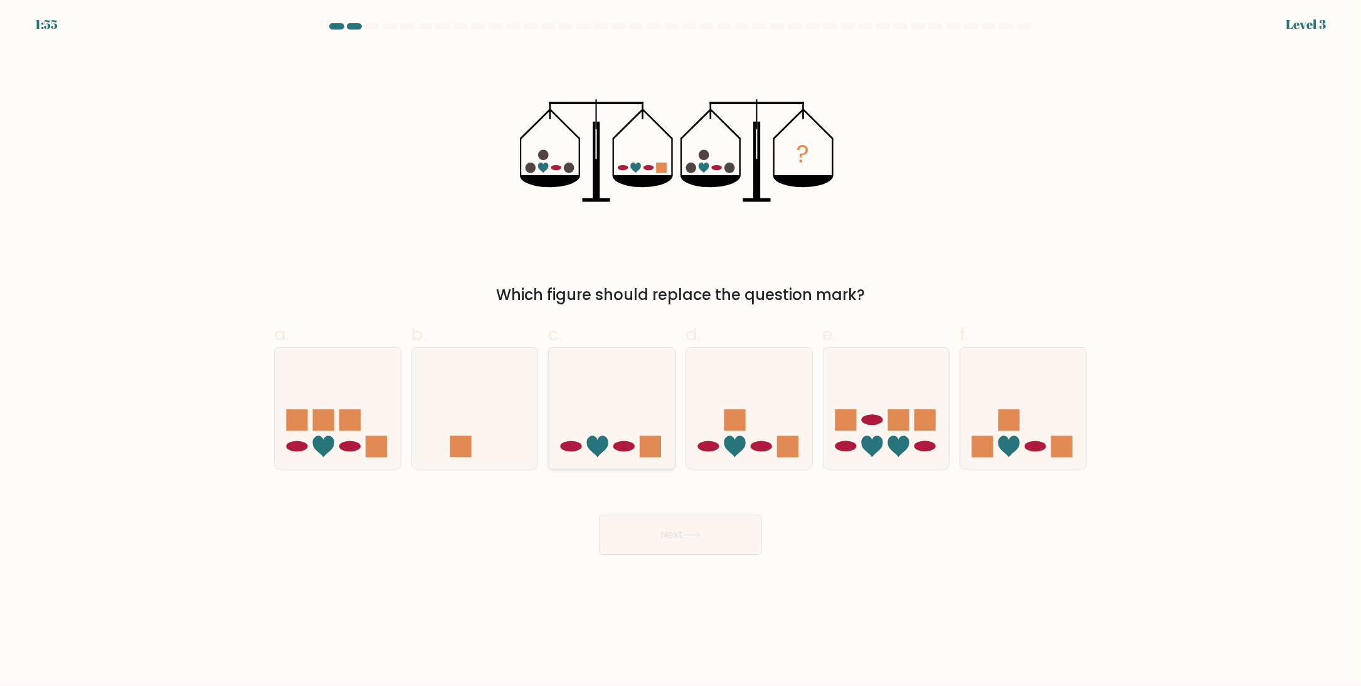
click at [568, 433] on icon at bounding box center [612, 408] width 126 height 104
click at [681, 351] on input "c." at bounding box center [681, 347] width 1 height 8
radio input "true"
click at [685, 538] on button "Next" at bounding box center [680, 534] width 163 height 40
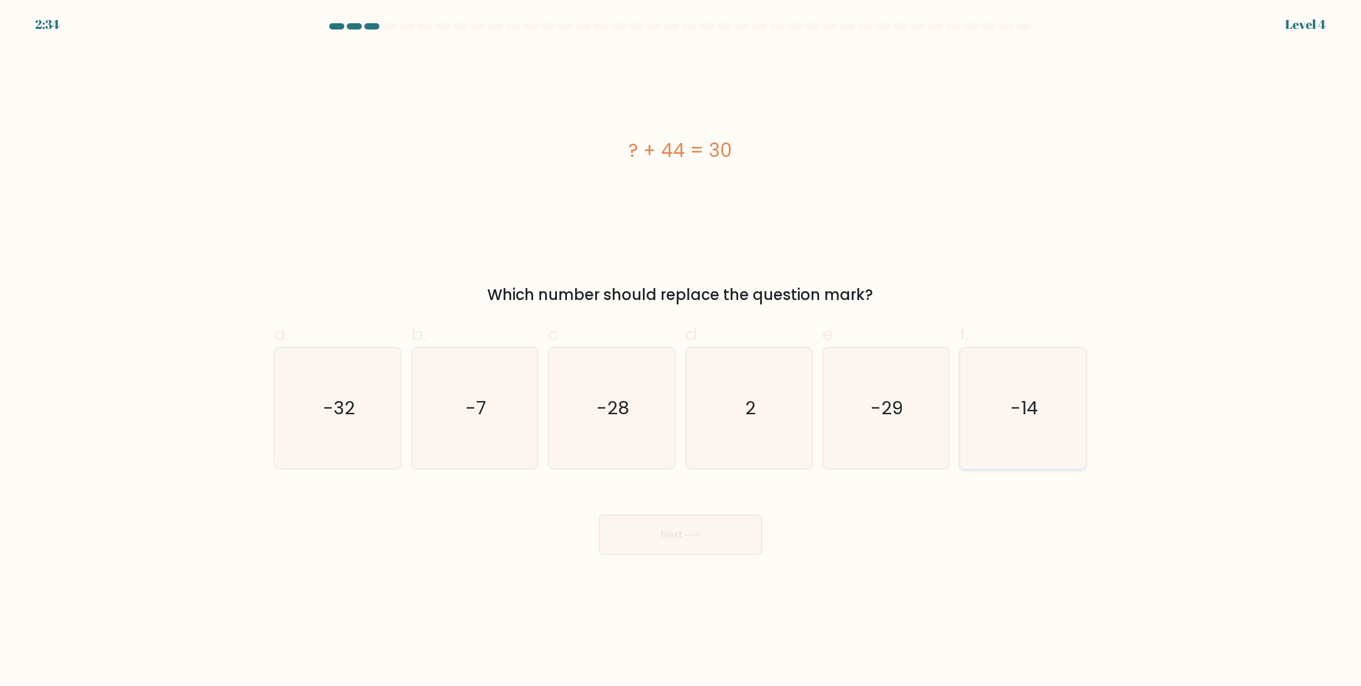
click at [1014, 420] on text "-14" at bounding box center [1025, 408] width 28 height 25
click at [681, 351] on input "f. -14" at bounding box center [681, 347] width 1 height 8
radio input "true"
click at [699, 541] on button "Next" at bounding box center [680, 534] width 163 height 40
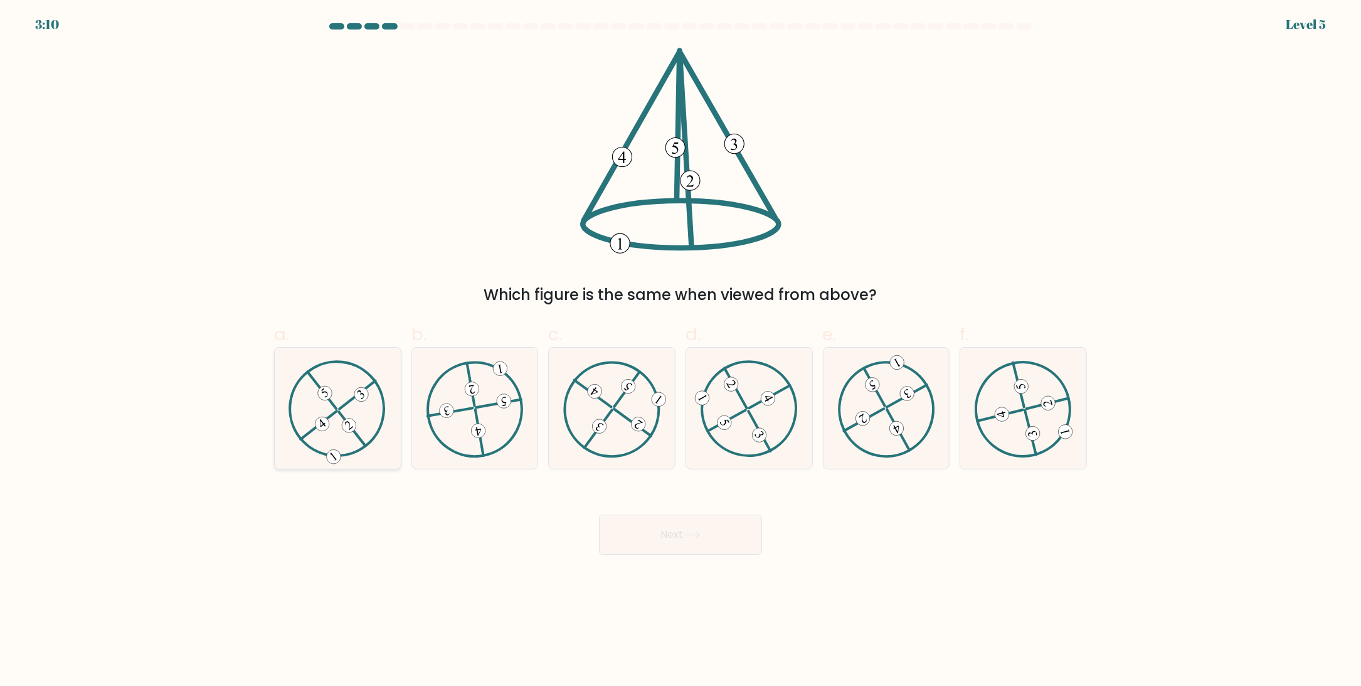
click at [368, 419] on icon at bounding box center [338, 408] width 98 height 97
click at [681, 351] on input "a." at bounding box center [681, 347] width 1 height 8
radio input "true"
click at [683, 537] on button "Next" at bounding box center [680, 534] width 163 height 40
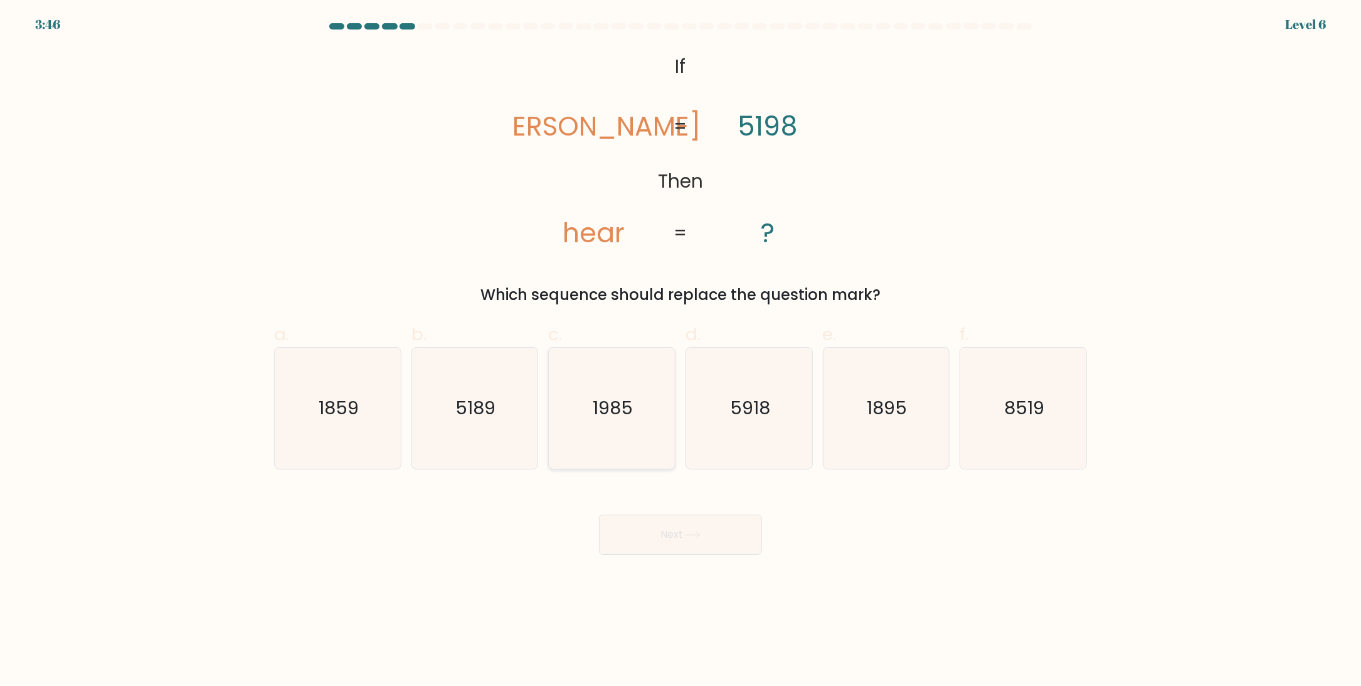
click at [603, 422] on icon "1985" at bounding box center [611, 408] width 121 height 121
click at [681, 351] on input "c. 1985" at bounding box center [681, 347] width 1 height 8
radio input "true"
click at [676, 534] on button "Next" at bounding box center [680, 534] width 163 height 40
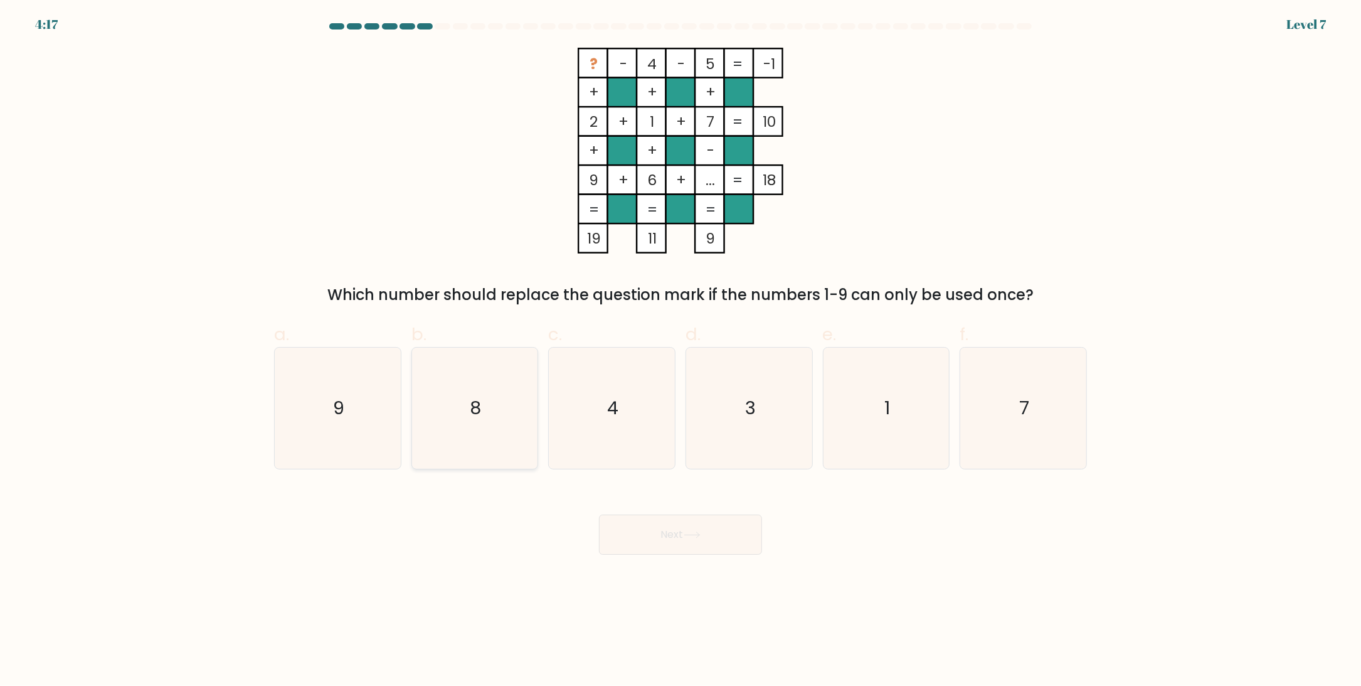
click at [442, 408] on icon "8" at bounding box center [474, 408] width 121 height 121
click at [681, 351] on input "b. 8" at bounding box center [681, 347] width 1 height 8
radio input "true"
click at [704, 545] on button "Next" at bounding box center [680, 534] width 163 height 40
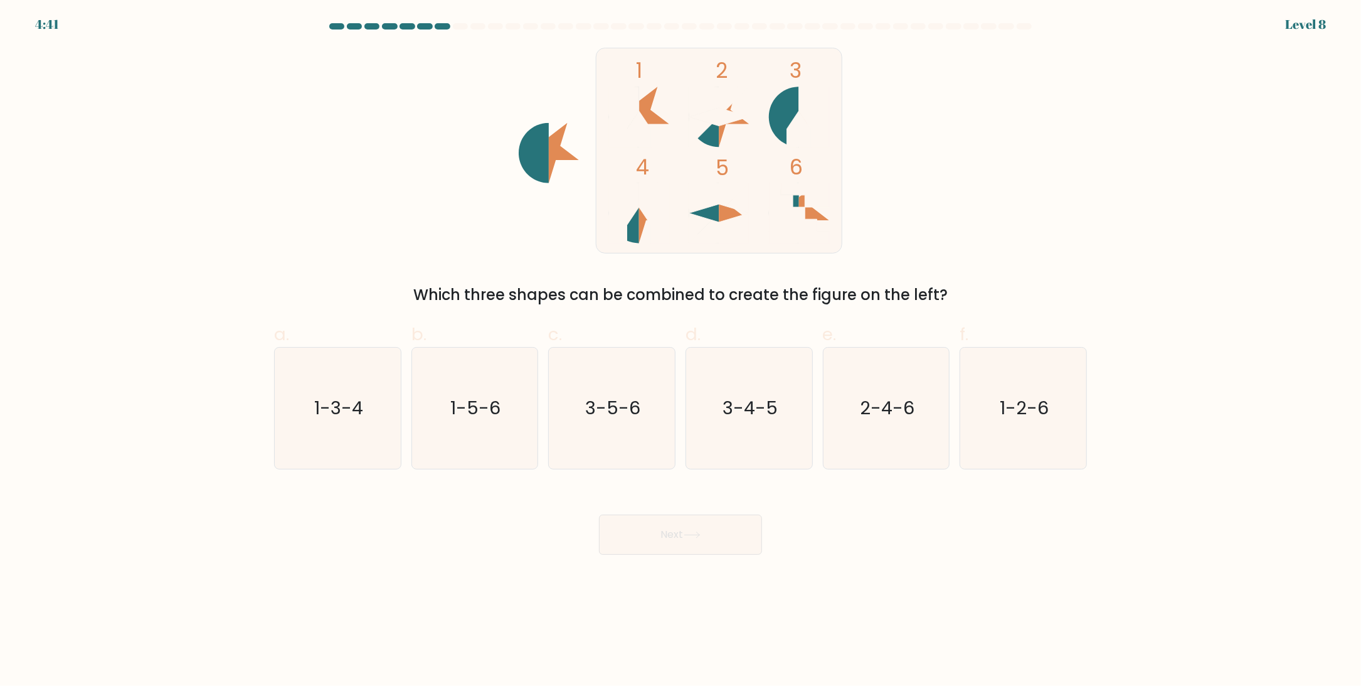
drag, startPoint x: 320, startPoint y: 402, endPoint x: 573, endPoint y: 483, distance: 266.3
click at [321, 402] on text "1-3-4" at bounding box center [338, 408] width 49 height 25
click at [681, 351] on input "a. 1-3-4" at bounding box center [681, 347] width 1 height 8
radio input "true"
click at [638, 531] on button "Next" at bounding box center [680, 534] width 163 height 40
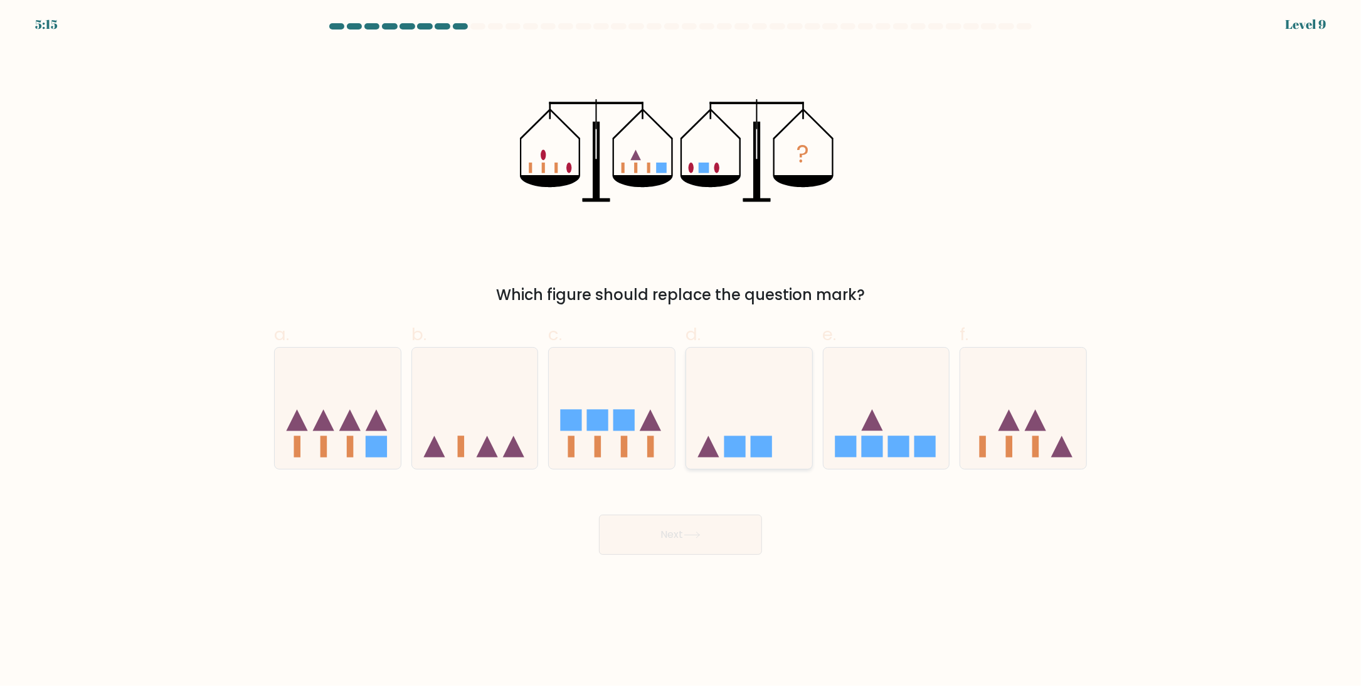
click at [754, 417] on icon at bounding box center [749, 408] width 126 height 104
click at [681, 351] on input "d." at bounding box center [681, 347] width 1 height 8
radio input "true"
click at [671, 533] on button "Next" at bounding box center [680, 534] width 163 height 40
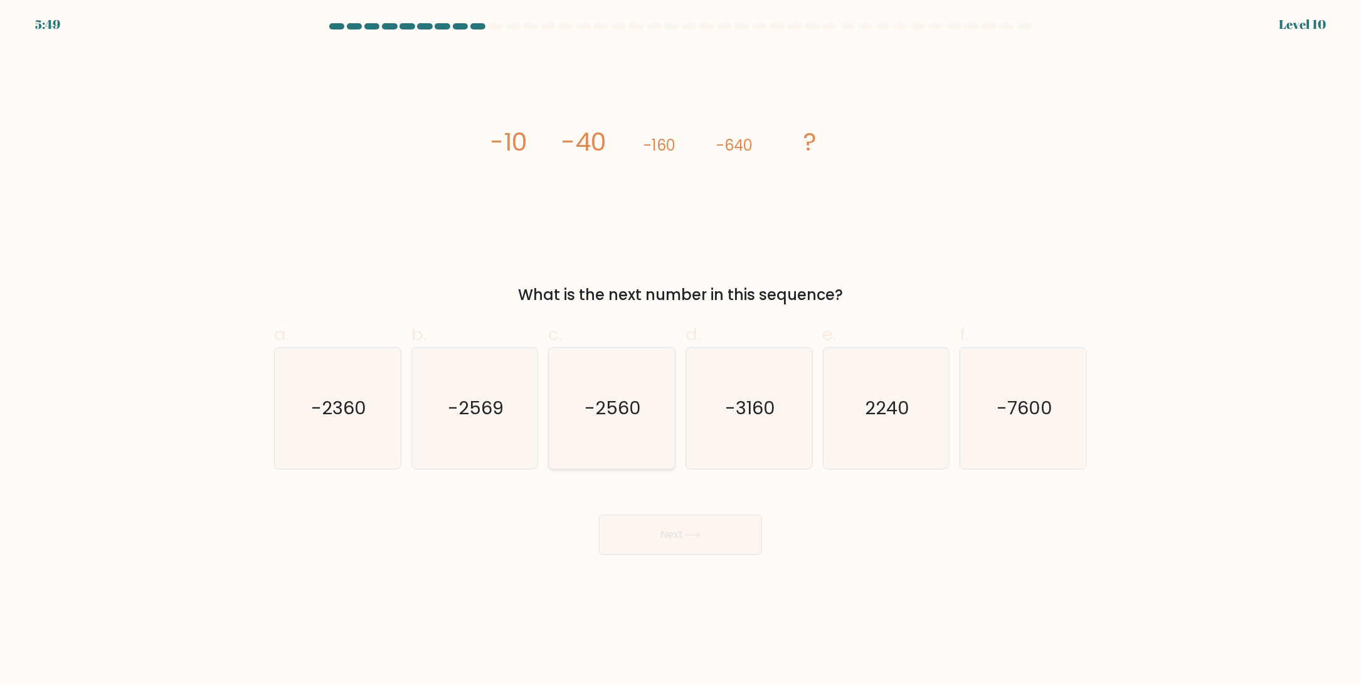
click at [631, 440] on icon "-2560" at bounding box center [611, 408] width 121 height 121
click at [681, 351] on input "c. -2560" at bounding box center [681, 347] width 1 height 8
radio input "true"
click at [672, 536] on button "Next" at bounding box center [680, 534] width 163 height 40
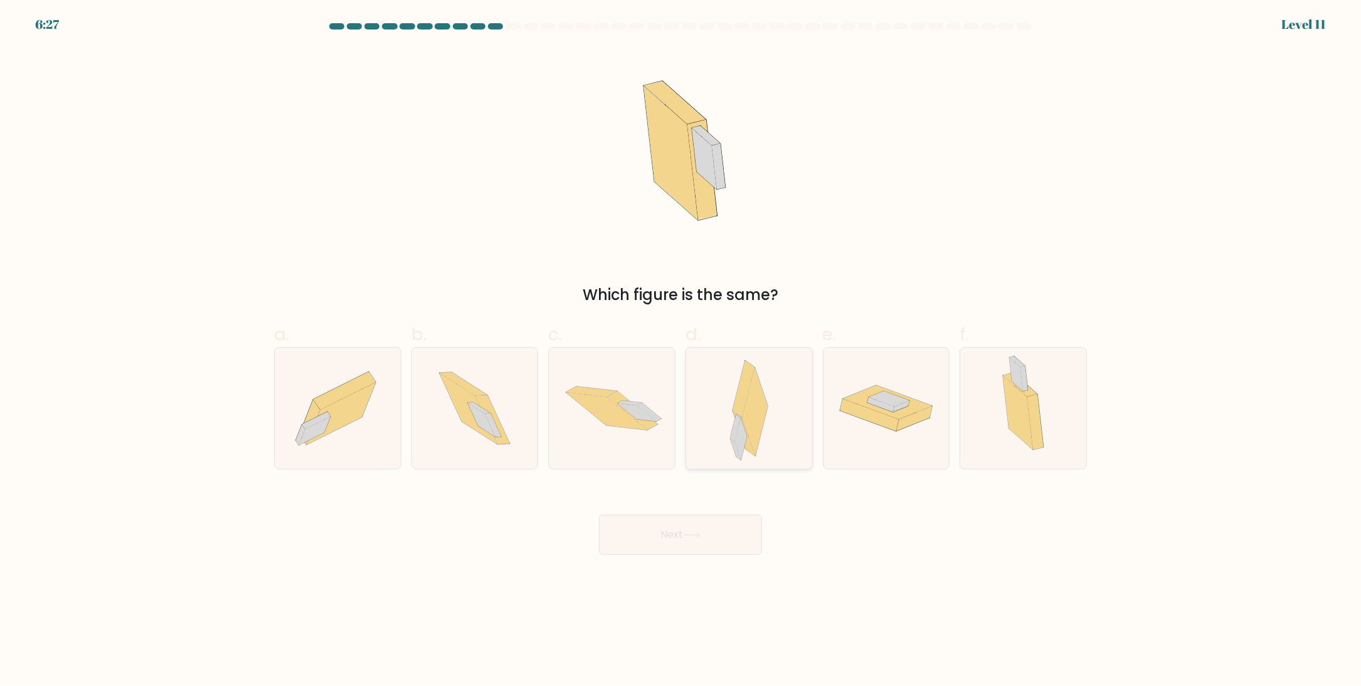
click at [753, 410] on icon at bounding box center [756, 412] width 26 height 88
click at [681, 351] on input "d." at bounding box center [681, 347] width 1 height 8
radio input "true"
click at [678, 550] on button "Next" at bounding box center [680, 534] width 163 height 40
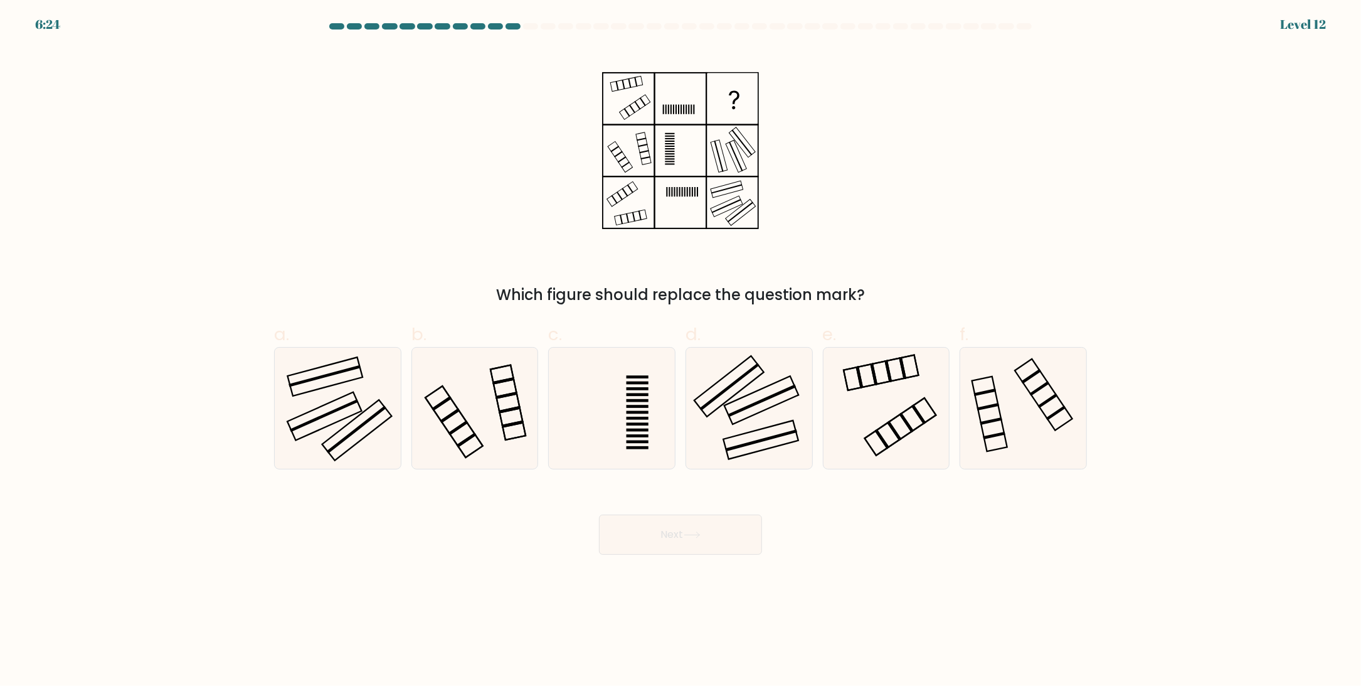
click at [646, 538] on button "Next" at bounding box center [680, 534] width 163 height 40
click at [879, 551] on div "Next" at bounding box center [681, 519] width 828 height 70
click at [324, 413] on icon at bounding box center [337, 408] width 121 height 121
click at [681, 351] on input "a." at bounding box center [681, 347] width 1 height 8
radio input "true"
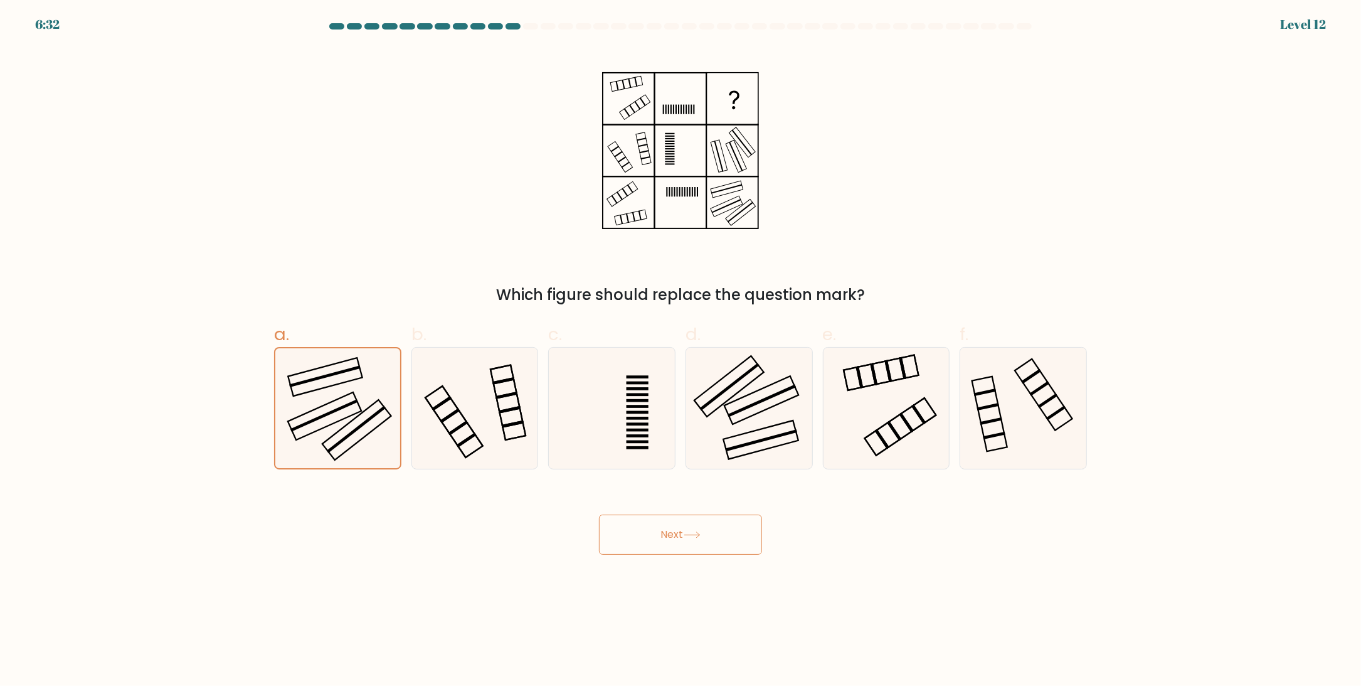
click at [658, 532] on button "Next" at bounding box center [680, 534] width 163 height 40
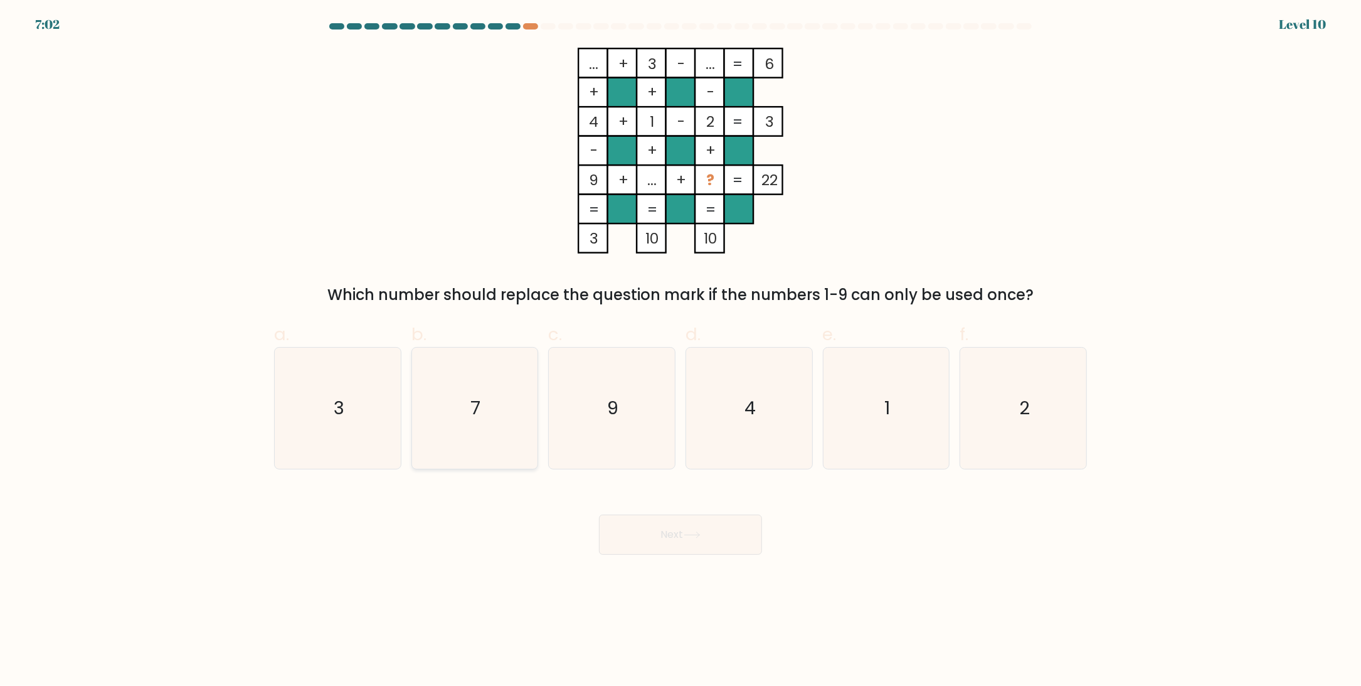
click at [475, 396] on text "7" at bounding box center [476, 408] width 10 height 25
click at [681, 351] on input "b. 7" at bounding box center [681, 347] width 1 height 8
radio input "true"
click at [669, 532] on button "Next" at bounding box center [680, 534] width 163 height 40
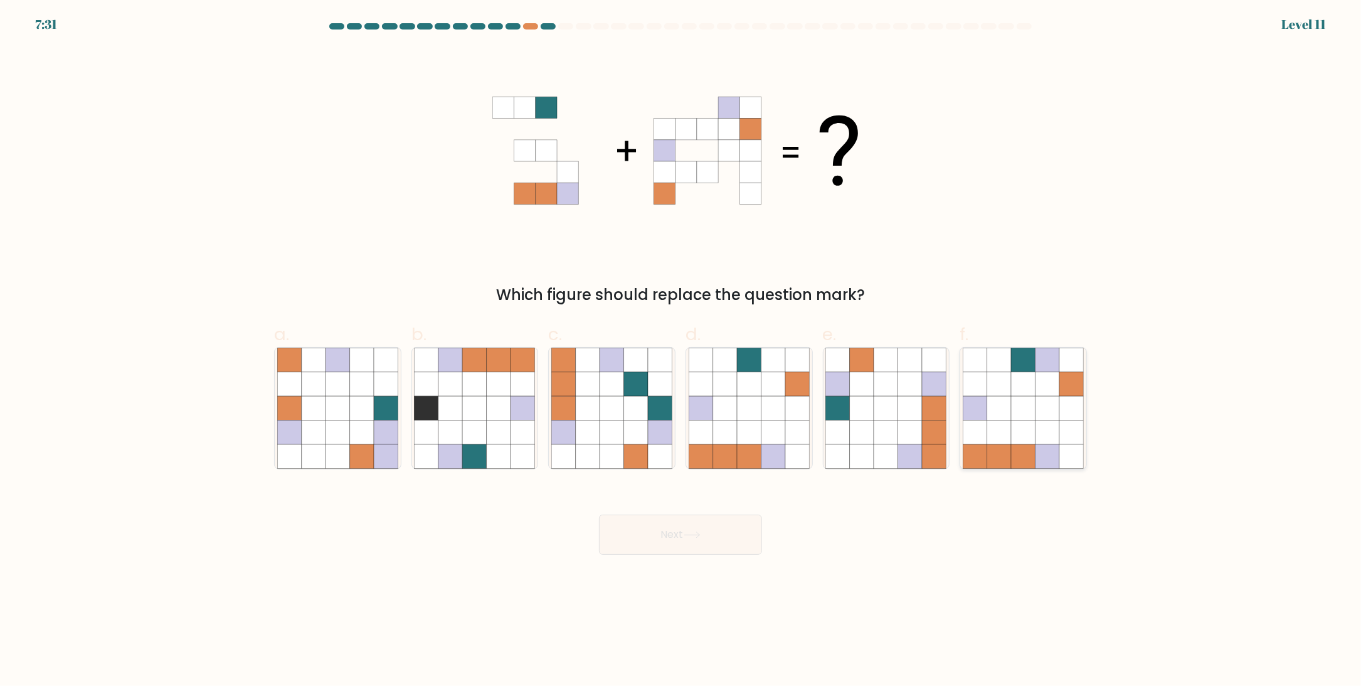
click at [1020, 434] on icon at bounding box center [1023, 432] width 24 height 24
click at [681, 351] on input "f." at bounding box center [681, 347] width 1 height 8
radio input "true"
click at [703, 530] on button "Next" at bounding box center [680, 534] width 163 height 40
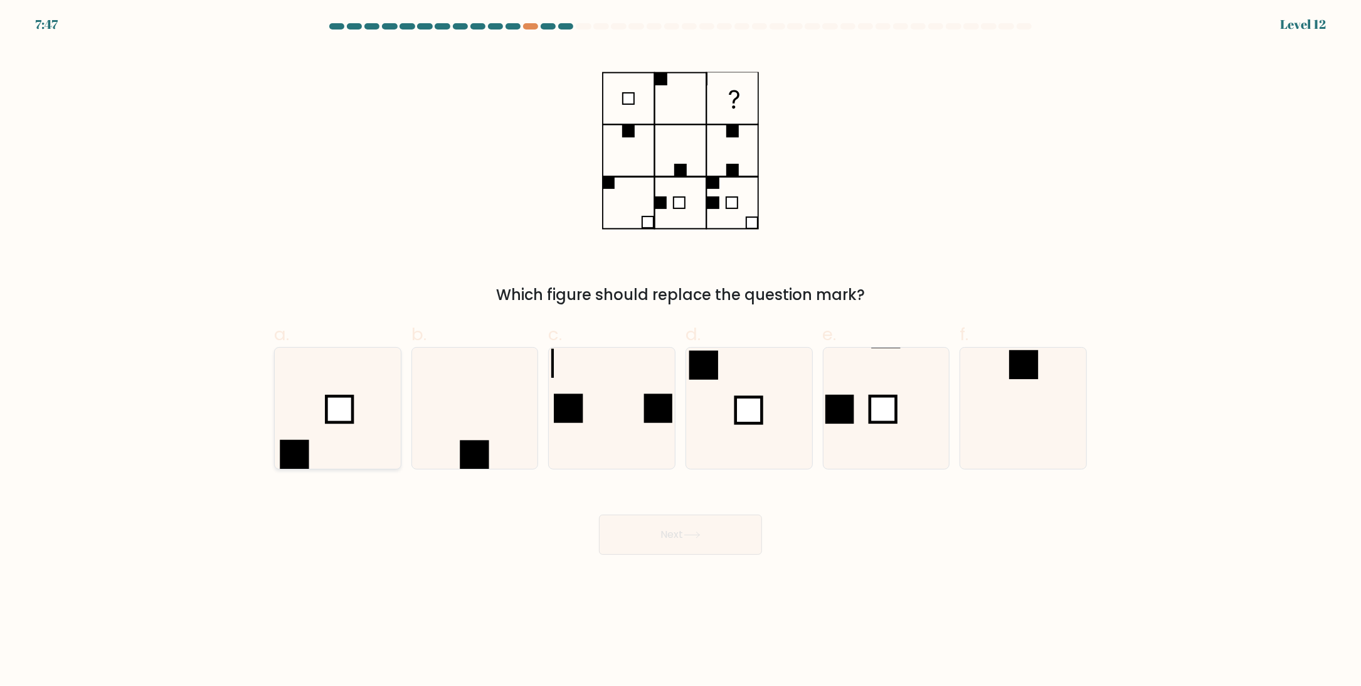
click at [319, 388] on icon at bounding box center [337, 408] width 121 height 121
click at [681, 351] on input "a." at bounding box center [681, 347] width 1 height 8
radio input "true"
click at [762, 381] on icon at bounding box center [749, 408] width 121 height 121
click at [681, 351] on input "d." at bounding box center [681, 347] width 1 height 8
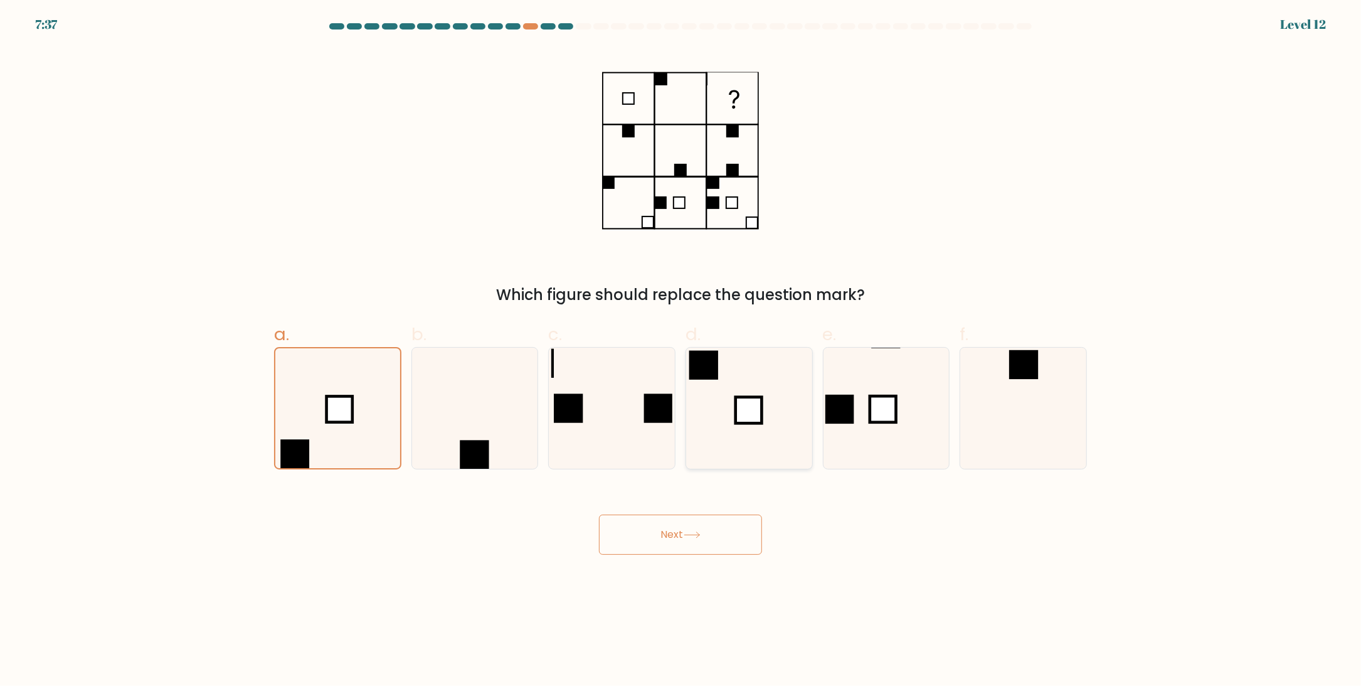
radio input "true"
click at [668, 526] on button "Next" at bounding box center [680, 534] width 163 height 40
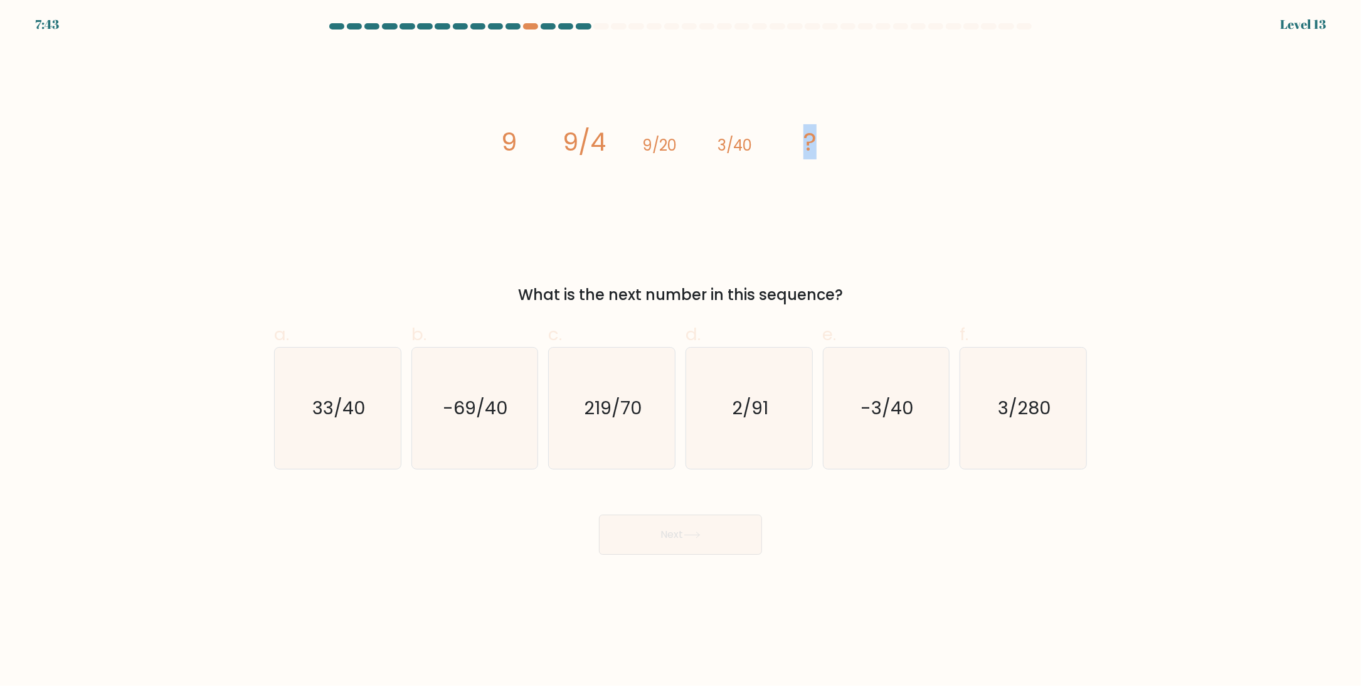
drag, startPoint x: 805, startPoint y: 139, endPoint x: 819, endPoint y: 142, distance: 14.9
click at [819, 142] on icon "image/svg+xml 9 9/4 9/20 3/40 ?" at bounding box center [681, 151] width 376 height 206
drag, startPoint x: 662, startPoint y: 147, endPoint x: 695, endPoint y: 149, distance: 32.7
click at [695, 149] on icon "image/svg+xml 9 9/4 9/20 3/40 ?" at bounding box center [681, 151] width 376 height 206
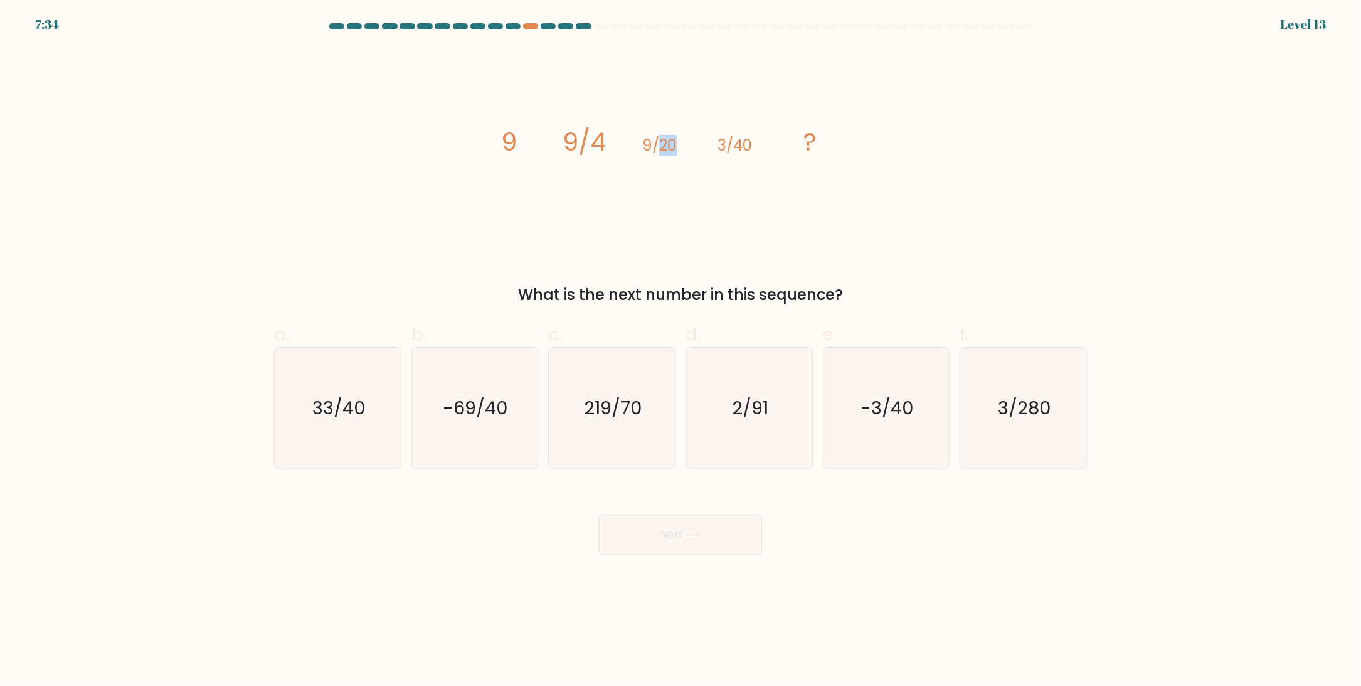
click at [695, 149] on icon "image/svg+xml 9 9/4 9/20 3/40 ?" at bounding box center [681, 151] width 376 height 206
drag, startPoint x: 592, startPoint y: 141, endPoint x: 612, endPoint y: 144, distance: 20.9
click at [612, 144] on icon "image/svg+xml 9 9/4 9/20 3/40 ?" at bounding box center [681, 151] width 376 height 206
drag, startPoint x: 661, startPoint y: 145, endPoint x: 679, endPoint y: 144, distance: 18.2
click at [679, 144] on icon "image/svg+xml 9 9/4 9/20 3/40 ?" at bounding box center [681, 151] width 376 height 206
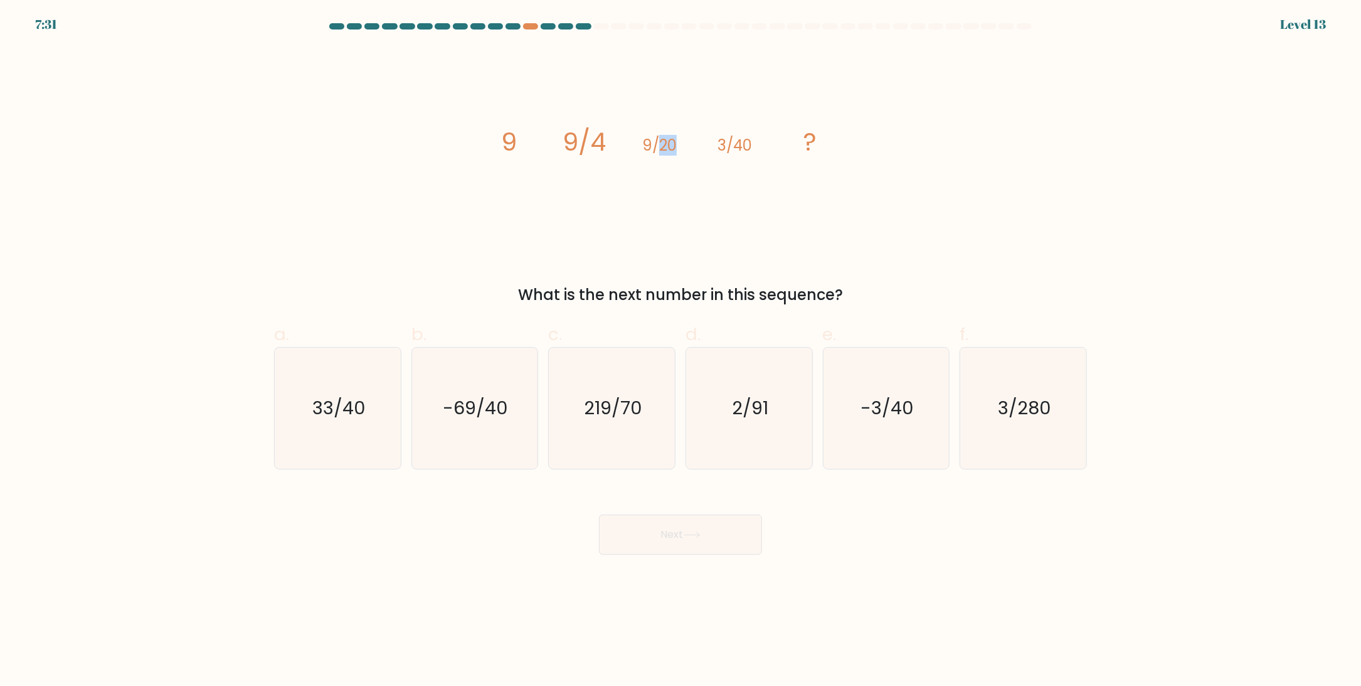
click at [679, 144] on icon "image/svg+xml 9 9/4 9/20 3/40 ?" at bounding box center [681, 151] width 376 height 206
drag, startPoint x: 738, startPoint y: 144, endPoint x: 765, endPoint y: 144, distance: 27.0
click at [765, 144] on icon "image/svg+xml 9 9/4 9/20 3/40 ?" at bounding box center [681, 151] width 376 height 206
click at [738, 144] on tspan "3/40" at bounding box center [735, 145] width 35 height 21
drag, startPoint x: 725, startPoint y: 146, endPoint x: 712, endPoint y: 146, distance: 12.5
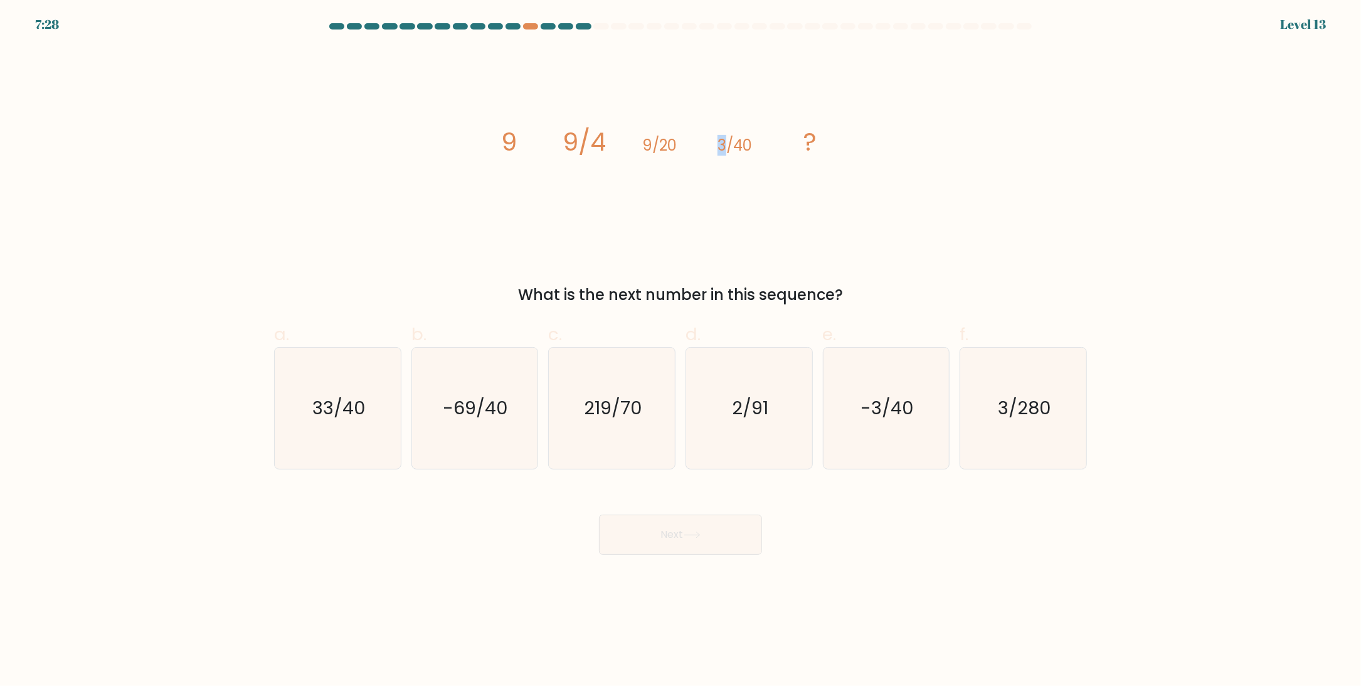
click at [712, 146] on icon "image/svg+xml 9 9/4 9/20 3/40 ?" at bounding box center [681, 151] width 376 height 206
drag, startPoint x: 649, startPoint y: 141, endPoint x: 639, endPoint y: 142, distance: 10.1
click at [639, 142] on icon "image/svg+xml 9 9/4 9/20 3/40 ?" at bounding box center [681, 151] width 376 height 206
click at [345, 402] on text "33/40" at bounding box center [338, 408] width 53 height 25
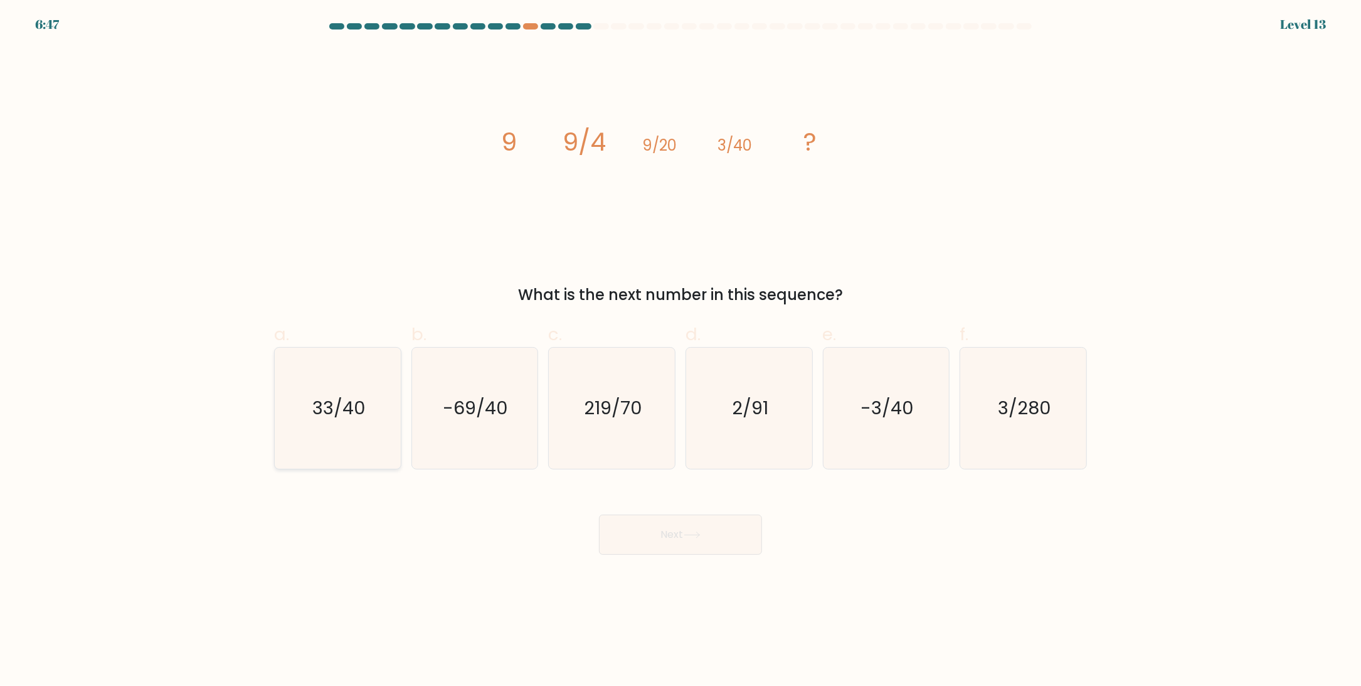
click at [681, 351] on input "a. 33/40" at bounding box center [681, 347] width 1 height 8
radio input "true"
click at [1019, 429] on icon "3/280" at bounding box center [1023, 408] width 121 height 121
click at [681, 351] on input "f. 3/280" at bounding box center [681, 347] width 1 height 8
radio input "true"
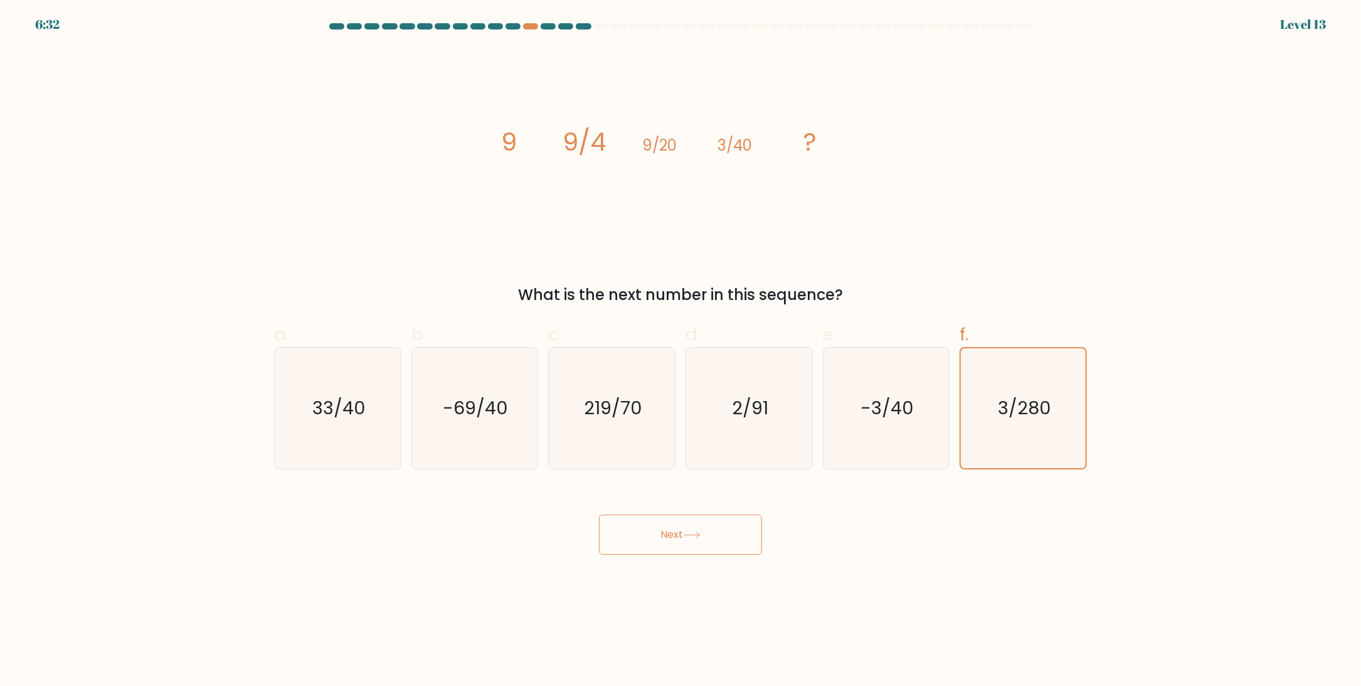
click at [673, 535] on button "Next" at bounding box center [680, 534] width 163 height 40
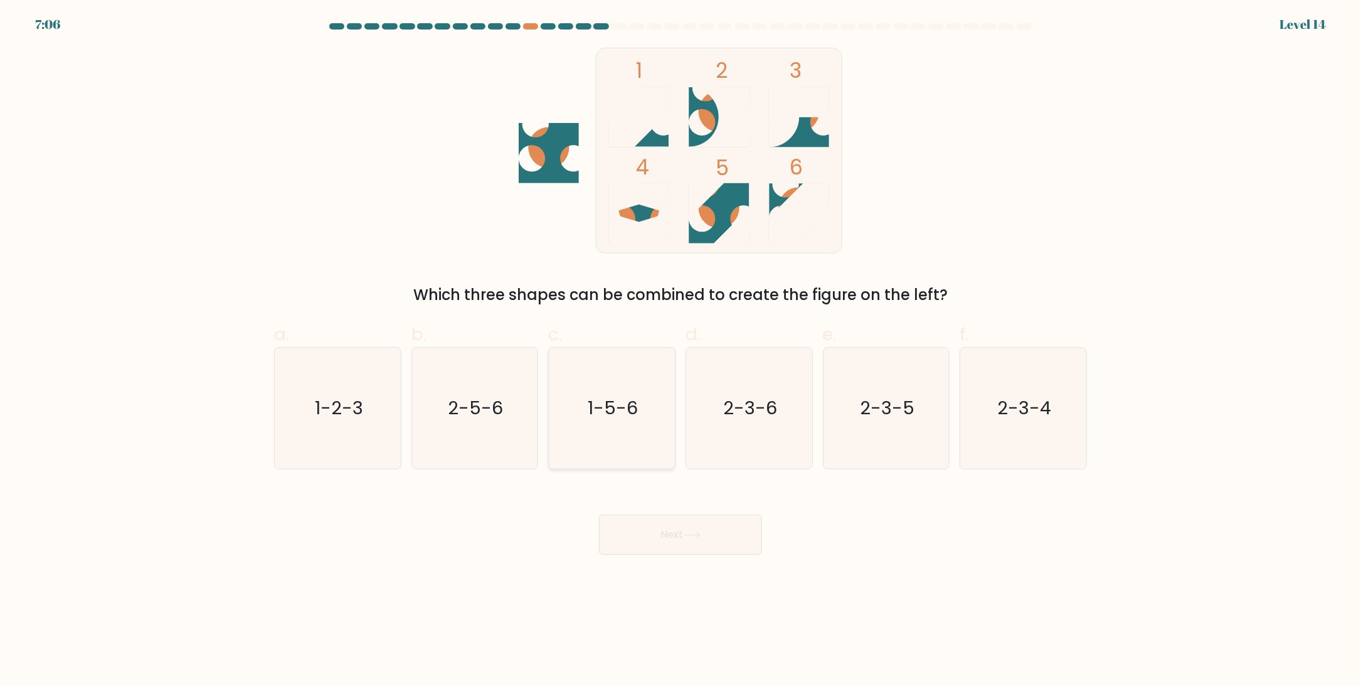
click at [614, 427] on icon "1-5-6" at bounding box center [611, 408] width 121 height 121
click at [681, 351] on input "c. 1-5-6" at bounding box center [681, 347] width 1 height 8
radio input "true"
click at [669, 531] on button "Next" at bounding box center [680, 534] width 163 height 40
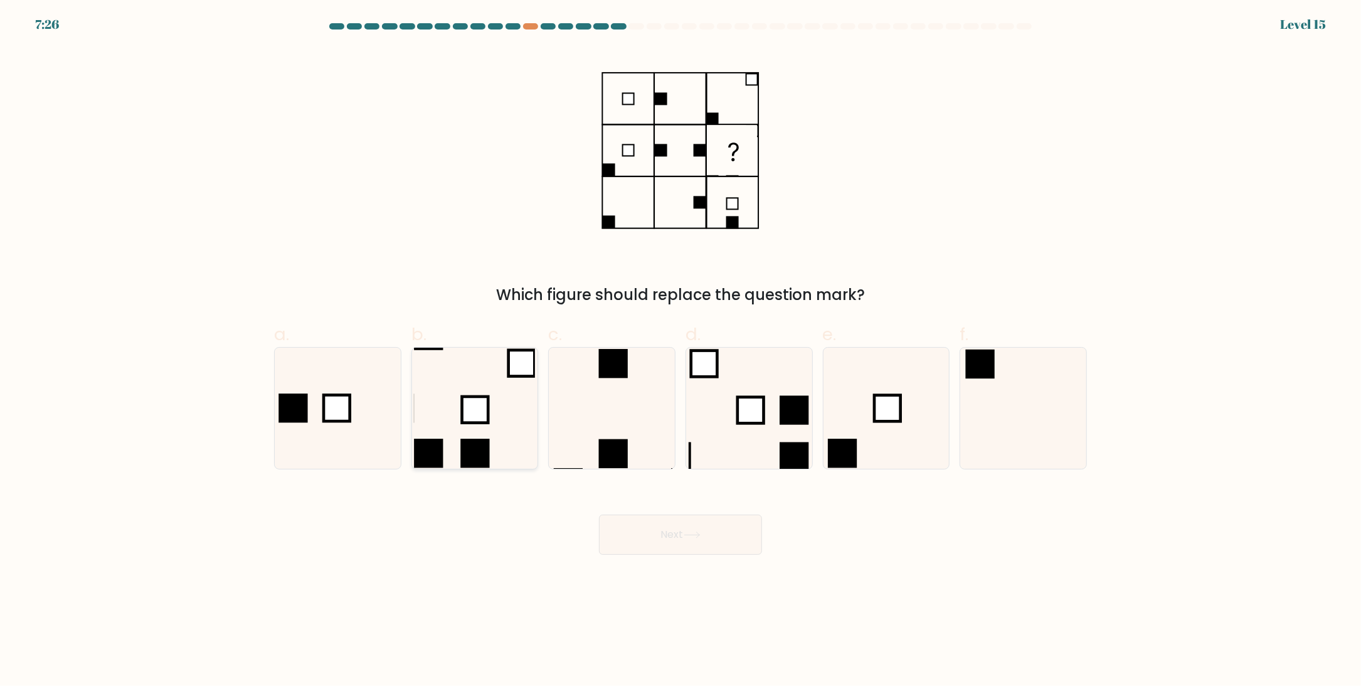
click at [491, 392] on icon at bounding box center [474, 408] width 121 height 121
click at [681, 351] on input "b." at bounding box center [681, 347] width 1 height 8
radio input "true"
click at [668, 532] on button "Next" at bounding box center [680, 534] width 163 height 40
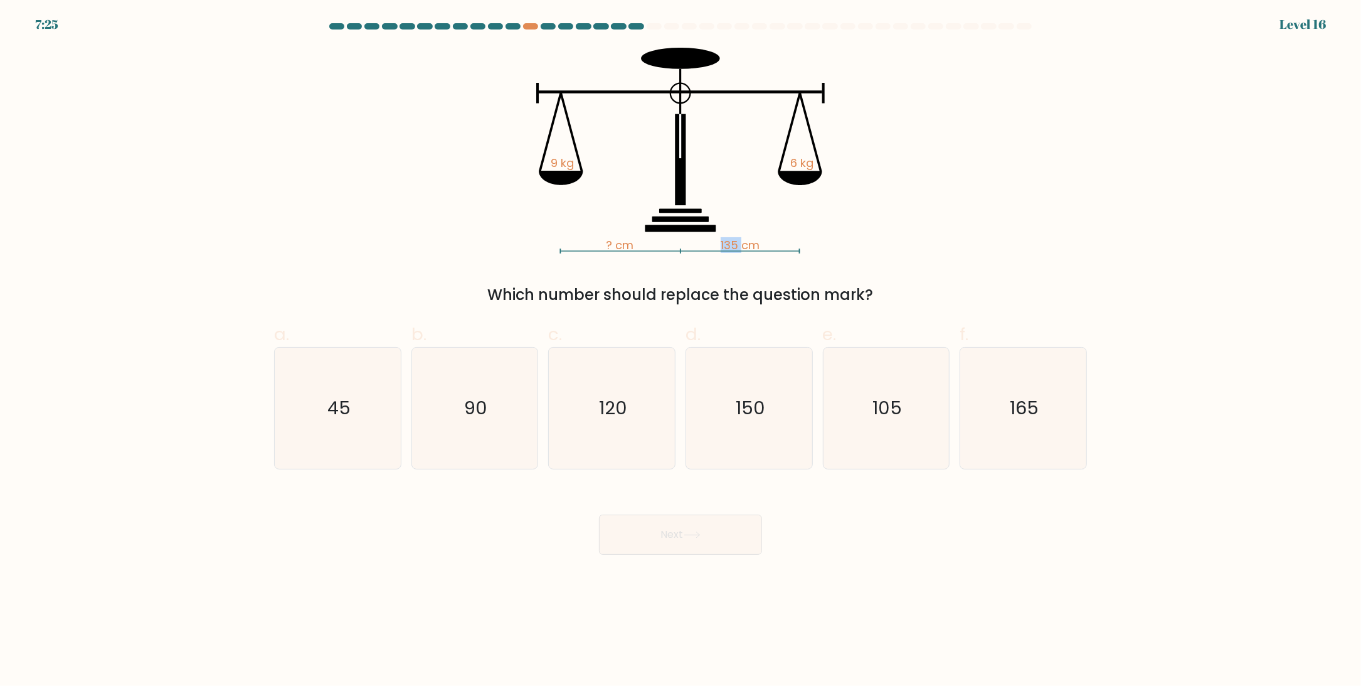
drag, startPoint x: 721, startPoint y: 245, endPoint x: 739, endPoint y: 246, distance: 18.2
click at [739, 246] on tspan "135 cm" at bounding box center [740, 245] width 39 height 16
click at [610, 410] on text "120" at bounding box center [613, 408] width 28 height 25
click at [681, 351] on input "c. 120" at bounding box center [681, 347] width 1 height 8
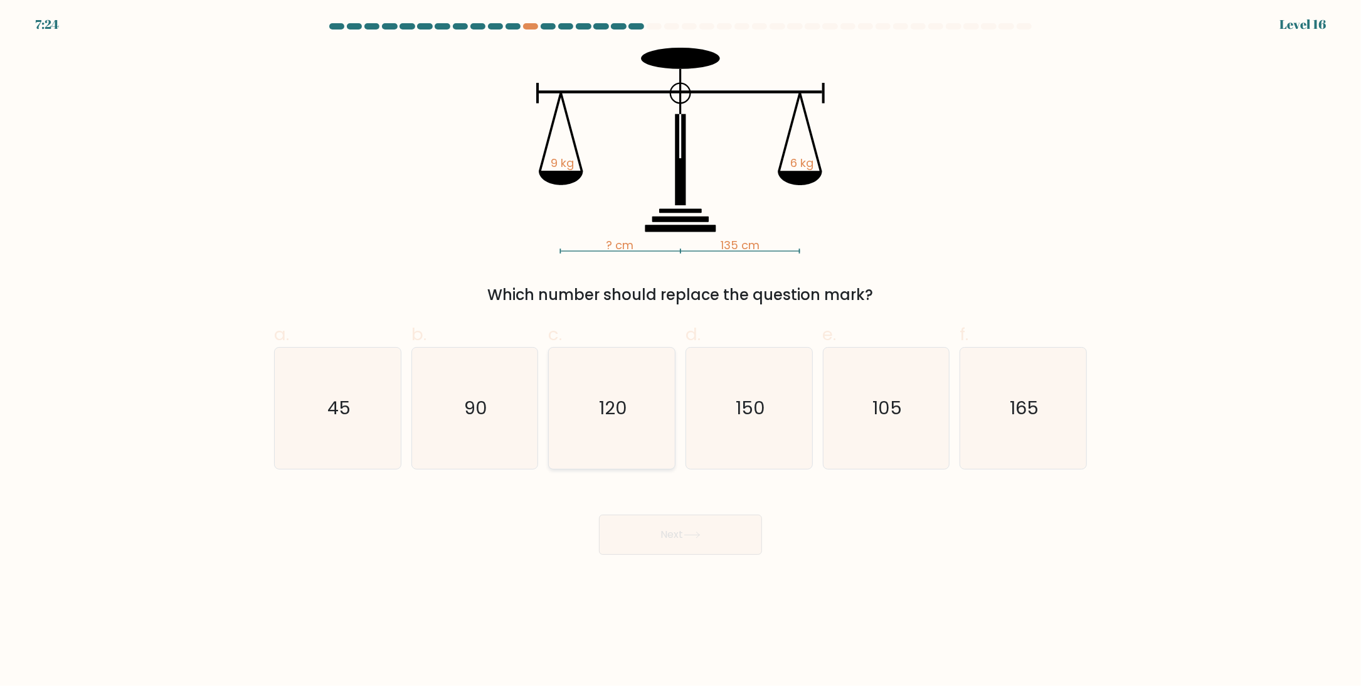
radio input "true"
click at [567, 167] on tspan "9 kg" at bounding box center [562, 163] width 23 height 16
drag, startPoint x: 720, startPoint y: 247, endPoint x: 762, endPoint y: 247, distance: 41.4
click at [762, 247] on icon "? cm 135 cm 9 kg 6 kg" at bounding box center [681, 151] width 376 height 206
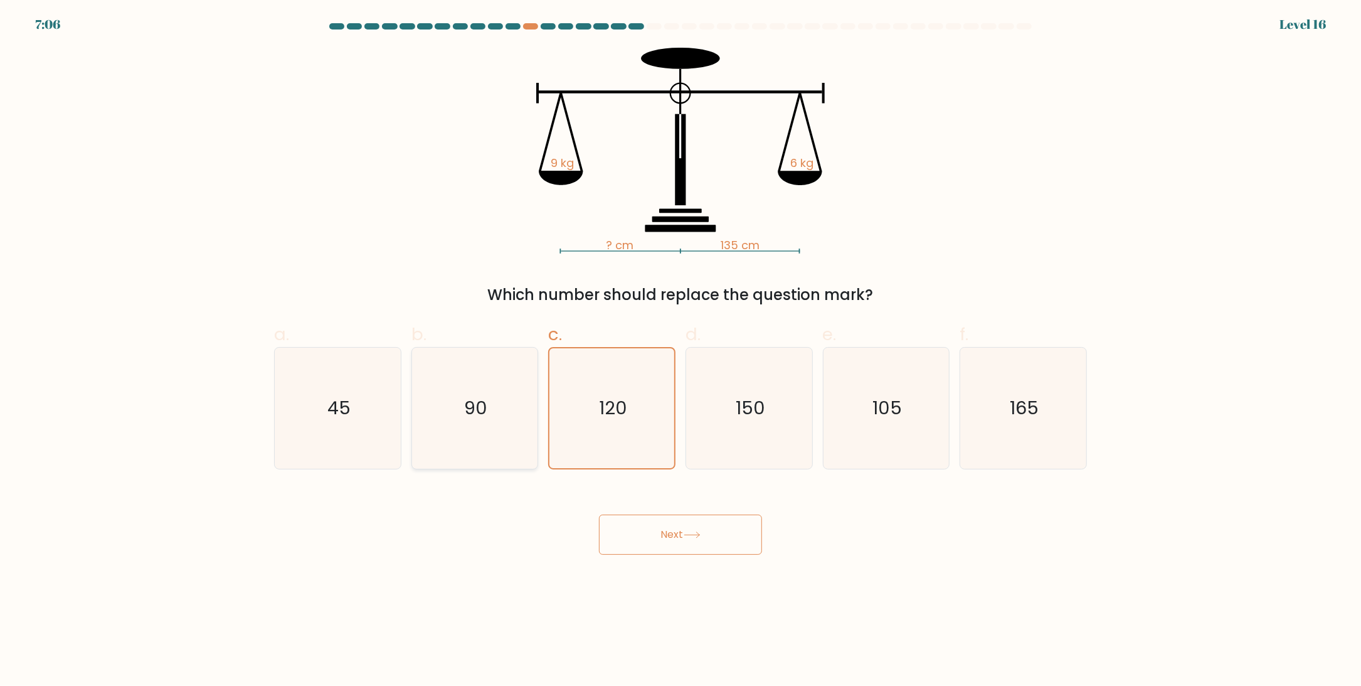
click at [523, 401] on icon "90" at bounding box center [474, 408] width 121 height 121
click at [681, 351] on input "b. 90" at bounding box center [681, 347] width 1 height 8
radio input "true"
click at [690, 531] on icon at bounding box center [692, 534] width 17 height 7
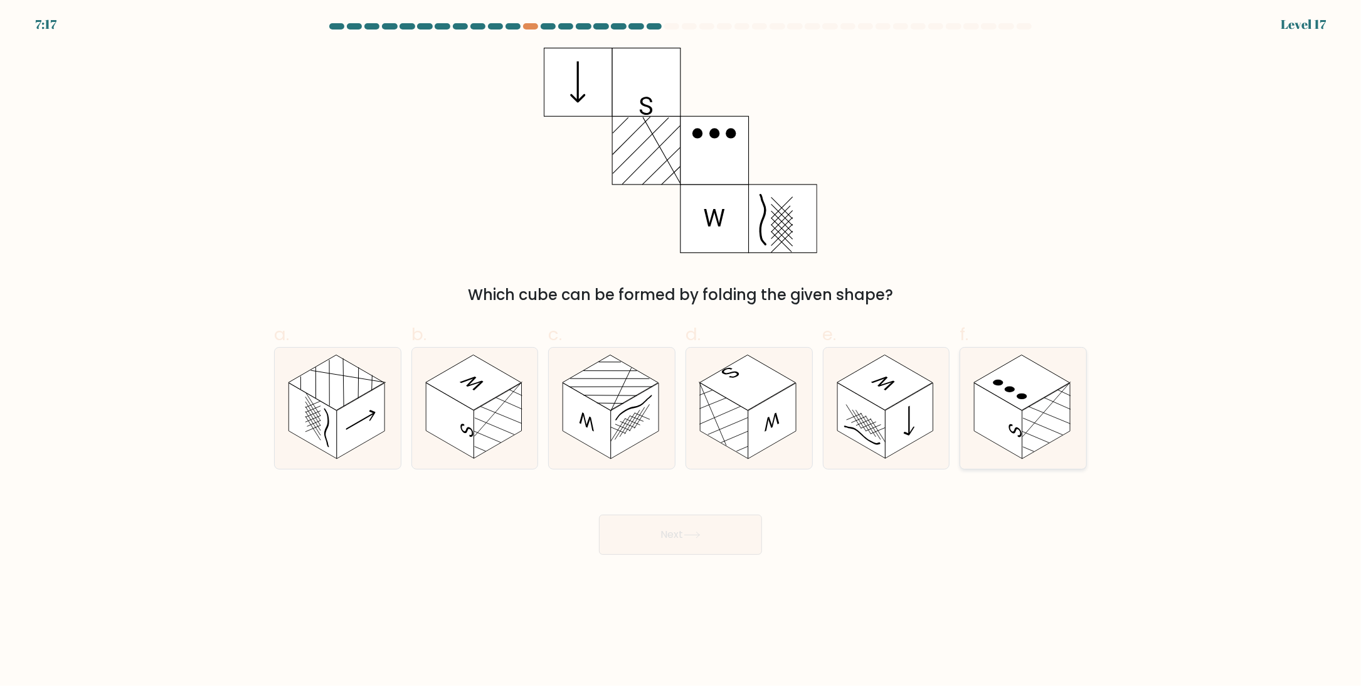
click at [1051, 409] on rect at bounding box center [1047, 421] width 48 height 76
click at [681, 351] on input "f." at bounding box center [681, 347] width 1 height 8
radio input "true"
click at [680, 542] on button "Next" at bounding box center [680, 534] width 163 height 40
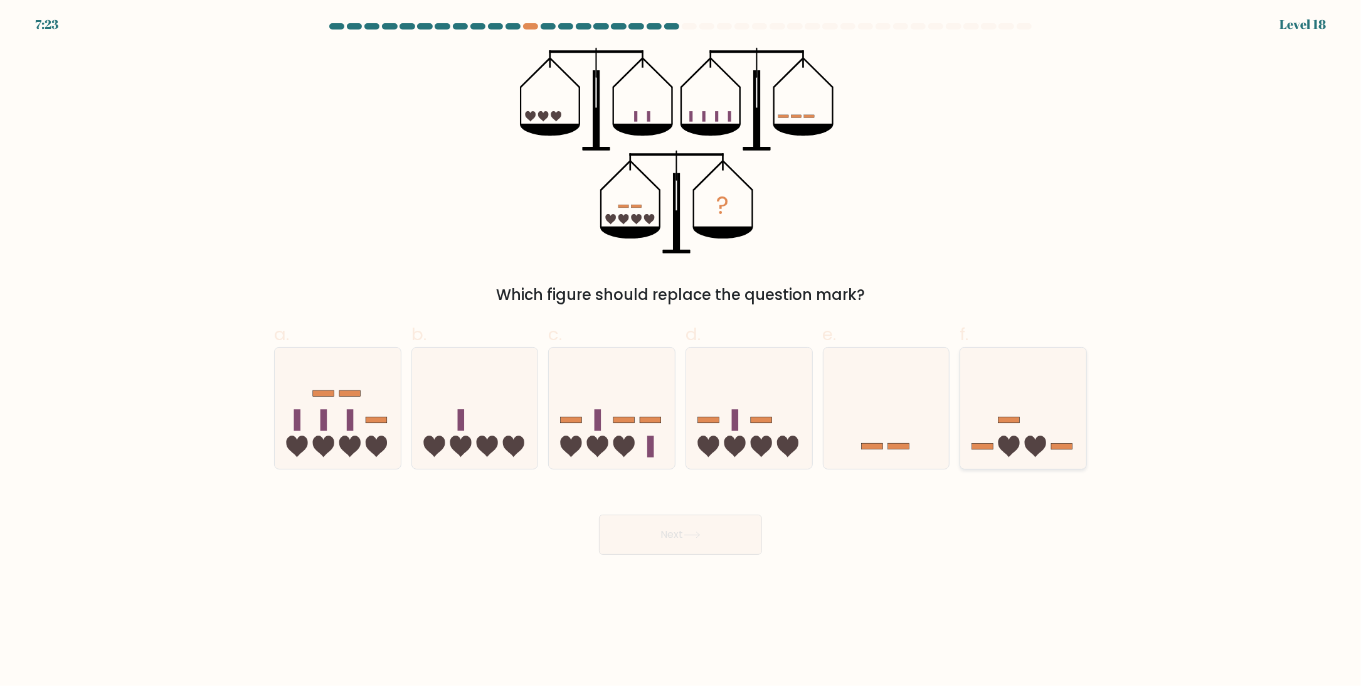
click at [1038, 430] on icon at bounding box center [1024, 408] width 126 height 104
click at [681, 351] on input "f." at bounding box center [681, 347] width 1 height 8
radio input "true"
click at [656, 533] on button "Next" at bounding box center [680, 534] width 163 height 40
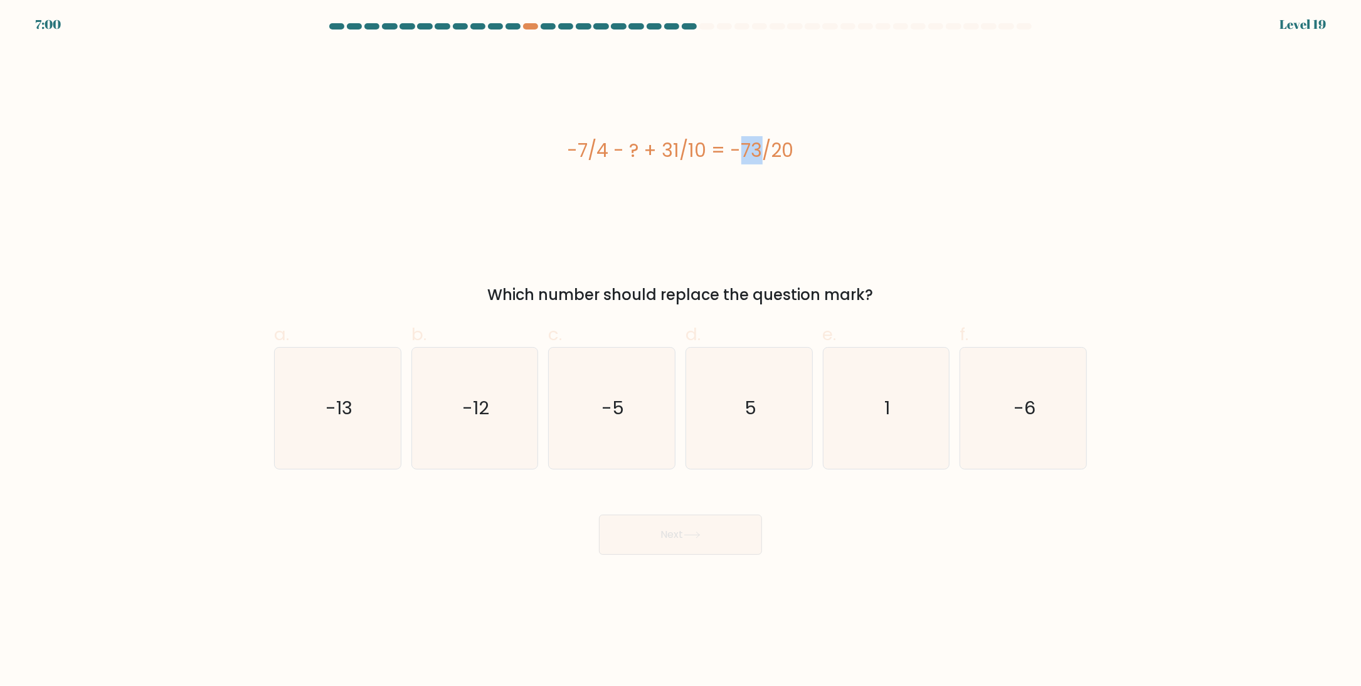
drag, startPoint x: 679, startPoint y: 147, endPoint x: 667, endPoint y: 151, distance: 12.9
click at [667, 151] on div "-7/4 - ? + 31/10 = -73/20" at bounding box center [680, 150] width 813 height 28
drag, startPoint x: 589, startPoint y: 147, endPoint x: 568, endPoint y: 149, distance: 20.8
click at [568, 149] on div "-7/4 - ? + 31/10 = -73/20" at bounding box center [680, 150] width 813 height 28
drag, startPoint x: 619, startPoint y: 149, endPoint x: 637, endPoint y: 150, distance: 18.2
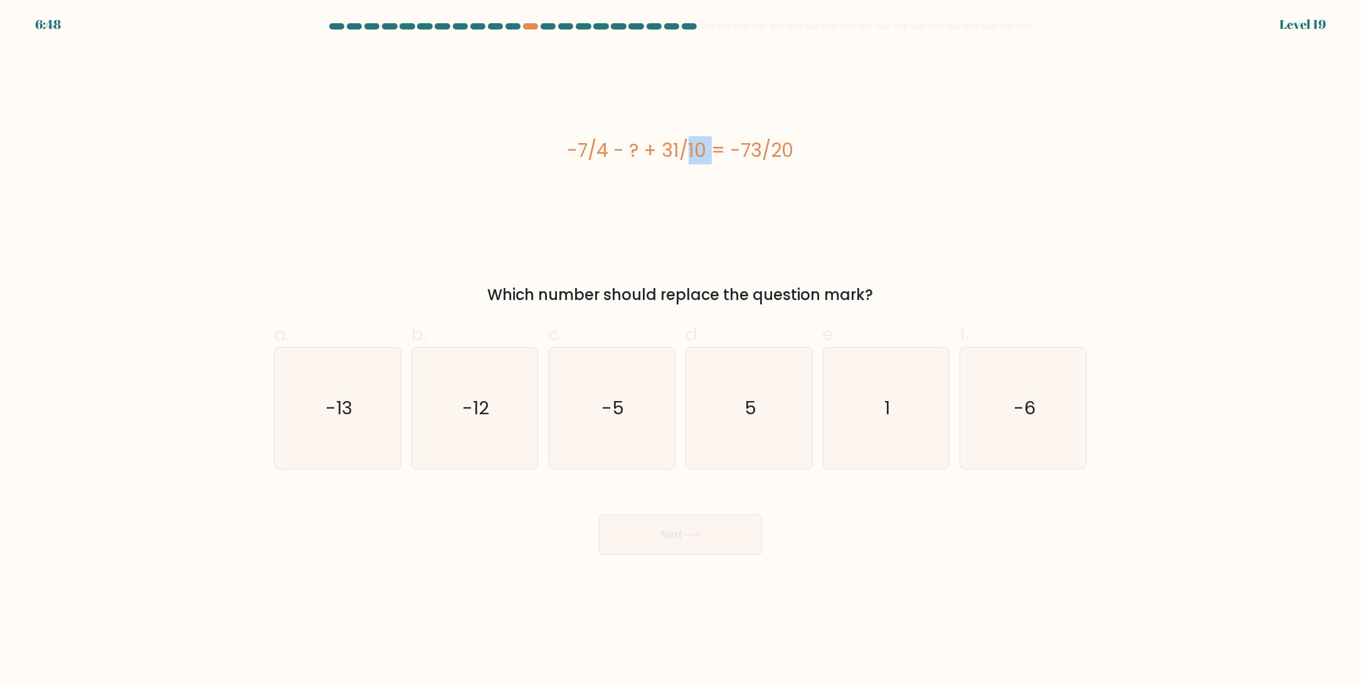
click at [637, 150] on div "-7/4 - ? + 31/10 = -73/20" at bounding box center [680, 150] width 813 height 28
drag, startPoint x: 666, startPoint y: 151, endPoint x: 679, endPoint y: 147, distance: 13.5
click at [679, 147] on div "-7/4 - ? + 31/10 = -73/20" at bounding box center [680, 150] width 813 height 28
click at [782, 151] on div "-7/4 - ? + 31/10 = -73/20" at bounding box center [680, 150] width 813 height 28
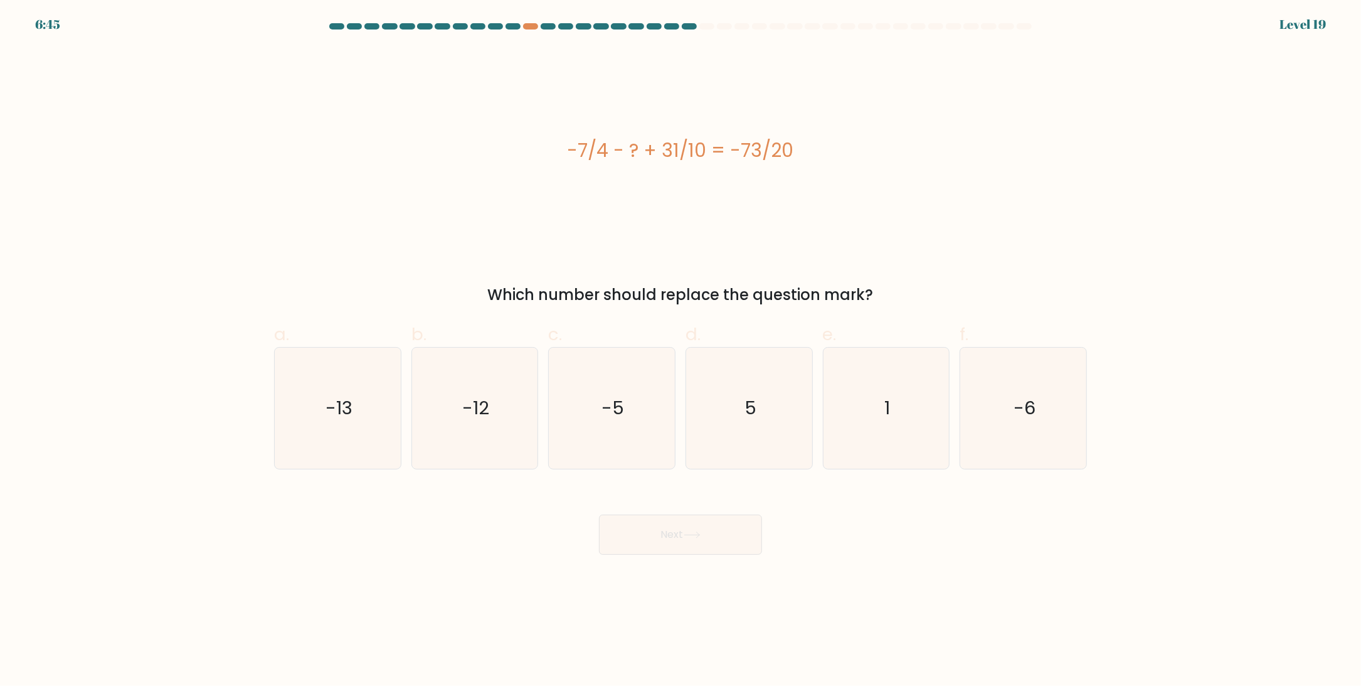
drag, startPoint x: 760, startPoint y: 151, endPoint x: 740, endPoint y: 152, distance: 19.5
click at [740, 152] on div "-7/4 - ? + 31/10 = -73/20" at bounding box center [680, 150] width 813 height 28
click at [769, 440] on icon "5" at bounding box center [749, 408] width 121 height 121
click at [681, 351] on input "d. 5" at bounding box center [681, 347] width 1 height 8
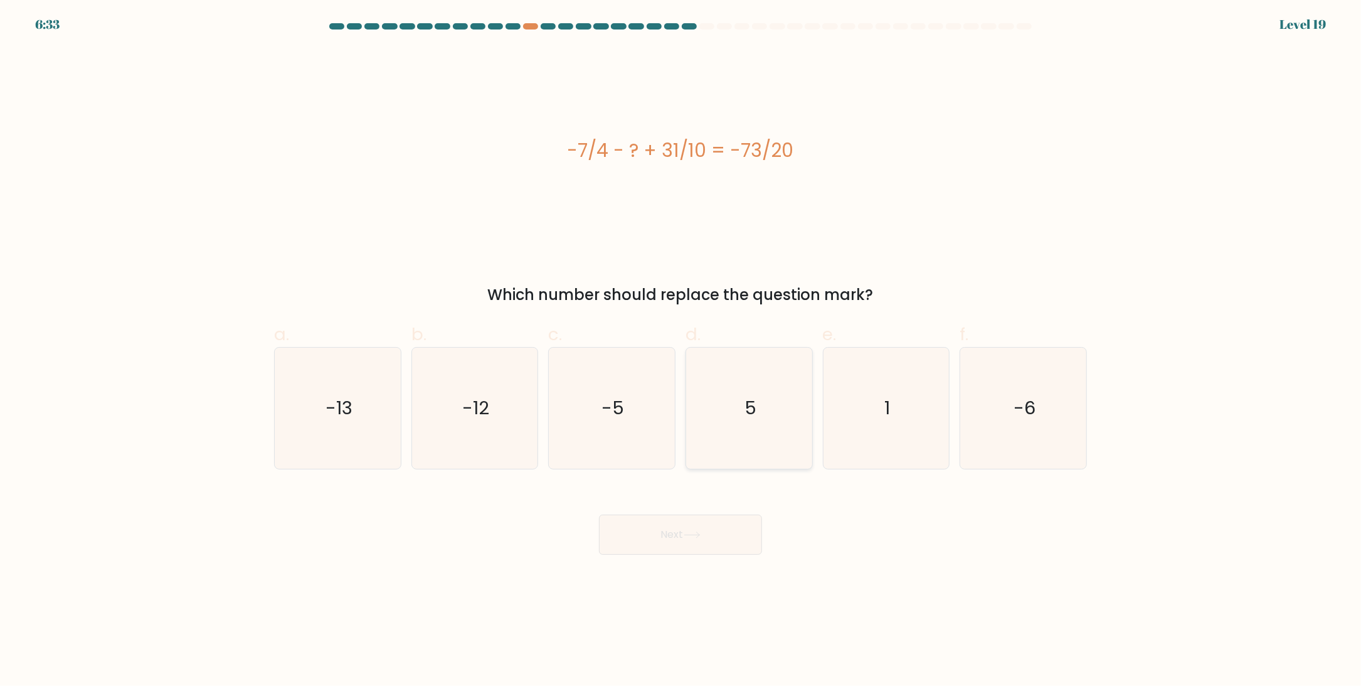
radio input "true"
click at [658, 543] on button "Next" at bounding box center [680, 534] width 163 height 40
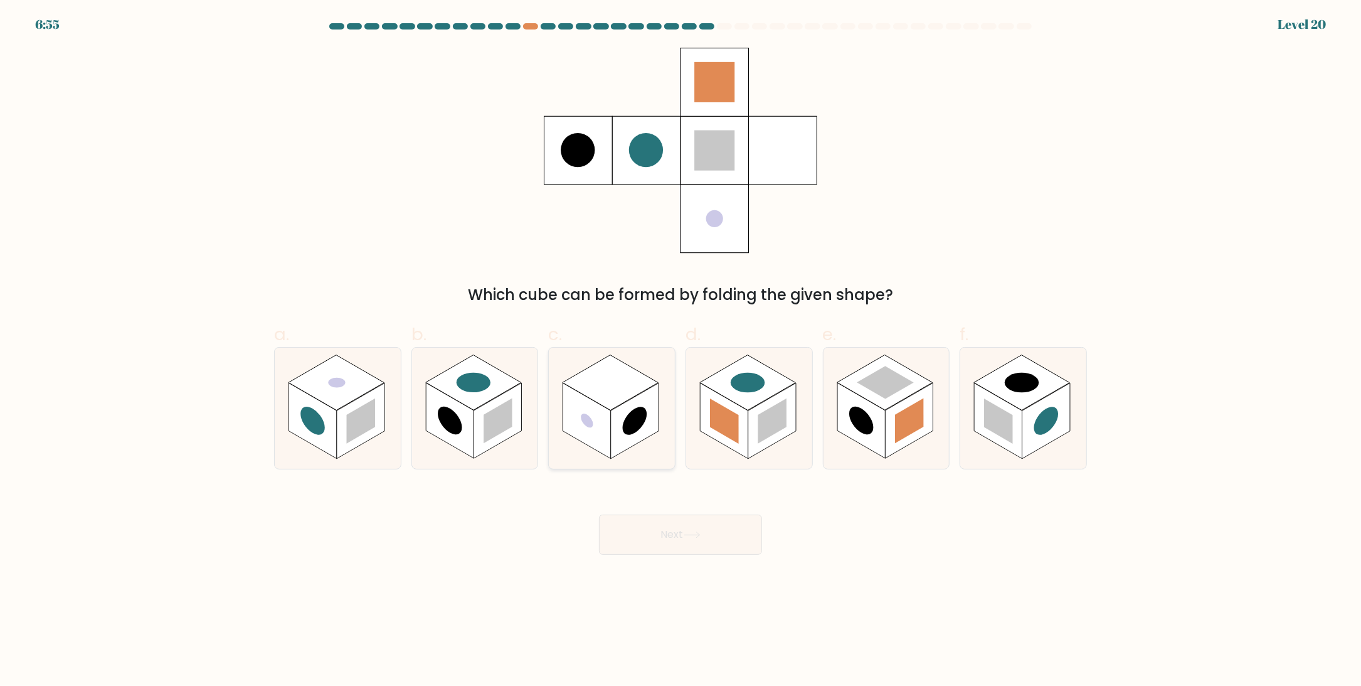
click at [624, 398] on rect at bounding box center [611, 382] width 96 height 55
click at [681, 351] on input "c." at bounding box center [681, 347] width 1 height 8
radio input "true"
click at [693, 540] on button "Next" at bounding box center [680, 534] width 163 height 40
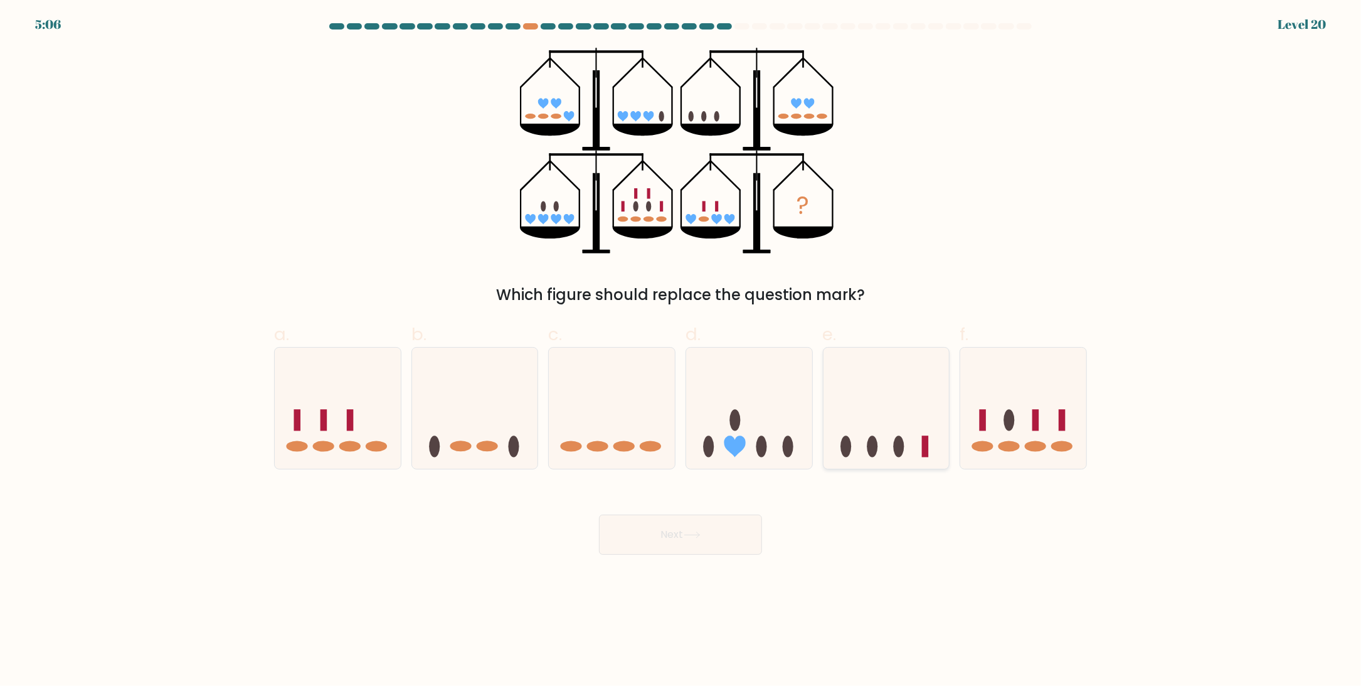
click at [865, 406] on icon at bounding box center [887, 408] width 126 height 104
click at [681, 351] on input "e." at bounding box center [681, 347] width 1 height 8
radio input "true"
click at [660, 536] on button "Next" at bounding box center [680, 534] width 163 height 40
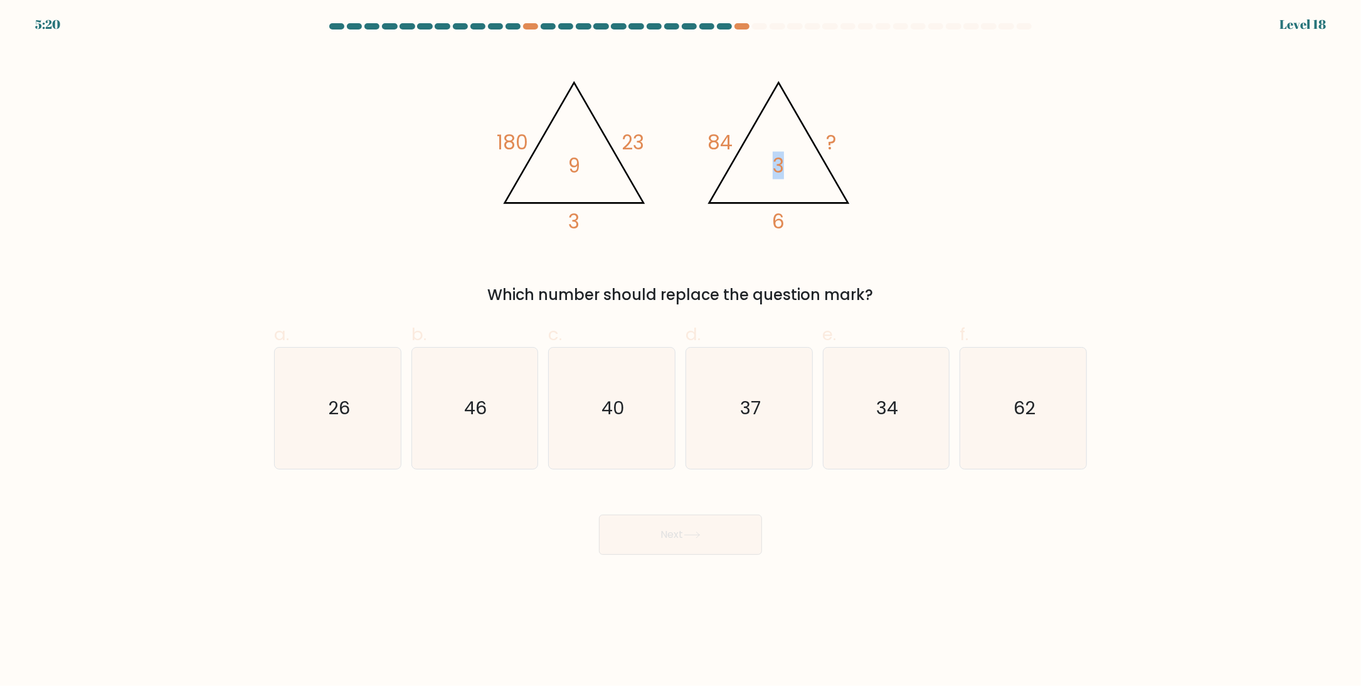
drag, startPoint x: 776, startPoint y: 166, endPoint x: 787, endPoint y: 167, distance: 10.7
click at [787, 167] on icon "@import url('https://fonts.googleapis.com/css?family=Abril+Fatface:400,100,100i…" at bounding box center [681, 151] width 376 height 206
click at [913, 388] on icon "34" at bounding box center [886, 408] width 121 height 121
click at [681, 351] on input "e. 34" at bounding box center [681, 347] width 1 height 8
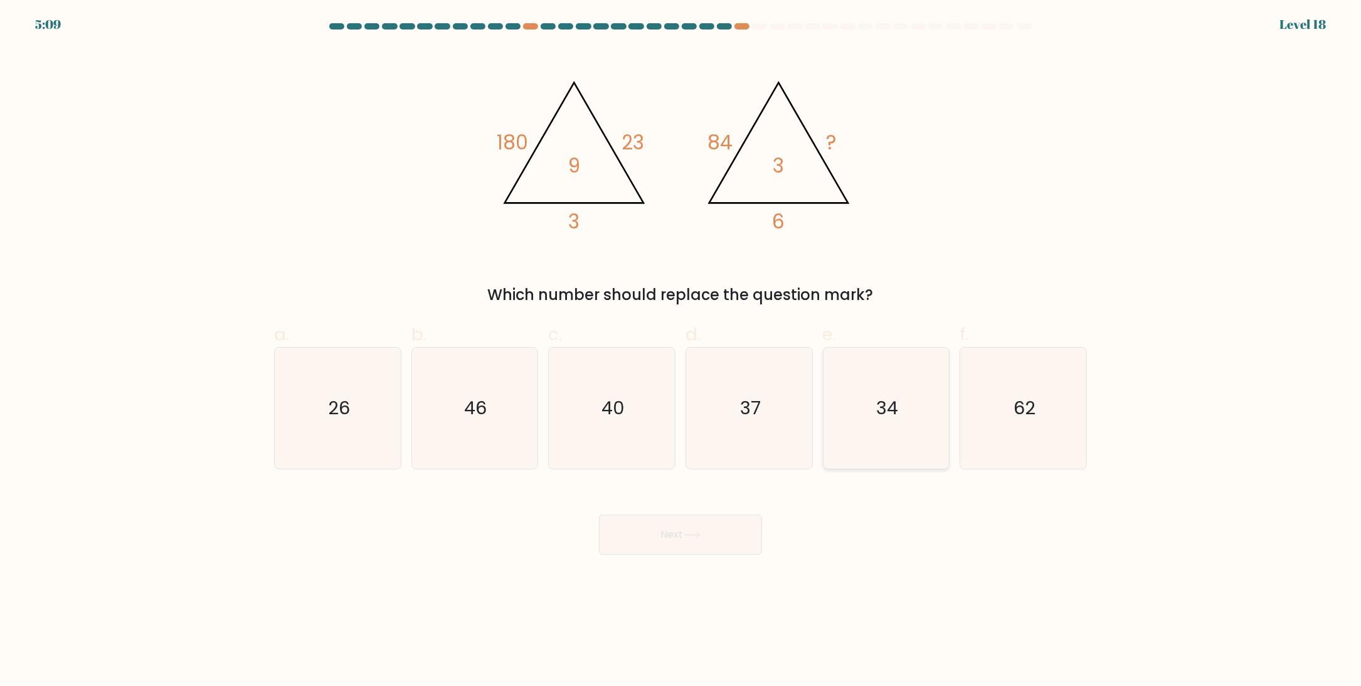
radio input "true"
click at [689, 532] on icon at bounding box center [692, 534] width 17 height 7
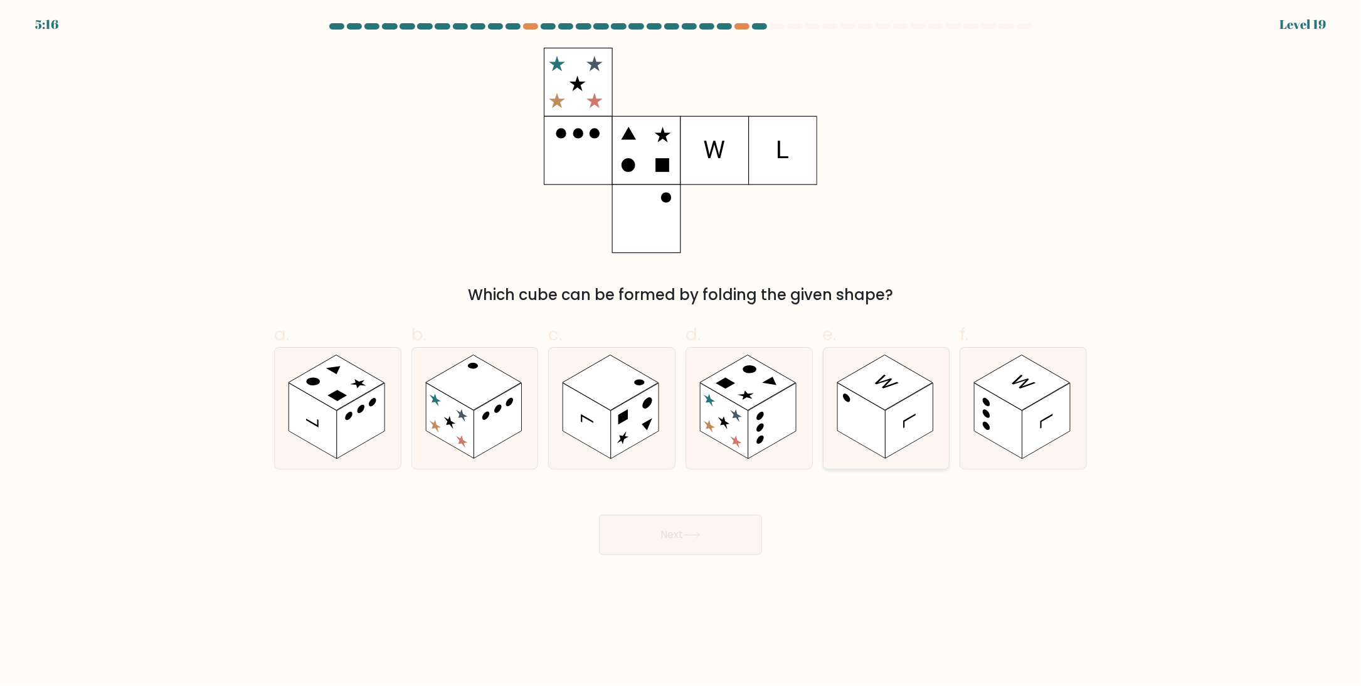
click at [894, 408] on rect at bounding box center [909, 421] width 48 height 76
click at [681, 351] on input "e." at bounding box center [681, 347] width 1 height 8
radio input "true"
click at [676, 527] on button "Next" at bounding box center [680, 534] width 163 height 40
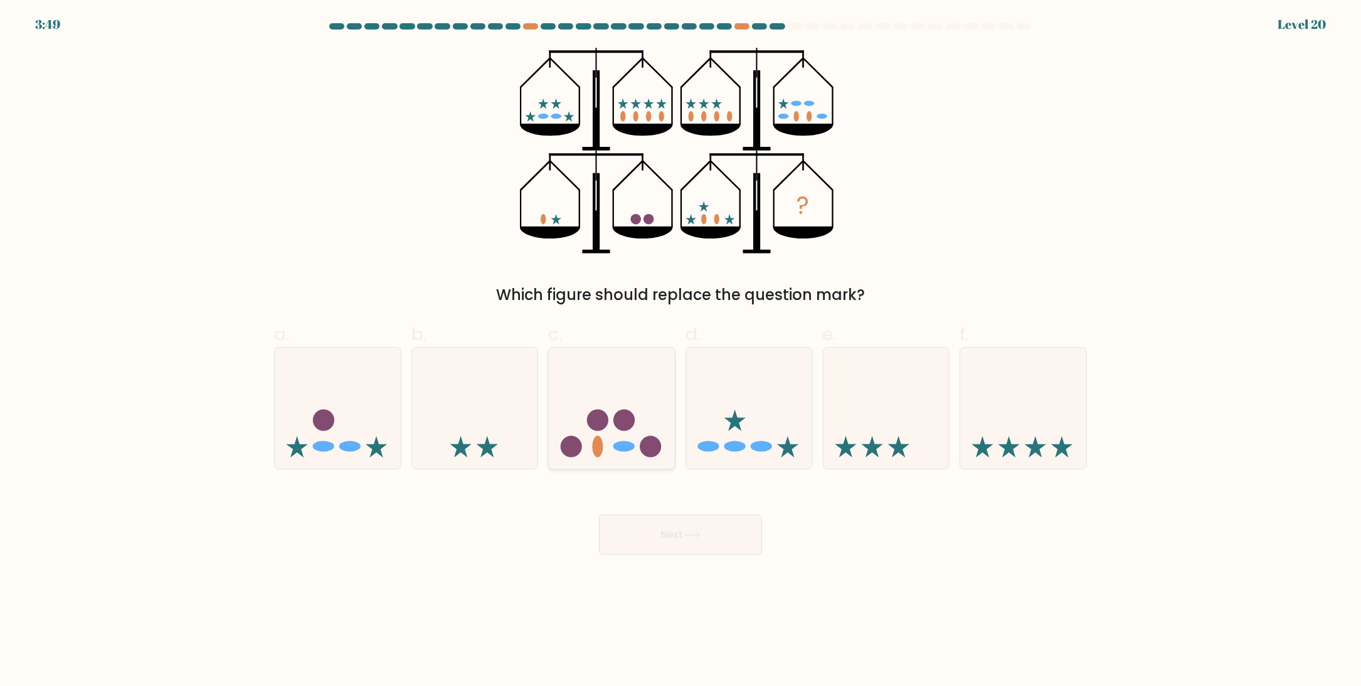
click at [649, 408] on icon at bounding box center [612, 408] width 126 height 104
click at [681, 351] on input "c." at bounding box center [681, 347] width 1 height 8
radio input "true"
click at [679, 533] on button "Next" at bounding box center [680, 534] width 163 height 40
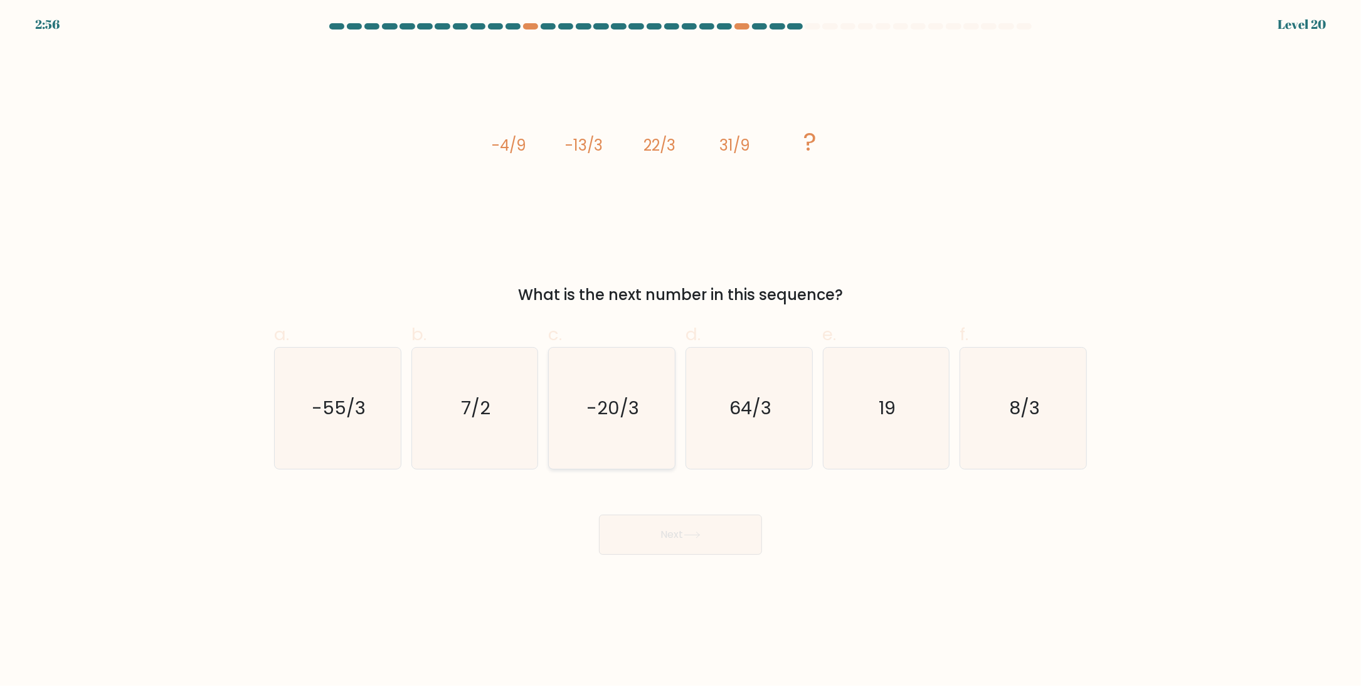
click at [605, 411] on text "-20/3" at bounding box center [613, 408] width 53 height 25
click at [681, 351] on input "c. -20/3" at bounding box center [681, 347] width 1 height 8
radio input "true"
click at [684, 529] on button "Next" at bounding box center [680, 534] width 163 height 40
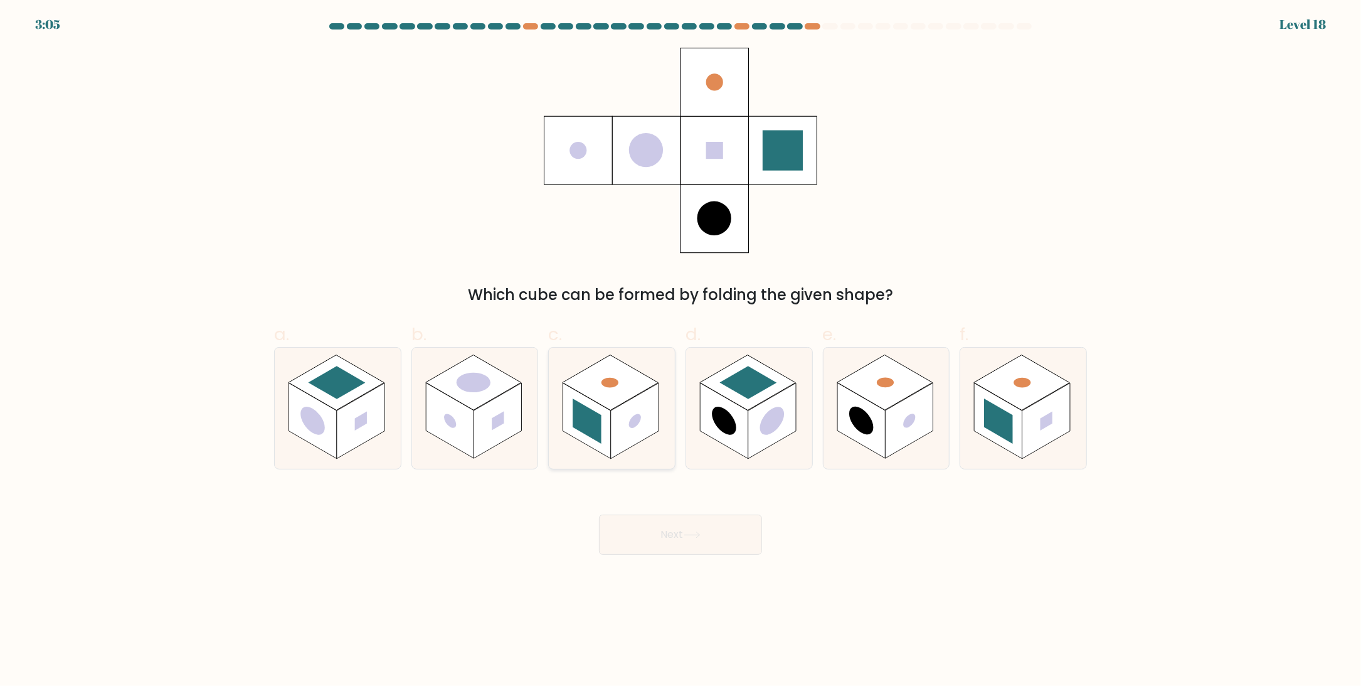
click at [604, 390] on rect at bounding box center [611, 382] width 96 height 55
click at [681, 351] on input "c." at bounding box center [681, 347] width 1 height 8
radio input "true"
click at [690, 545] on button "Next" at bounding box center [680, 534] width 163 height 40
click at [676, 537] on button "Next" at bounding box center [680, 534] width 163 height 40
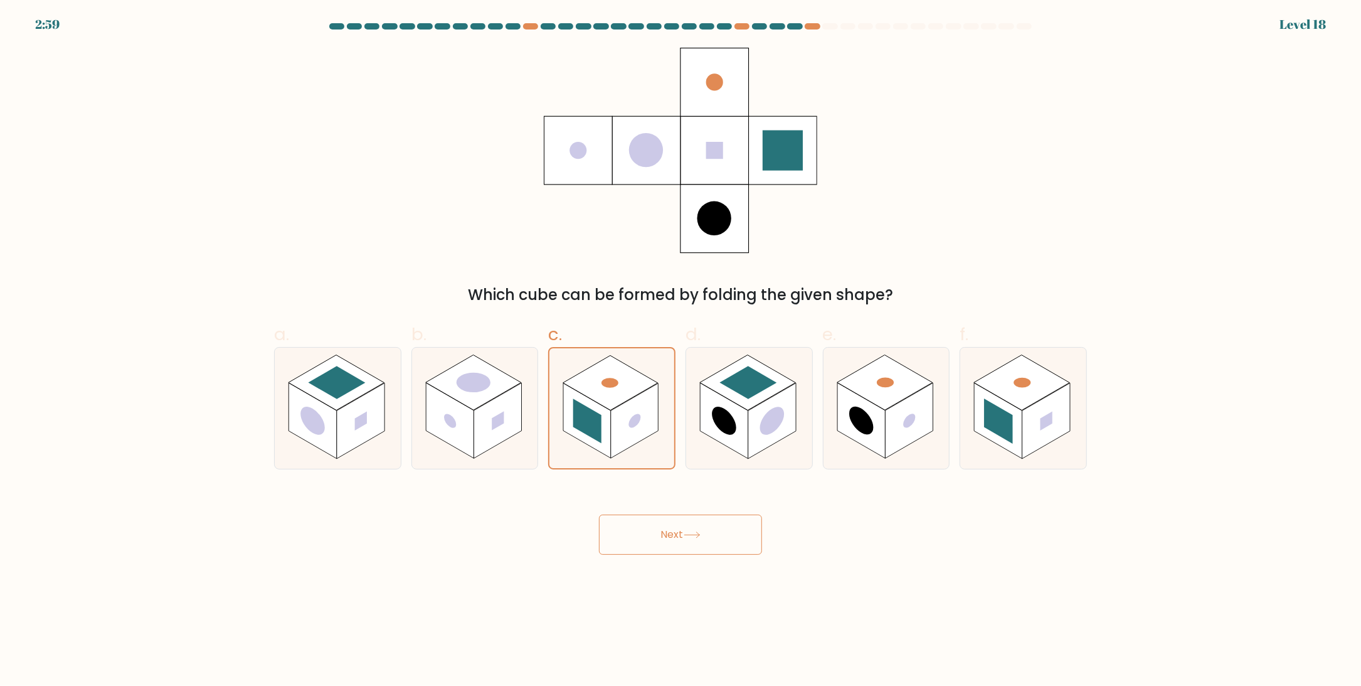
click at [641, 525] on button "Next" at bounding box center [680, 534] width 163 height 40
click at [653, 537] on button "Next" at bounding box center [680, 534] width 163 height 40
click at [695, 538] on icon at bounding box center [692, 534] width 17 height 7
click at [659, 534] on button "Next" at bounding box center [680, 534] width 163 height 40
click at [658, 531] on button "Next" at bounding box center [680, 534] width 163 height 40
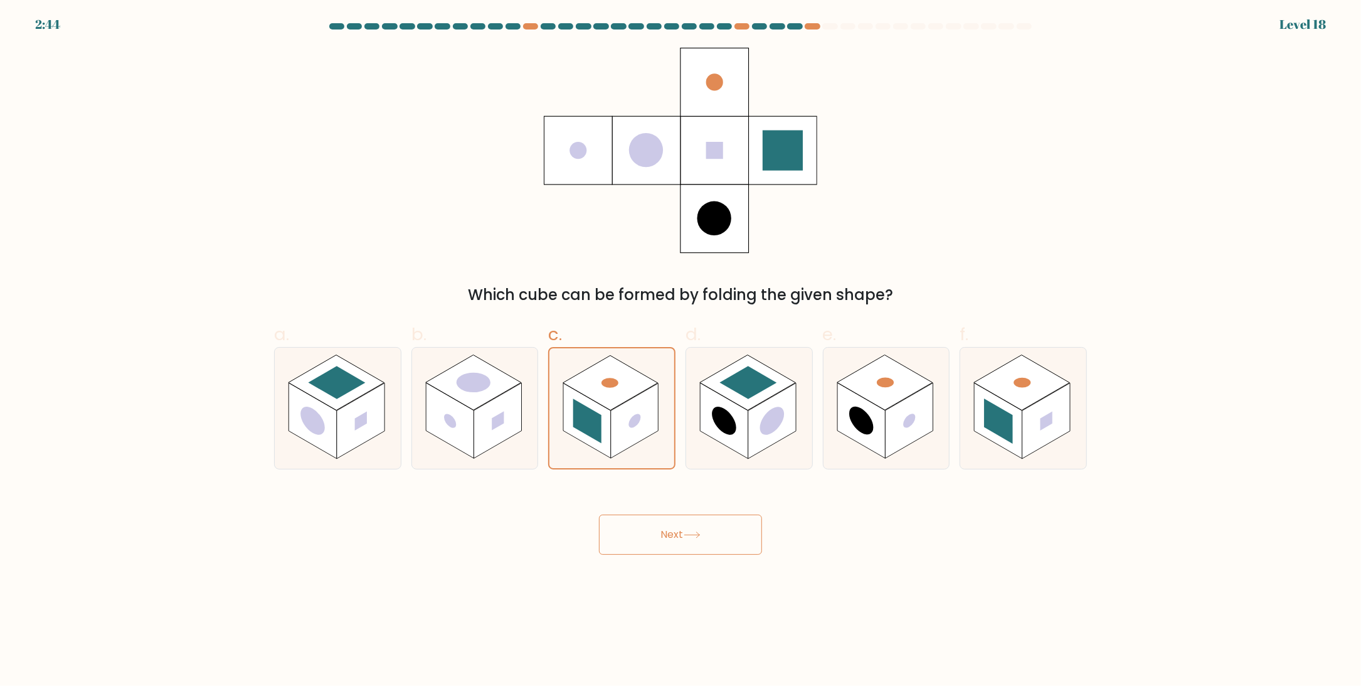
click at [669, 534] on button "Next" at bounding box center [680, 534] width 163 height 40
click at [649, 536] on button "Next" at bounding box center [680, 534] width 163 height 40
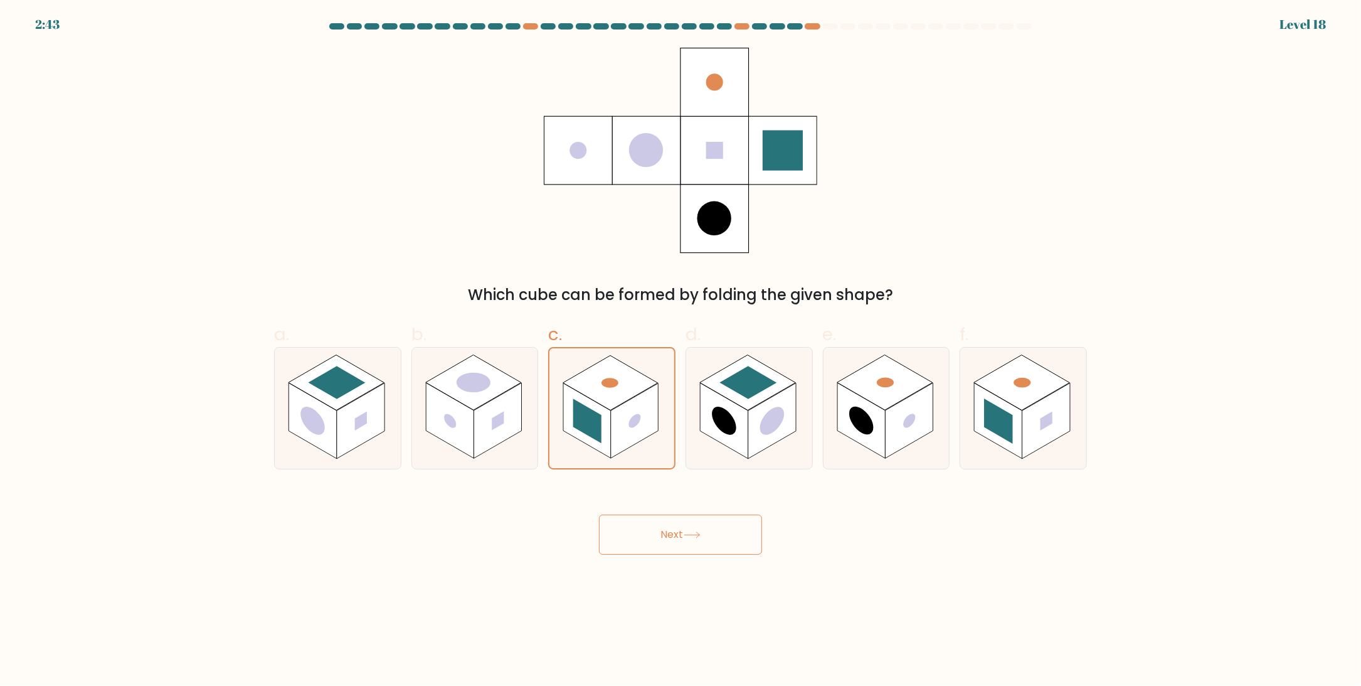
click at [649, 536] on button "Next" at bounding box center [680, 534] width 163 height 40
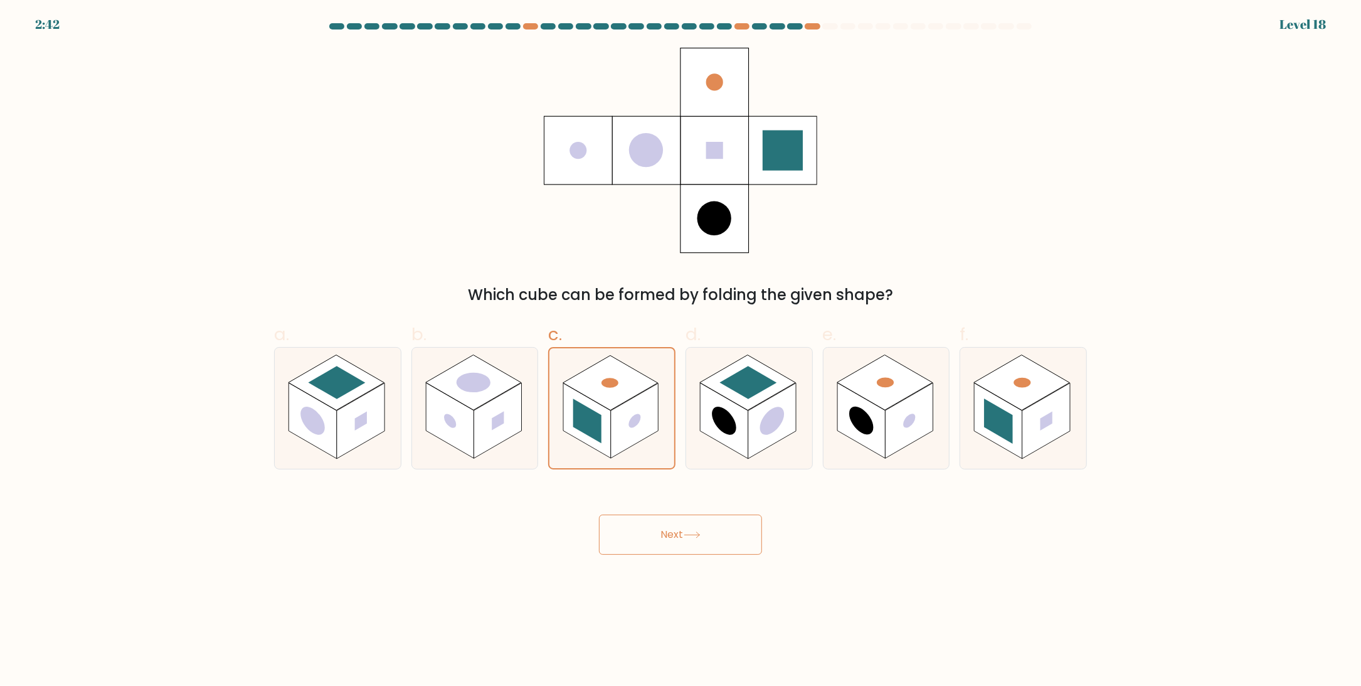
click at [649, 536] on button "Next" at bounding box center [680, 534] width 163 height 40
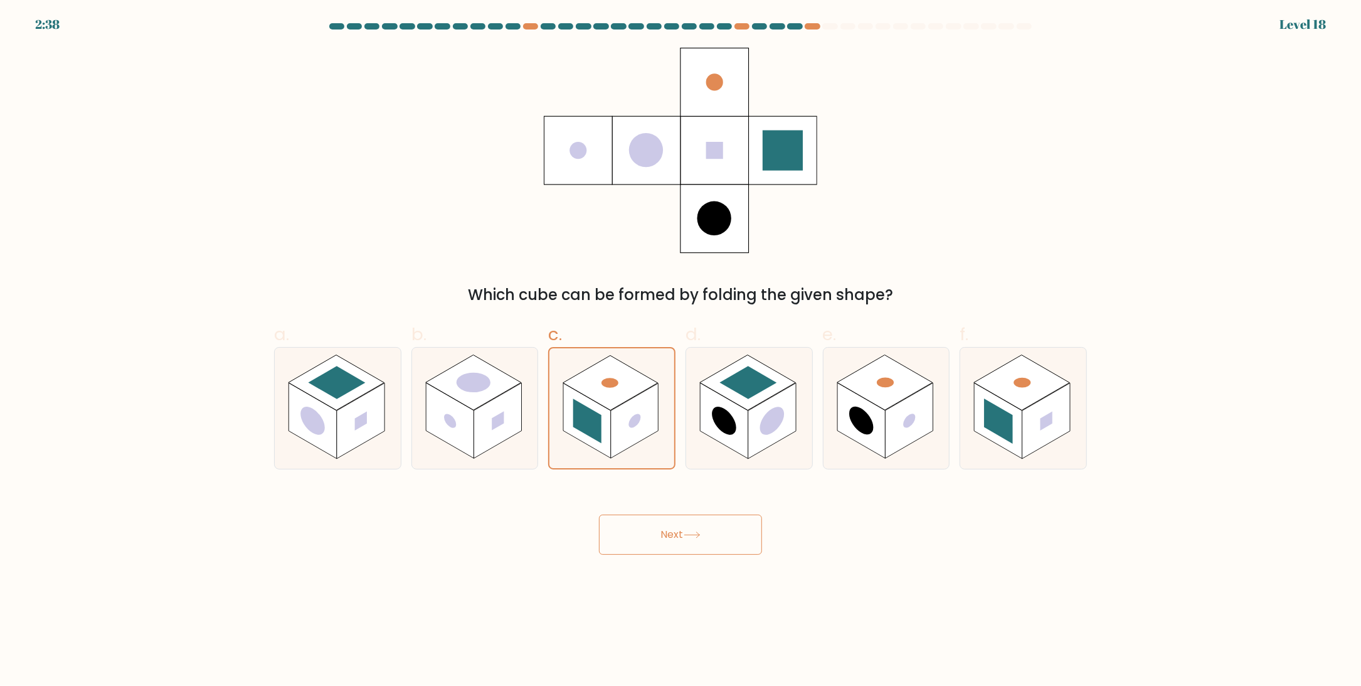
click at [972, 163] on div "Which cube can be formed by folding the given shape?" at bounding box center [681, 177] width 828 height 258
click at [1309, 21] on div "Level 18" at bounding box center [1303, 24] width 46 height 19
click at [1269, 20] on div "2:38 Level 18" at bounding box center [680, 17] width 1361 height 34
click at [606, 425] on rect at bounding box center [587, 421] width 48 height 76
click at [681, 351] on input "c." at bounding box center [681, 347] width 1 height 8
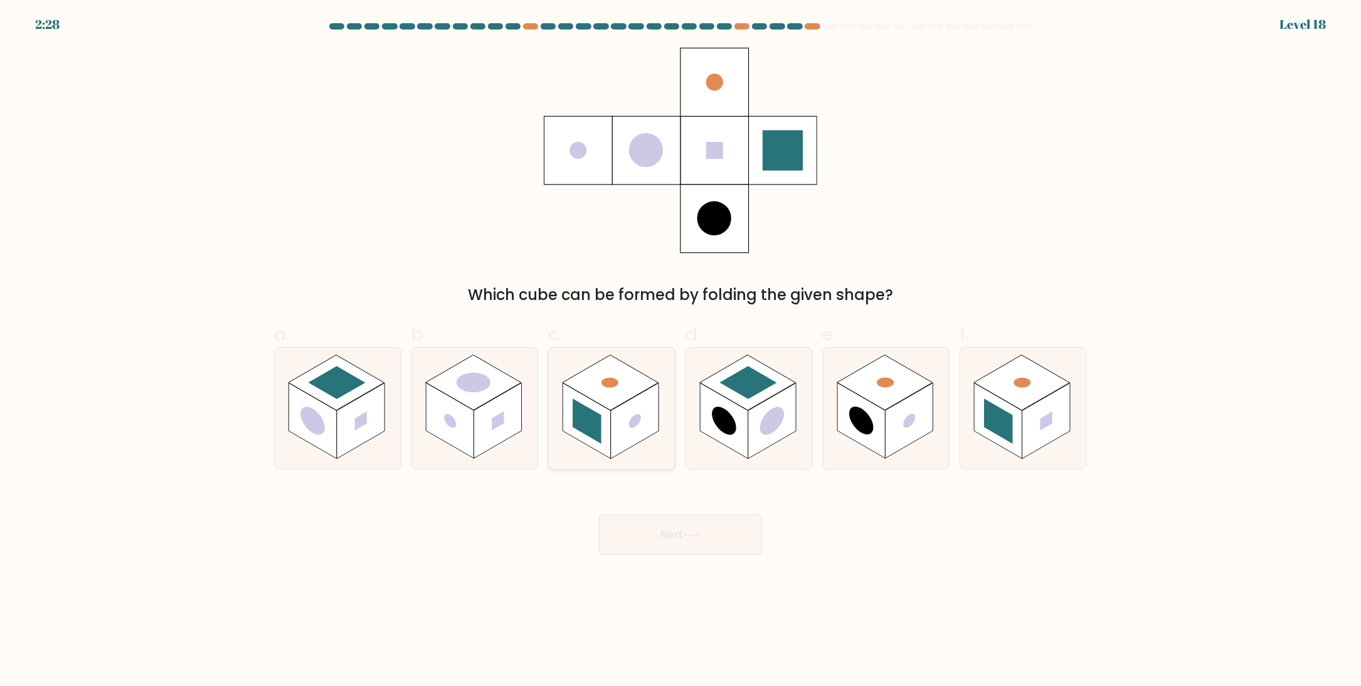
radio input "true"
click at [701, 543] on button "Next" at bounding box center [680, 534] width 163 height 40
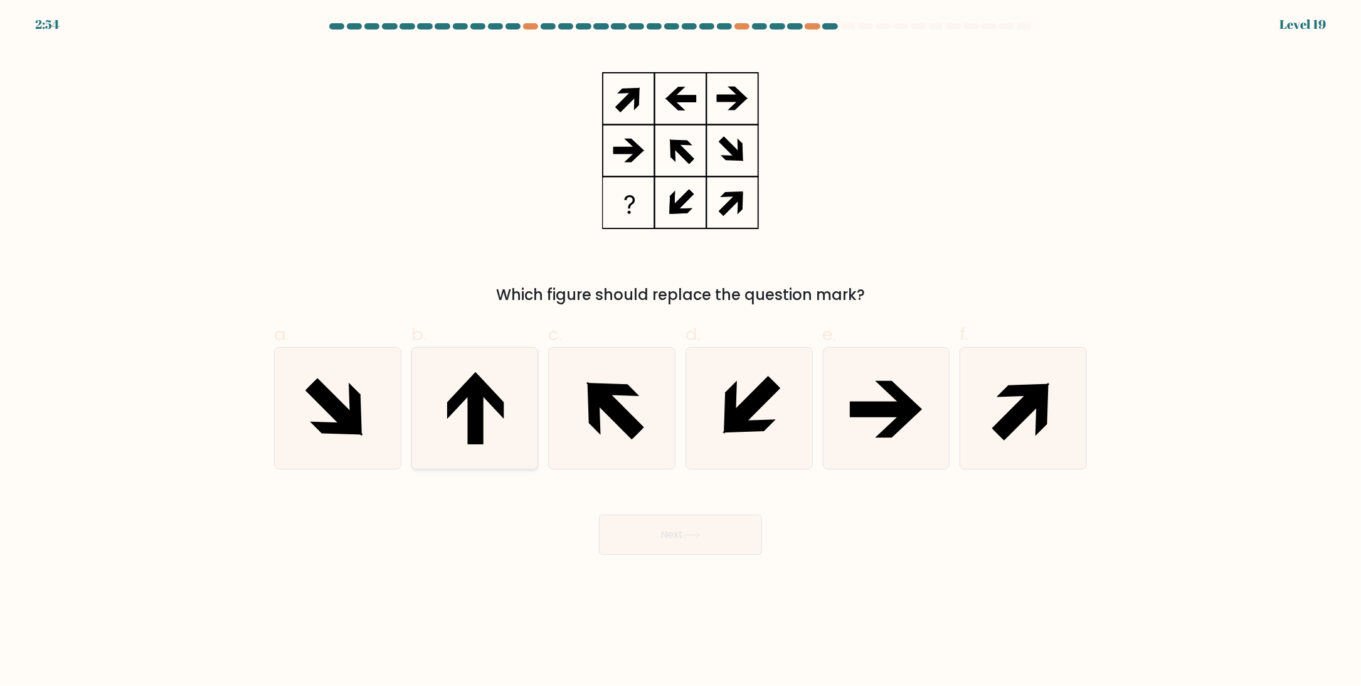
click at [517, 383] on icon at bounding box center [474, 408] width 121 height 121
click at [681, 351] on input "b." at bounding box center [681, 347] width 1 height 8
radio input "true"
click at [687, 534] on icon at bounding box center [692, 534] width 17 height 7
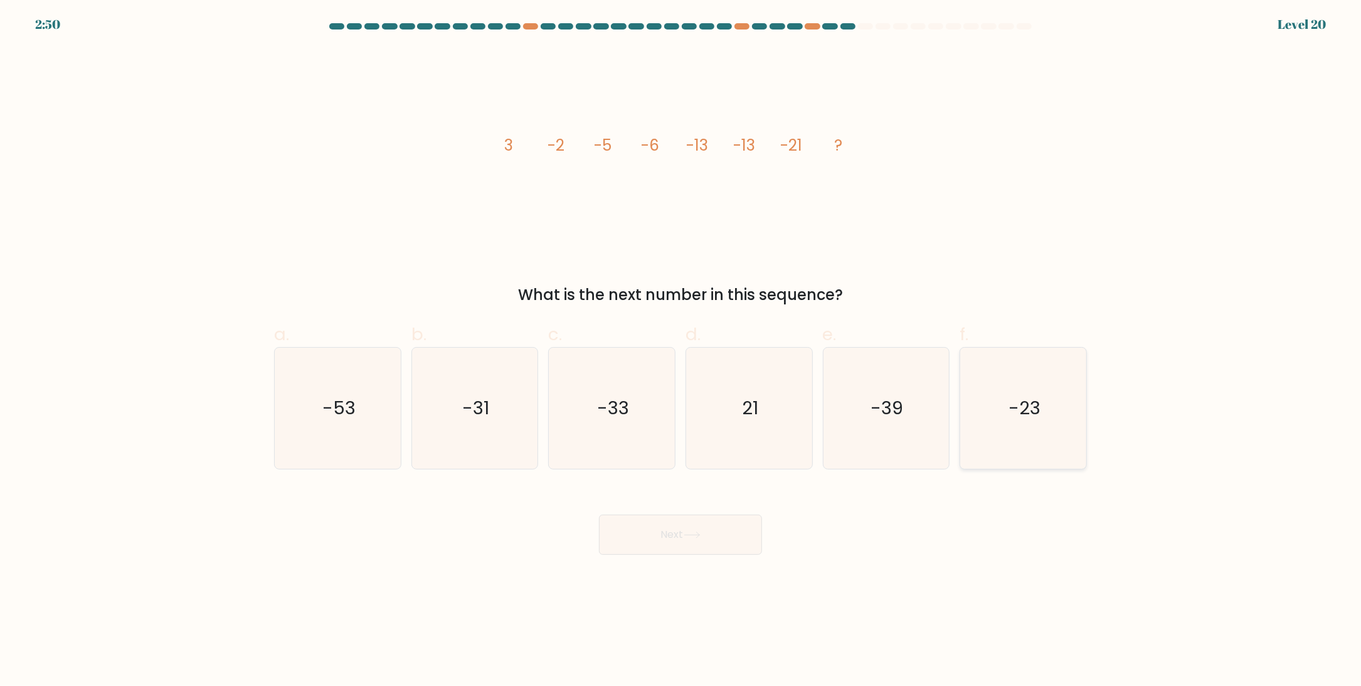
click at [1036, 430] on icon "-23" at bounding box center [1023, 408] width 121 height 121
click at [681, 351] on input "f. -23" at bounding box center [681, 347] width 1 height 8
radio input "true"
click at [701, 536] on icon at bounding box center [692, 534] width 17 height 7
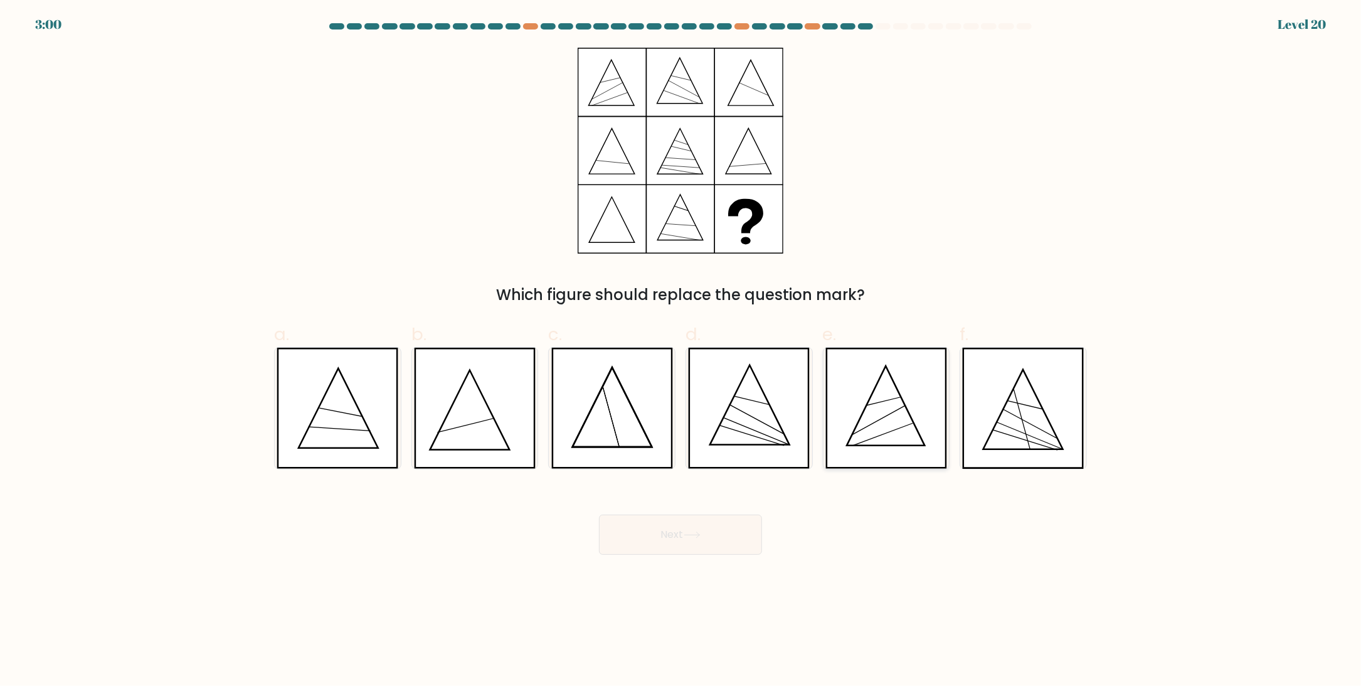
click at [894, 416] on icon at bounding box center [887, 408] width 122 height 121
click at [681, 351] on input "e." at bounding box center [681, 347] width 1 height 8
radio input "true"
click at [679, 534] on button "Next" at bounding box center [680, 534] width 163 height 40
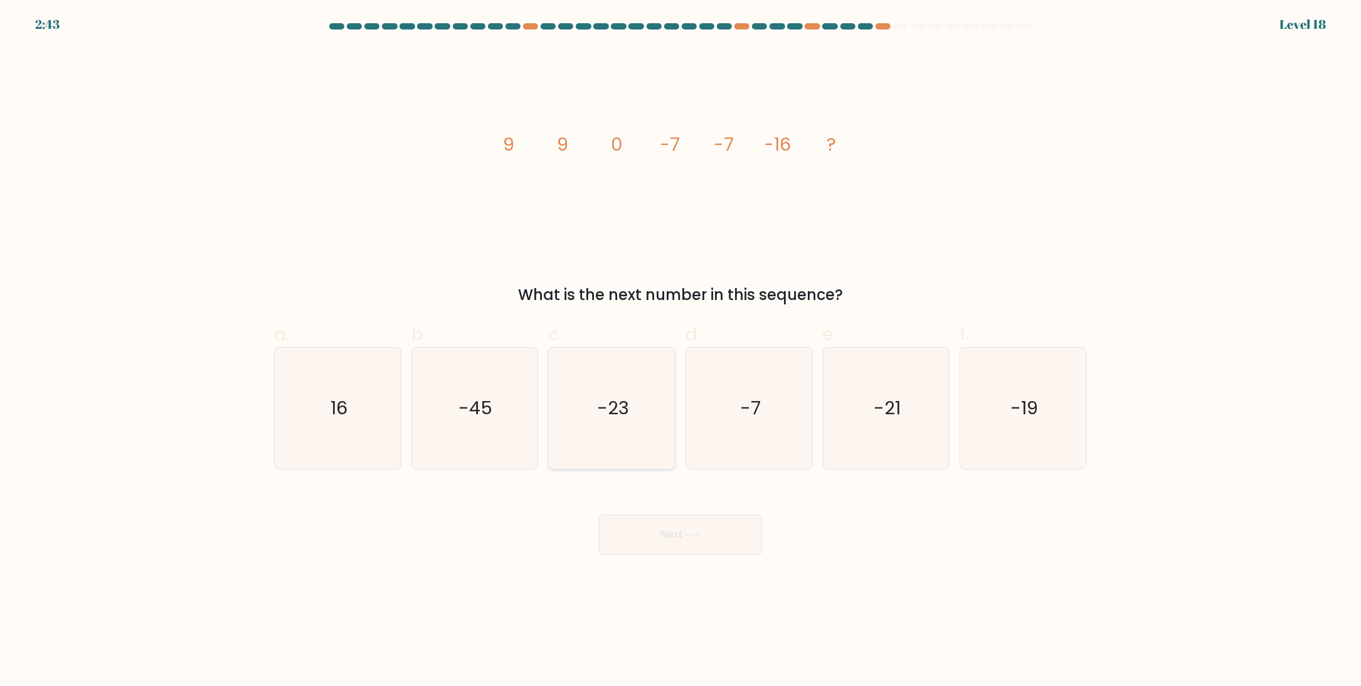
click at [605, 416] on text "-23" at bounding box center [613, 408] width 32 height 25
click at [681, 351] on input "c. -23" at bounding box center [681, 347] width 1 height 8
radio input "true"
click at [717, 531] on button "Next" at bounding box center [680, 534] width 163 height 40
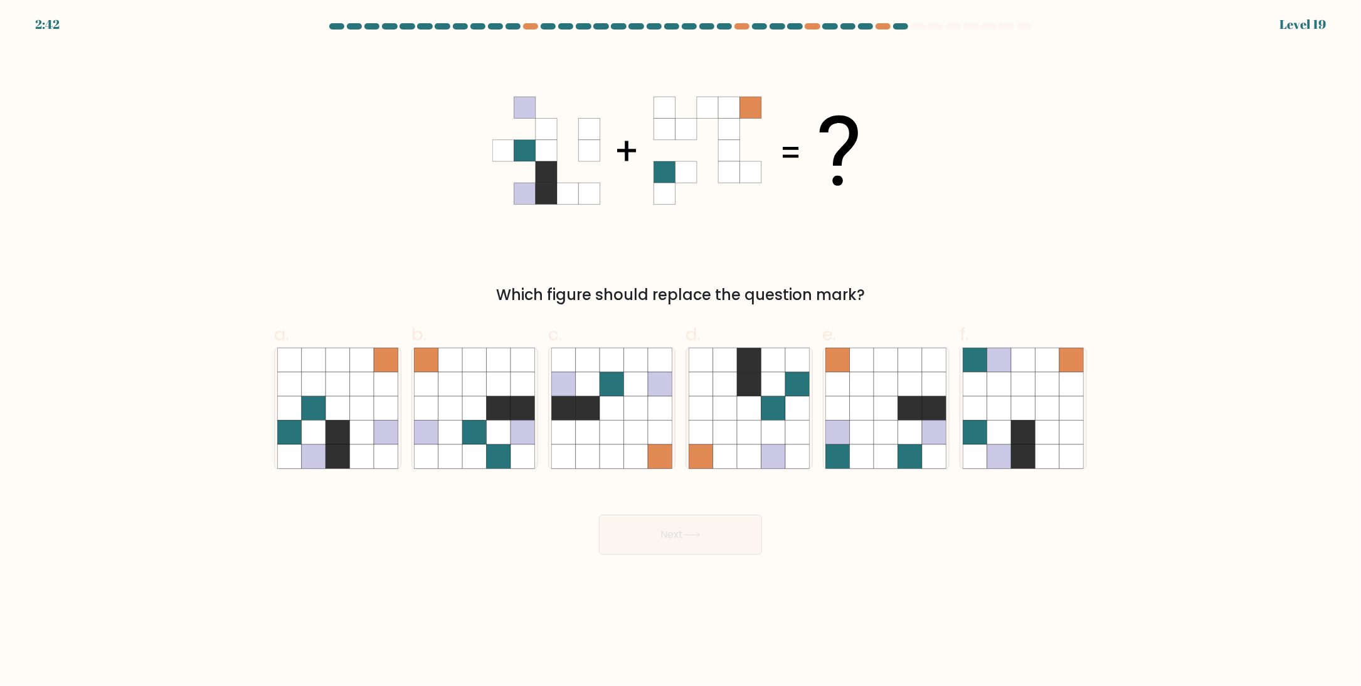
click at [324, 127] on div "Which figure should replace the question mark?" at bounding box center [681, 177] width 828 height 258
click at [348, 384] on icon at bounding box center [338, 384] width 24 height 24
click at [681, 351] on input "a." at bounding box center [681, 347] width 1 height 8
radio input "true"
click at [509, 408] on icon at bounding box center [499, 408] width 24 height 24
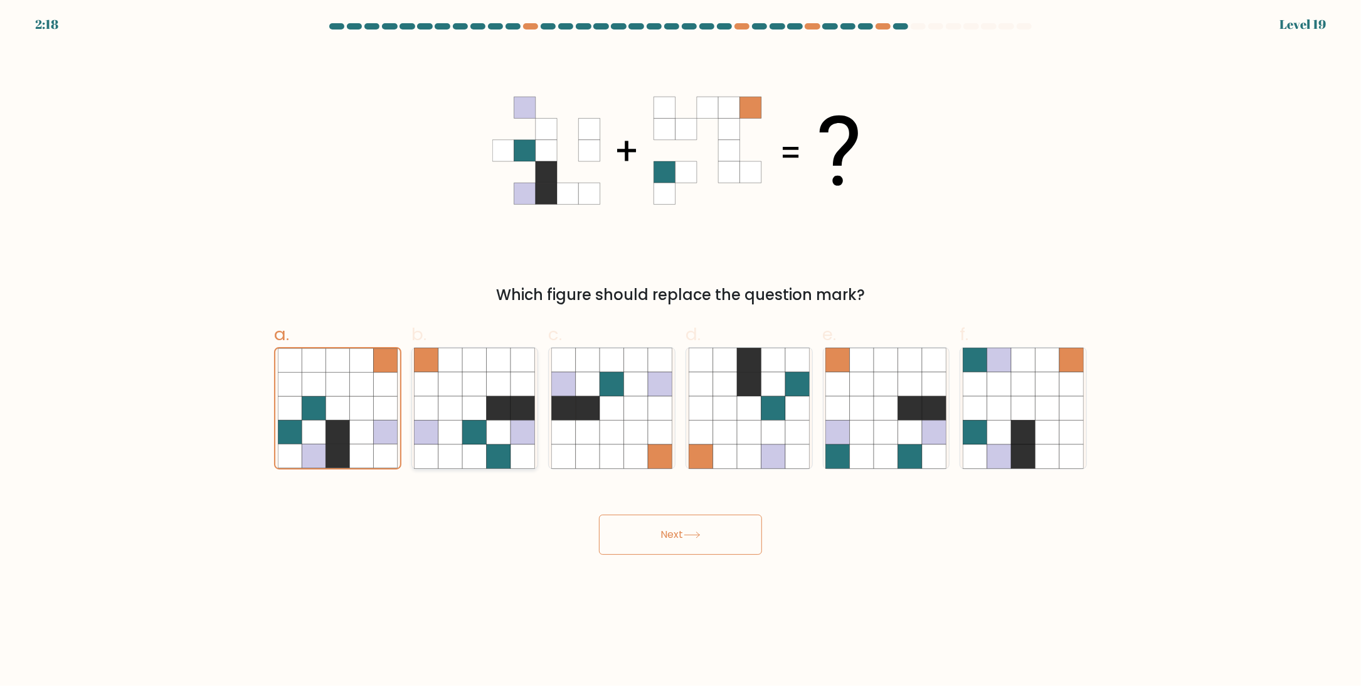
click at [681, 351] on input "b." at bounding box center [681, 347] width 1 height 8
radio input "true"
click at [682, 538] on button "Next" at bounding box center [680, 534] width 163 height 40
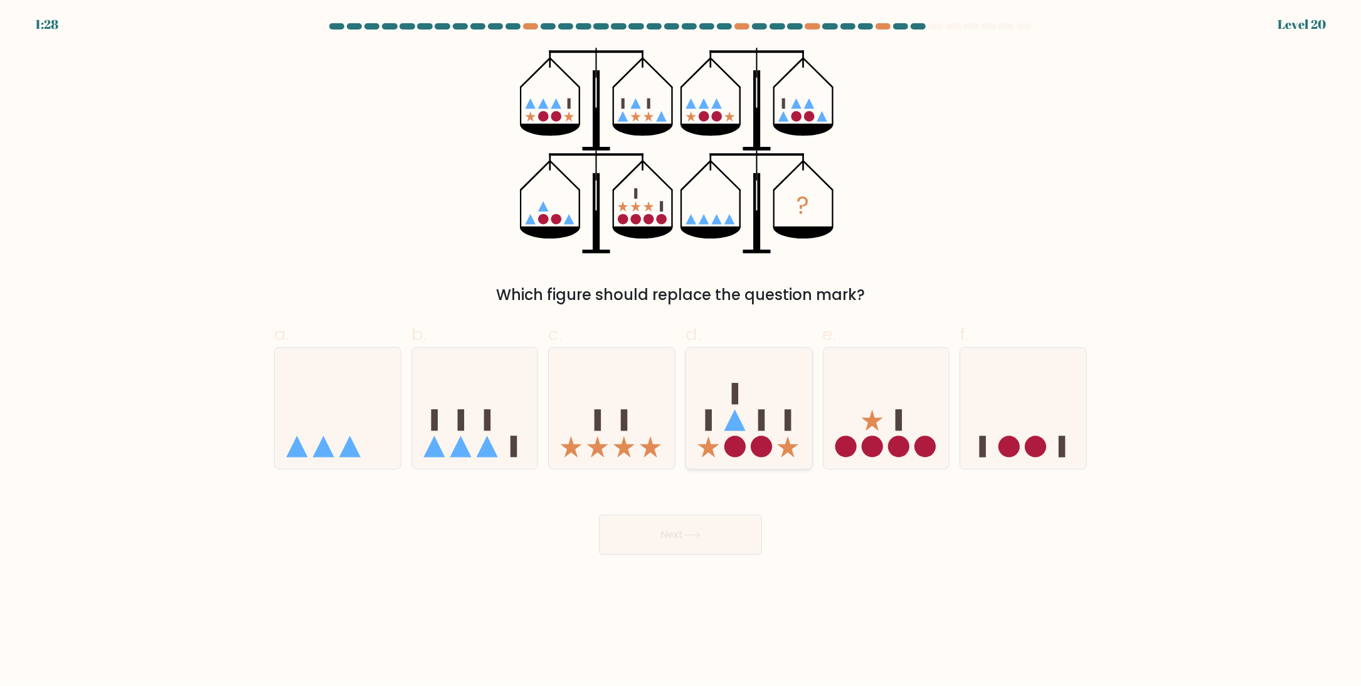
click at [760, 417] on rect at bounding box center [762, 419] width 7 height 21
click at [681, 351] on input "d." at bounding box center [681, 347] width 1 height 8
radio input "true"
click at [695, 538] on icon at bounding box center [692, 534] width 17 height 7
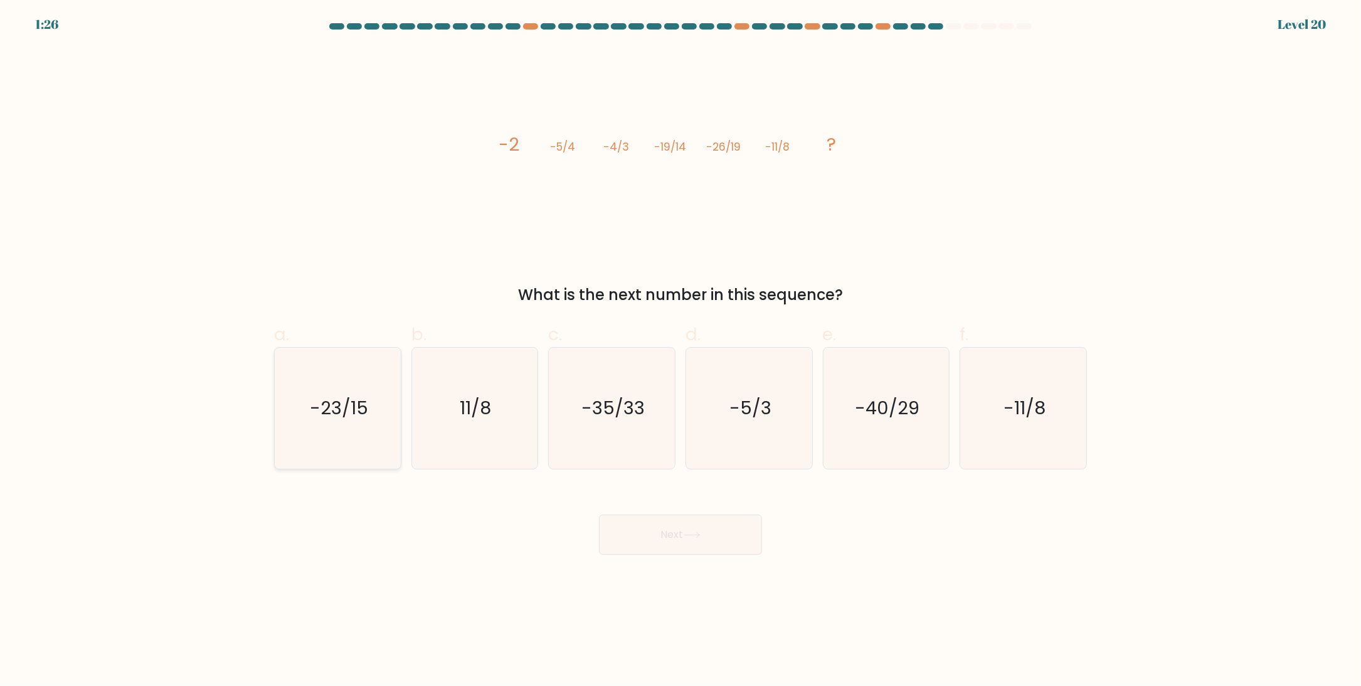
click at [338, 388] on icon "-23/15" at bounding box center [337, 408] width 121 height 121
click at [681, 351] on input "a. -23/15" at bounding box center [681, 347] width 1 height 8
radio input "true"
click at [700, 534] on icon at bounding box center [692, 534] width 17 height 7
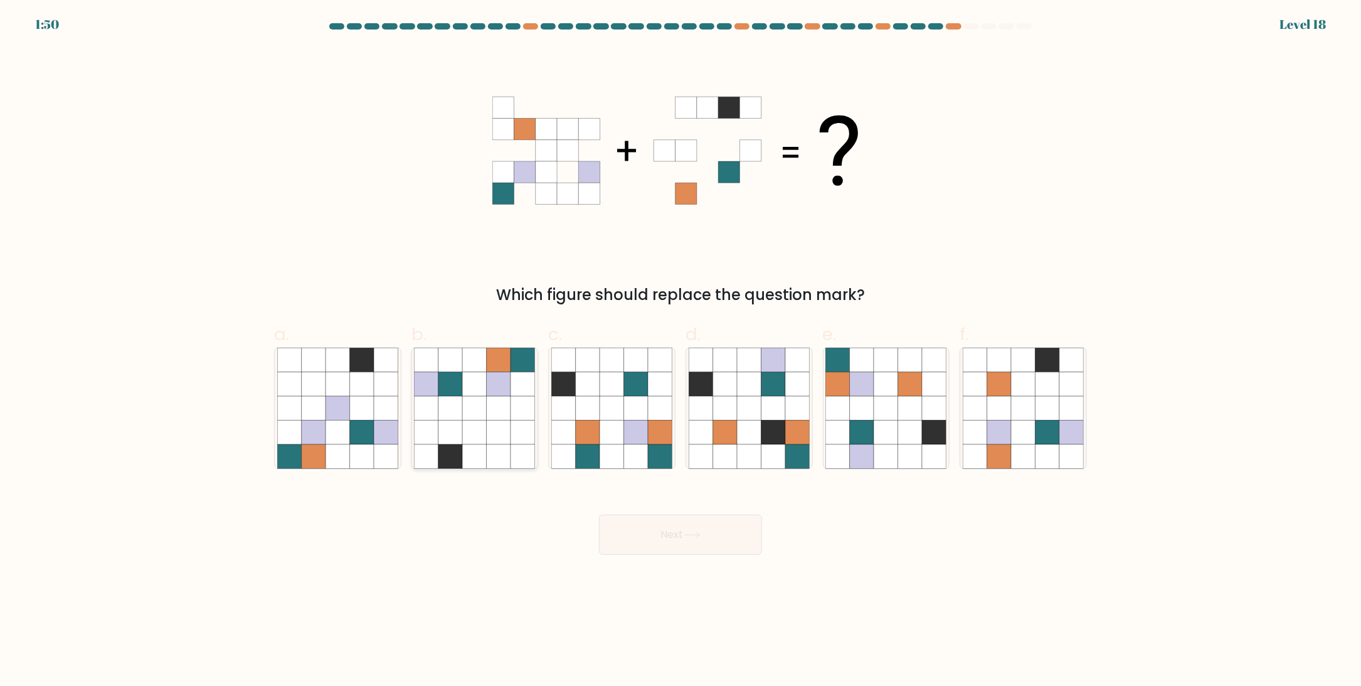
click at [476, 383] on icon at bounding box center [475, 384] width 24 height 24
click at [681, 351] on input "b." at bounding box center [681, 347] width 1 height 8
radio input "true"
click at [871, 412] on icon at bounding box center [862, 408] width 24 height 24
click at [681, 351] on input "e." at bounding box center [681, 347] width 1 height 8
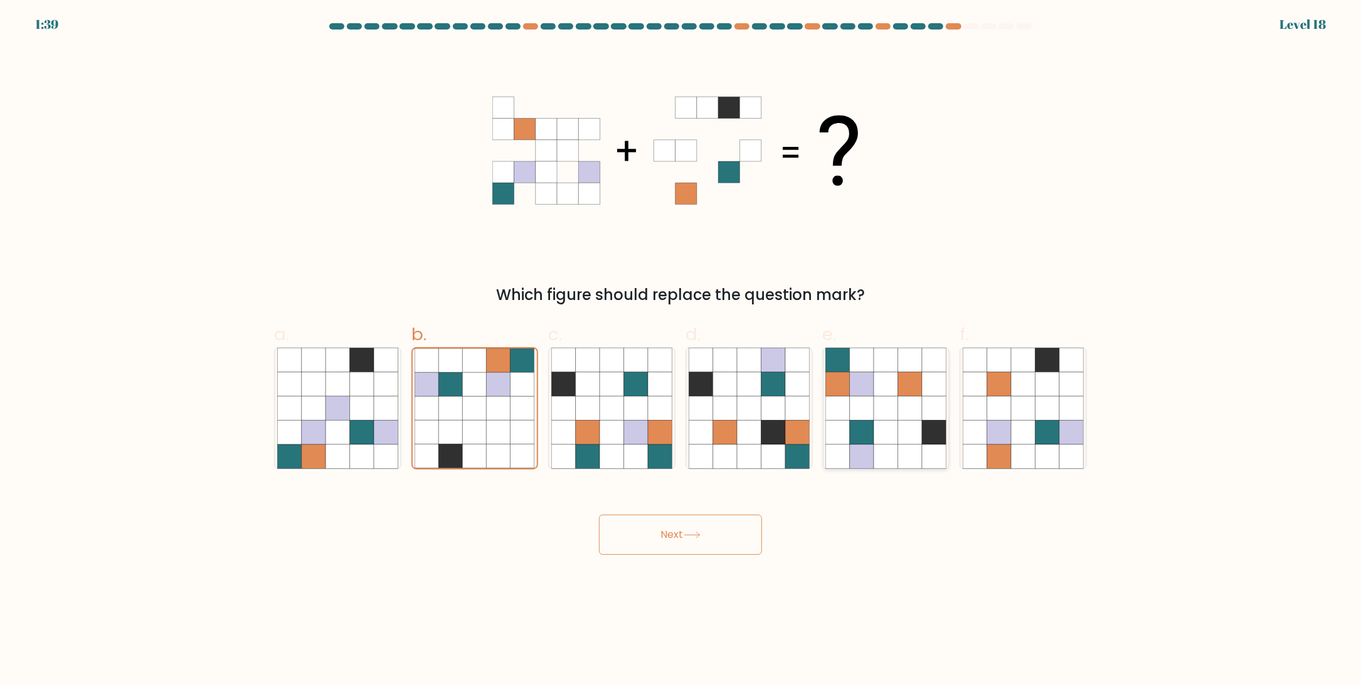
radio input "true"
click at [707, 536] on button "Next" at bounding box center [680, 534] width 163 height 40
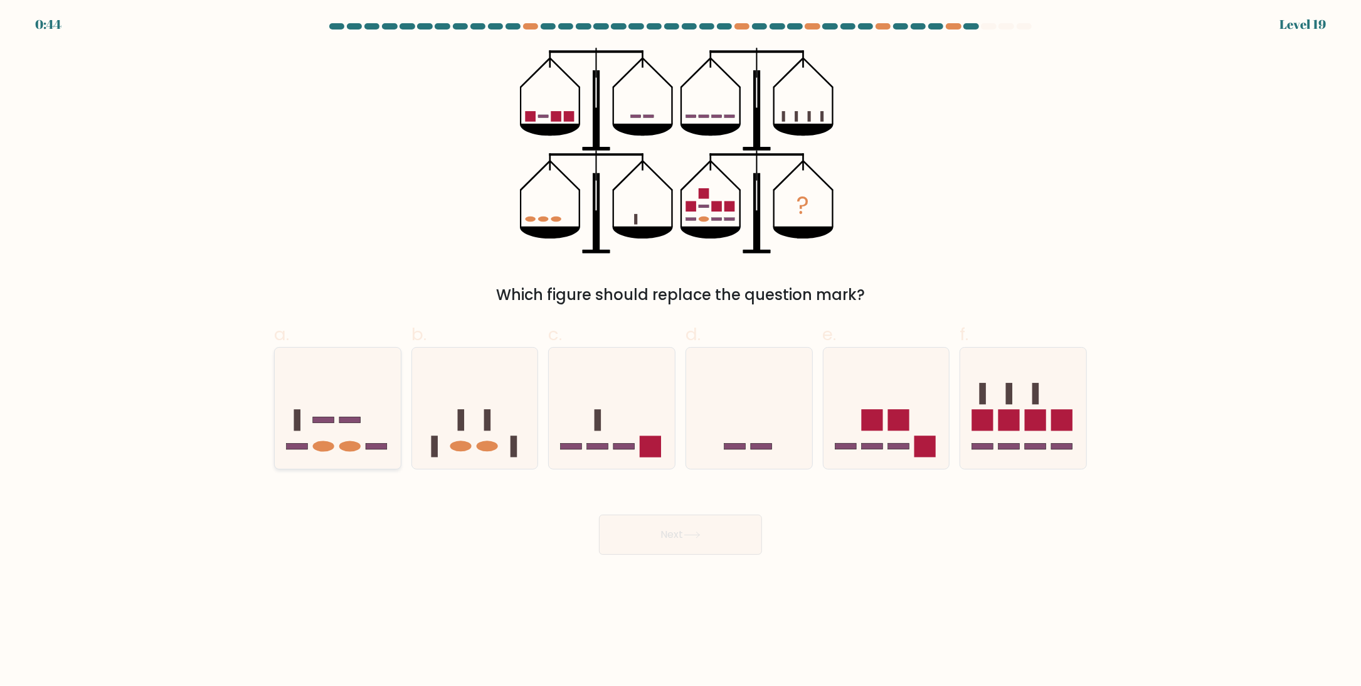
click at [338, 434] on icon at bounding box center [338, 408] width 126 height 104
click at [681, 351] on input "a." at bounding box center [681, 347] width 1 height 8
radio input "true"
click at [659, 538] on button "Next" at bounding box center [680, 534] width 163 height 40
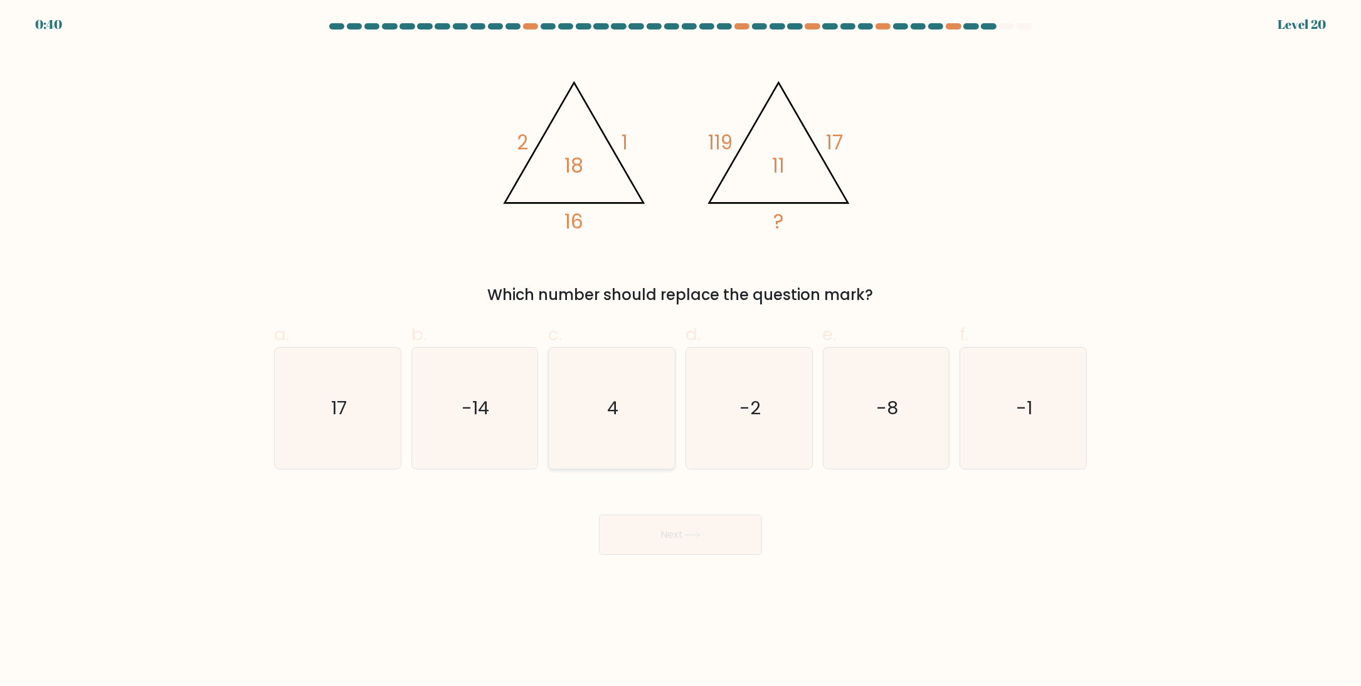
click at [632, 383] on icon "4" at bounding box center [611, 408] width 121 height 121
click at [681, 351] on input "c. 4" at bounding box center [681, 347] width 1 height 8
radio input "true"
click at [648, 525] on button "Next" at bounding box center [680, 534] width 163 height 40
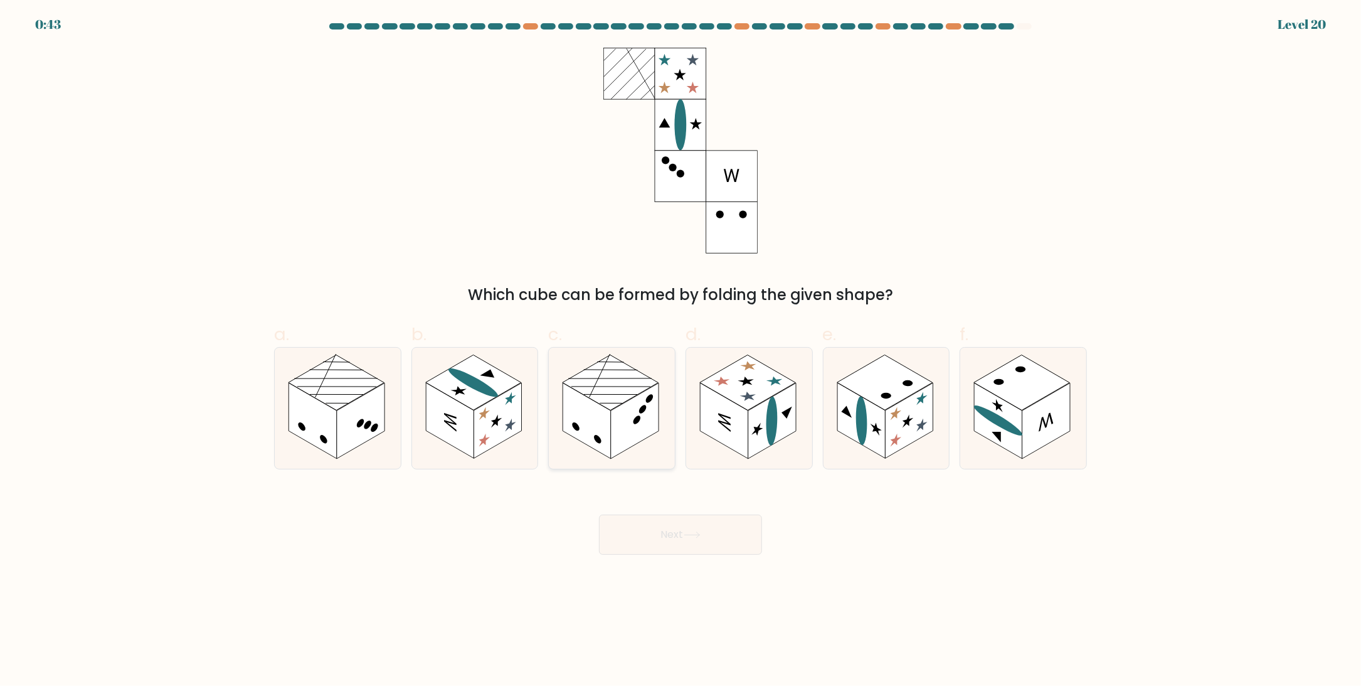
click at [613, 418] on rect at bounding box center [635, 421] width 48 height 76
click at [681, 351] on input "c." at bounding box center [681, 347] width 1 height 8
radio input "true"
click at [675, 531] on button "Next" at bounding box center [680, 534] width 163 height 40
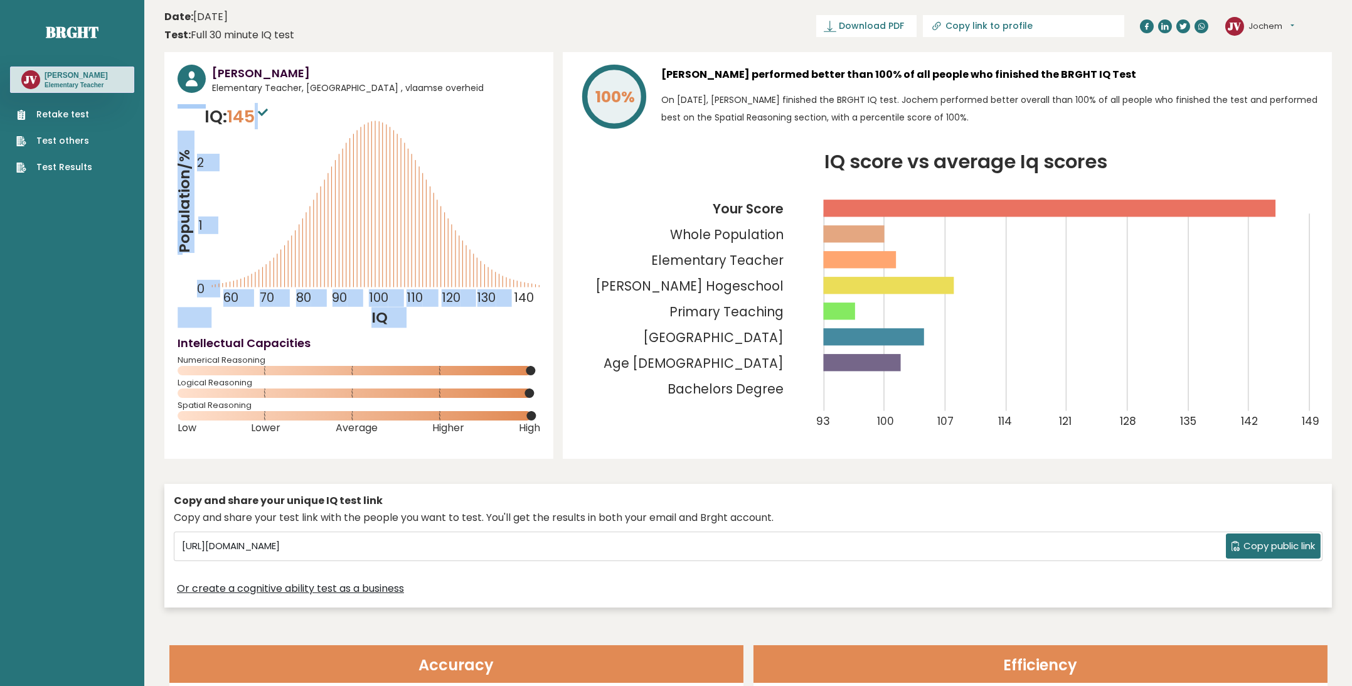
drag, startPoint x: 260, startPoint y: 115, endPoint x: 285, endPoint y: 116, distance: 25.1
click at [285, 116] on div "IQ: 145 Population/% IQ 0 1 2 60 70 80 90 100 110 120 130 140" at bounding box center [359, 216] width 363 height 224
click at [285, 116] on icon "Population/% IQ 0 1 2 60 70 80 90 100 110 120 130 140" at bounding box center [359, 216] width 363 height 224
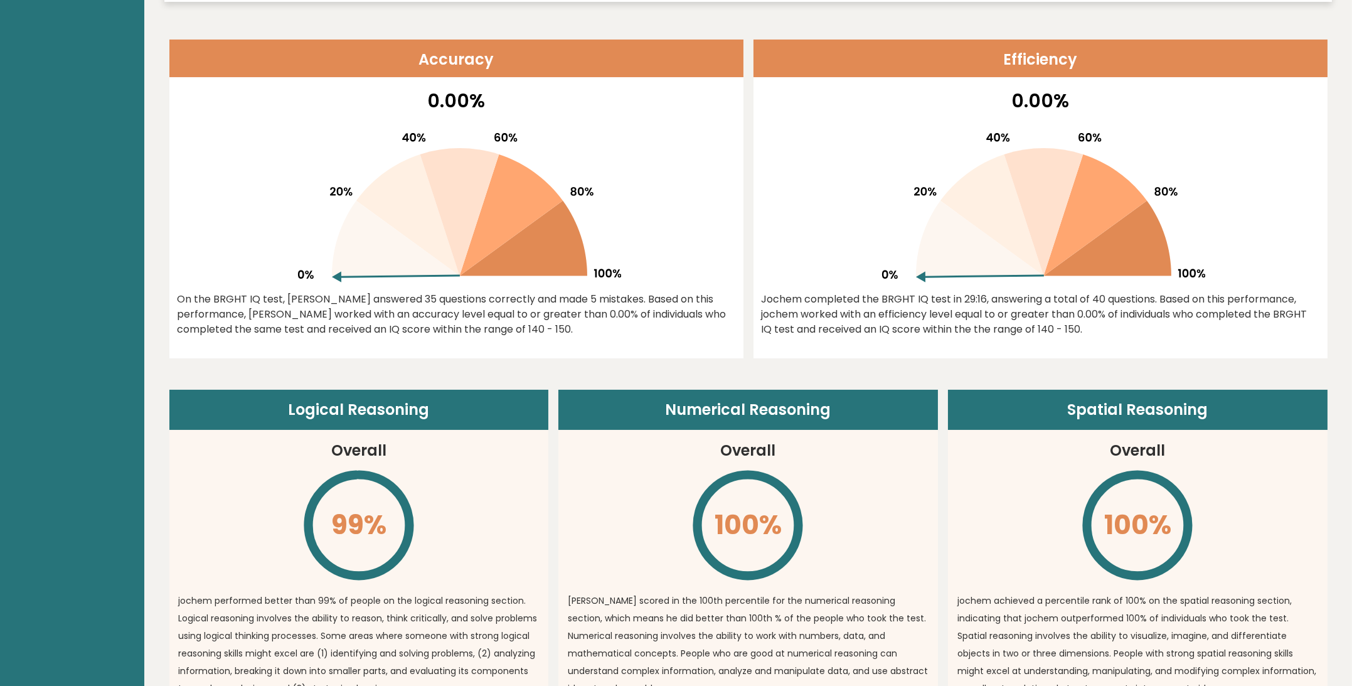
drag, startPoint x: 719, startPoint y: 88, endPoint x: 718, endPoint y: 168, distance: 79.7
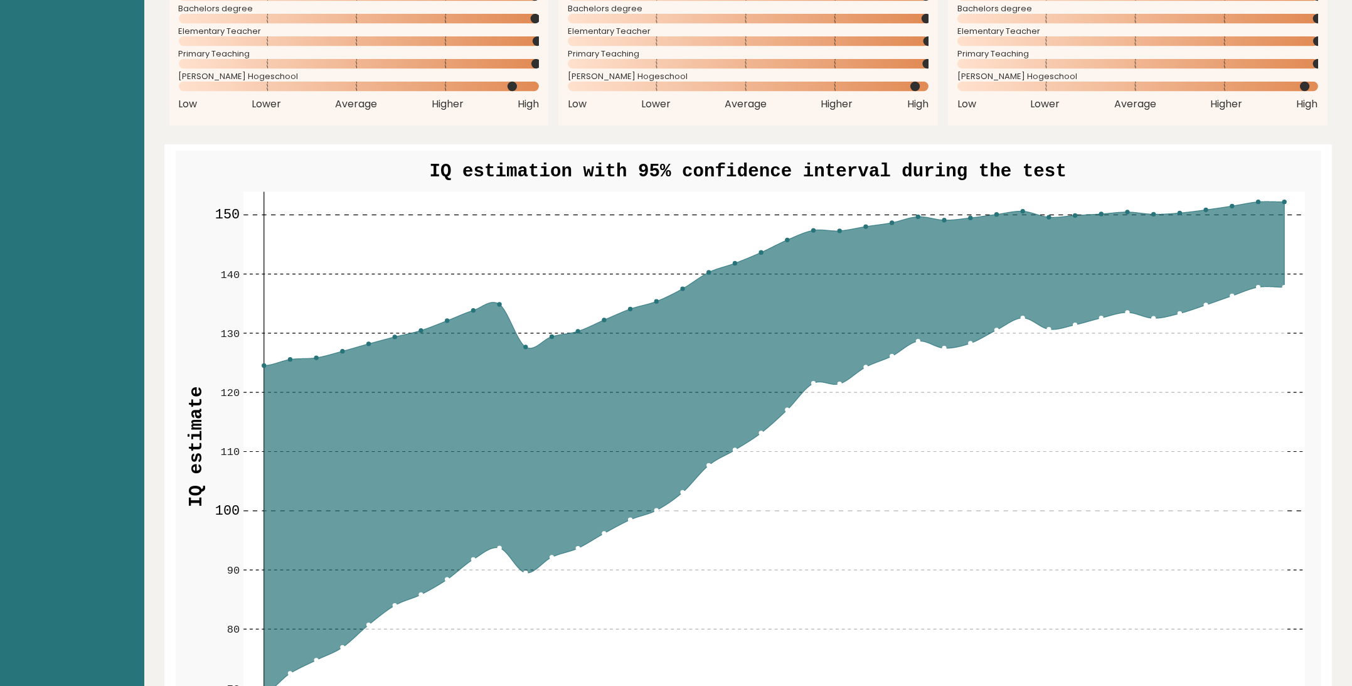
drag, startPoint x: 728, startPoint y: 245, endPoint x: 725, endPoint y: 378, distance: 133.7
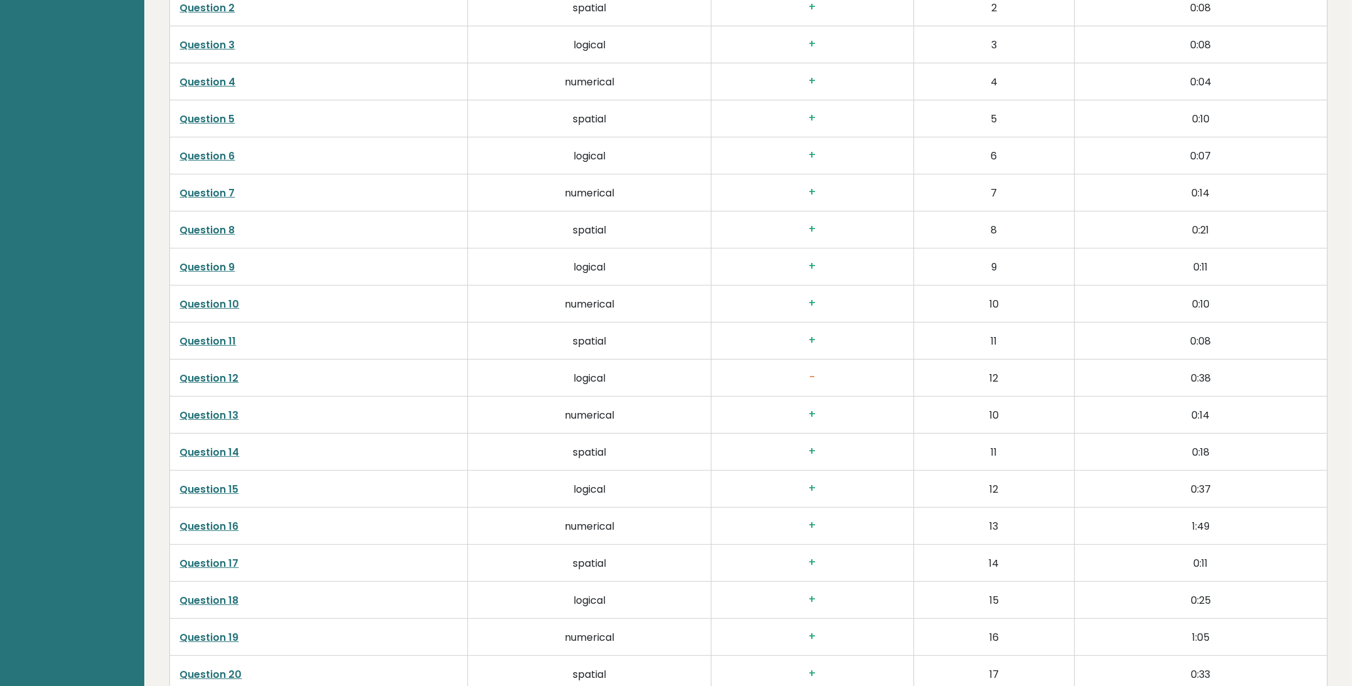
scroll to position [2323, 0]
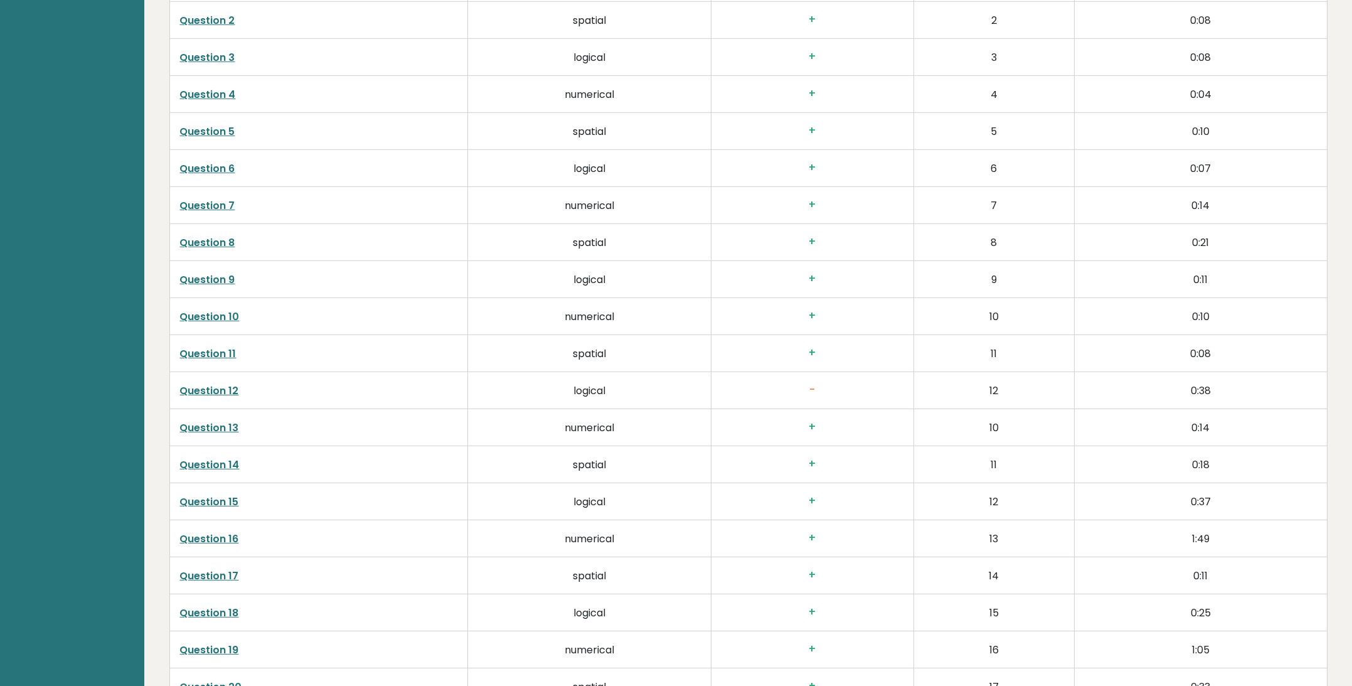
click at [226, 383] on link "Question 12" at bounding box center [209, 390] width 59 height 14
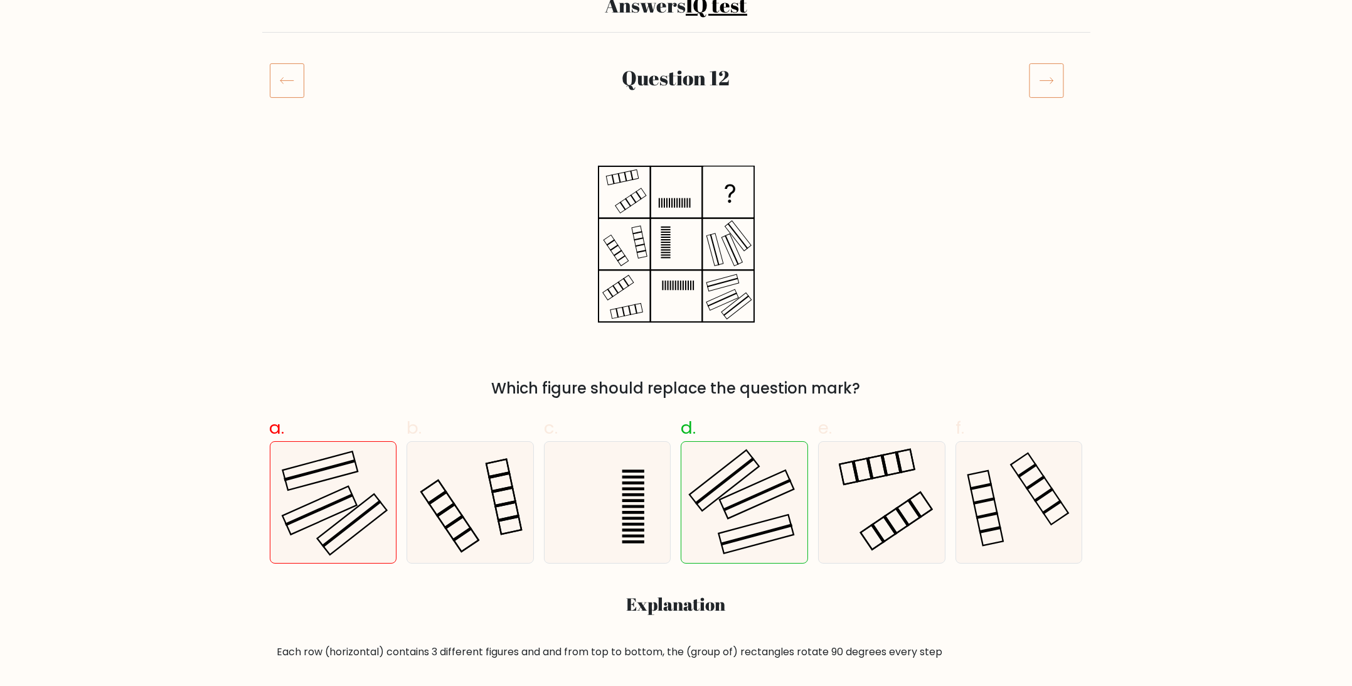
scroll to position [142, 0]
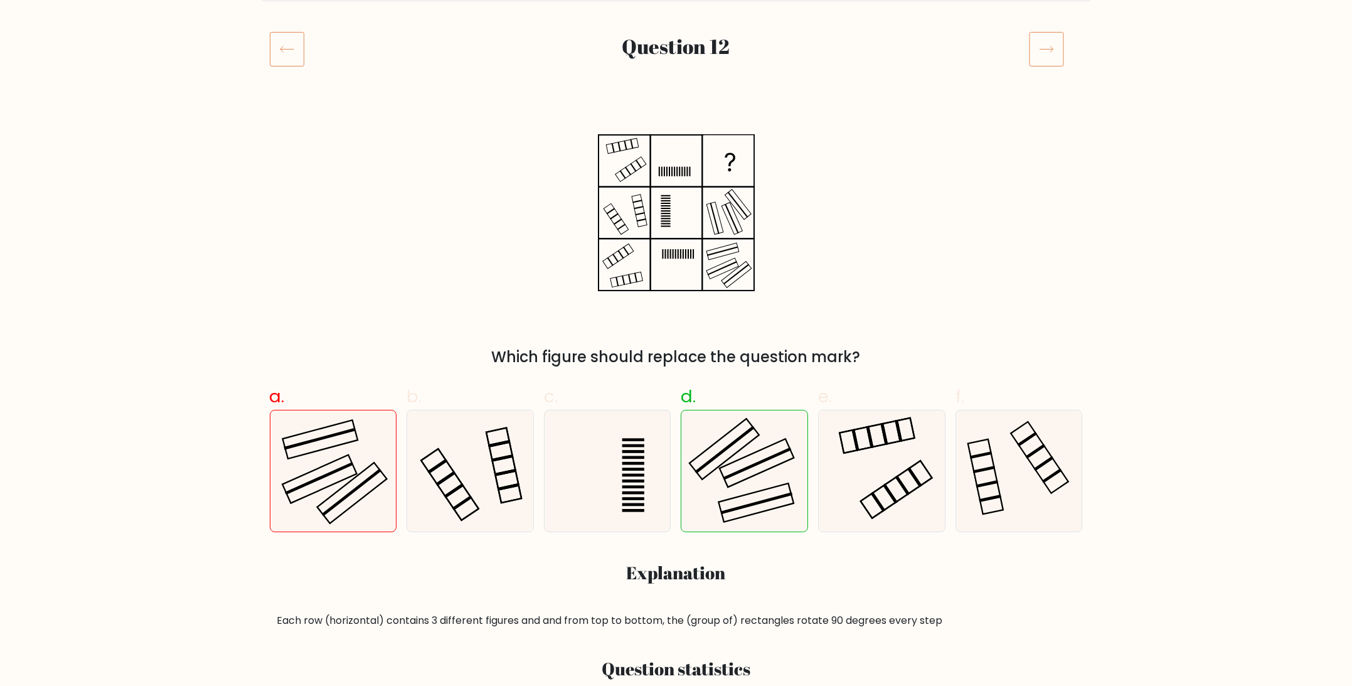
drag, startPoint x: 905, startPoint y: 242, endPoint x: 911, endPoint y: 296, distance: 53.6
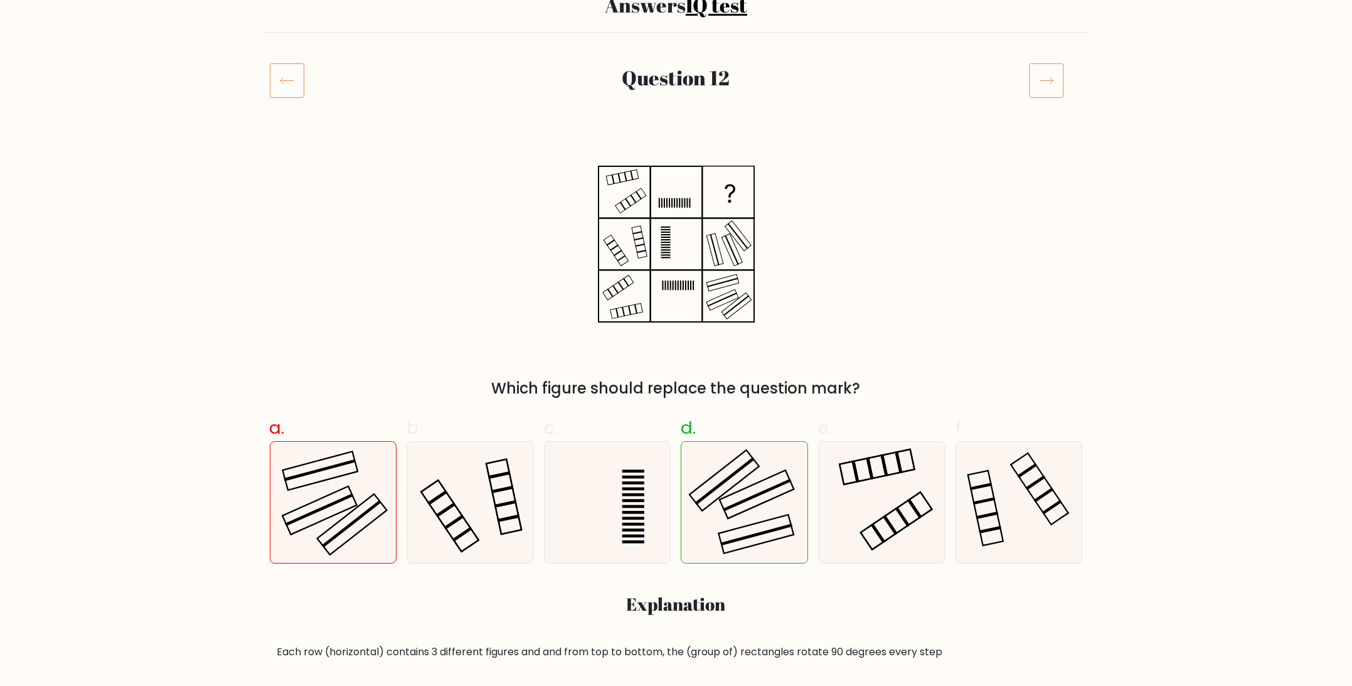
scroll to position [0, 0]
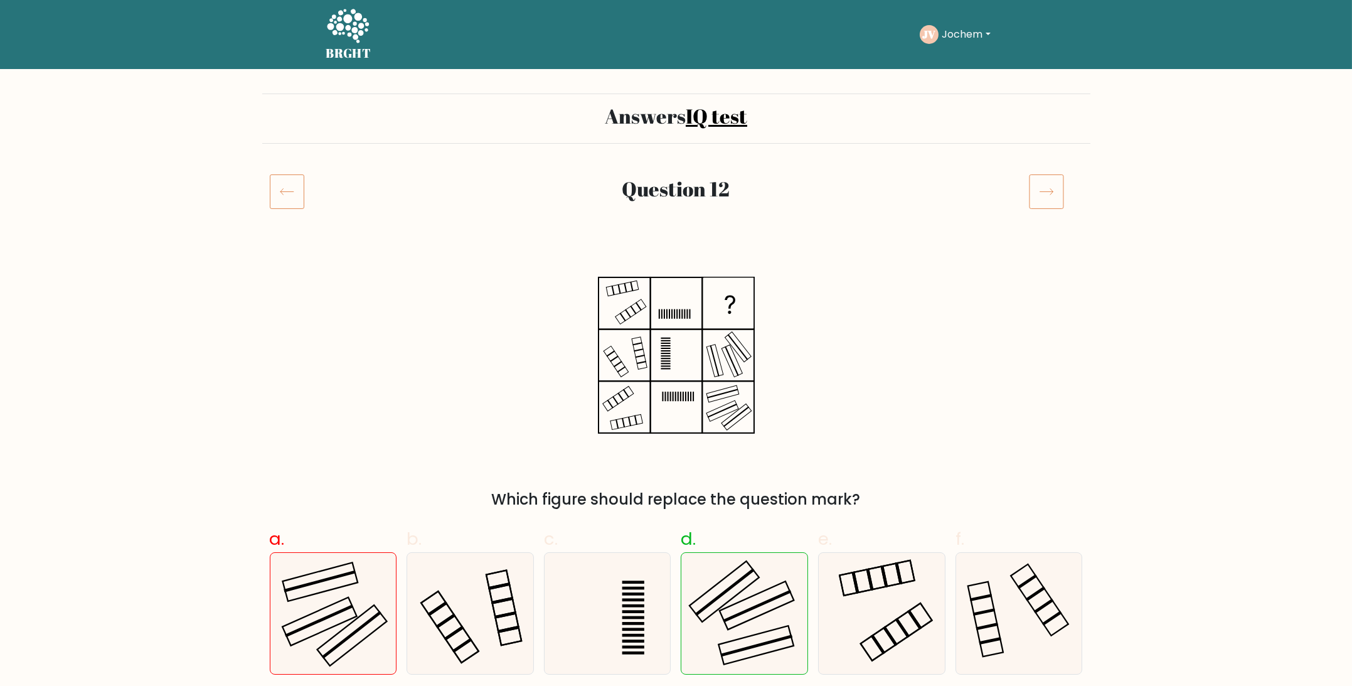
drag, startPoint x: 466, startPoint y: 244, endPoint x: 660, endPoint y: 60, distance: 267.6
click at [934, 38] on text "JV" at bounding box center [928, 34] width 13 height 14
click at [958, 38] on button "Jochem" at bounding box center [967, 34] width 56 height 16
click at [711, 120] on link "IQ test" at bounding box center [716, 115] width 61 height 27
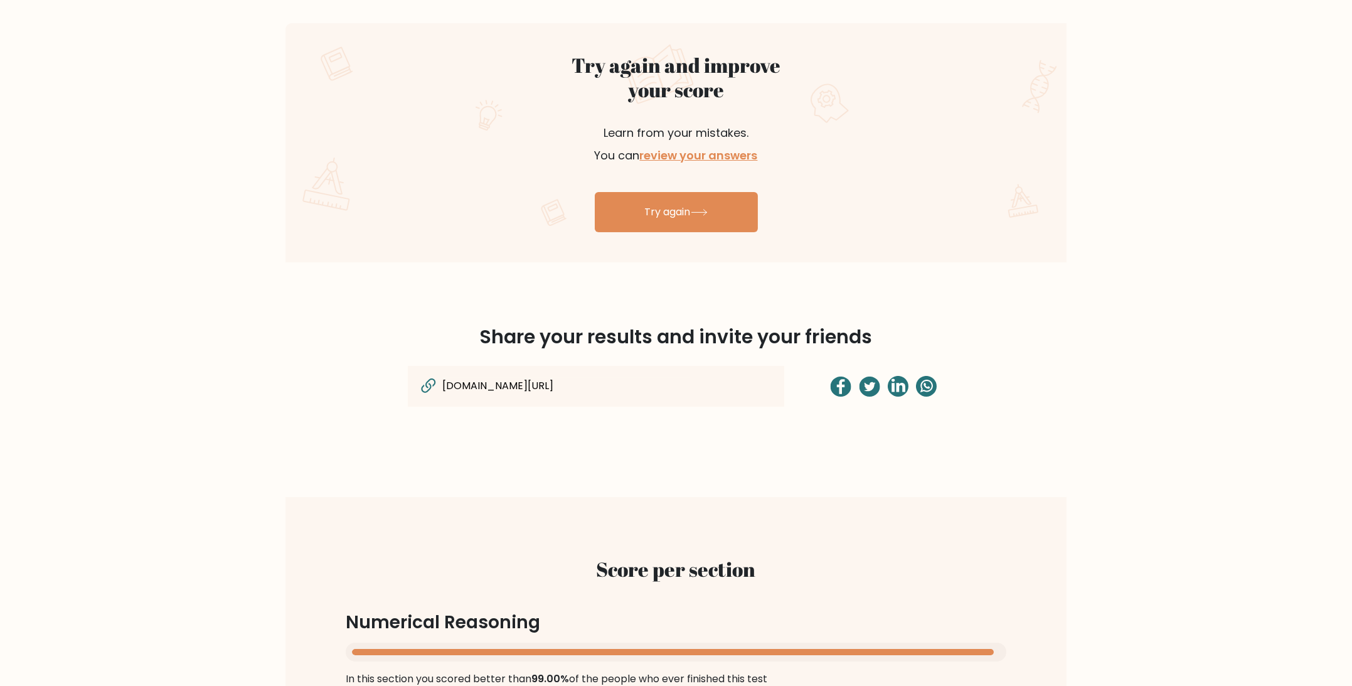
drag, startPoint x: 1070, startPoint y: 192, endPoint x: 1084, endPoint y: 244, distance: 54.0
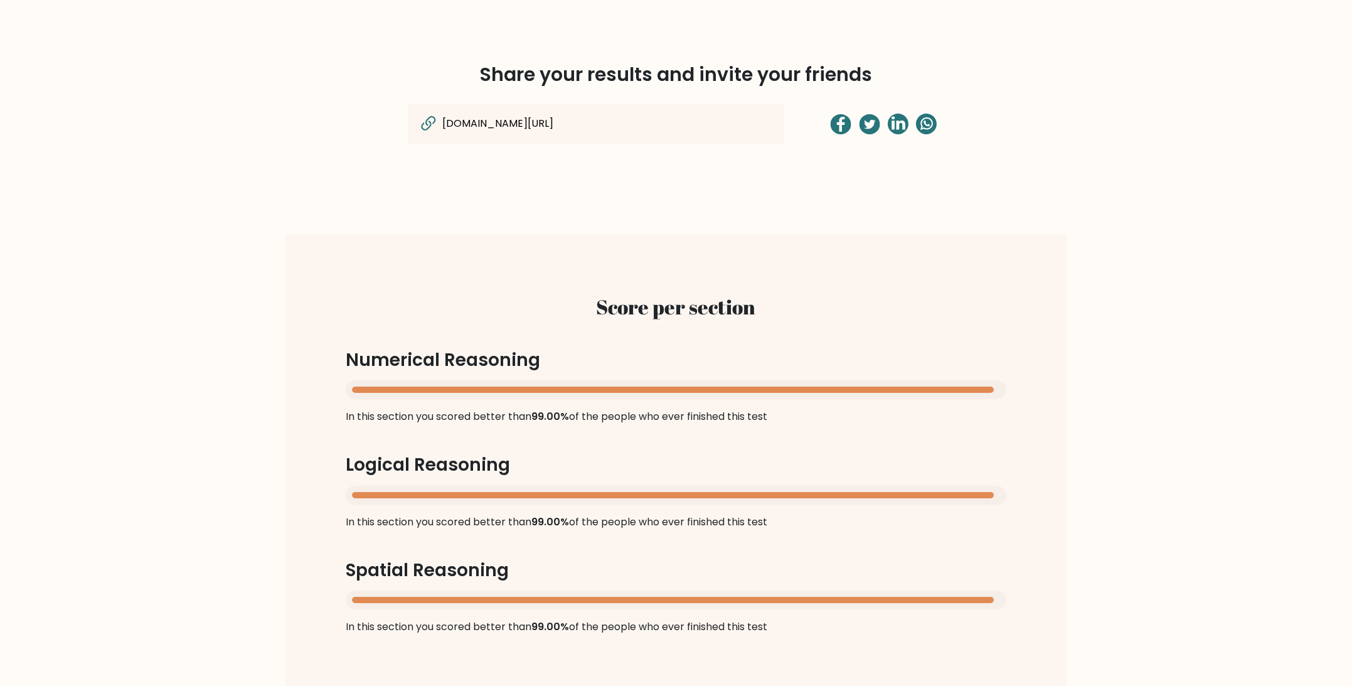
scroll to position [1158, 0]
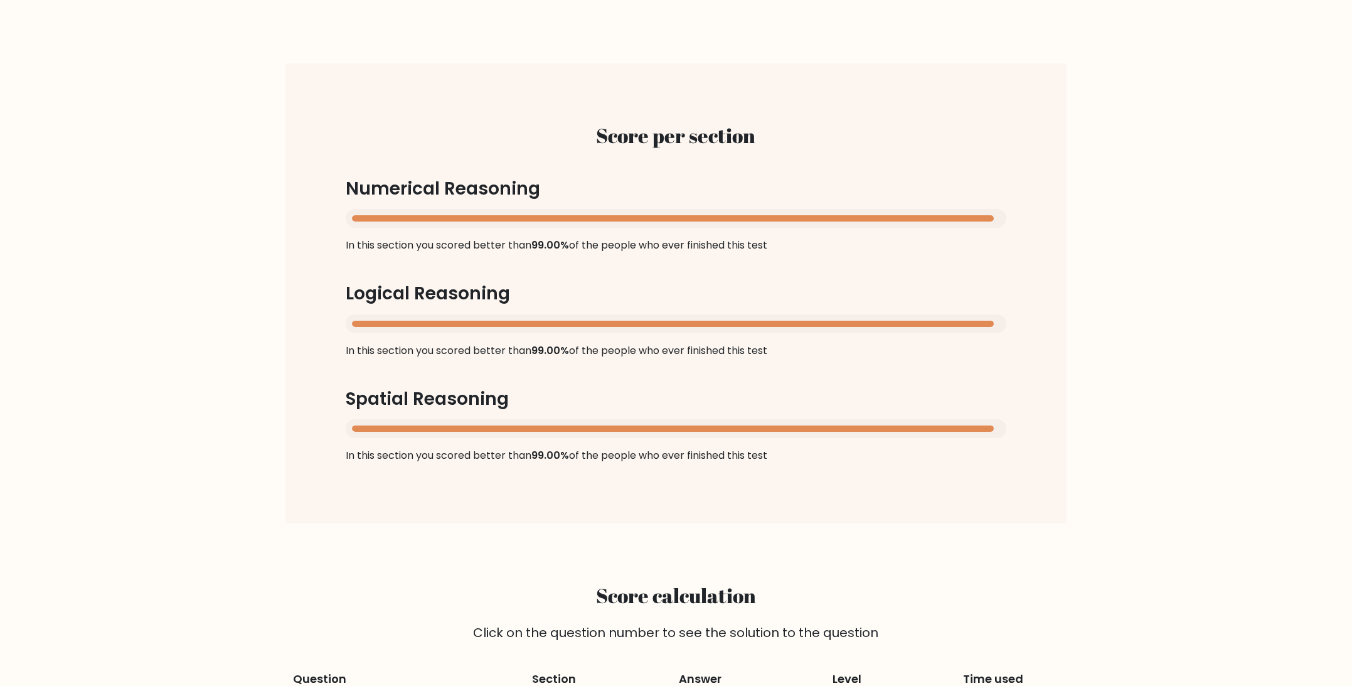
drag, startPoint x: 1088, startPoint y: 206, endPoint x: 1098, endPoint y: 323, distance: 117.1
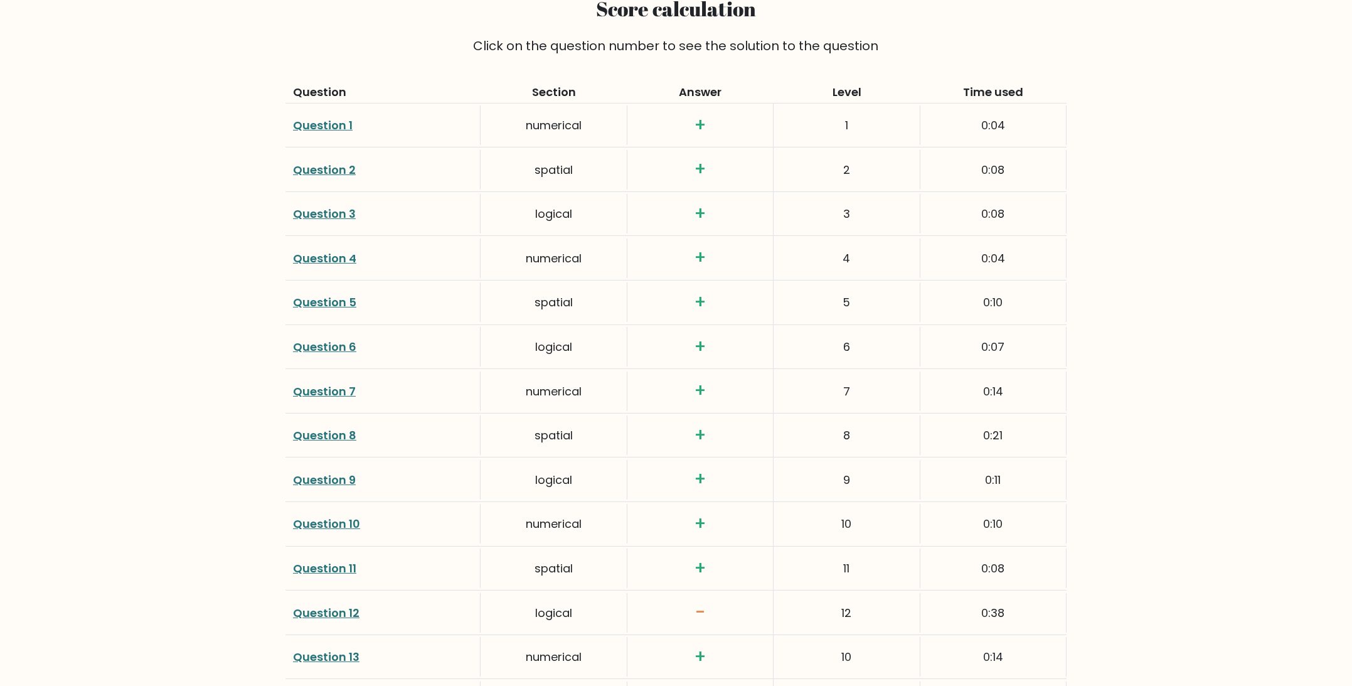
drag, startPoint x: 1112, startPoint y: 238, endPoint x: 1117, endPoint y: 345, distance: 106.7
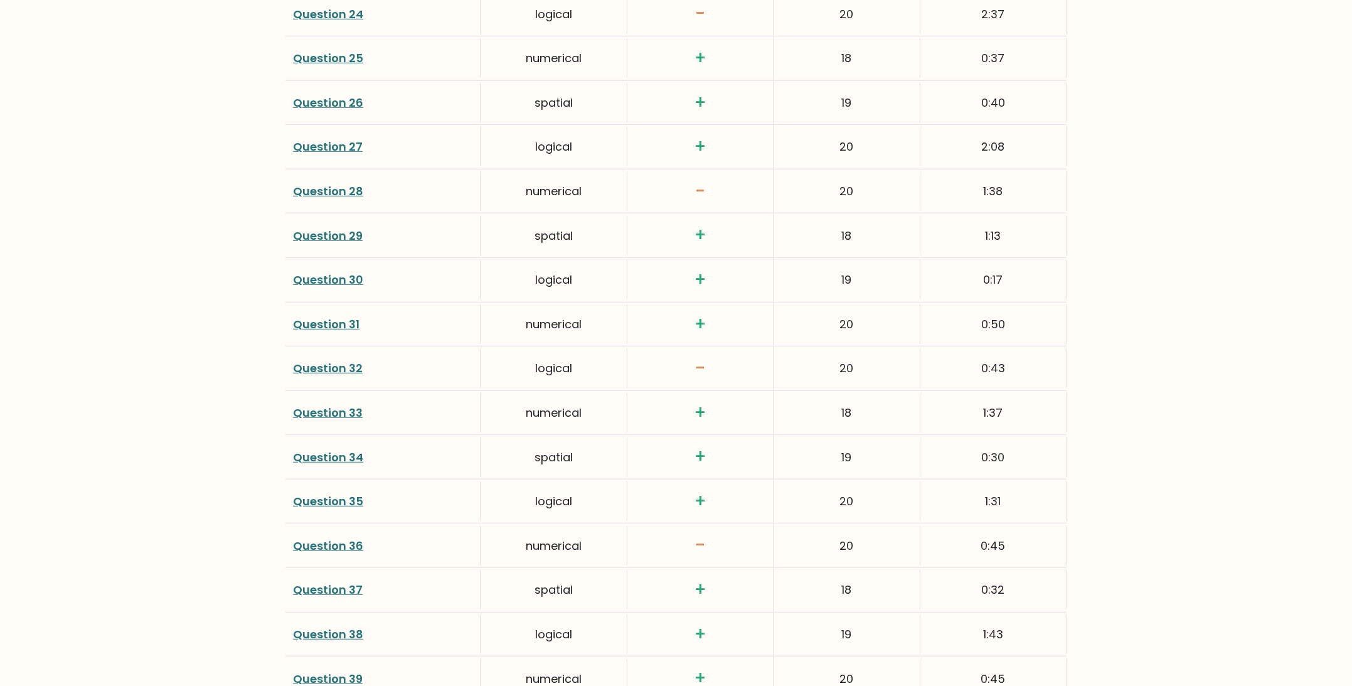
scroll to position [3091, 0]
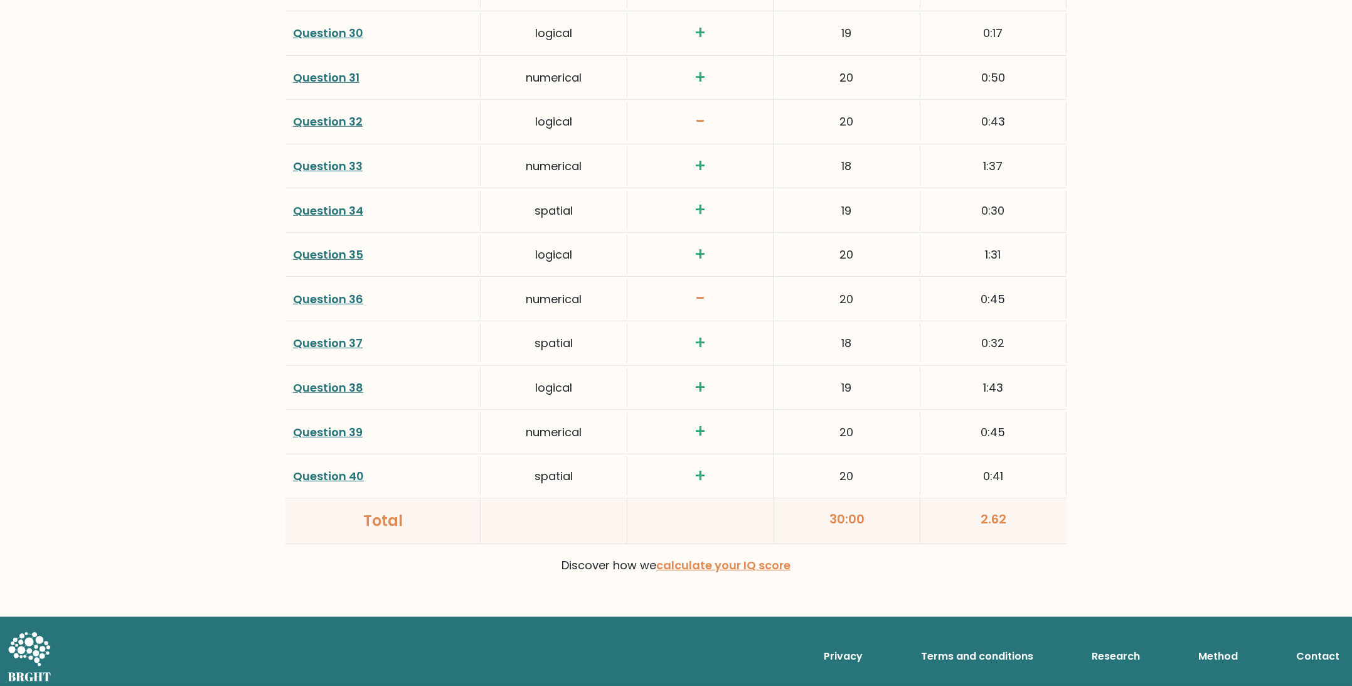
drag, startPoint x: 1138, startPoint y: 304, endPoint x: 1147, endPoint y: 503, distance: 198.5
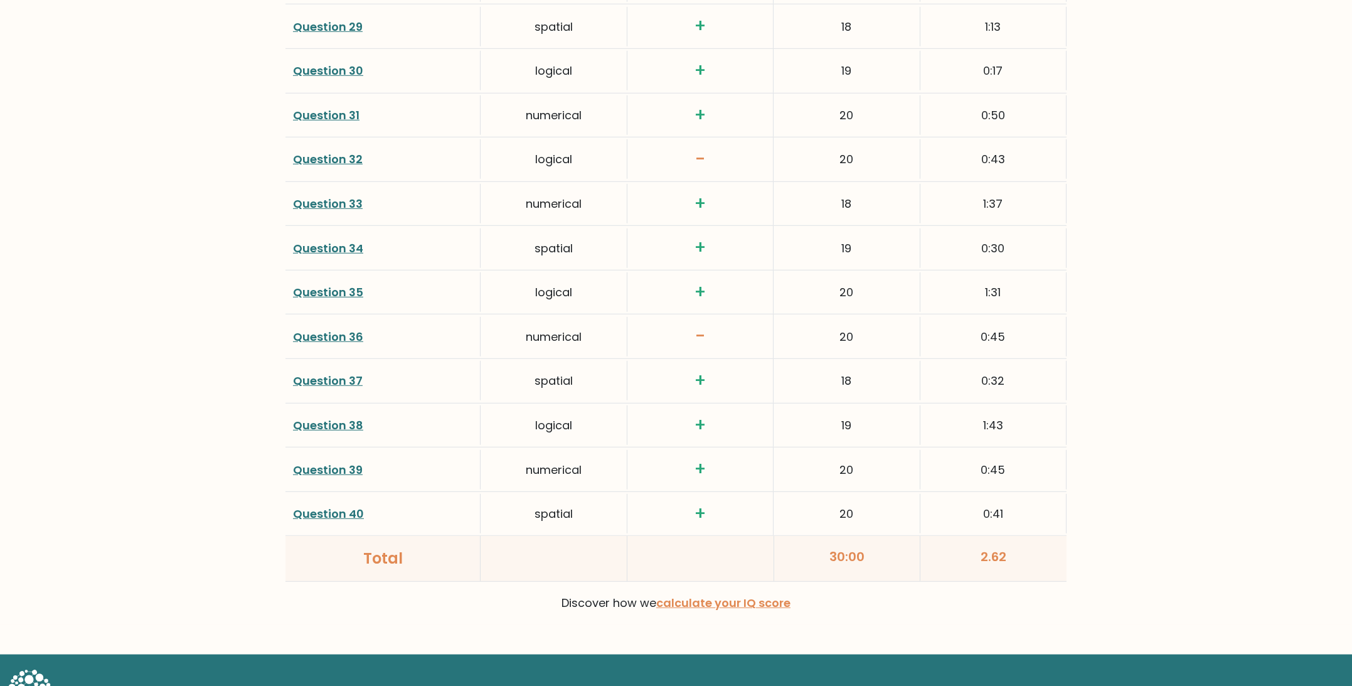
drag, startPoint x: 1053, startPoint y: 363, endPoint x: 1060, endPoint y: 304, distance: 59.3
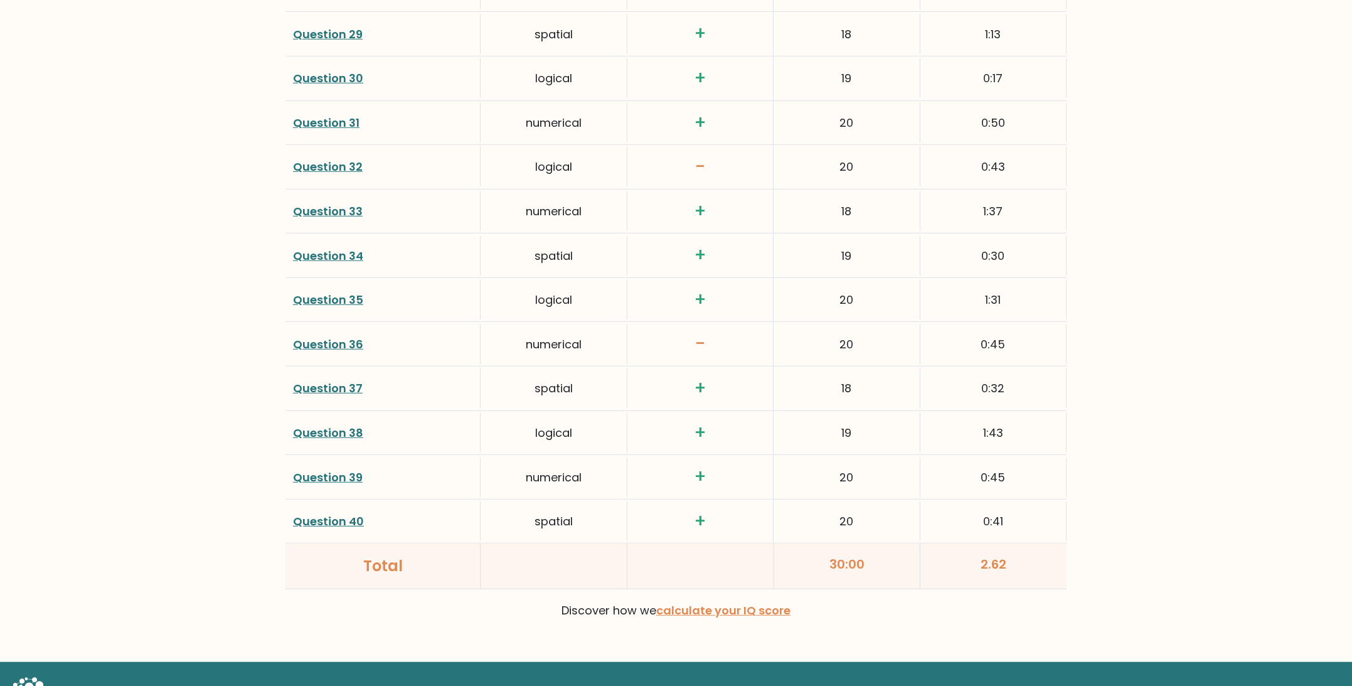
drag, startPoint x: 351, startPoint y: 347, endPoint x: 347, endPoint y: 338, distance: 9.6
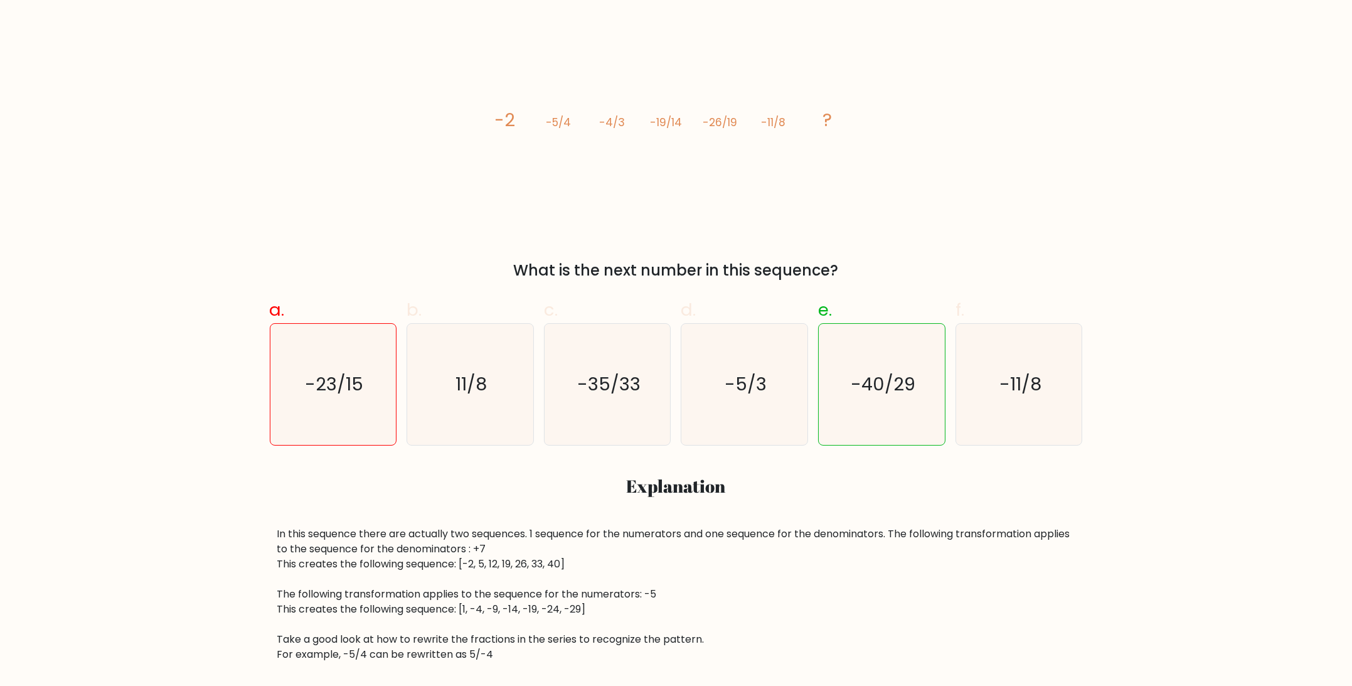
drag, startPoint x: 1000, startPoint y: 279, endPoint x: 1005, endPoint y: 316, distance: 37.4
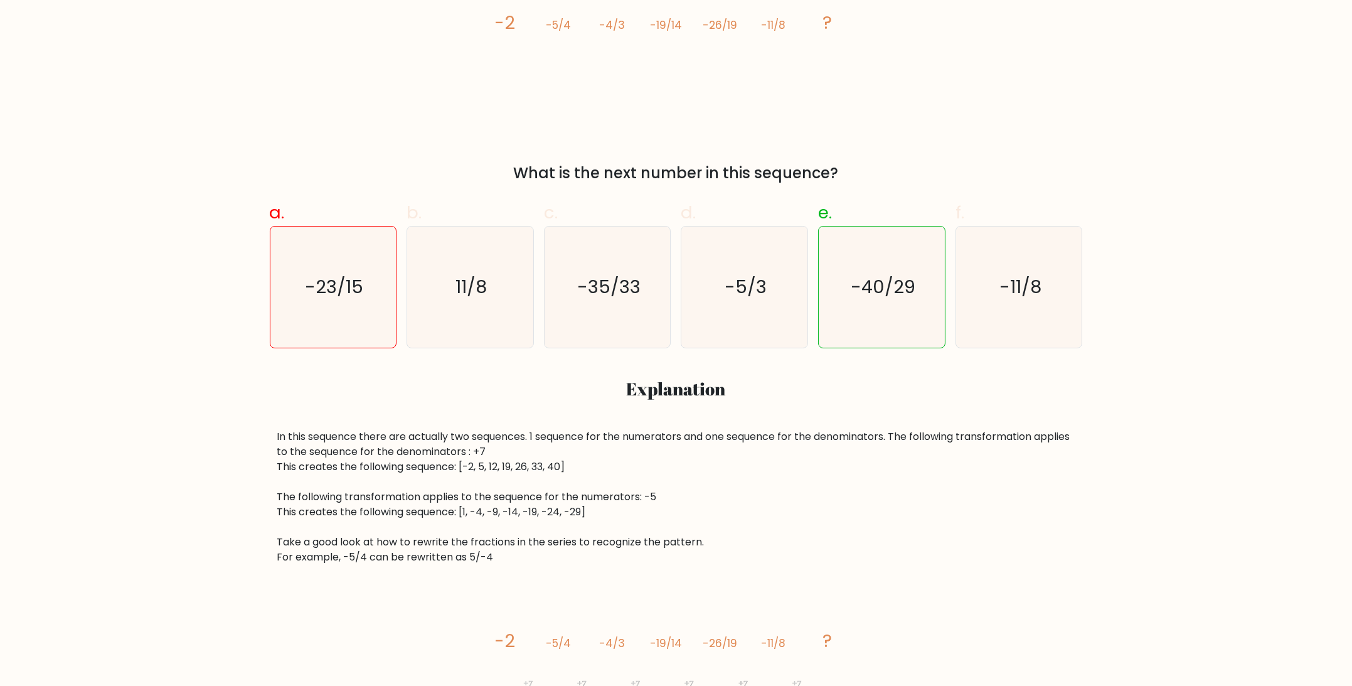
scroll to position [390, 0]
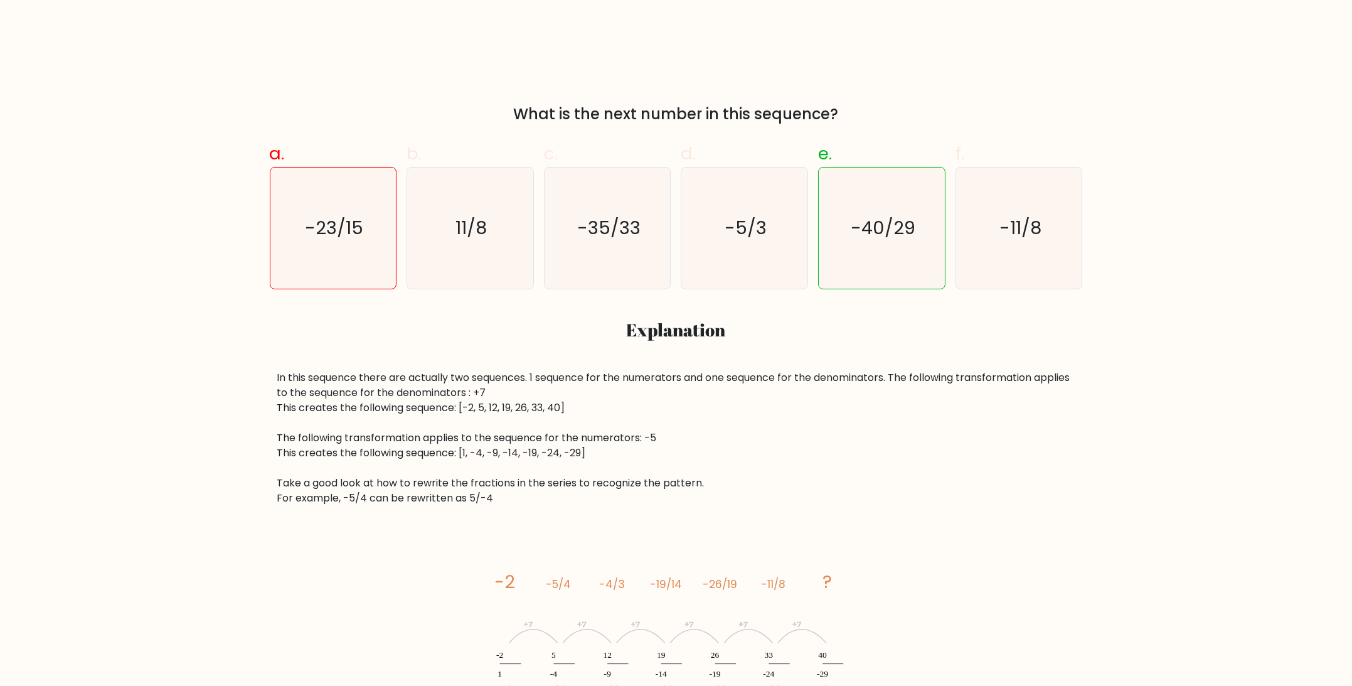
drag, startPoint x: 1156, startPoint y: 260, endPoint x: 1015, endPoint y: 395, distance: 195.2
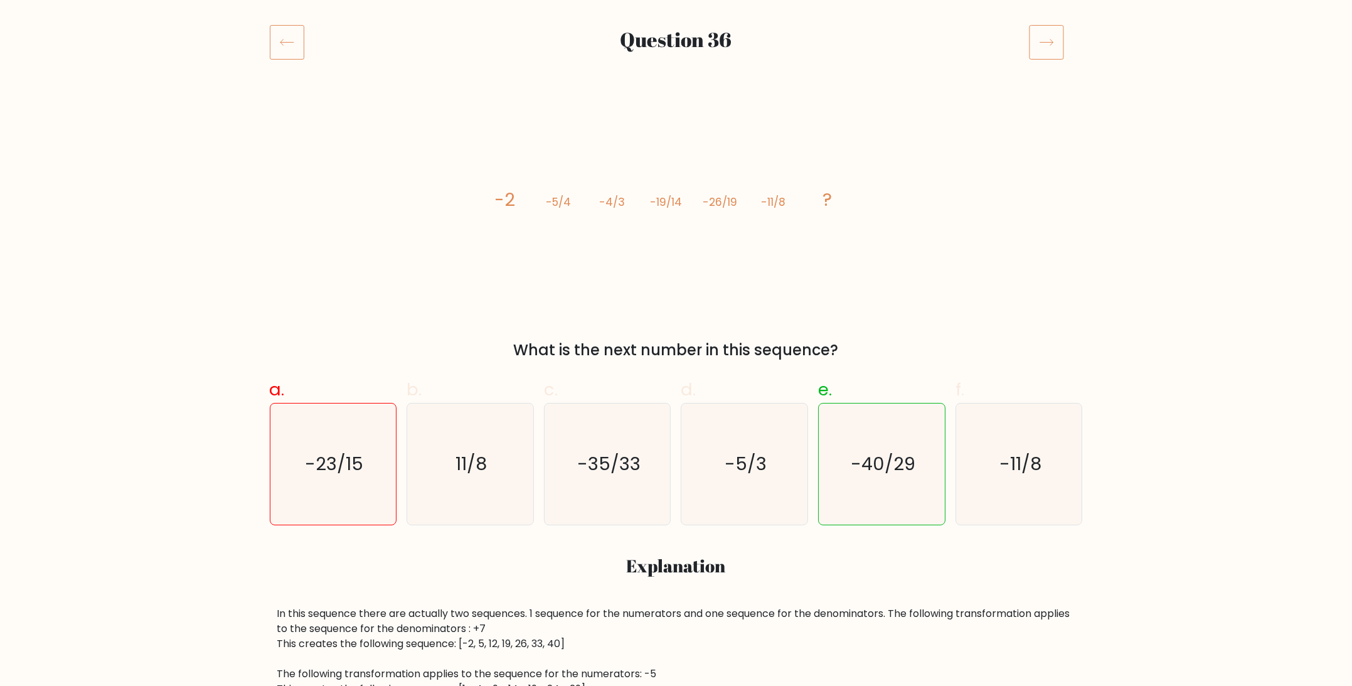
scroll to position [148, 0]
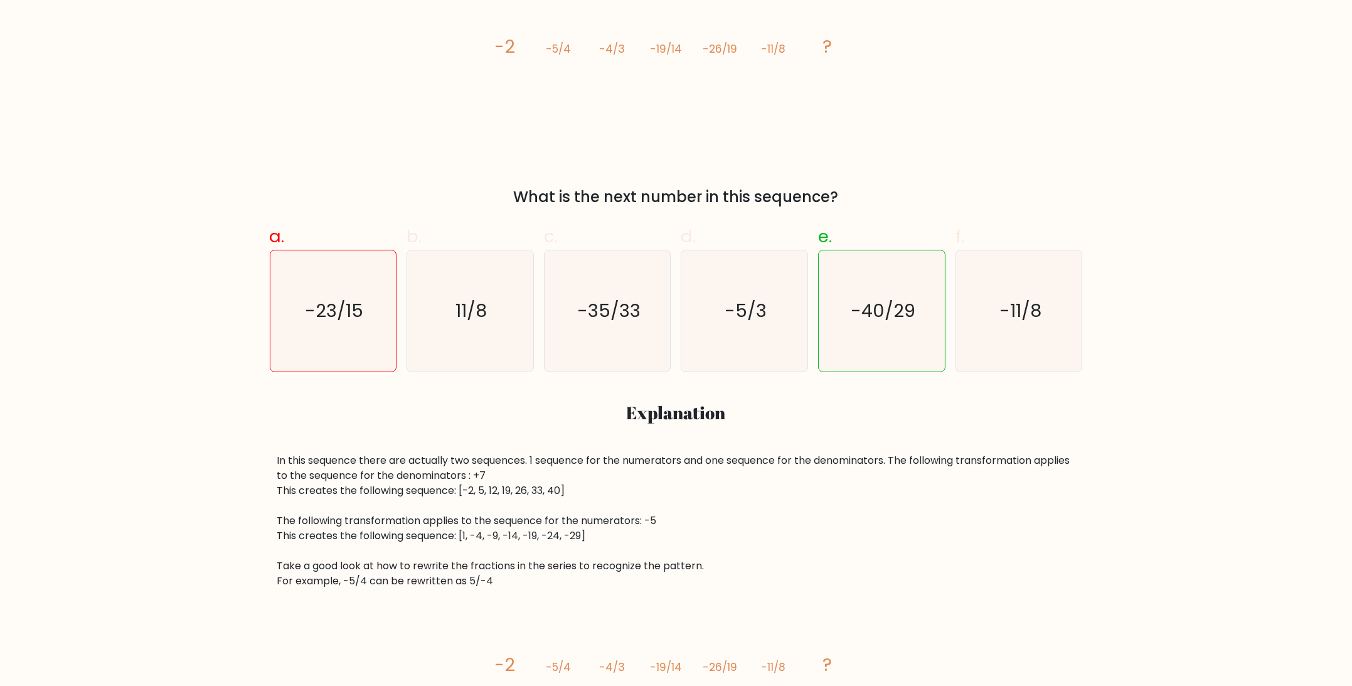
drag, startPoint x: 219, startPoint y: 349, endPoint x: 212, endPoint y: 392, distance: 43.2
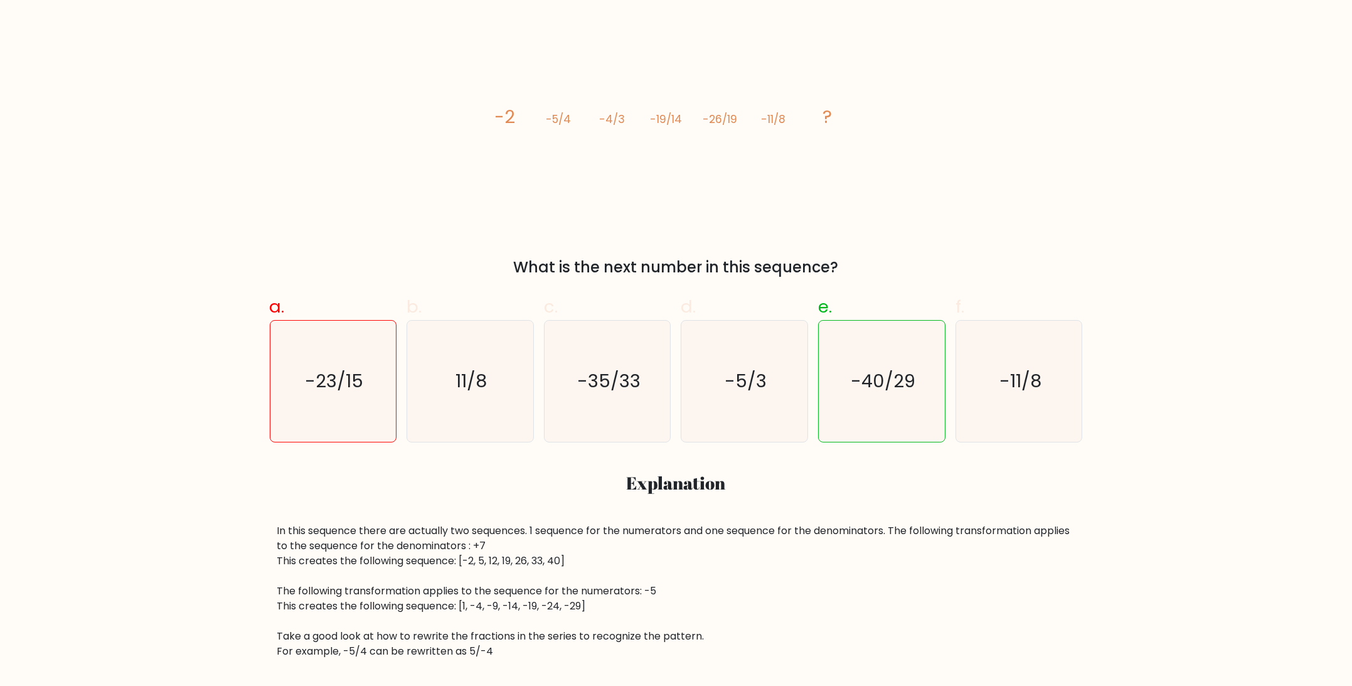
scroll to position [164, 0]
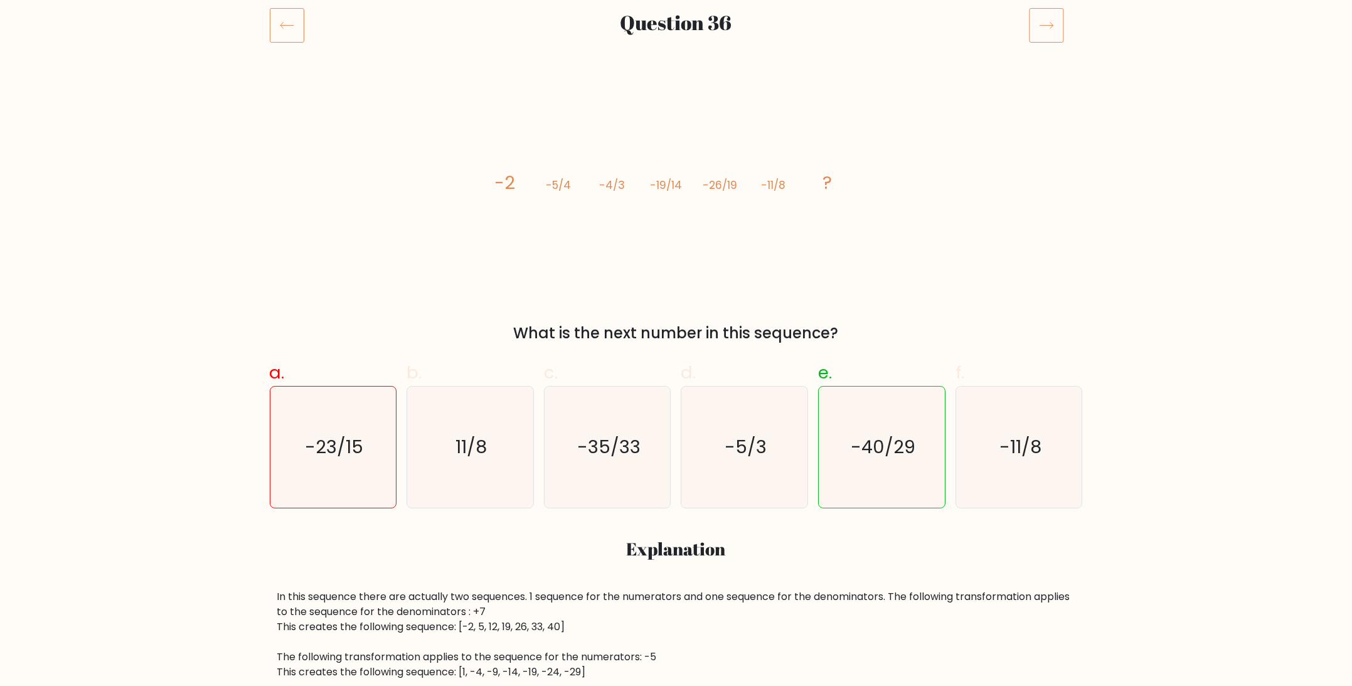
drag, startPoint x: 212, startPoint y: 392, endPoint x: 205, endPoint y: 328, distance: 64.4
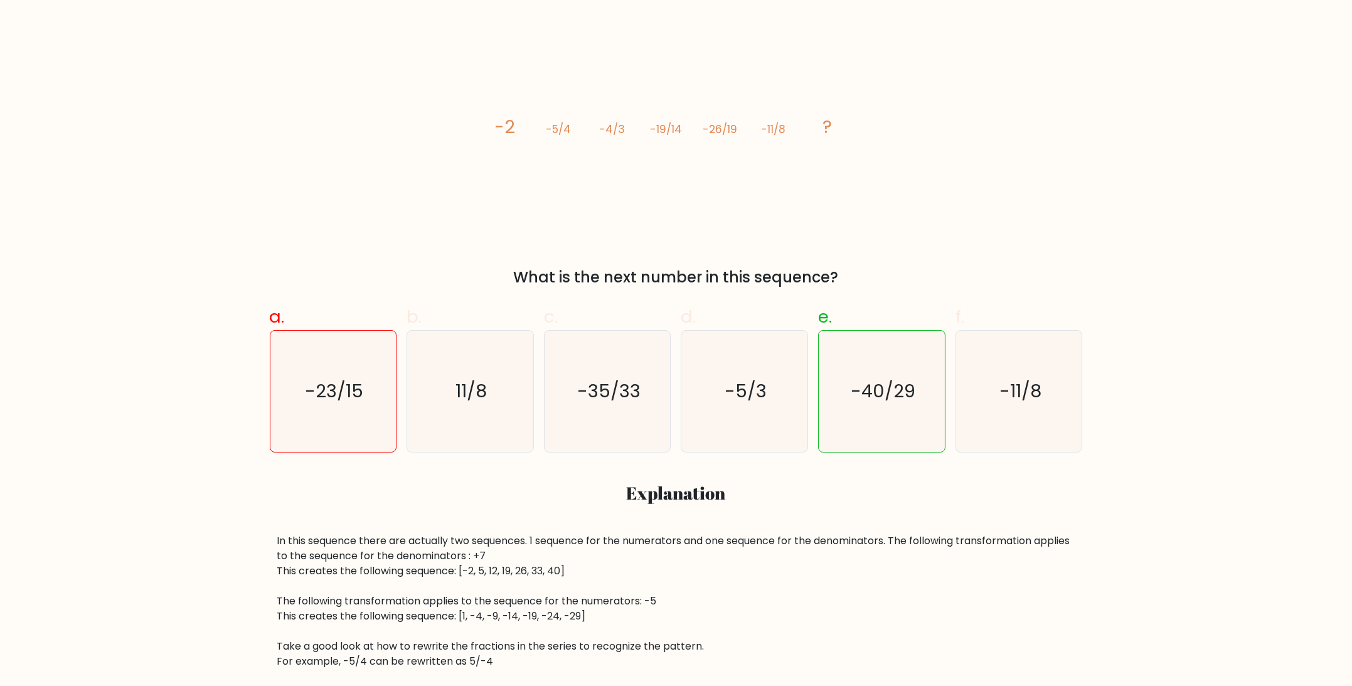
scroll to position [231, 0]
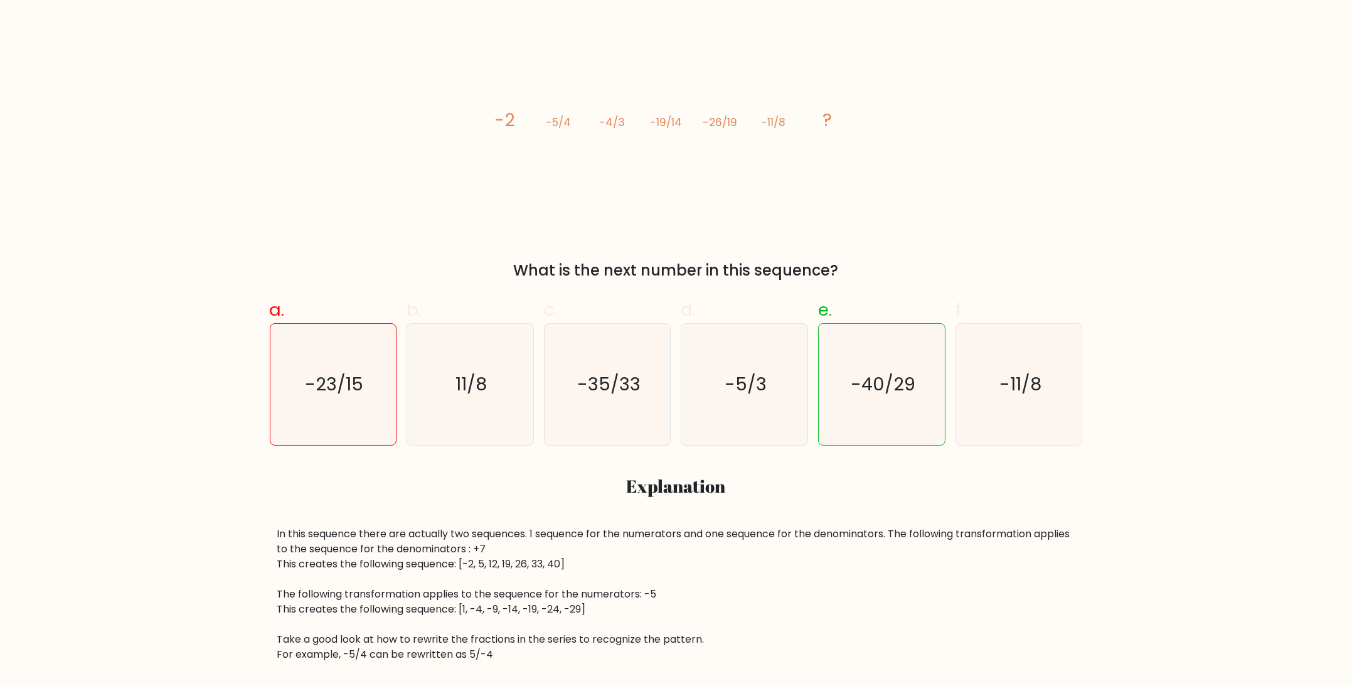
drag, startPoint x: 163, startPoint y: 349, endPoint x: 167, endPoint y: 383, distance: 34.1
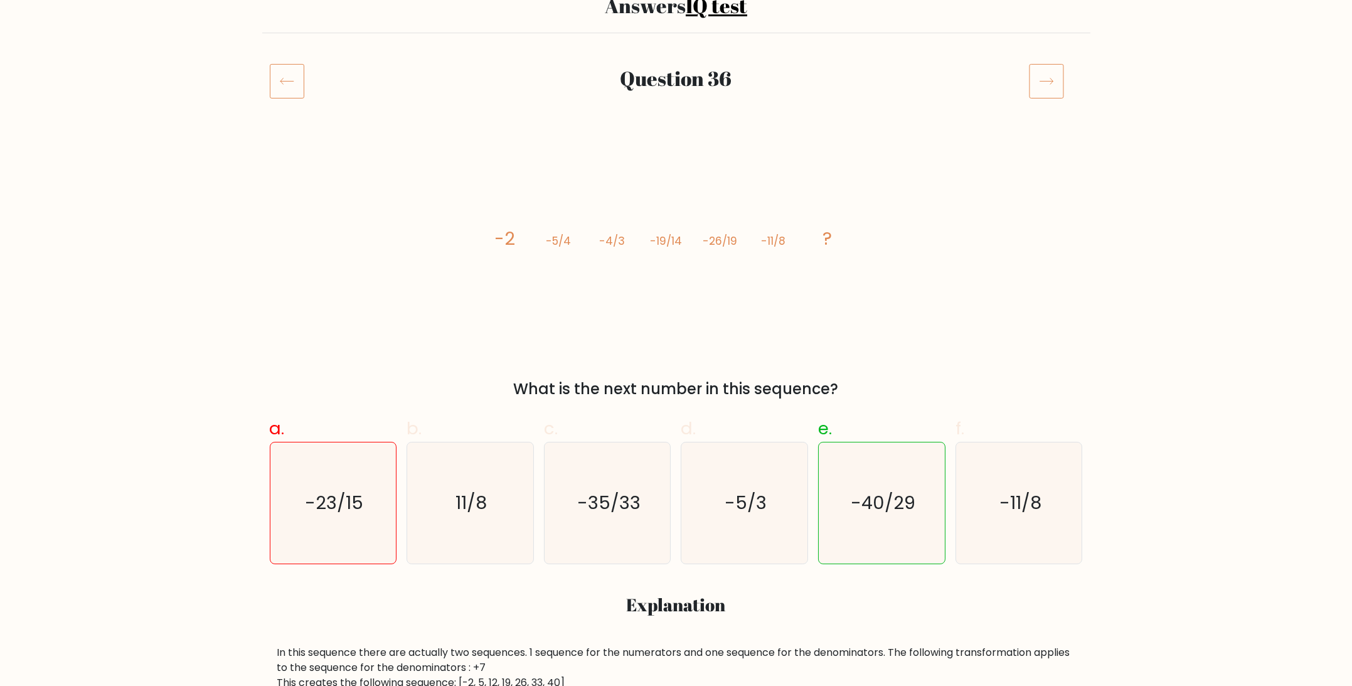
scroll to position [0, 0]
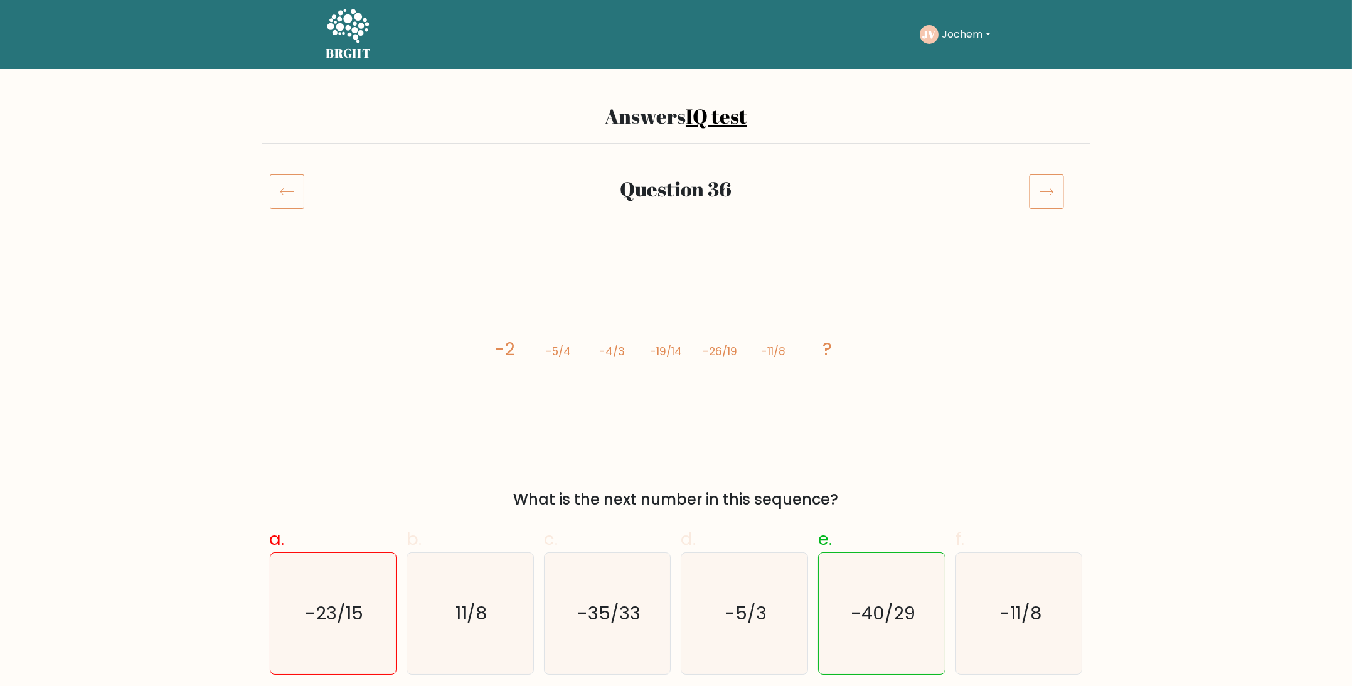
drag, startPoint x: 791, startPoint y: 134, endPoint x: 804, endPoint y: 100, distance: 35.5
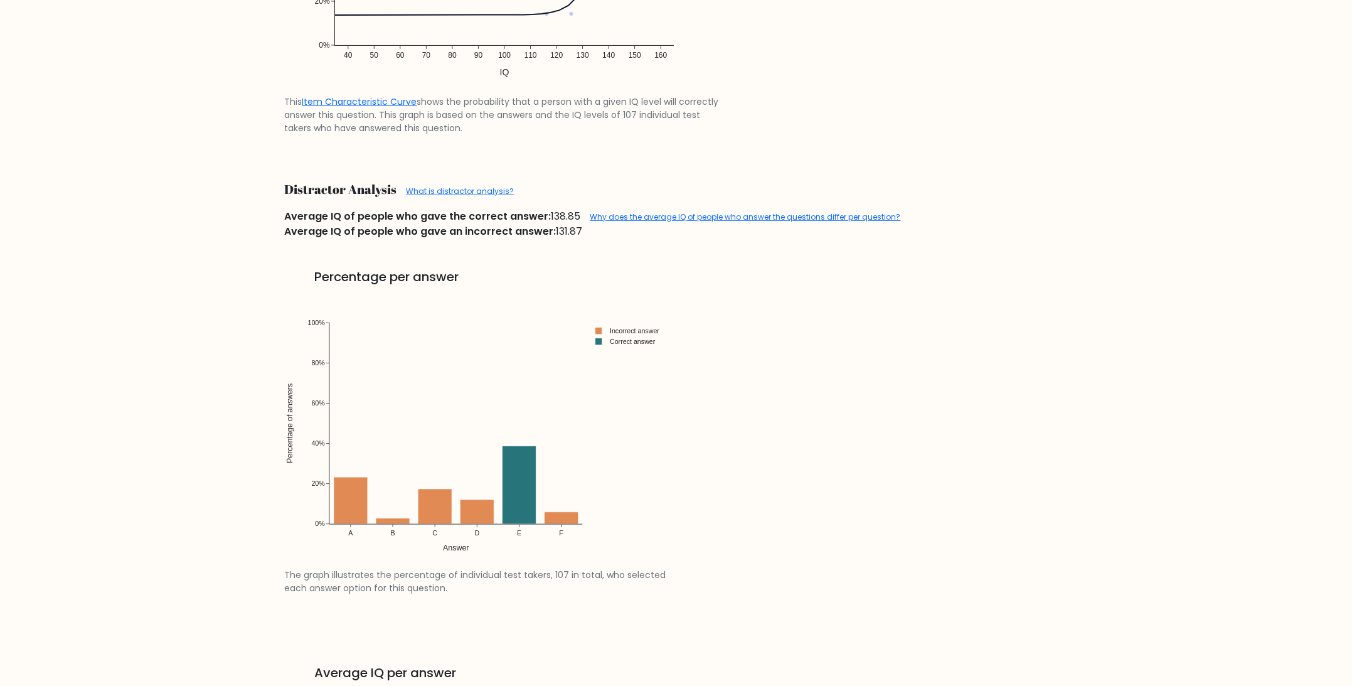
drag, startPoint x: 537, startPoint y: 265, endPoint x: 537, endPoint y: 434, distance: 168.1
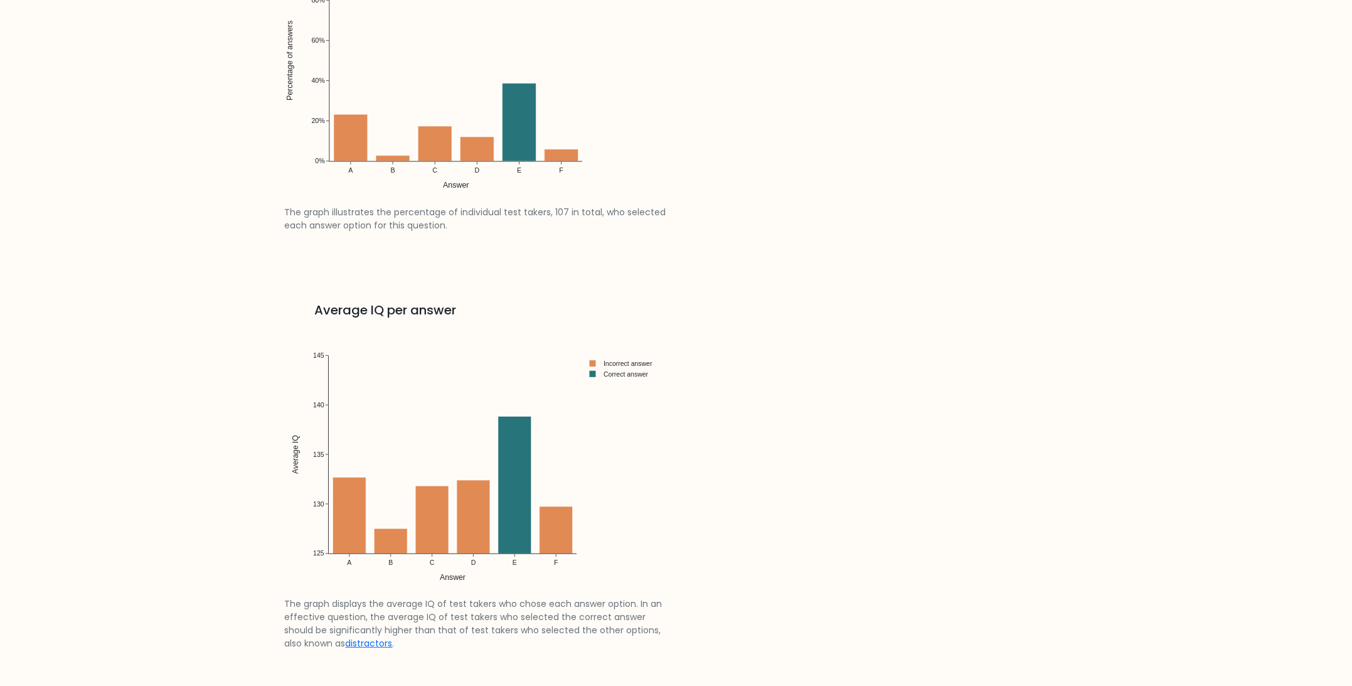
drag, startPoint x: 728, startPoint y: 322, endPoint x: 783, endPoint y: 516, distance: 201.0
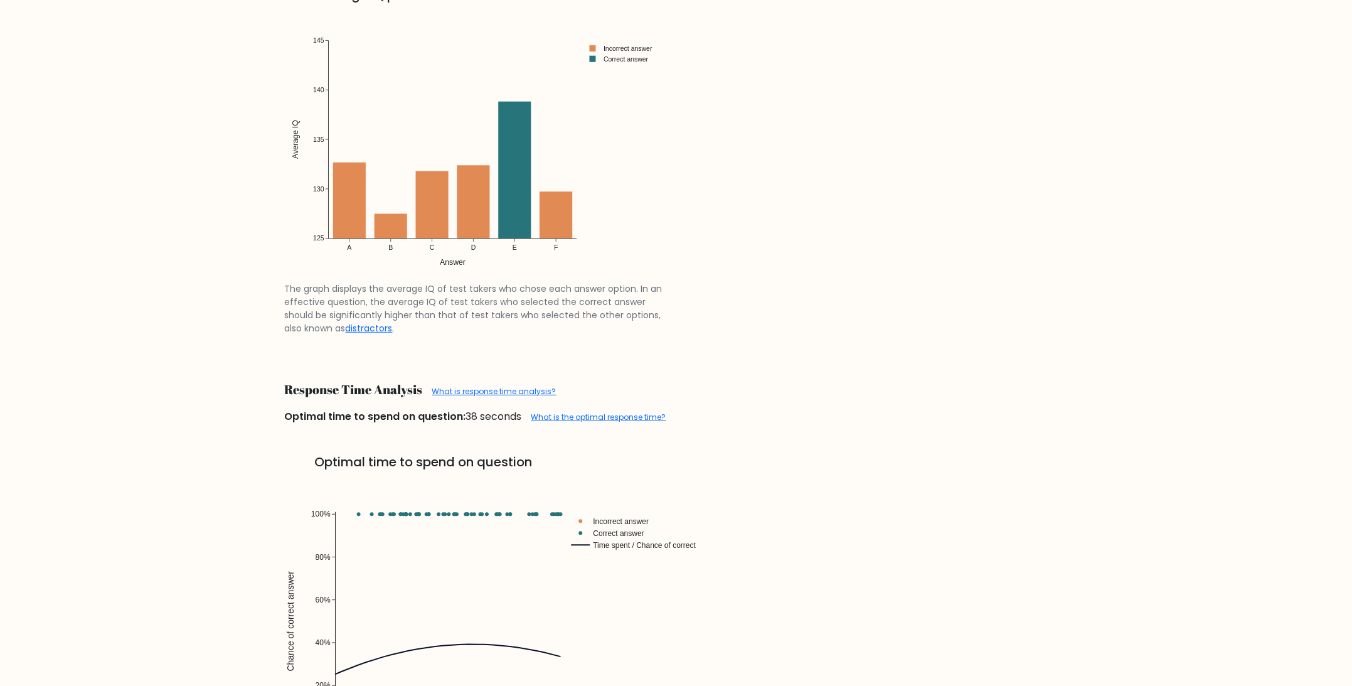
scroll to position [2558, 0]
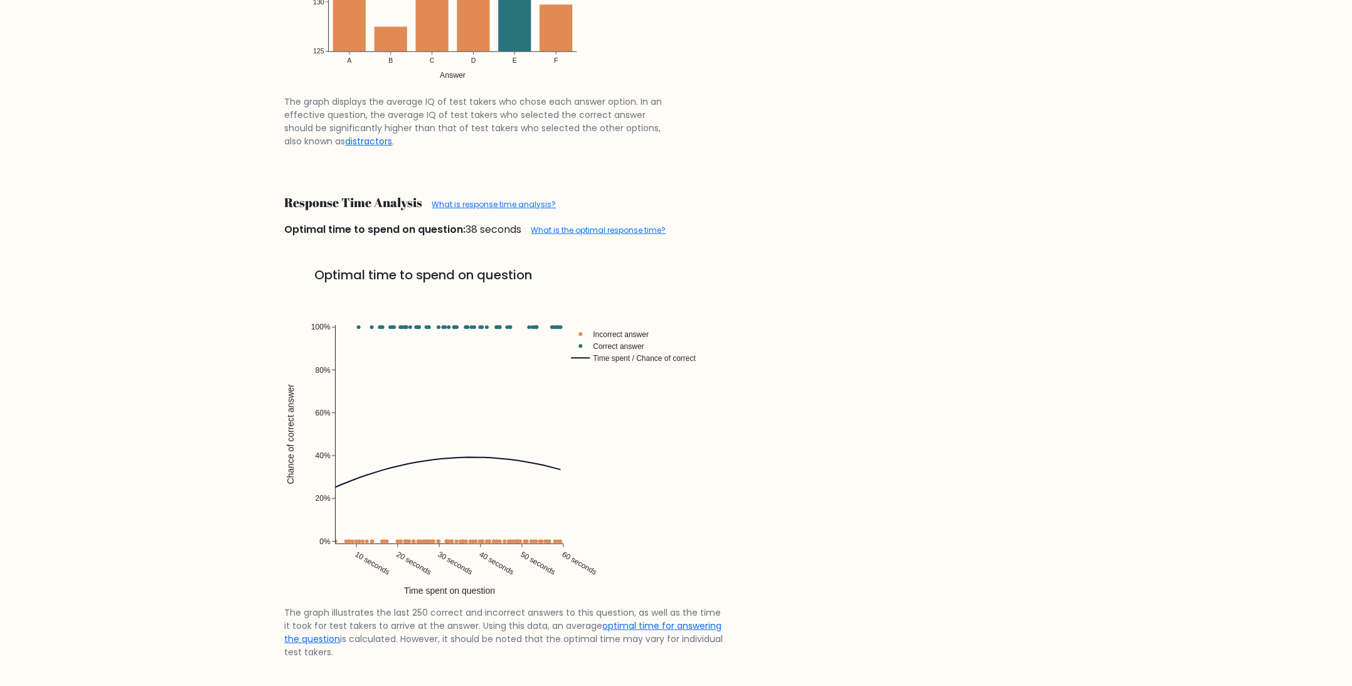
drag, startPoint x: 797, startPoint y: 274, endPoint x: 801, endPoint y: 394, distance: 119.9
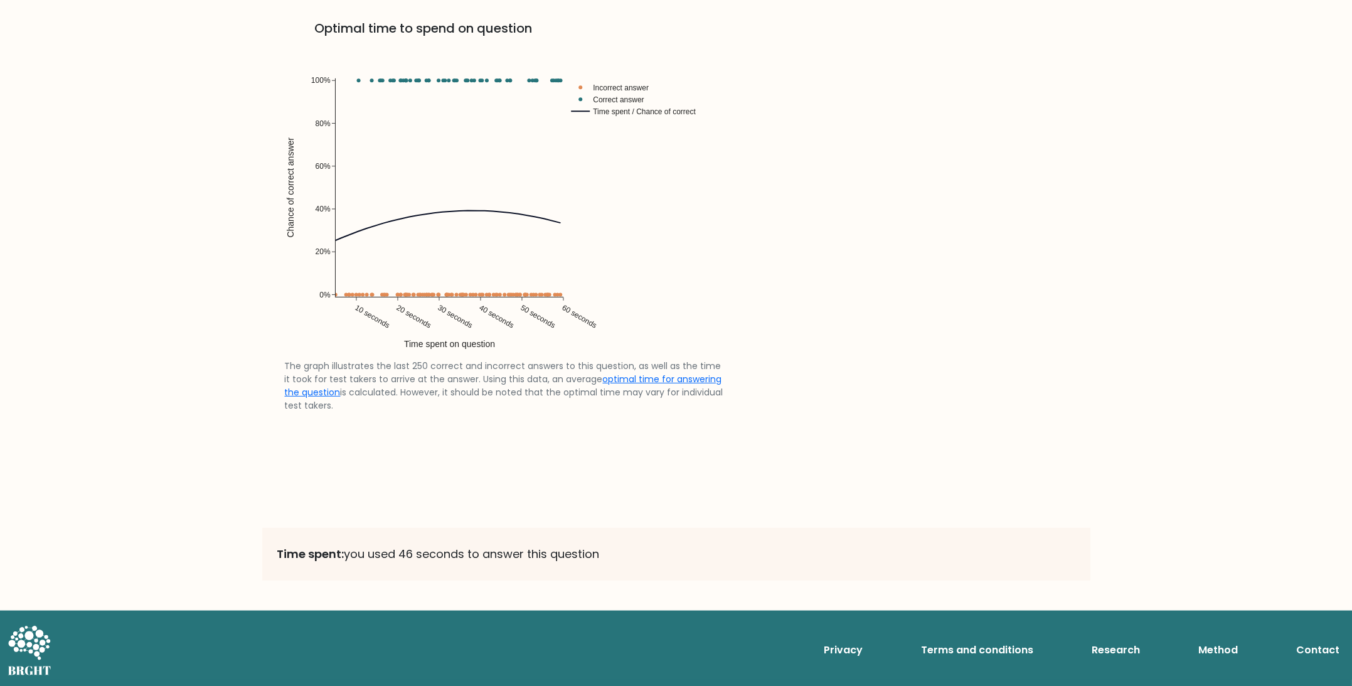
drag, startPoint x: 793, startPoint y: 370, endPoint x: 791, endPoint y: 491, distance: 121.1
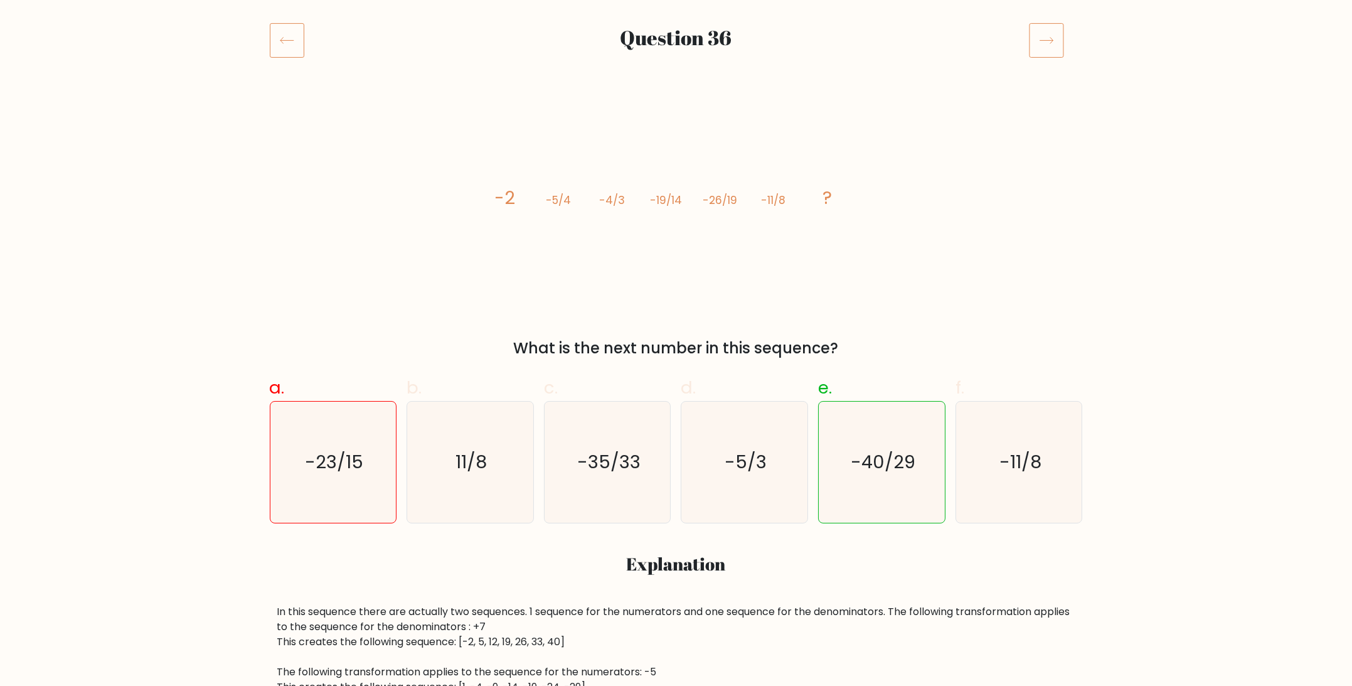
scroll to position [0, 0]
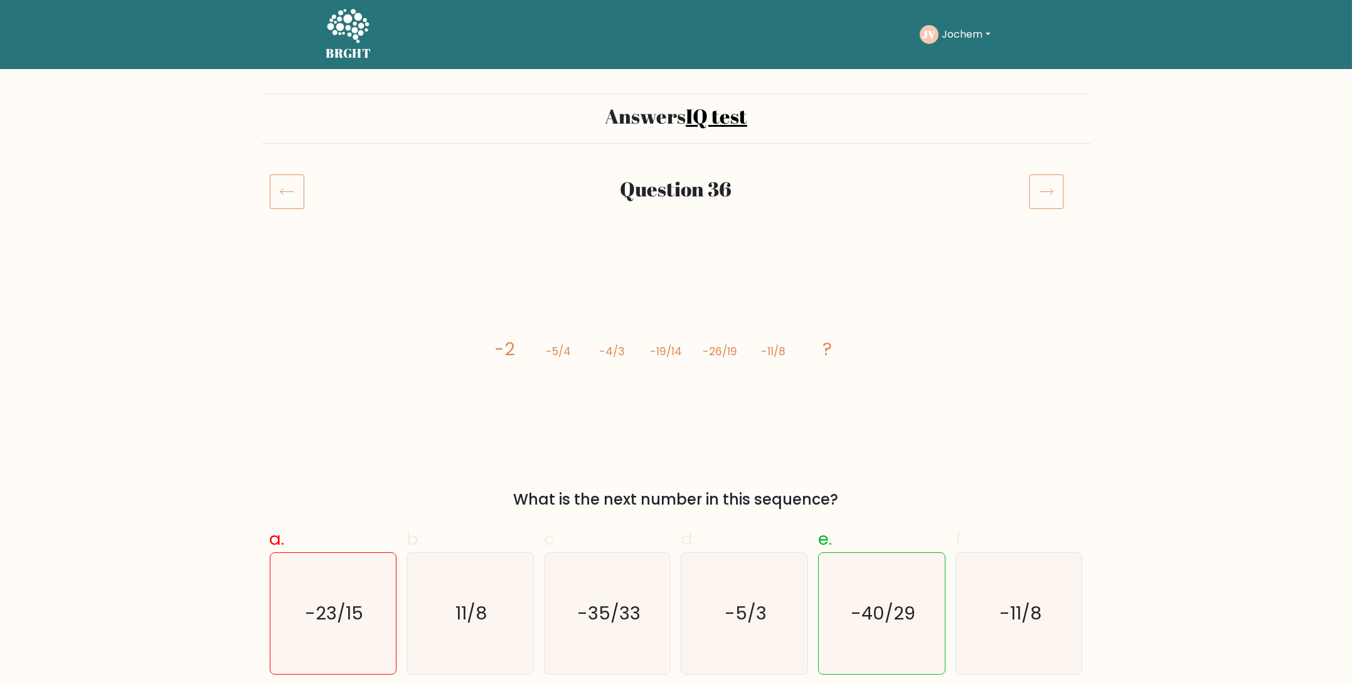
drag, startPoint x: 789, startPoint y: 433, endPoint x: 808, endPoint y: 269, distance: 164.8
click at [351, 47] on h5 "BRGHT" at bounding box center [348, 53] width 45 height 15
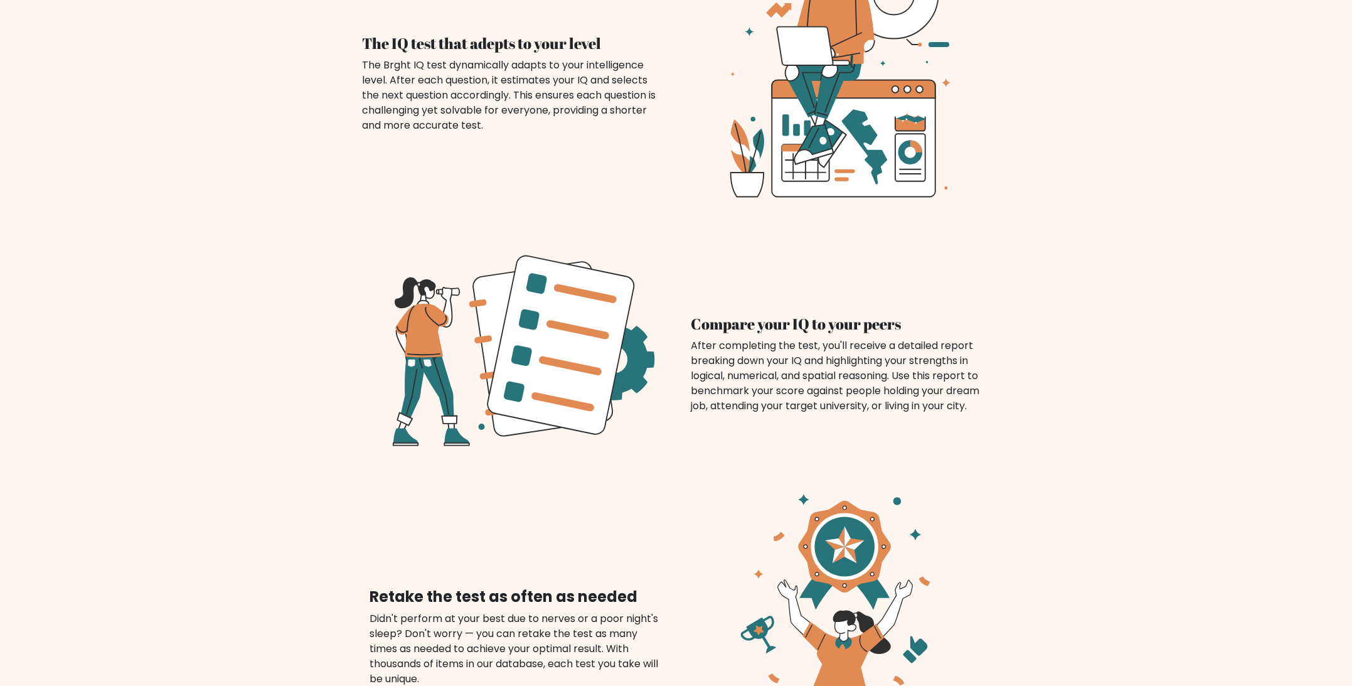
drag, startPoint x: 309, startPoint y: 151, endPoint x: 313, endPoint y: 319, distance: 168.8
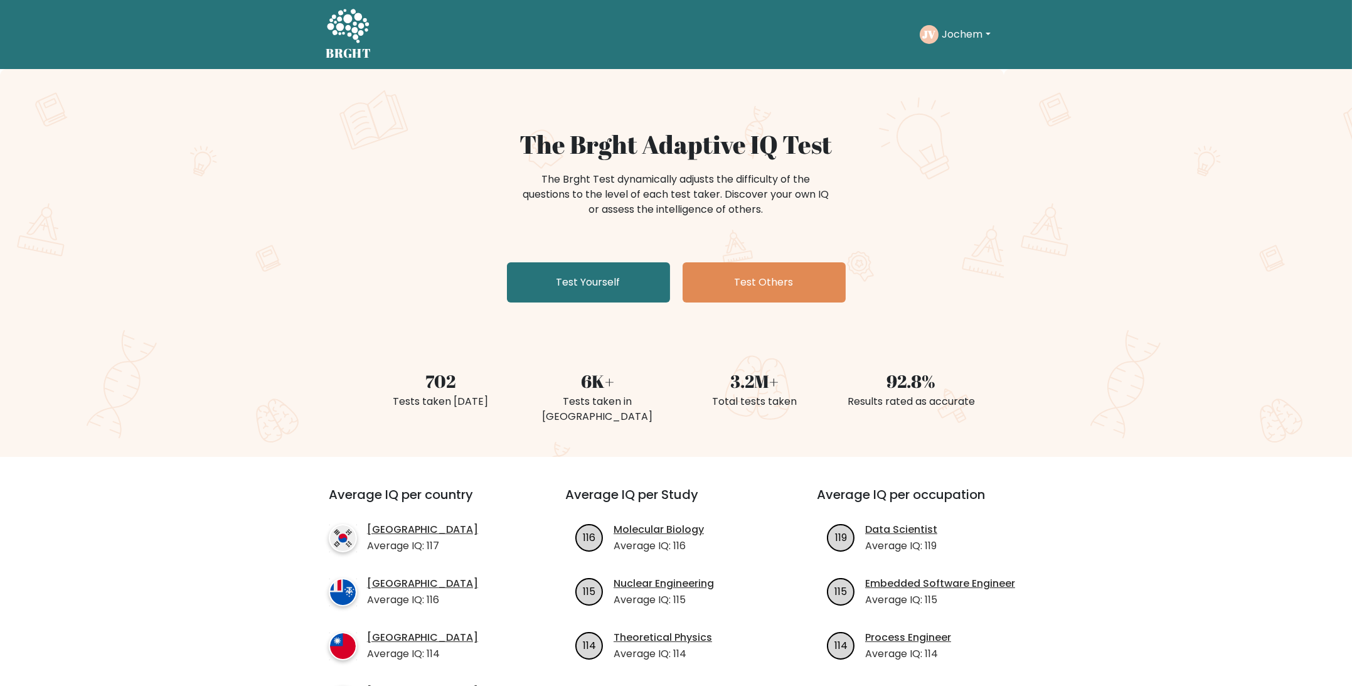
drag, startPoint x: 273, startPoint y: 296, endPoint x: 691, endPoint y: 53, distance: 483.3
click at [981, 31] on button "Jochem" at bounding box center [967, 34] width 56 height 16
click at [972, 61] on link "Dashboard" at bounding box center [969, 61] width 99 height 20
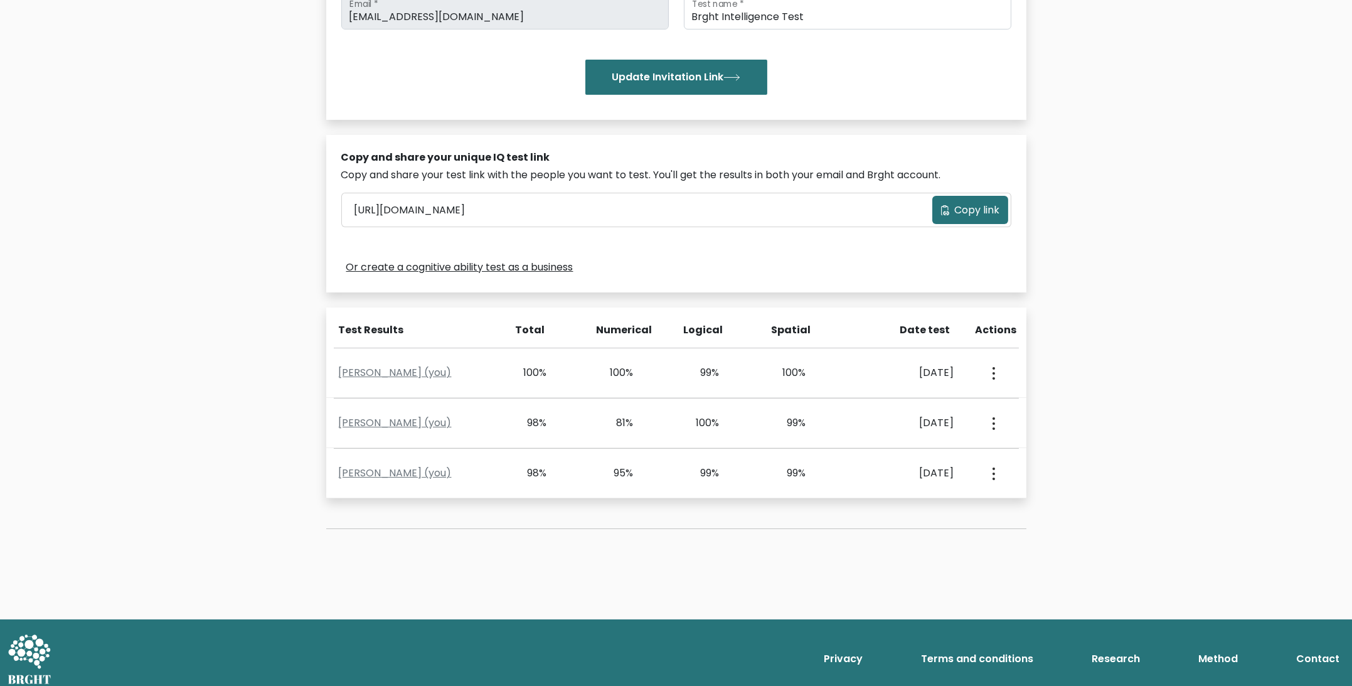
scroll to position [270, 0]
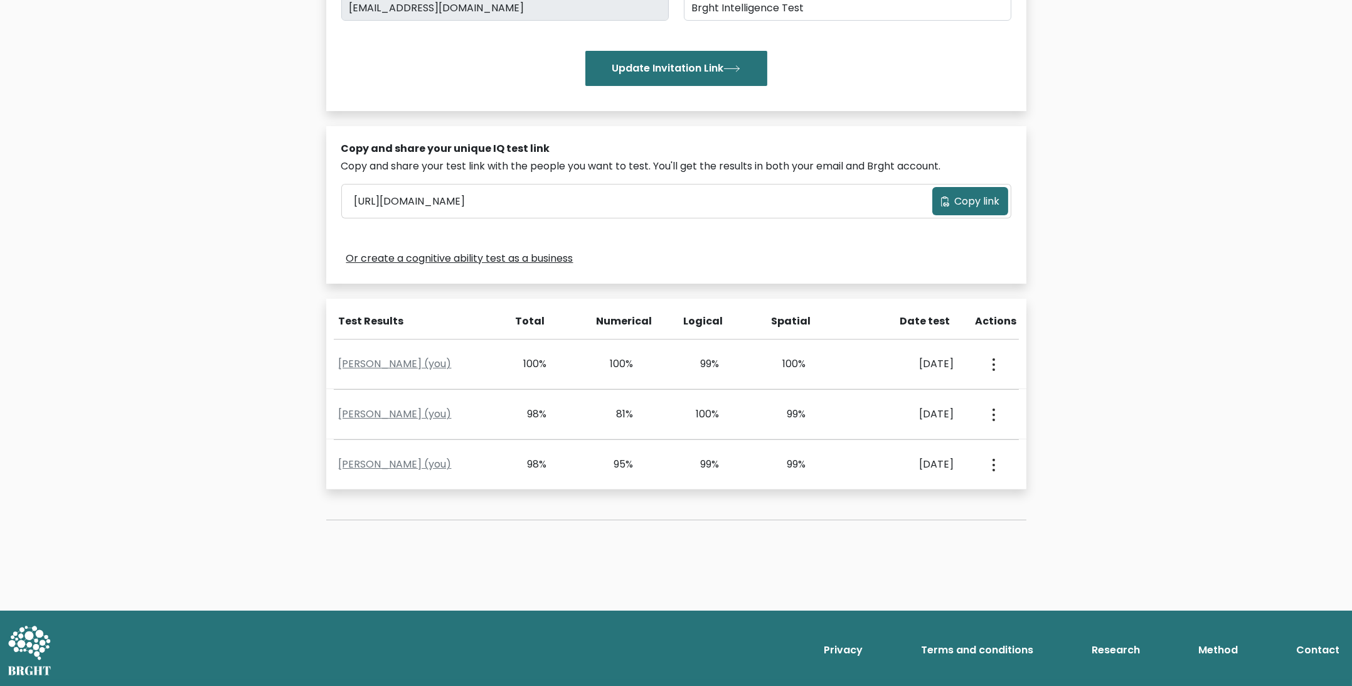
drag, startPoint x: 1139, startPoint y: 158, endPoint x: 1115, endPoint y: 252, distance: 96.6
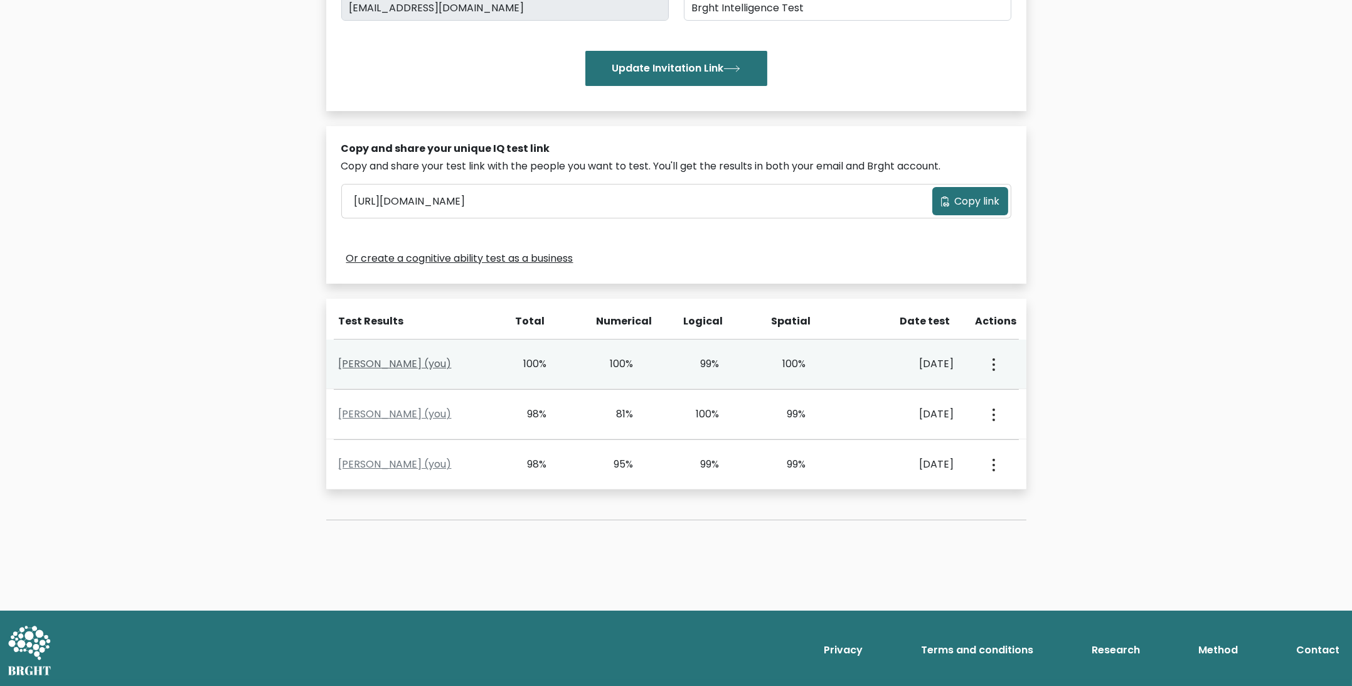
click at [417, 366] on link "Jochem Van beeck (you)" at bounding box center [395, 363] width 113 height 14
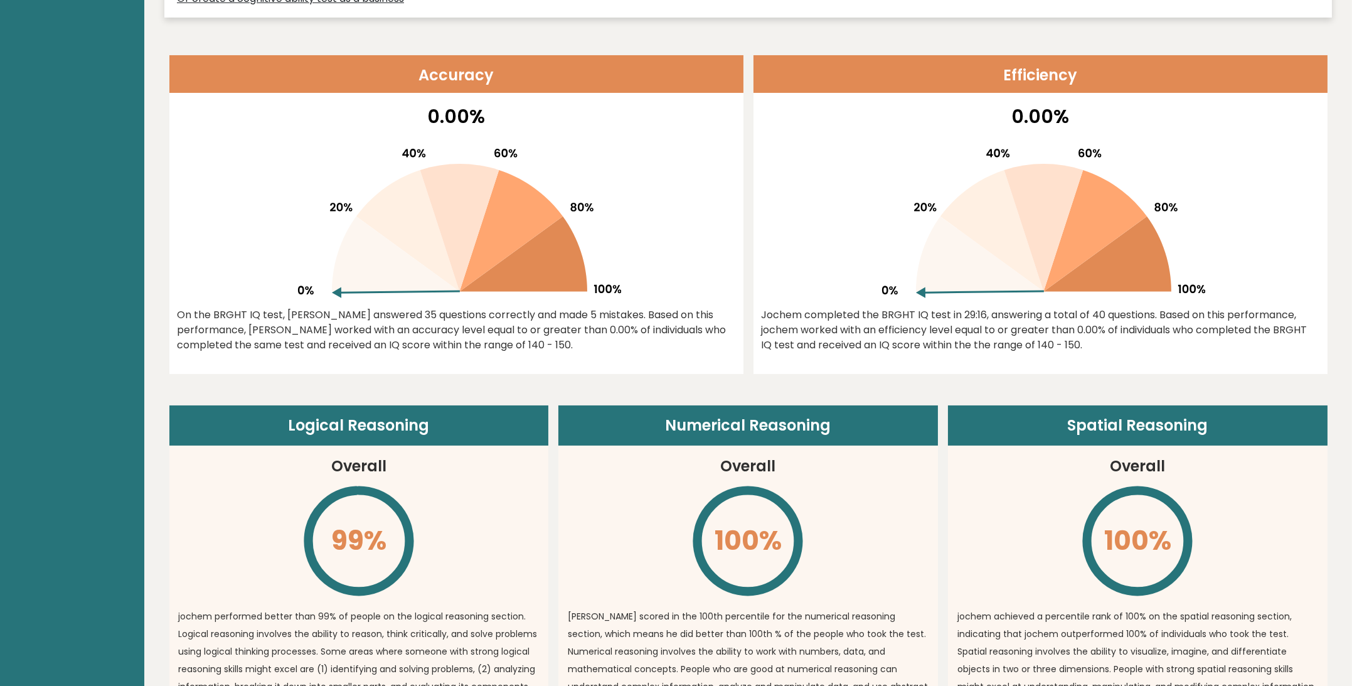
drag, startPoint x: 611, startPoint y: 142, endPoint x: 587, endPoint y: 227, distance: 88.0
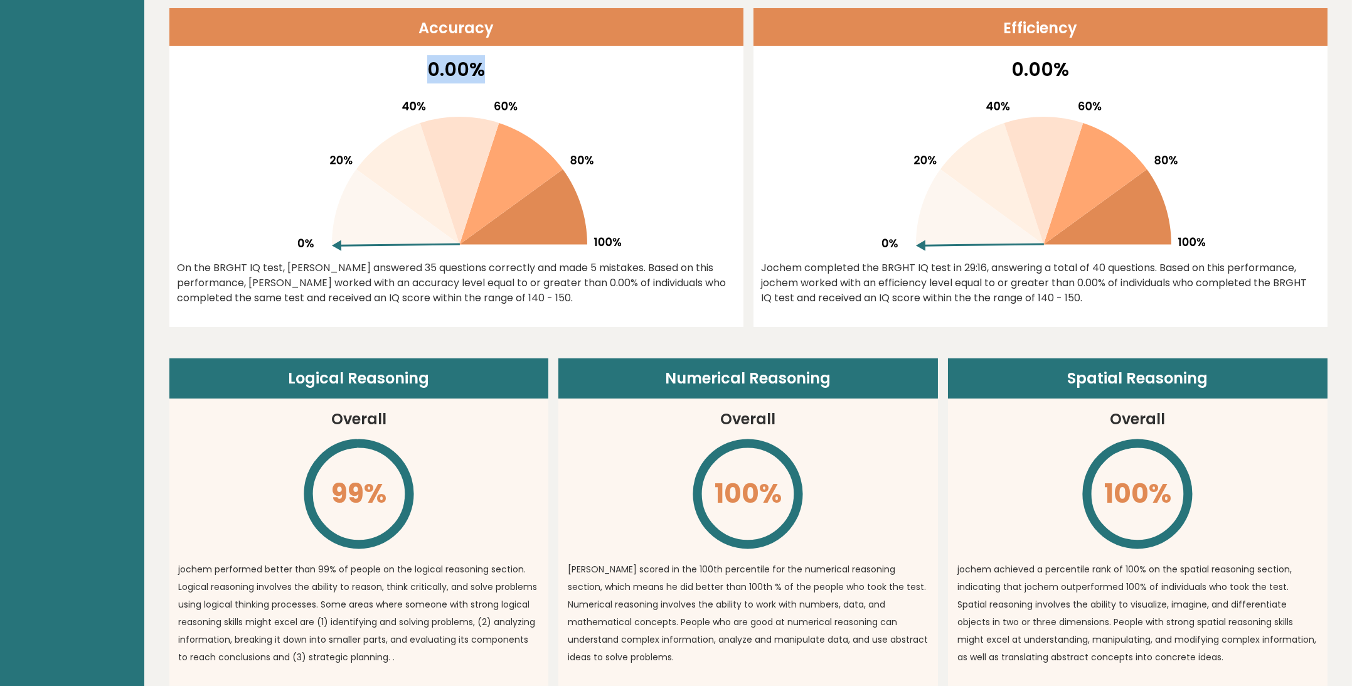
drag, startPoint x: 429, startPoint y: 71, endPoint x: 523, endPoint y: 70, distance: 94.1
click at [523, 70] on p "0.00%" at bounding box center [457, 69] width 558 height 28
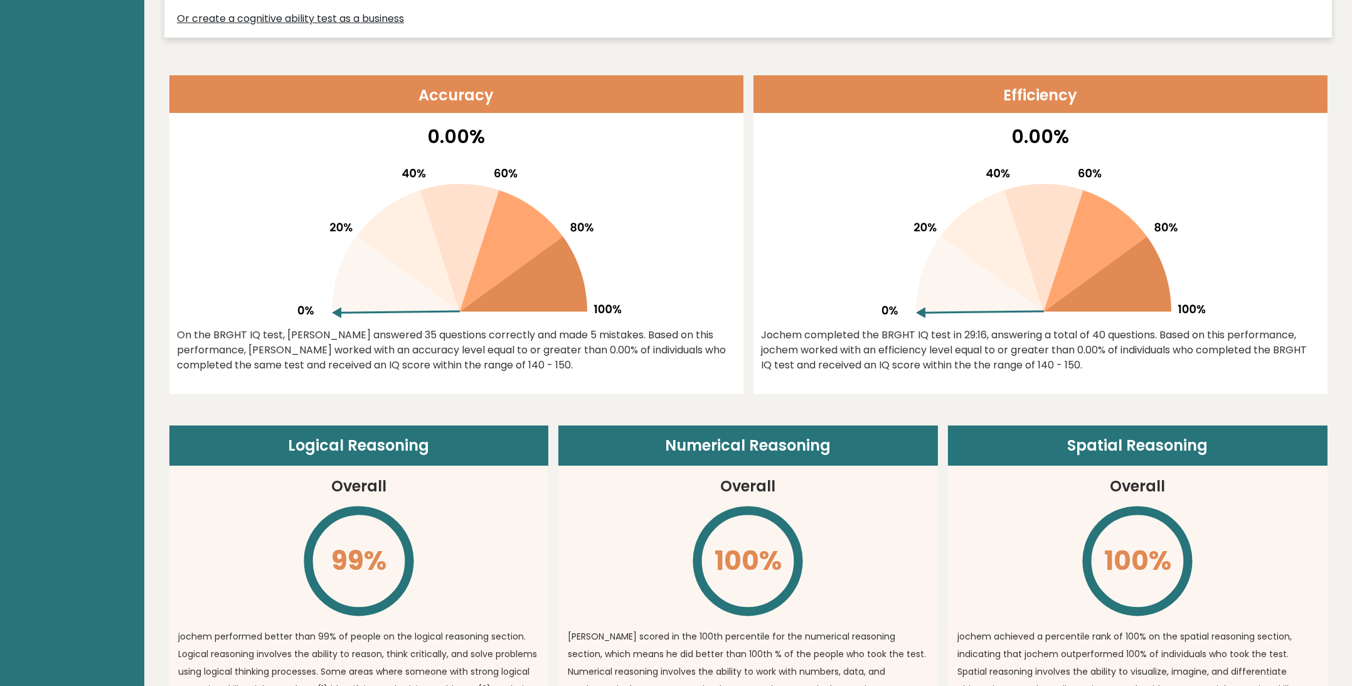
drag, startPoint x: 748, startPoint y: 125, endPoint x: 755, endPoint y: 94, distance: 31.5
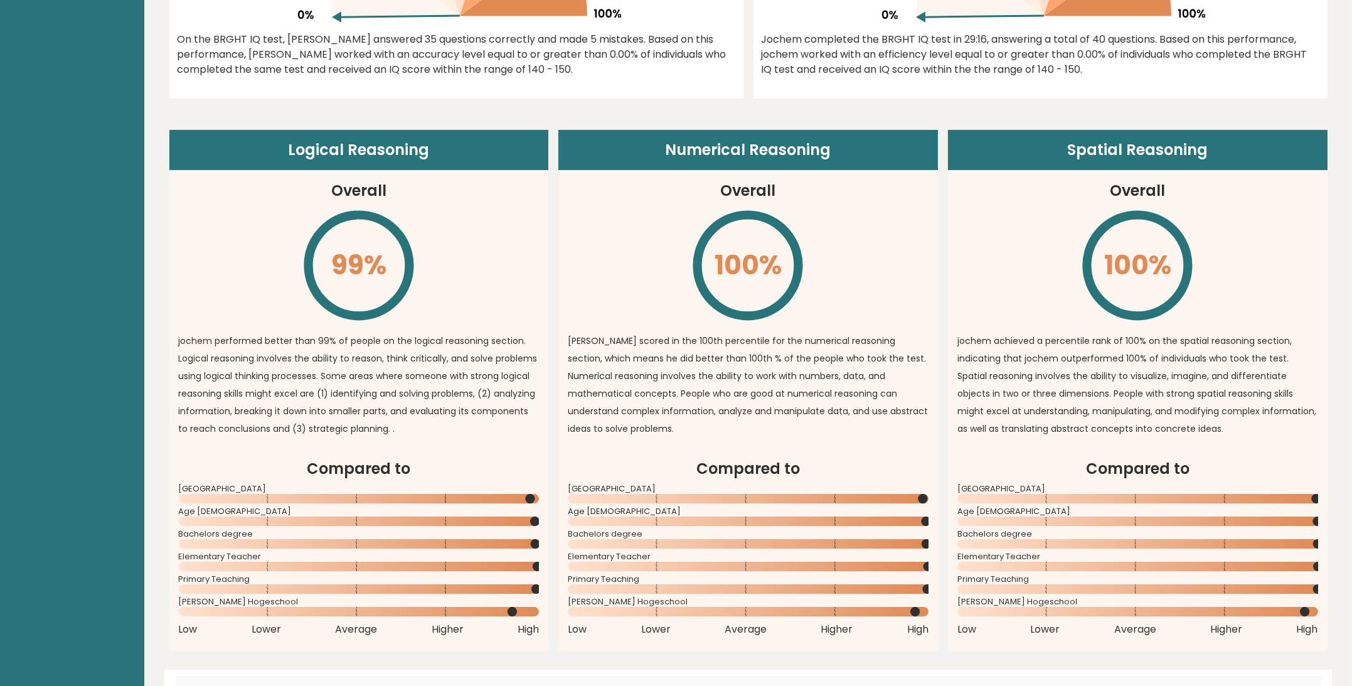
drag, startPoint x: 726, startPoint y: 223, endPoint x: 717, endPoint y: 302, distance: 80.2
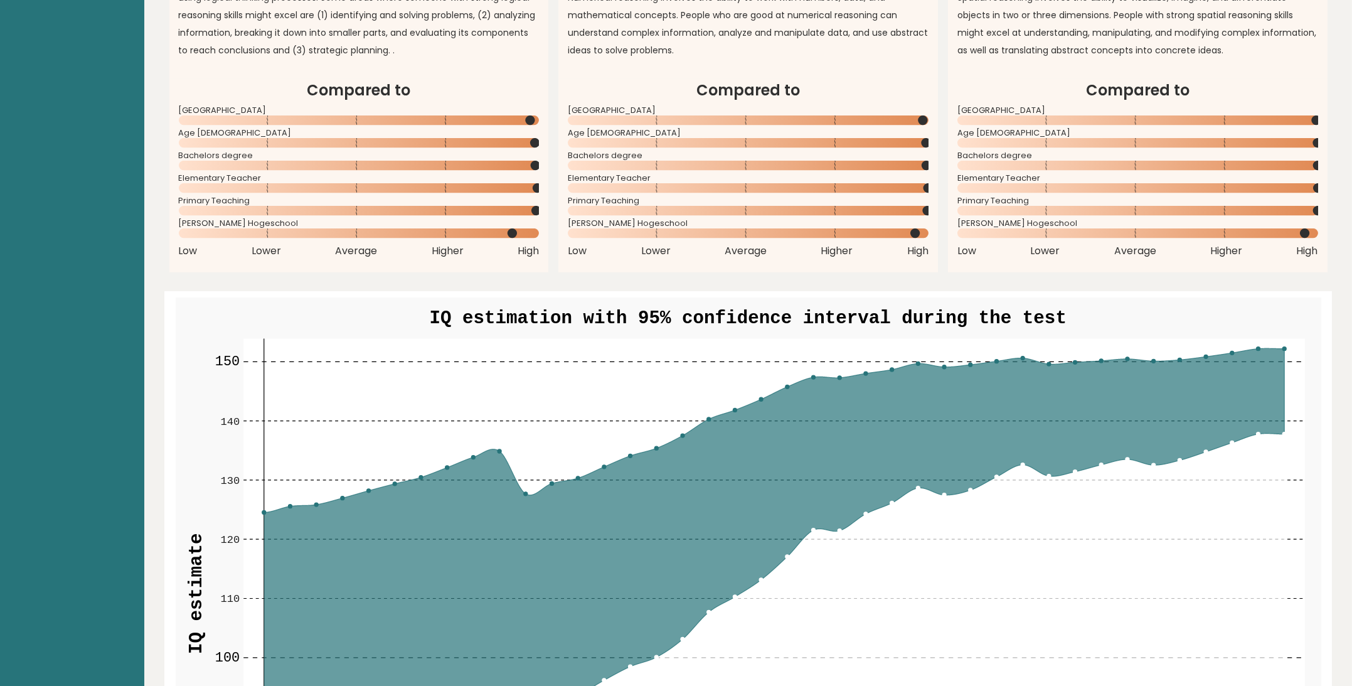
drag, startPoint x: 524, startPoint y: 208, endPoint x: 513, endPoint y: 286, distance: 78.5
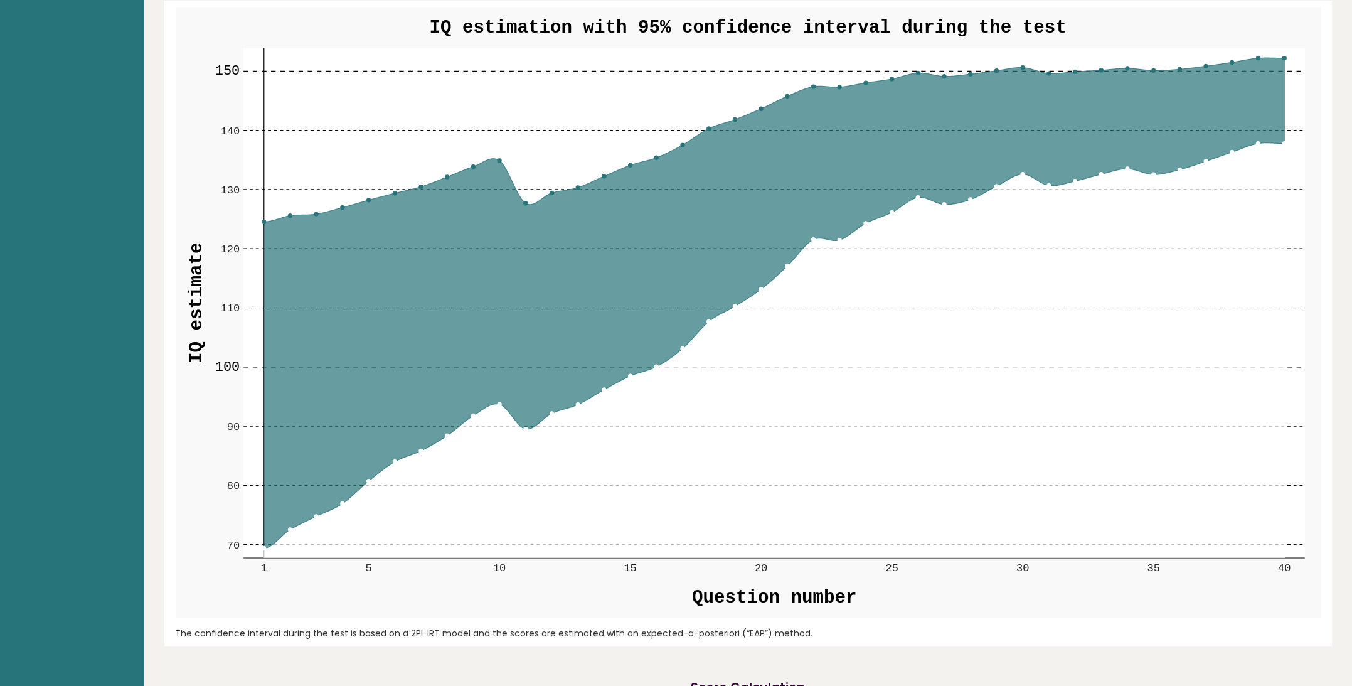
drag, startPoint x: 549, startPoint y: 132, endPoint x: 557, endPoint y: 255, distance: 123.2
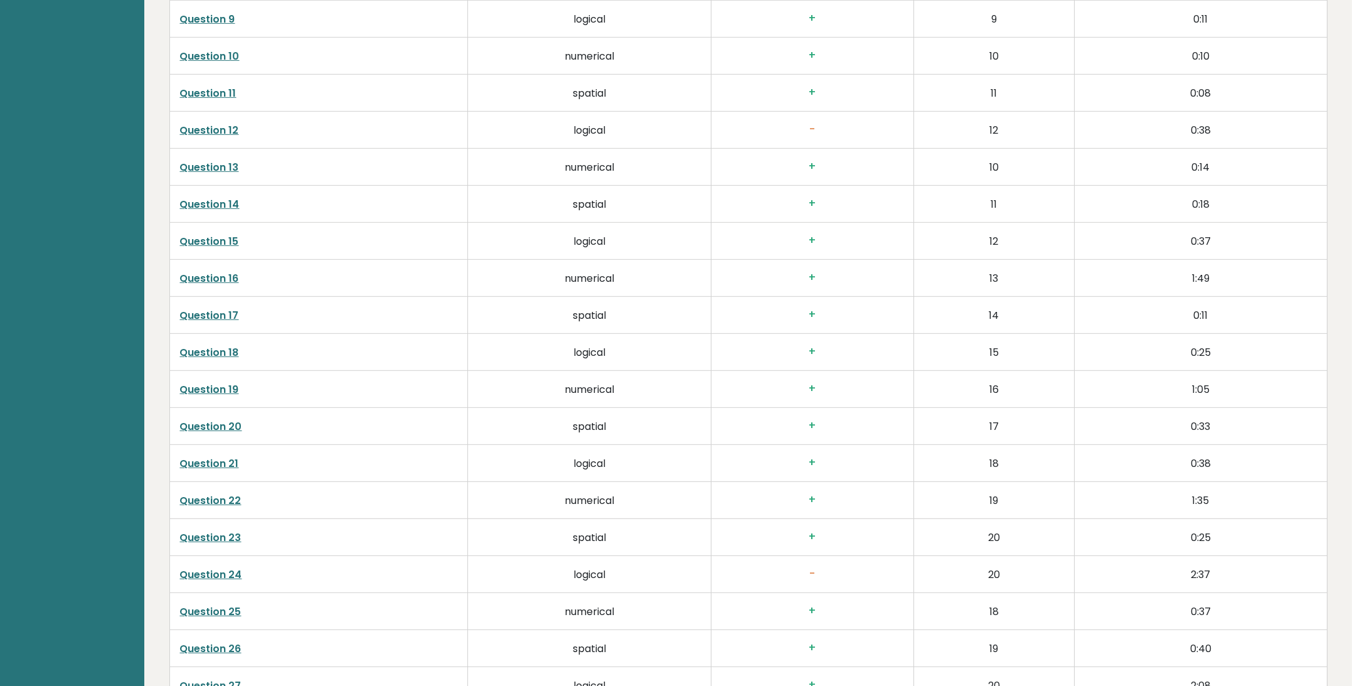
drag, startPoint x: 122, startPoint y: 183, endPoint x: 114, endPoint y: 290, distance: 107.6
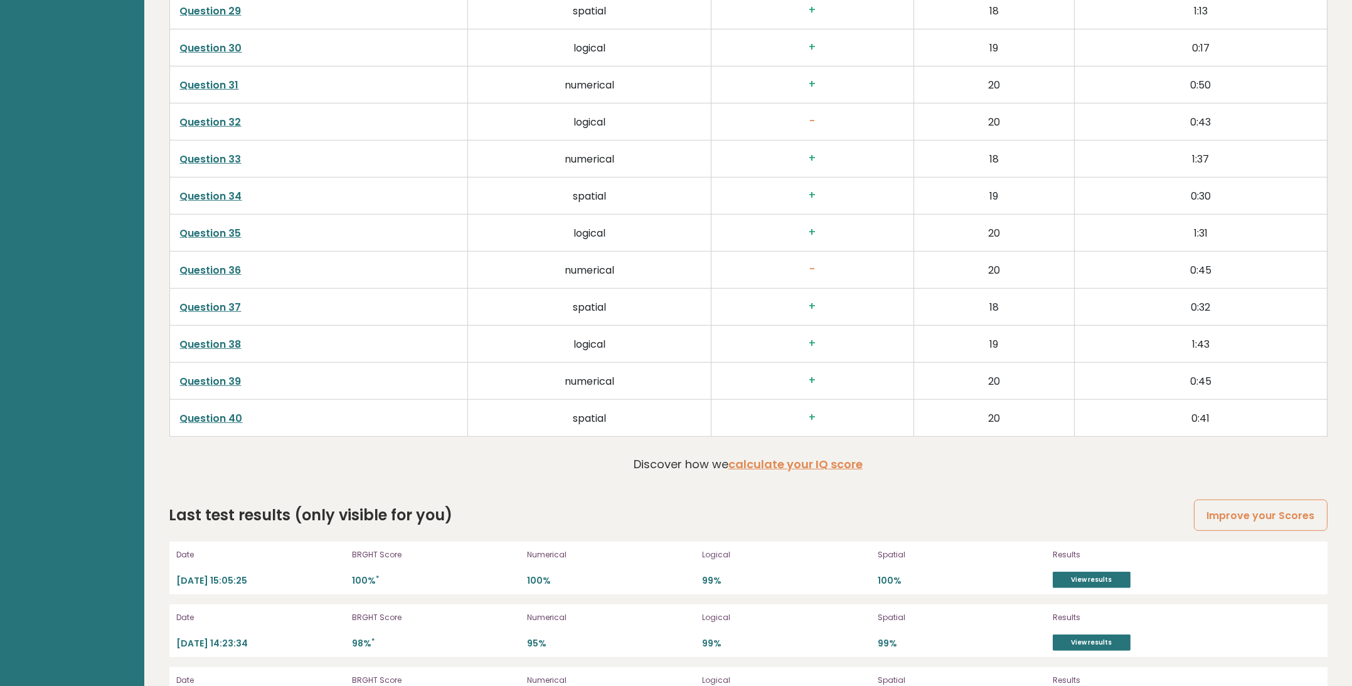
scroll to position [3380, 0]
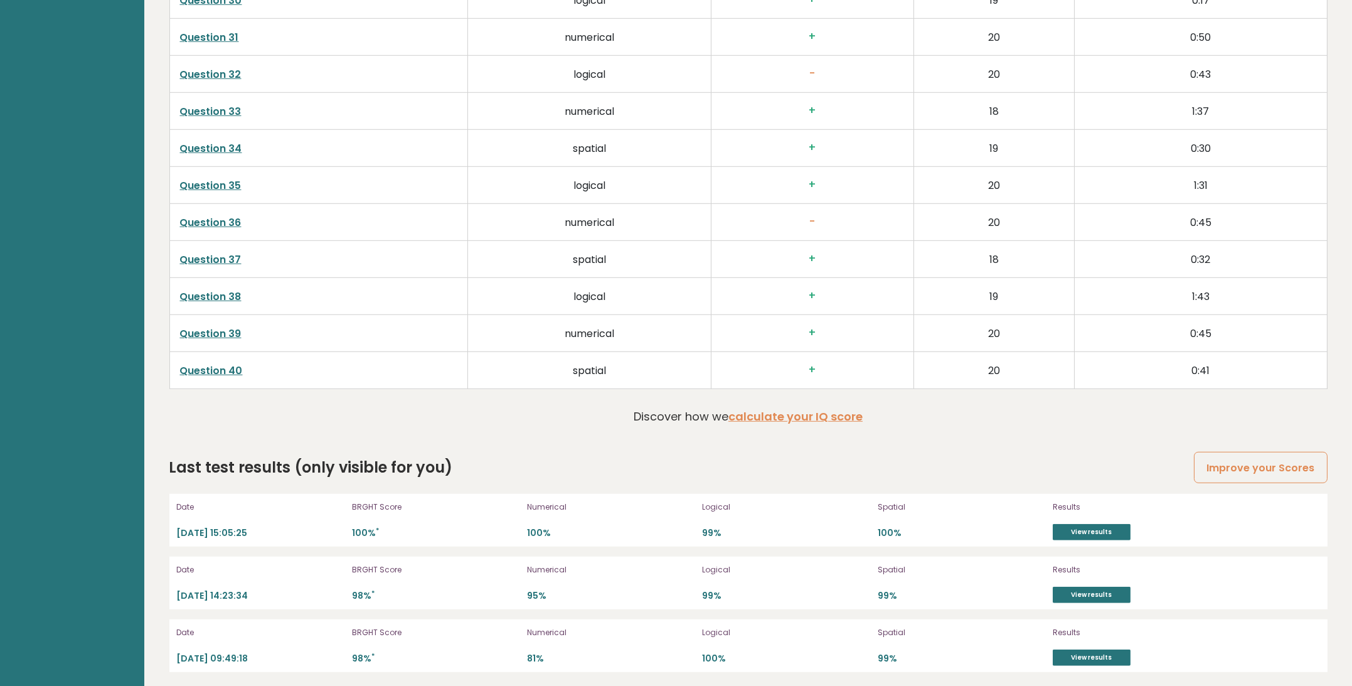
drag, startPoint x: 450, startPoint y: 127, endPoint x: 448, endPoint y: 309, distance: 182.6
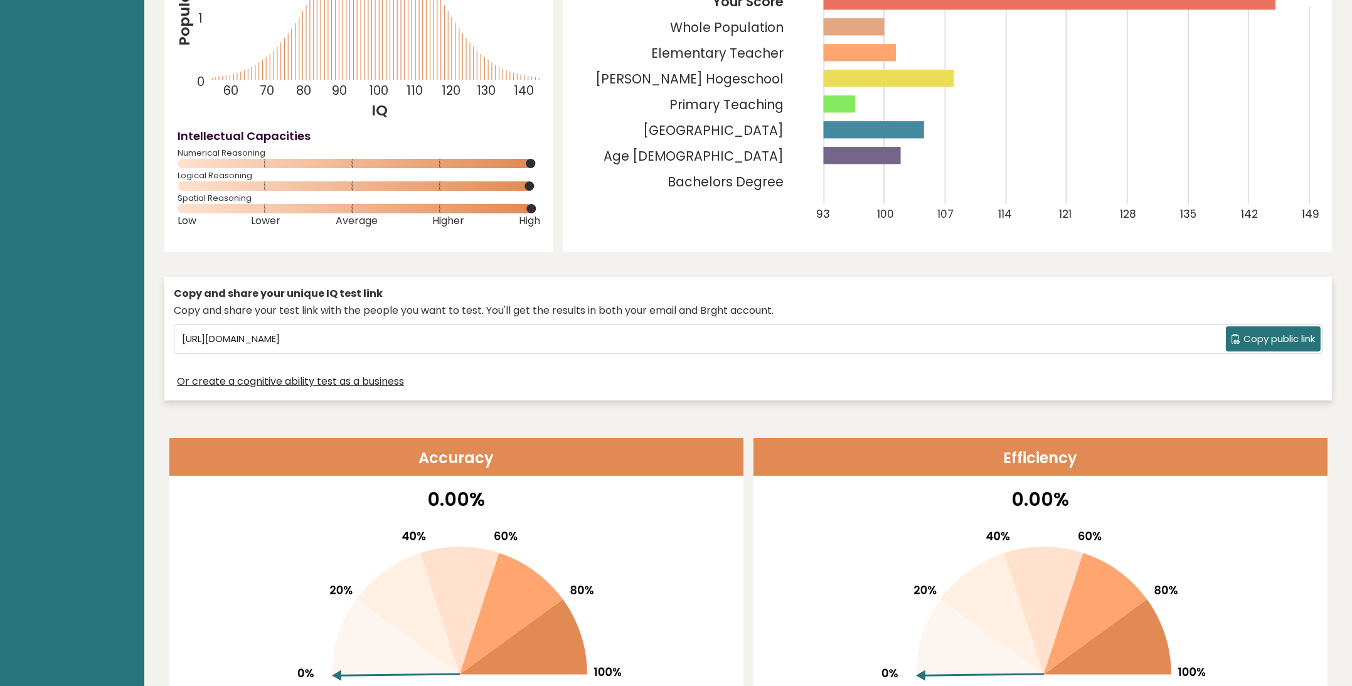
scroll to position [0, 0]
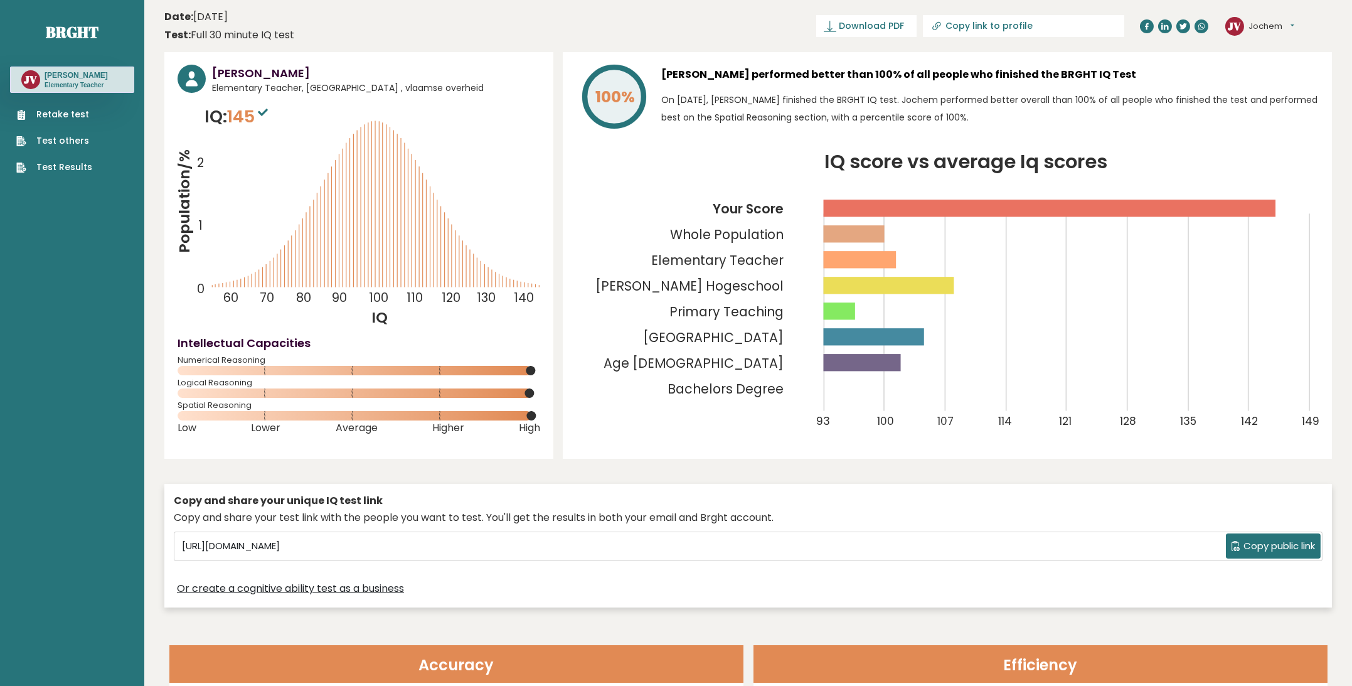
click at [77, 167] on link "Test Results" at bounding box center [54, 167] width 76 height 13
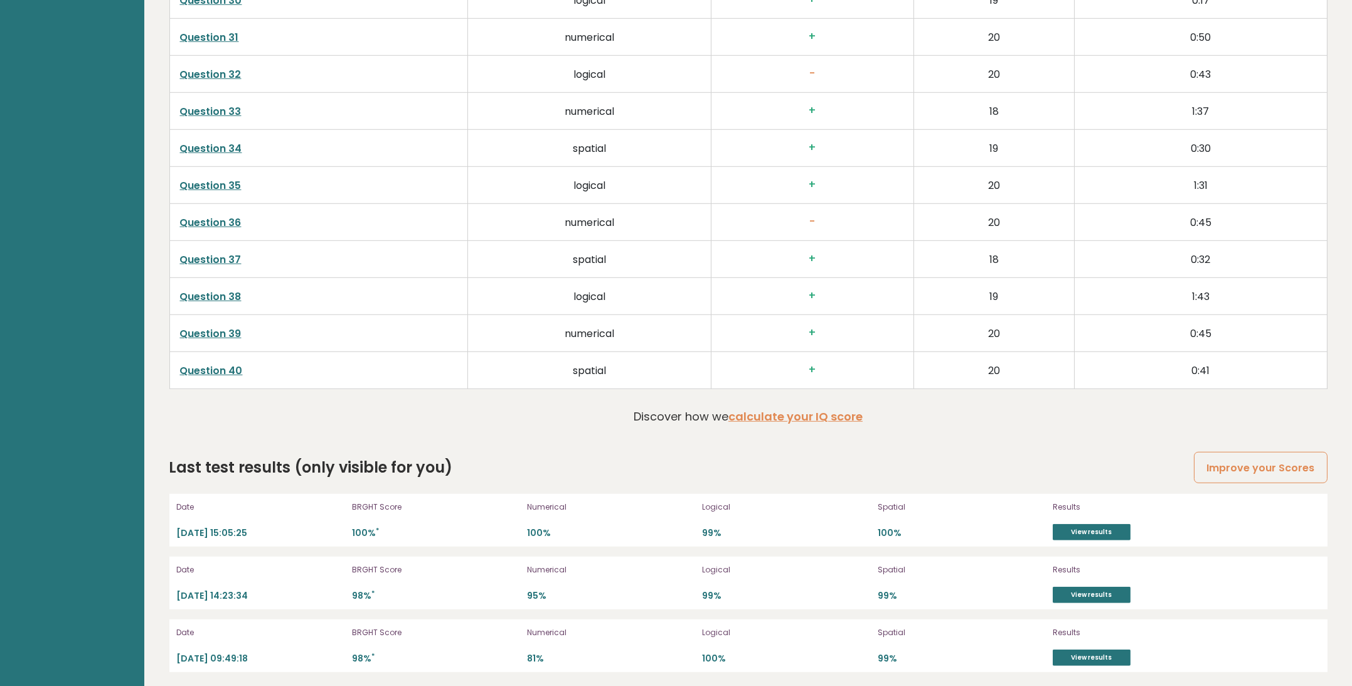
drag, startPoint x: 405, startPoint y: 405, endPoint x: 550, endPoint y: 487, distance: 166.6
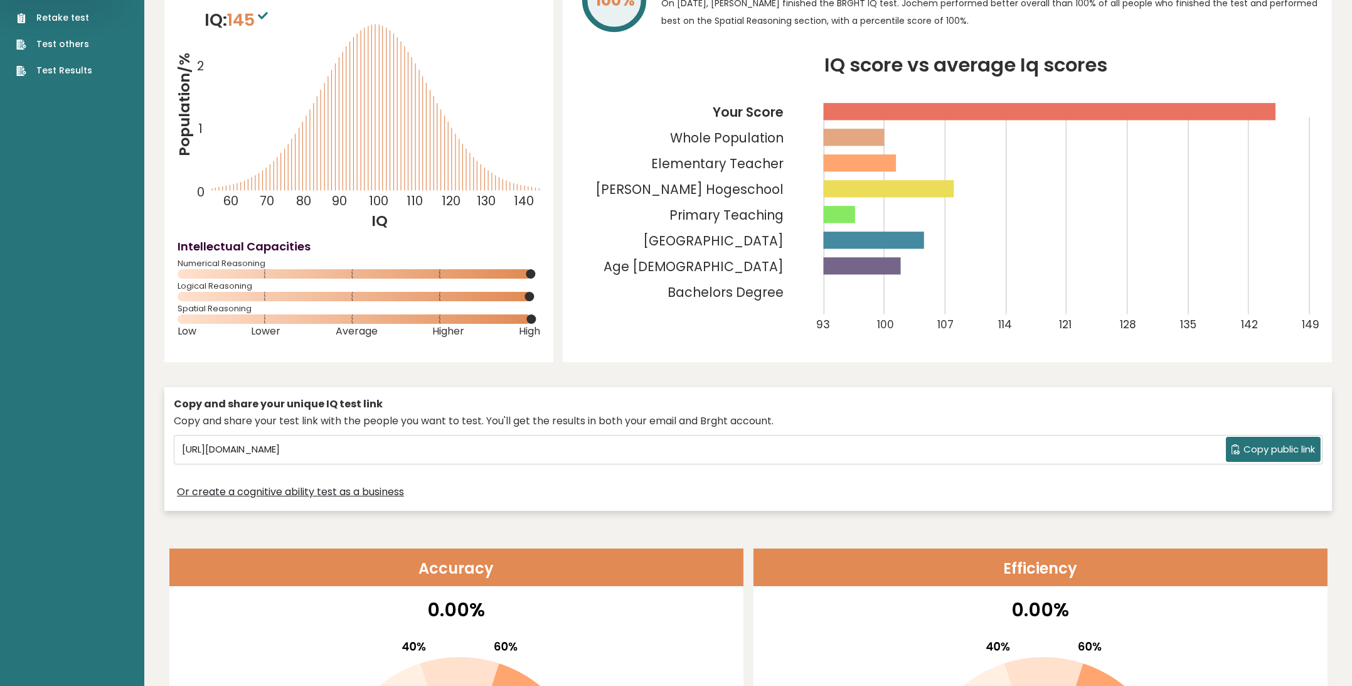
scroll to position [0, 0]
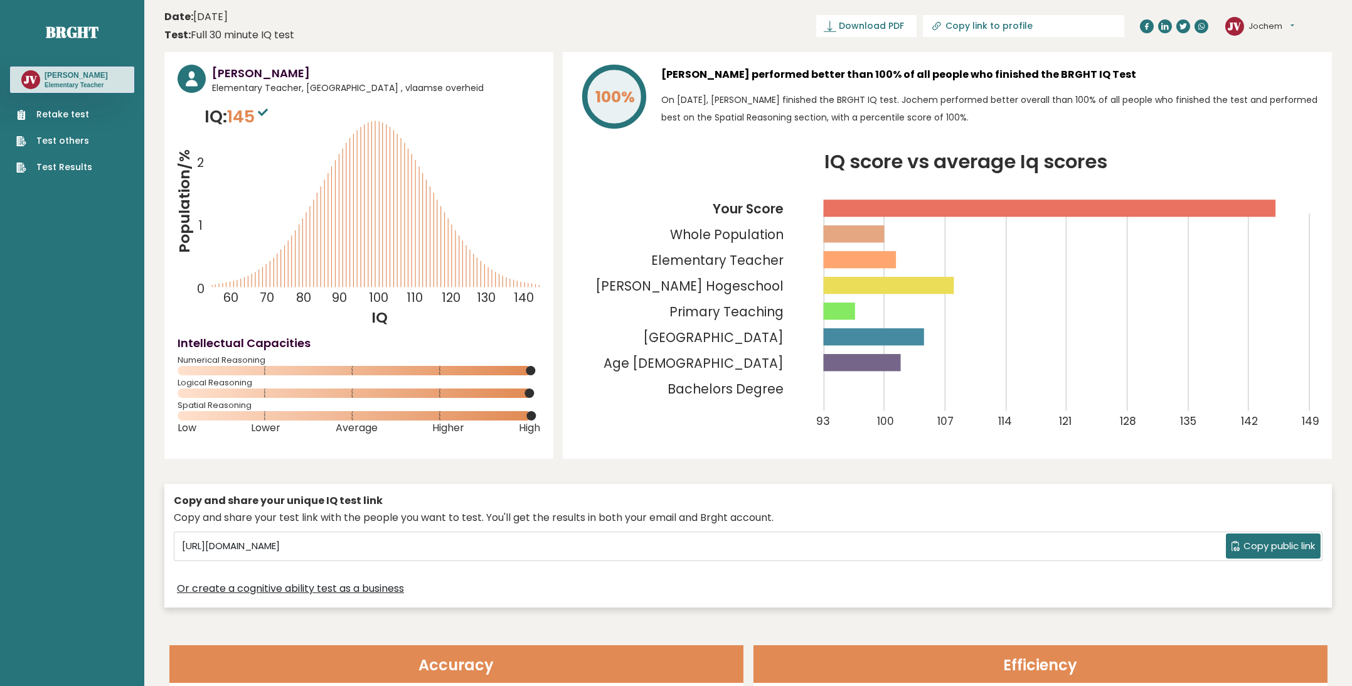
click at [895, 335] on rect at bounding box center [874, 336] width 100 height 17
click at [913, 338] on rect at bounding box center [874, 336] width 100 height 17
